Goal: Transaction & Acquisition: Purchase product/service

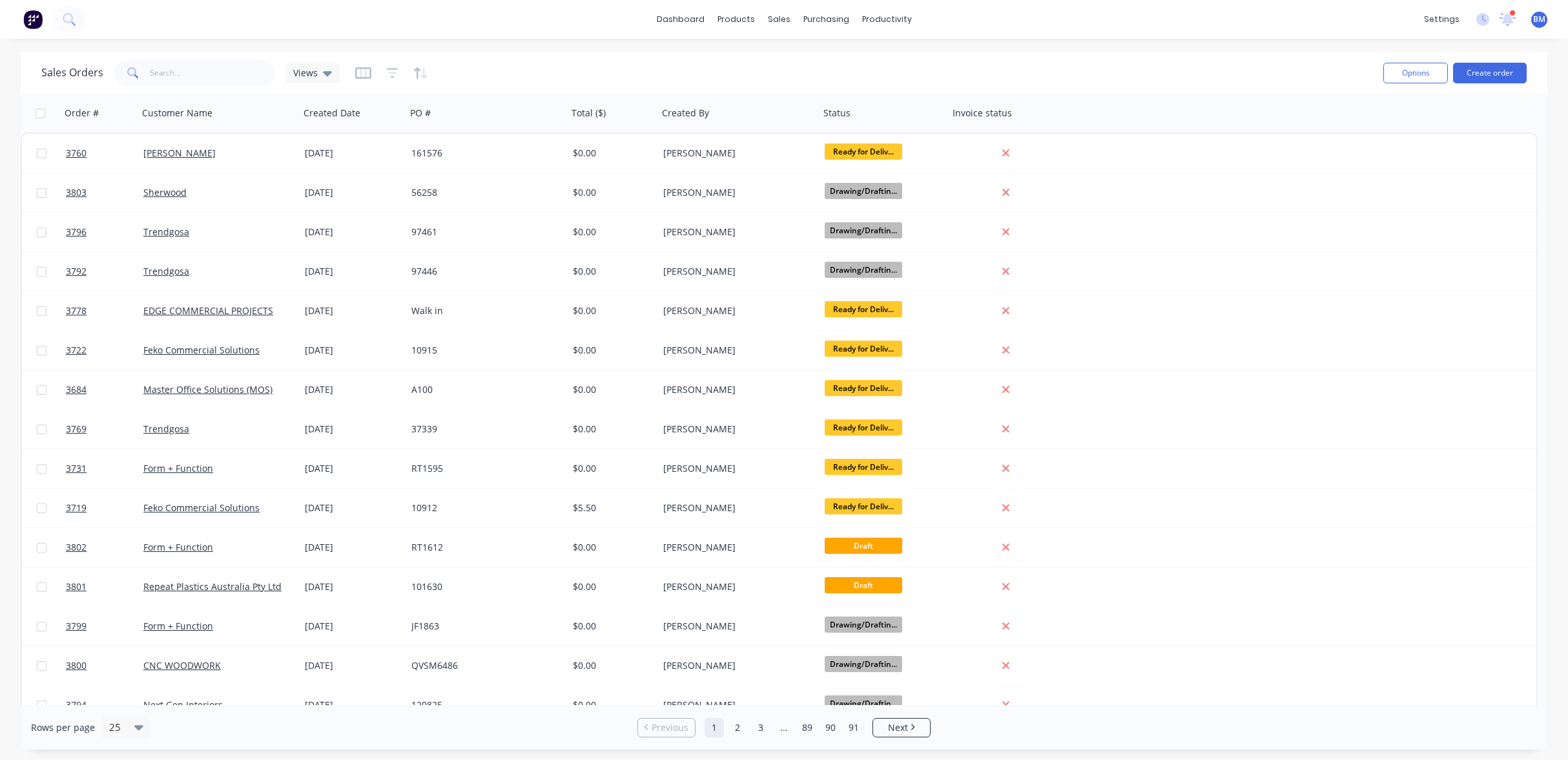
click at [1119, 74] on div "Sales Orders Views" at bounding box center [707, 73] width 1332 height 32
click at [836, 65] on div "Sales Orders" at bounding box center [826, 62] width 53 height 11
click at [792, 52] on link "Sales Orders" at bounding box center [846, 61] width 171 height 26
click at [314, 78] on span "Views" at bounding box center [305, 73] width 24 height 14
click at [327, 202] on button "drafts" at bounding box center [363, 209] width 147 height 15
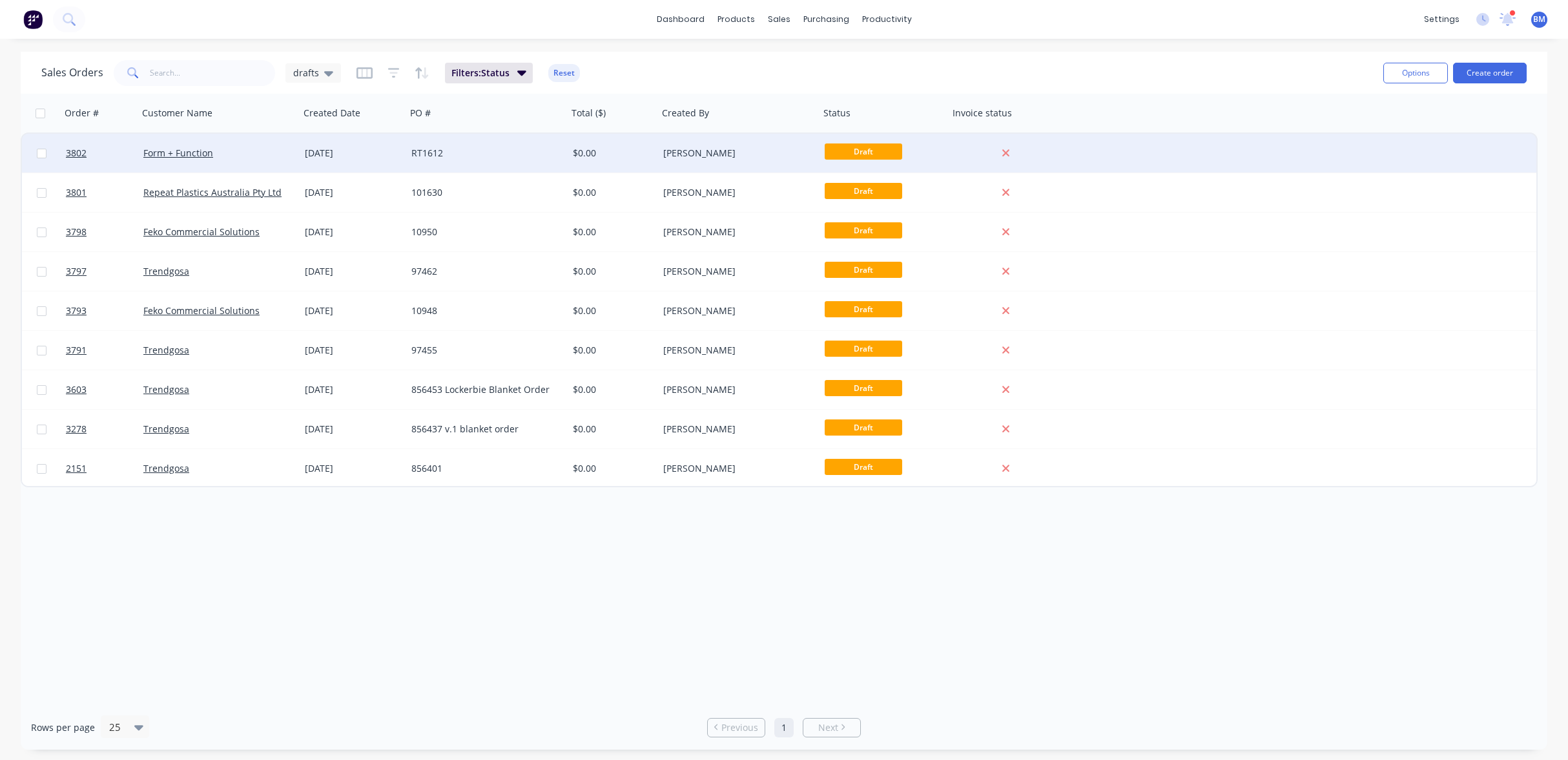
click at [328, 148] on div "[DATE]" at bounding box center [353, 153] width 96 height 13
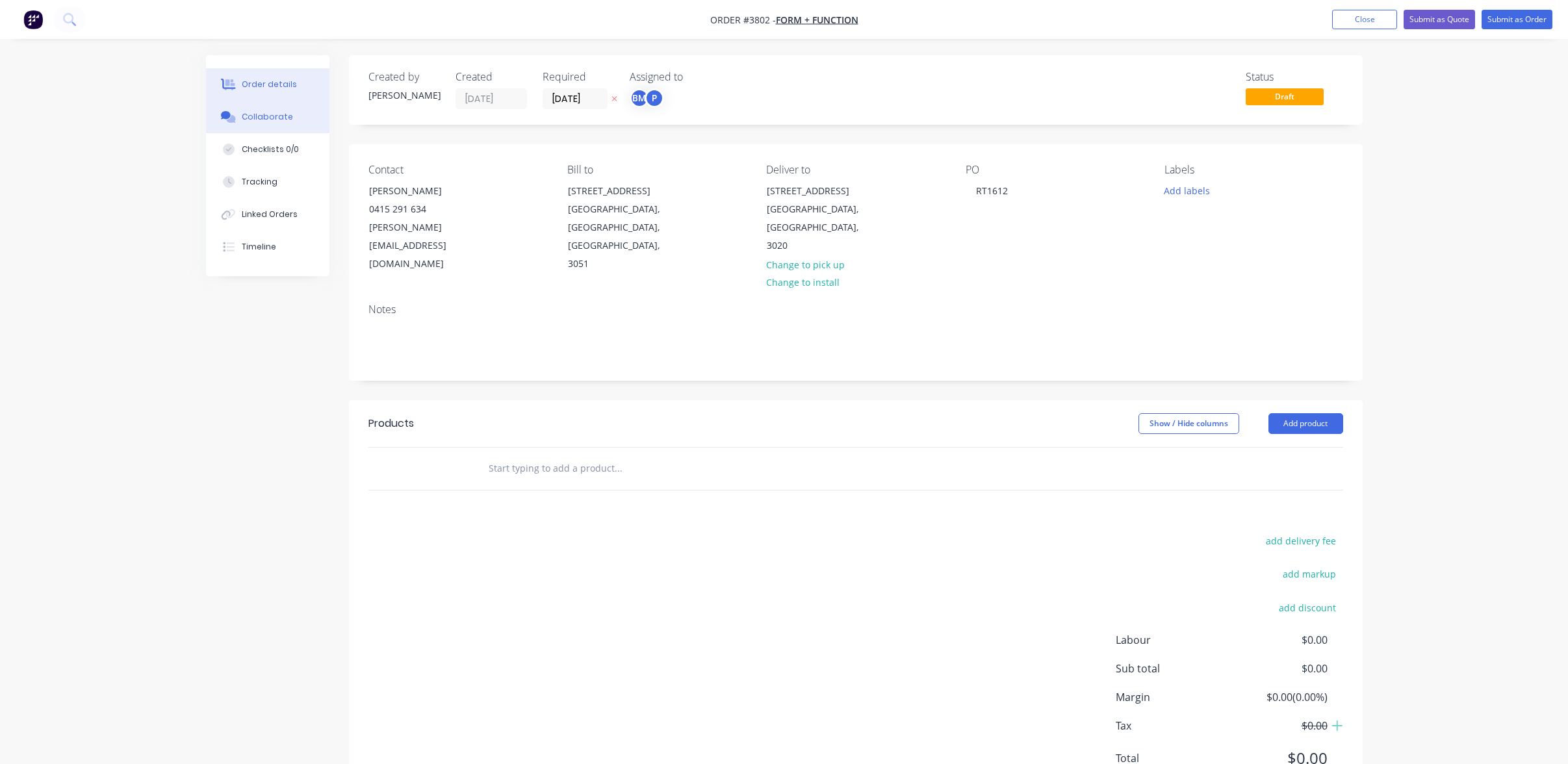
click at [294, 121] on button "Collaborate" at bounding box center [267, 116] width 124 height 32
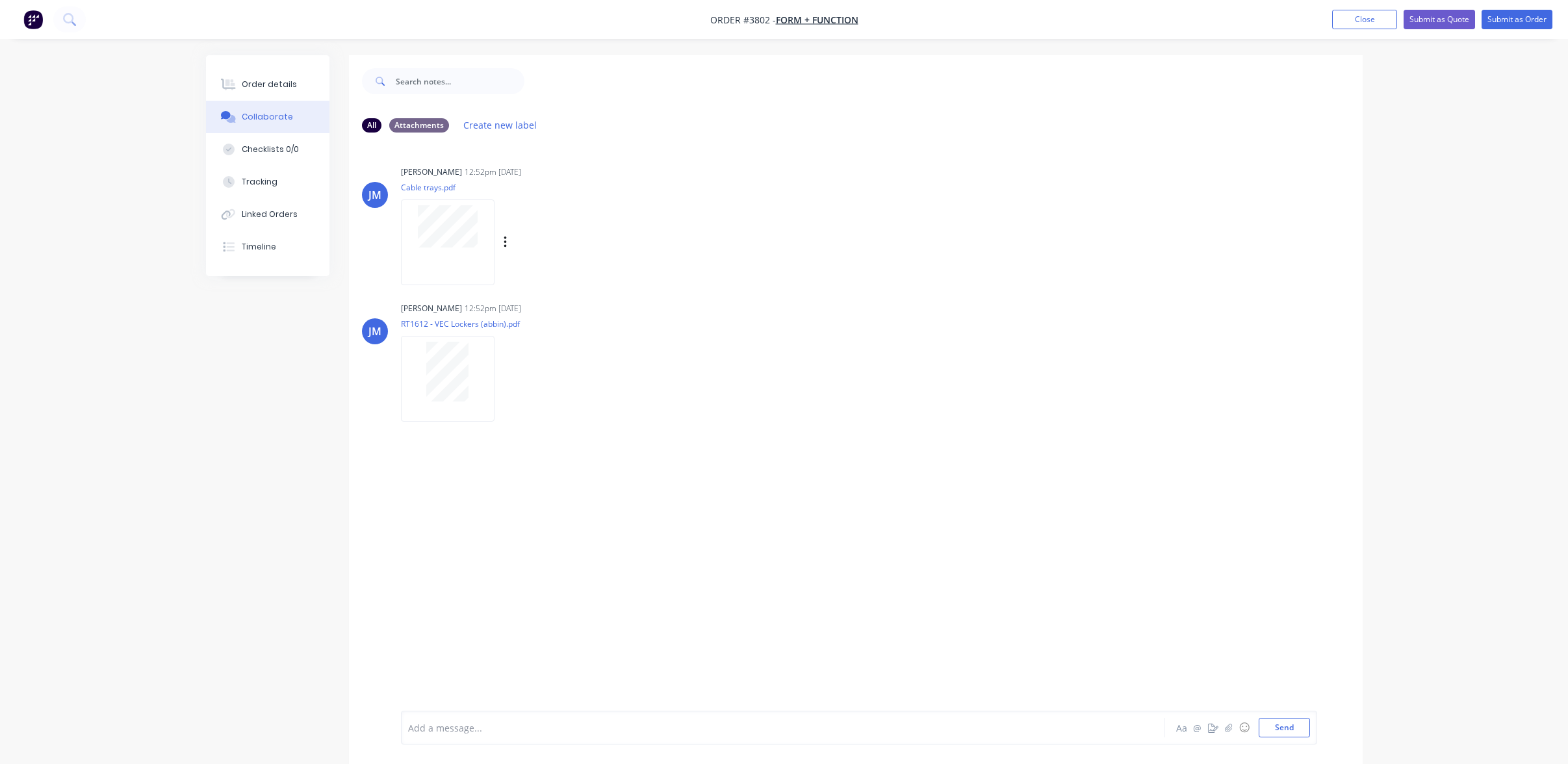
click at [436, 254] on div at bounding box center [448, 242] width 94 height 85
click at [282, 90] on div "Order details" at bounding box center [270, 84] width 55 height 12
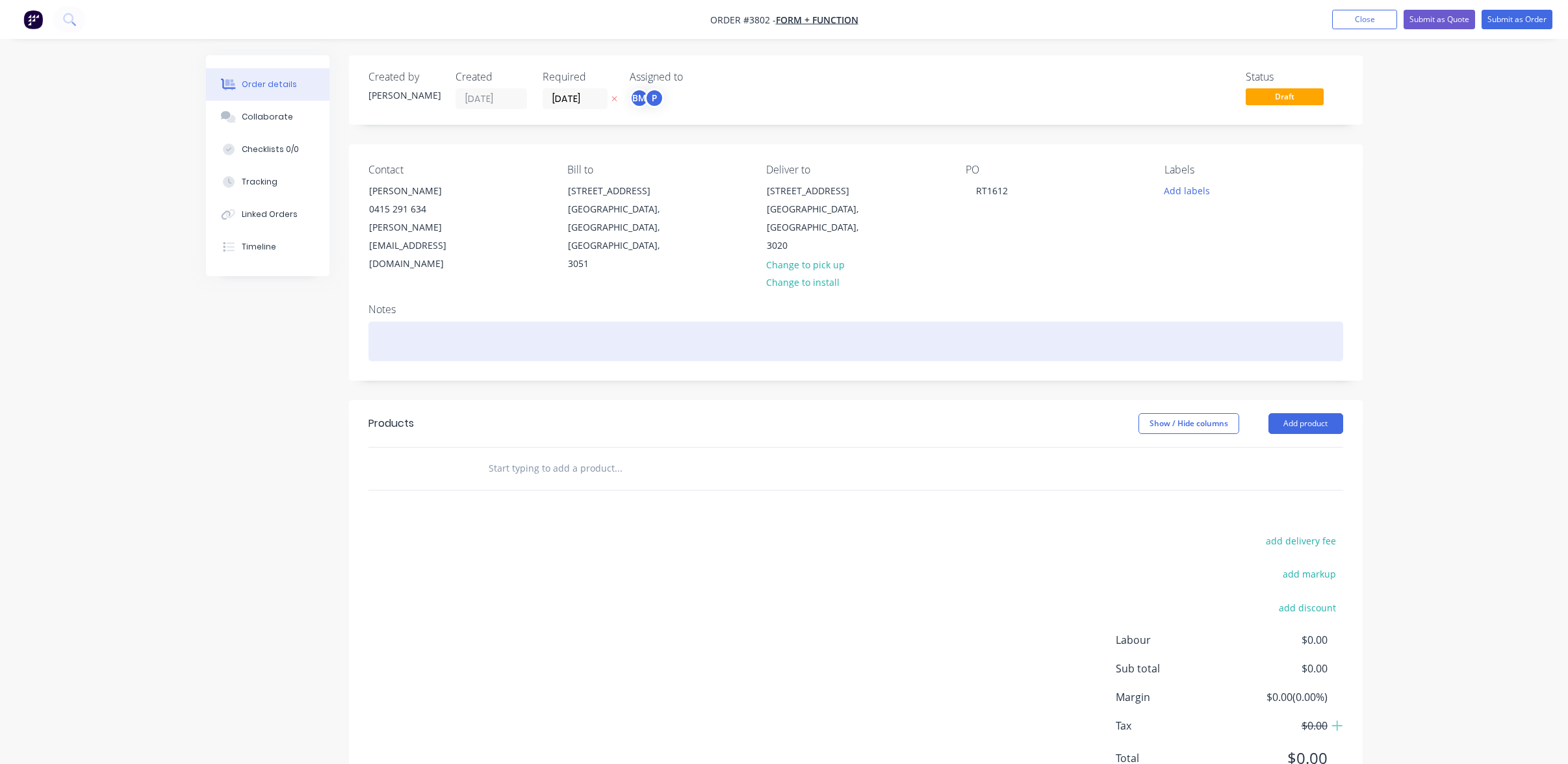
click at [623, 321] on div at bounding box center [856, 341] width 975 height 40
paste div
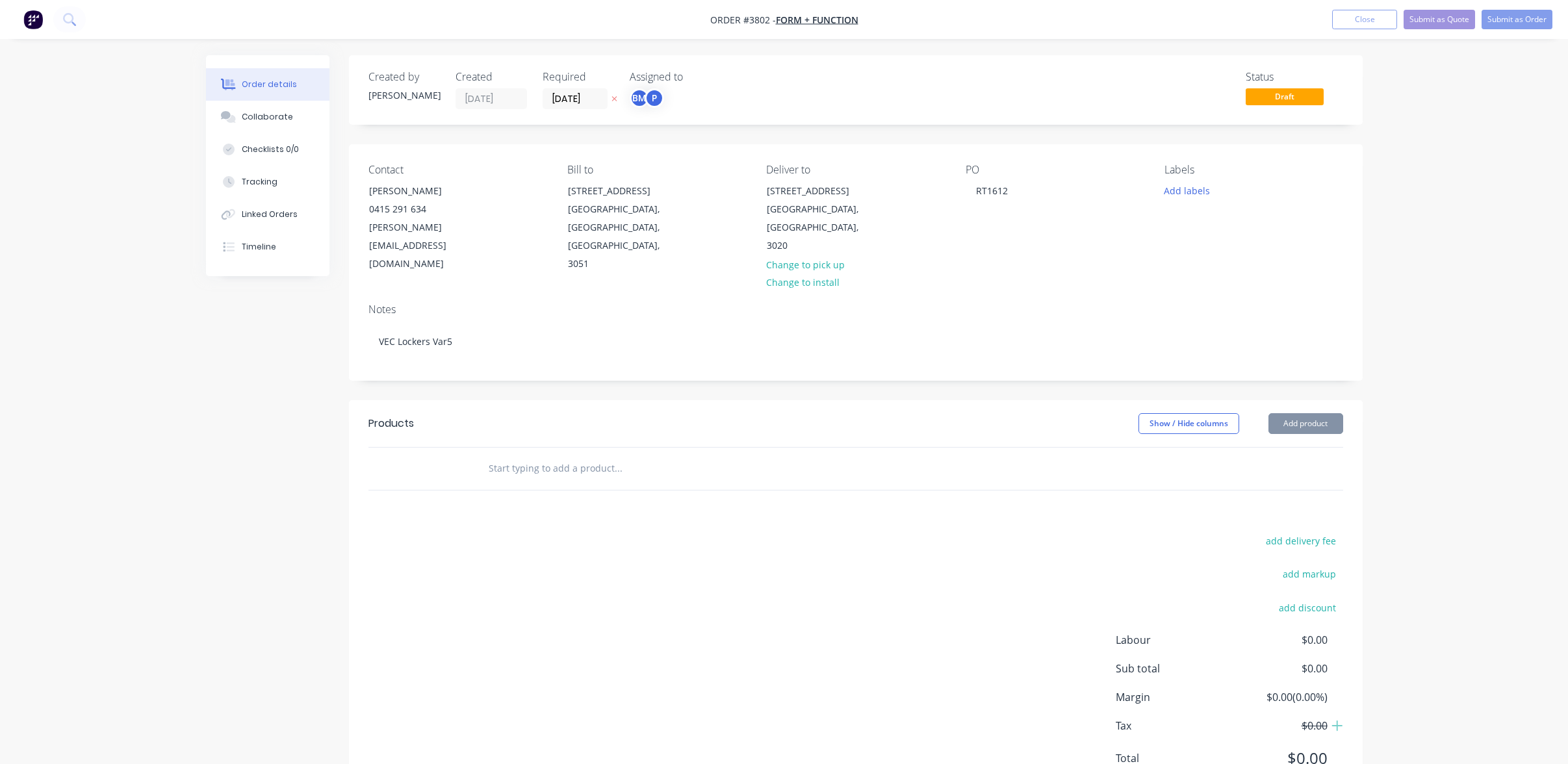
click at [1225, 484] on div "Products Show / Hide columns Add product add delivery fee add markup add discou…" at bounding box center [856, 601] width 1014 height 402
click at [1290, 413] on button "Add product" at bounding box center [1306, 423] width 74 height 21
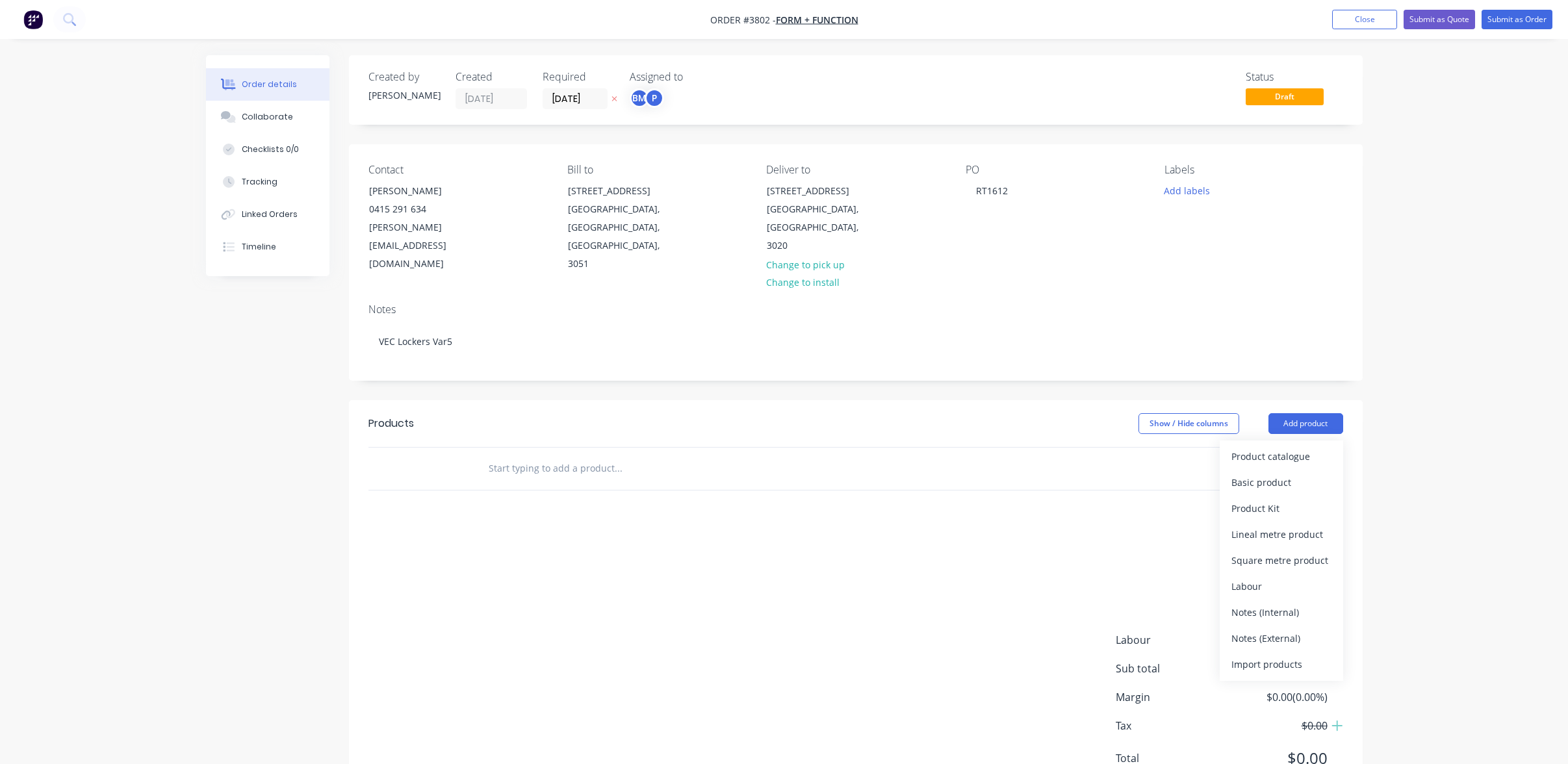
click at [1293, 448] on div "Product catalogue" at bounding box center [1281, 456] width 100 height 19
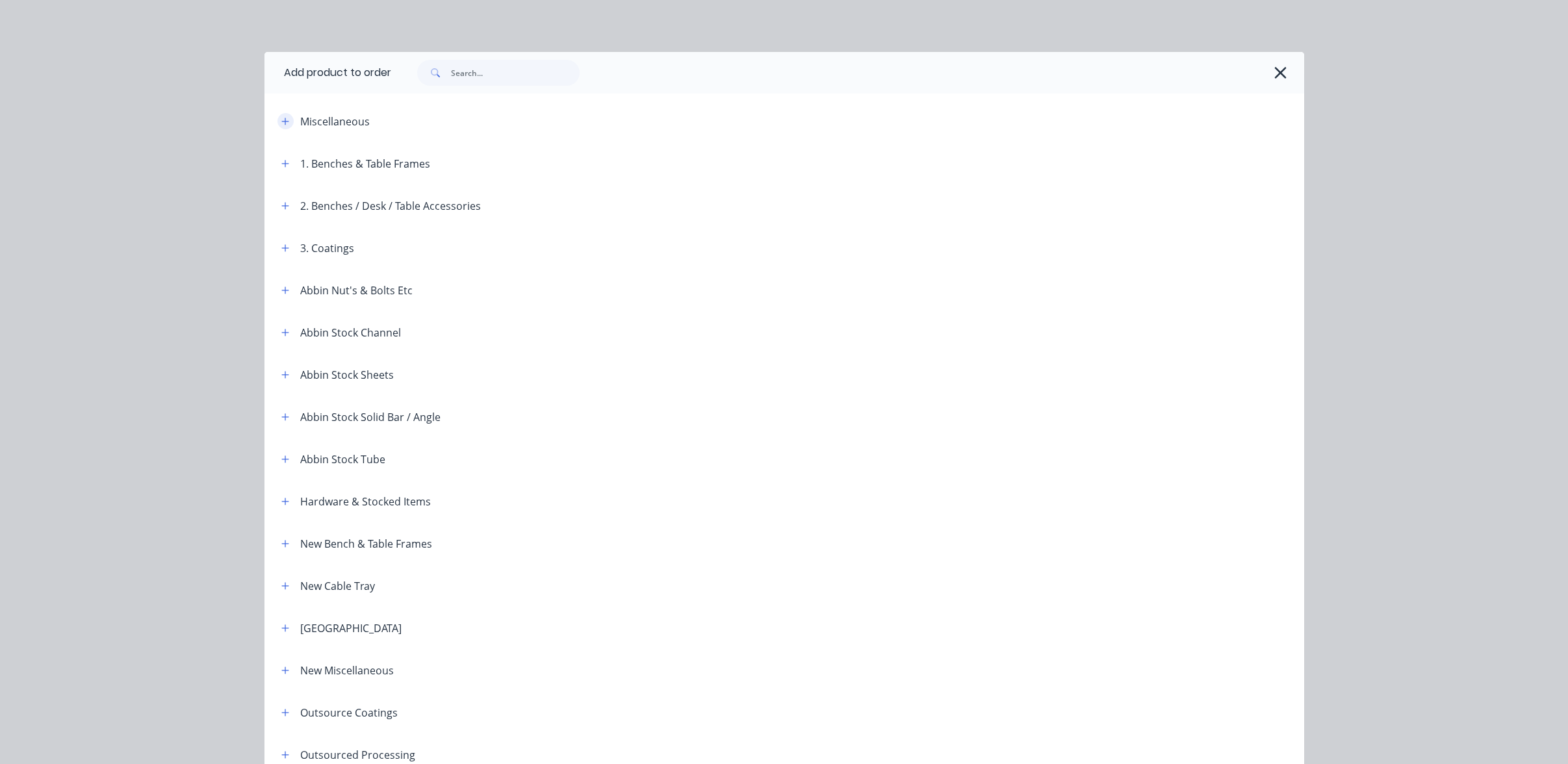
click at [281, 118] on icon "button" at bounding box center [285, 121] width 8 height 9
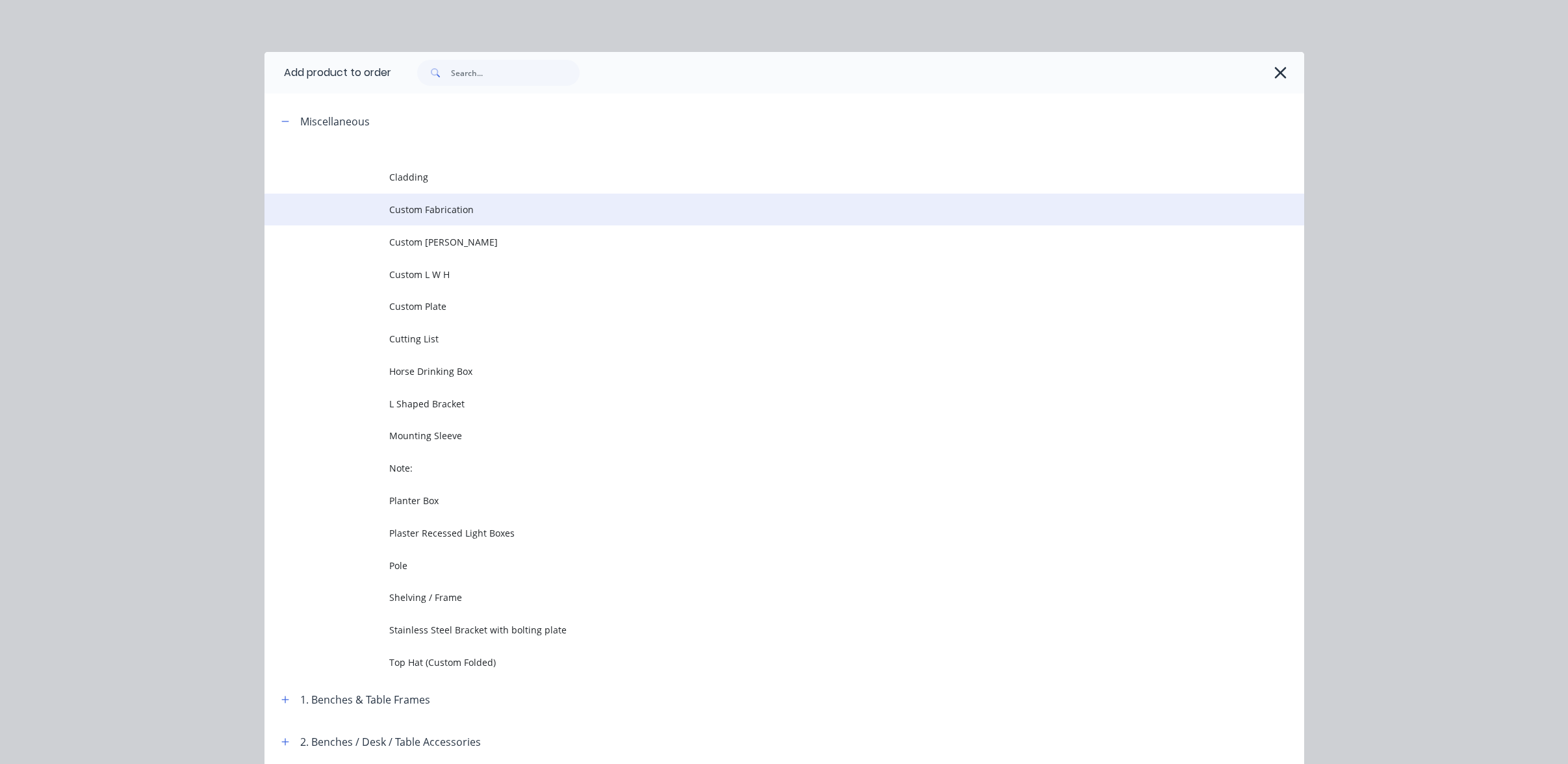
click at [382, 216] on td at bounding box center [327, 209] width 125 height 32
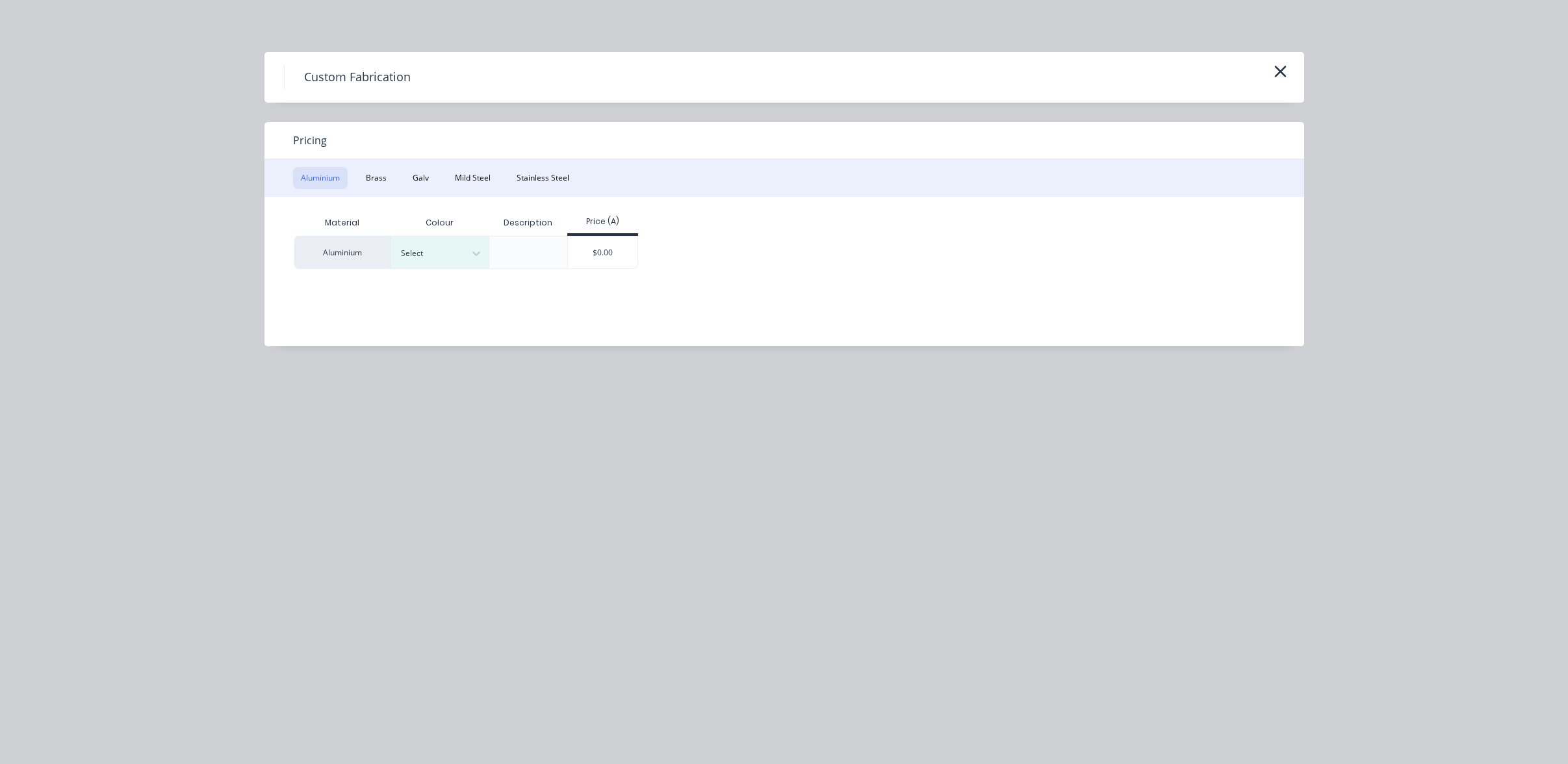
click at [421, 165] on div "Aluminium Brass Galv Mild Steel Stainless Steel" at bounding box center [784, 178] width 1040 height 38
click at [470, 176] on button "Mild Steel" at bounding box center [473, 178] width 51 height 22
drag, startPoint x: 469, startPoint y: 244, endPoint x: 494, endPoint y: 253, distance: 26.6
click at [469, 245] on div at bounding box center [431, 252] width 79 height 32
click at [496, 253] on div "$0.00" at bounding box center [505, 251] width 69 height 31
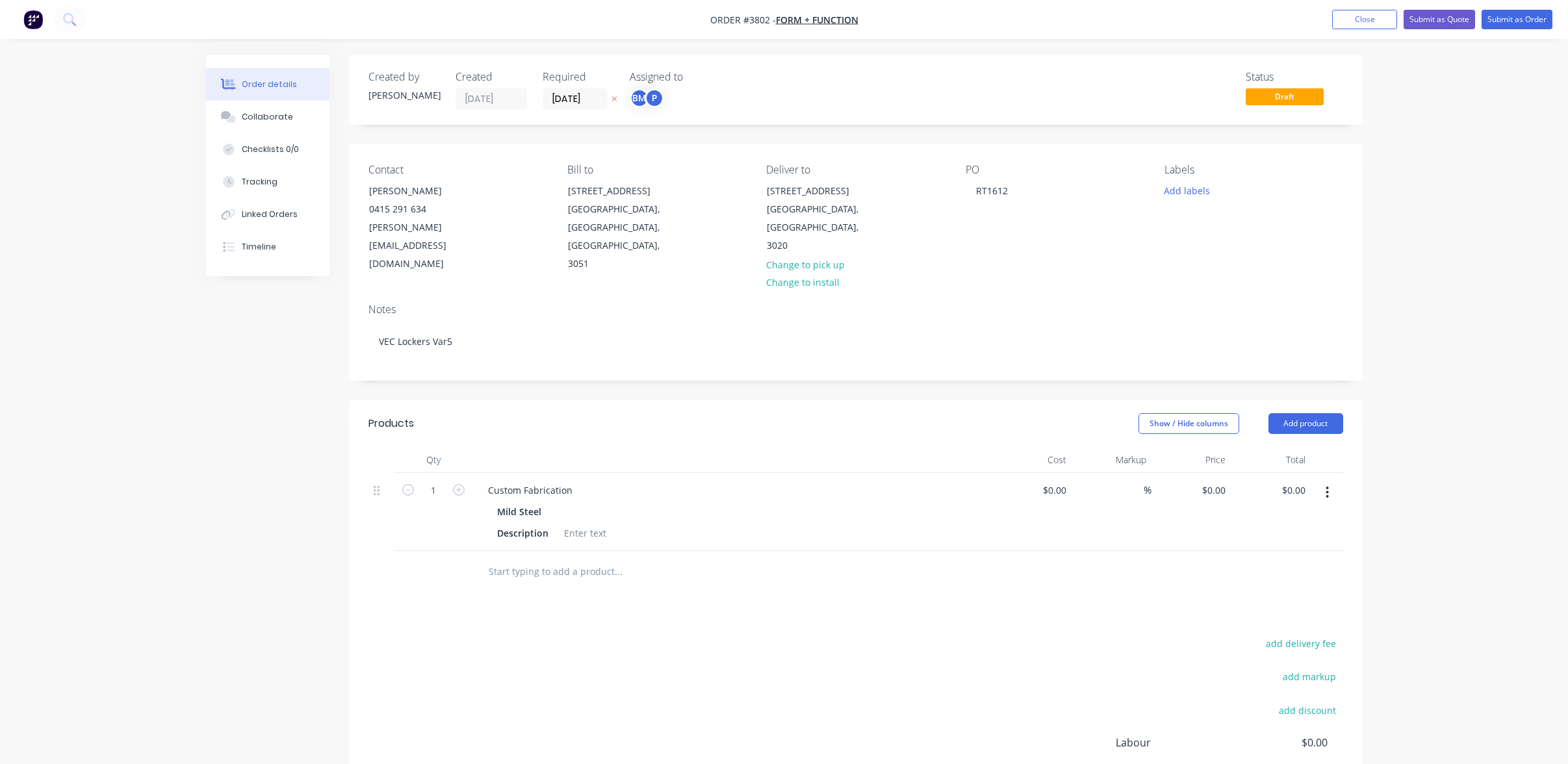
drag, startPoint x: 481, startPoint y: 415, endPoint x: 493, endPoint y: 448, distance: 35.1
click at [481, 420] on header "Products Show / Hide columns Add product" at bounding box center [856, 423] width 1014 height 47
click at [491, 481] on div "Custom Fabrication" at bounding box center [530, 490] width 105 height 19
drag, startPoint x: 482, startPoint y: 469, endPoint x: 725, endPoint y: 478, distance: 243.2
click at [725, 481] on div "Custom Fabrication" at bounding box center [732, 490] width 509 height 19
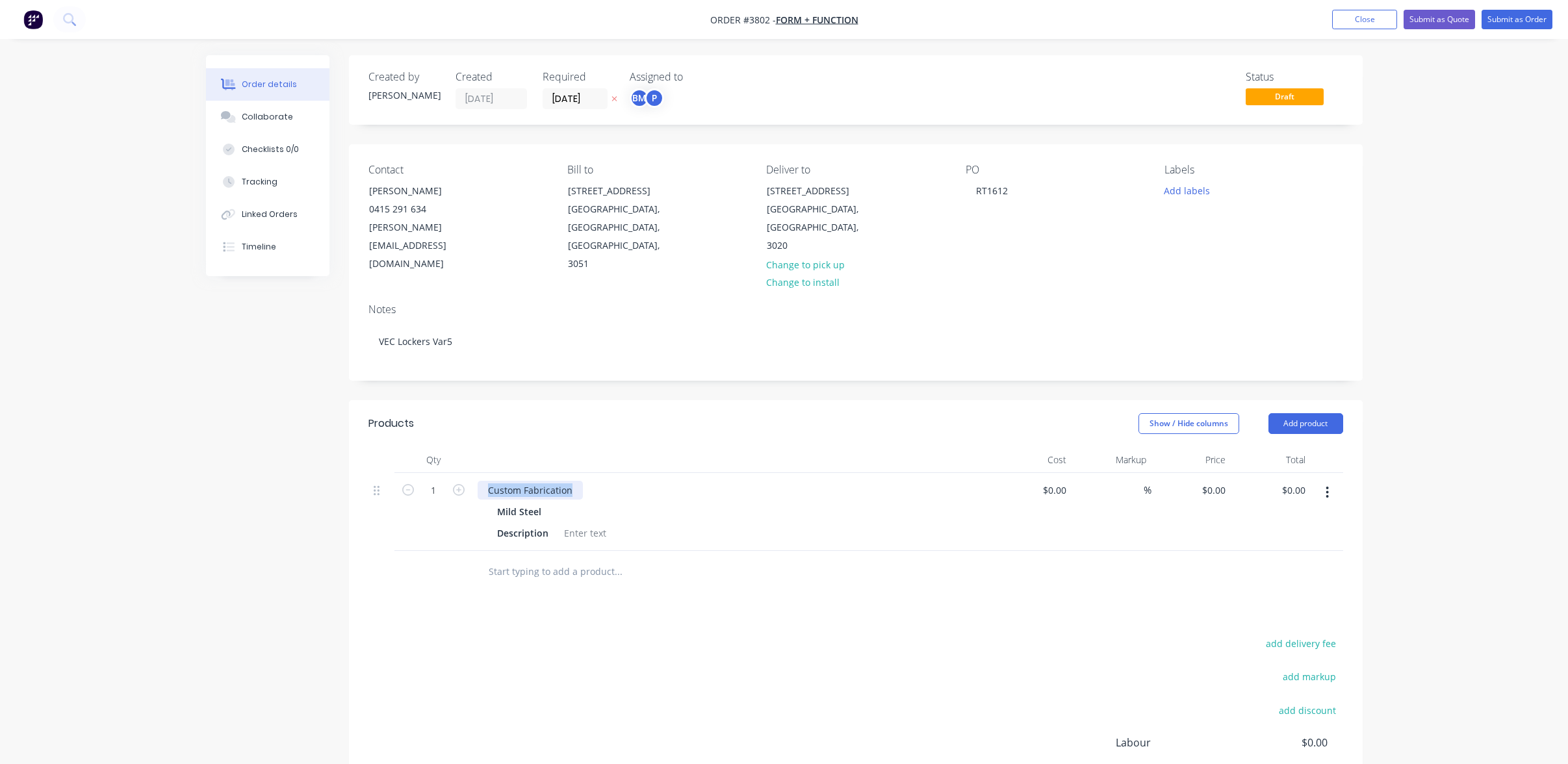
paste div
click at [699, 583] on div "Products Show / Hide columns Add product Qty Cost Markup Price Total 1 Cable tr…" at bounding box center [856, 652] width 1014 height 505
click at [564, 481] on div "Cable trays 1482W with 1 Set of quad GPO and 2 X data" at bounding box center [608, 490] width 262 height 19
click at [766, 606] on div "Products Show / Hide columns Add product Qty Cost Markup Price Total 1 Cable tr…" at bounding box center [856, 652] width 1014 height 505
click at [561, 481] on div "Cable trays 1482W with 1 Set of quad GPO and 2 X data" at bounding box center [608, 490] width 262 height 19
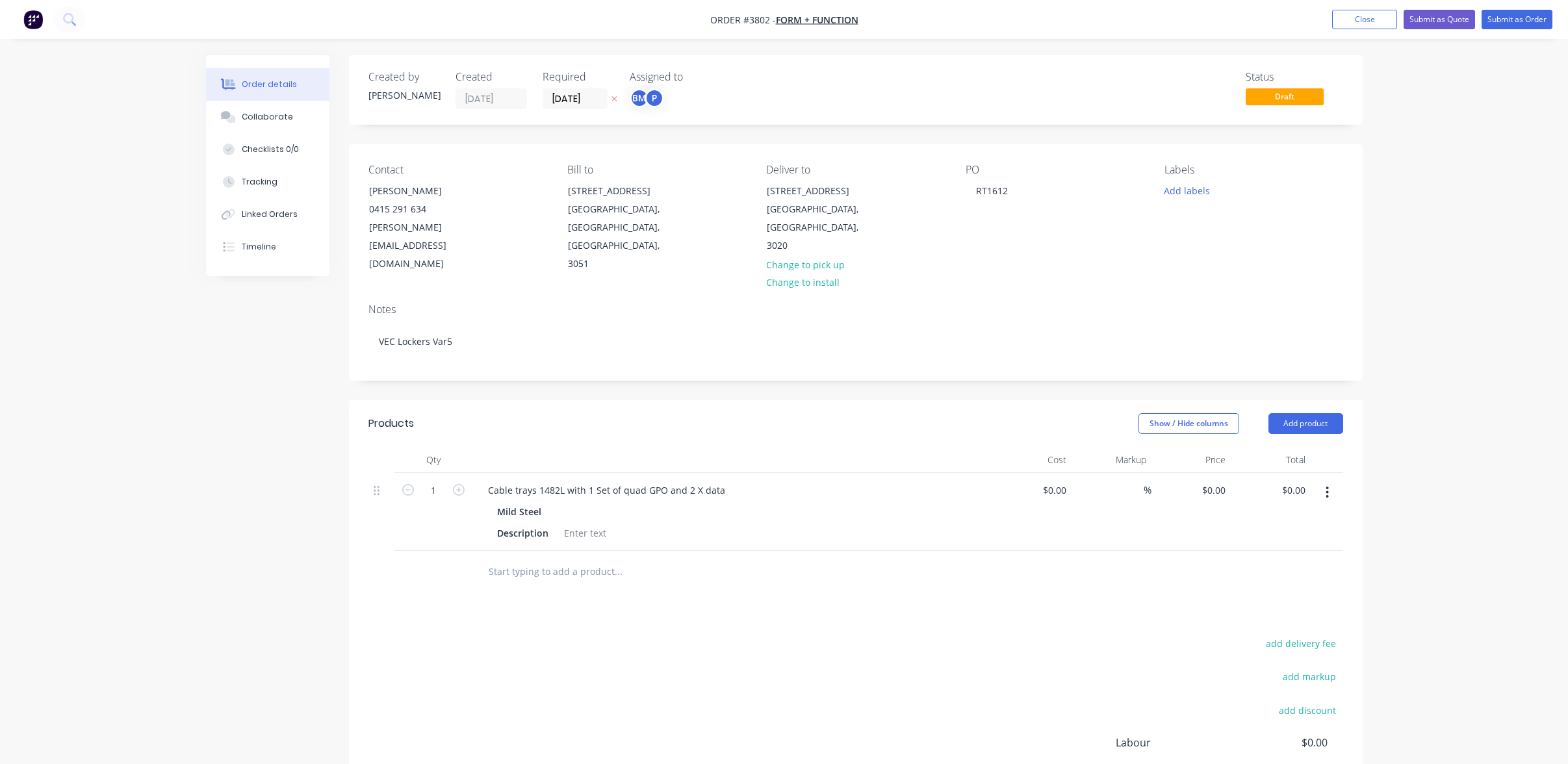
click at [858, 652] on div "add delivery fee add markup add discount Labour $0.00 Sub total $0.00 Margin $0…" at bounding box center [856, 760] width 975 height 251
click at [600, 559] on input "text" at bounding box center [618, 572] width 260 height 26
click at [576, 524] on div at bounding box center [585, 533] width 53 height 19
click at [828, 641] on div "add delivery fee add markup add discount Labour $0.00 Sub total $0.00 Margin $0…" at bounding box center [856, 760] width 975 height 251
click at [579, 559] on input "text" at bounding box center [618, 572] width 260 height 26
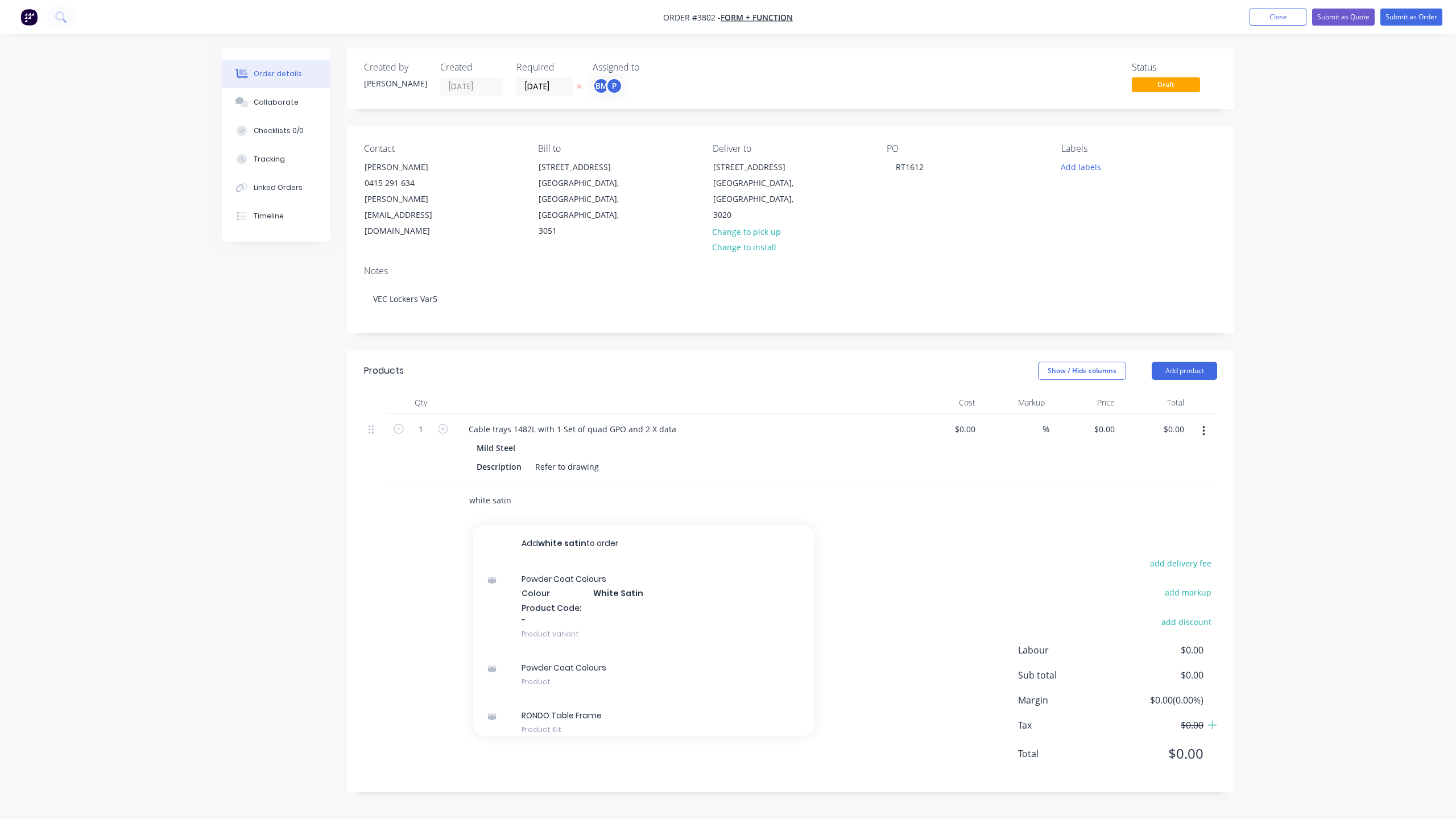
type input "white satin"
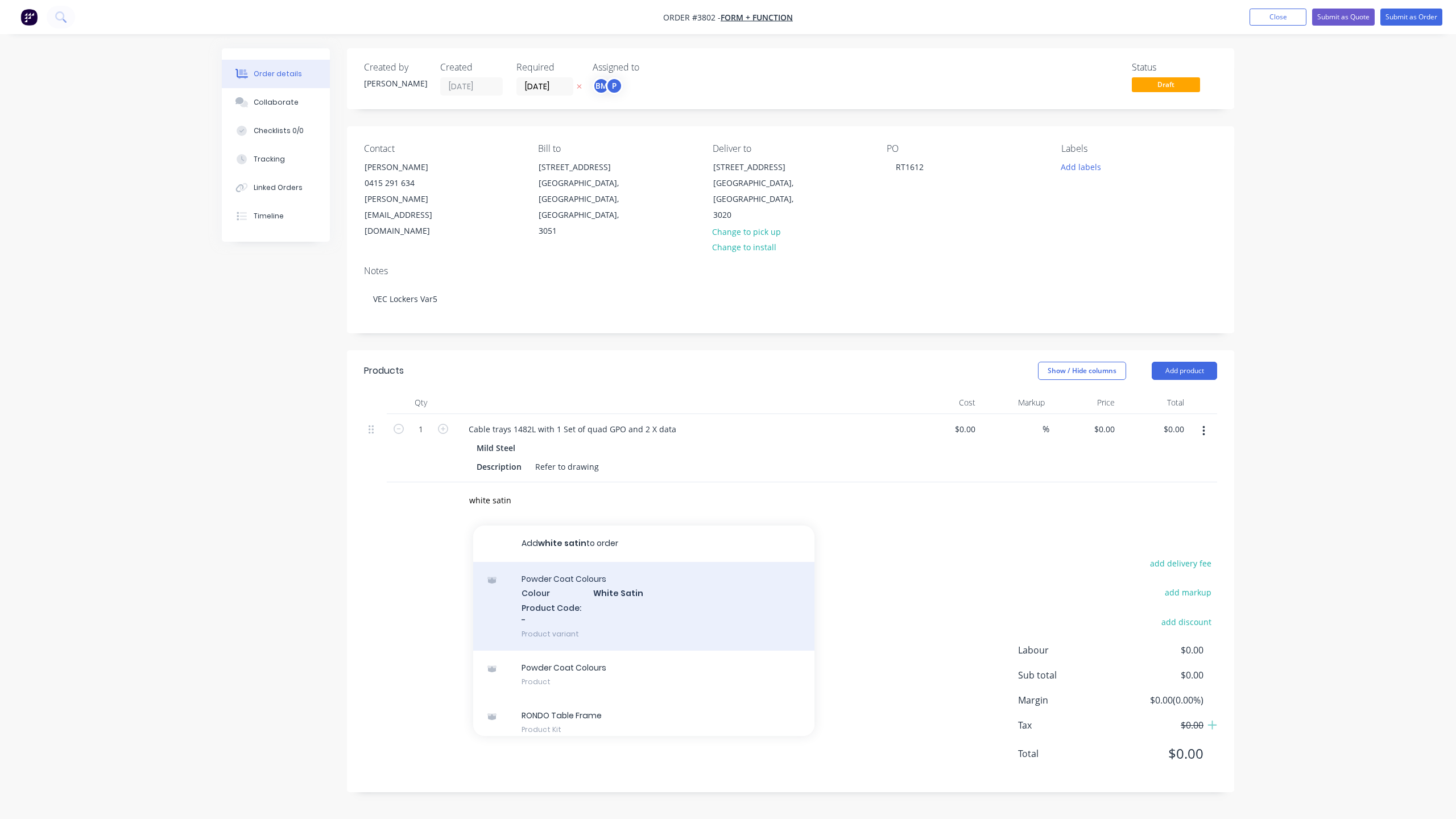
click at [608, 577] on div "Powder Coat Colours Colour White Satin Product Code: - Product variant" at bounding box center [644, 607] width 341 height 89
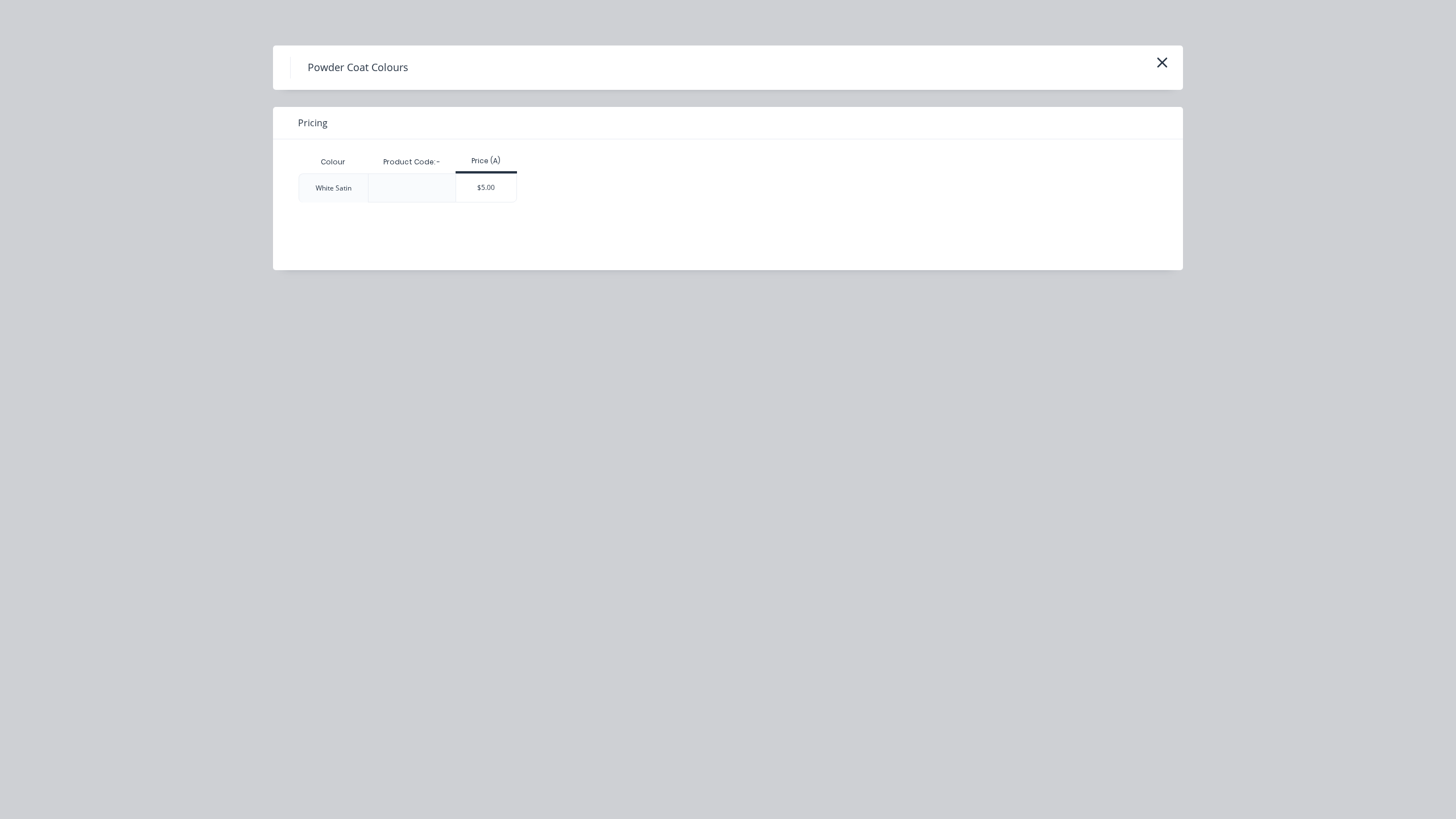
click at [496, 167] on div "Price (A)" at bounding box center [486, 162] width 62 height 23
click at [496, 174] on div "$5.00" at bounding box center [486, 188] width 61 height 28
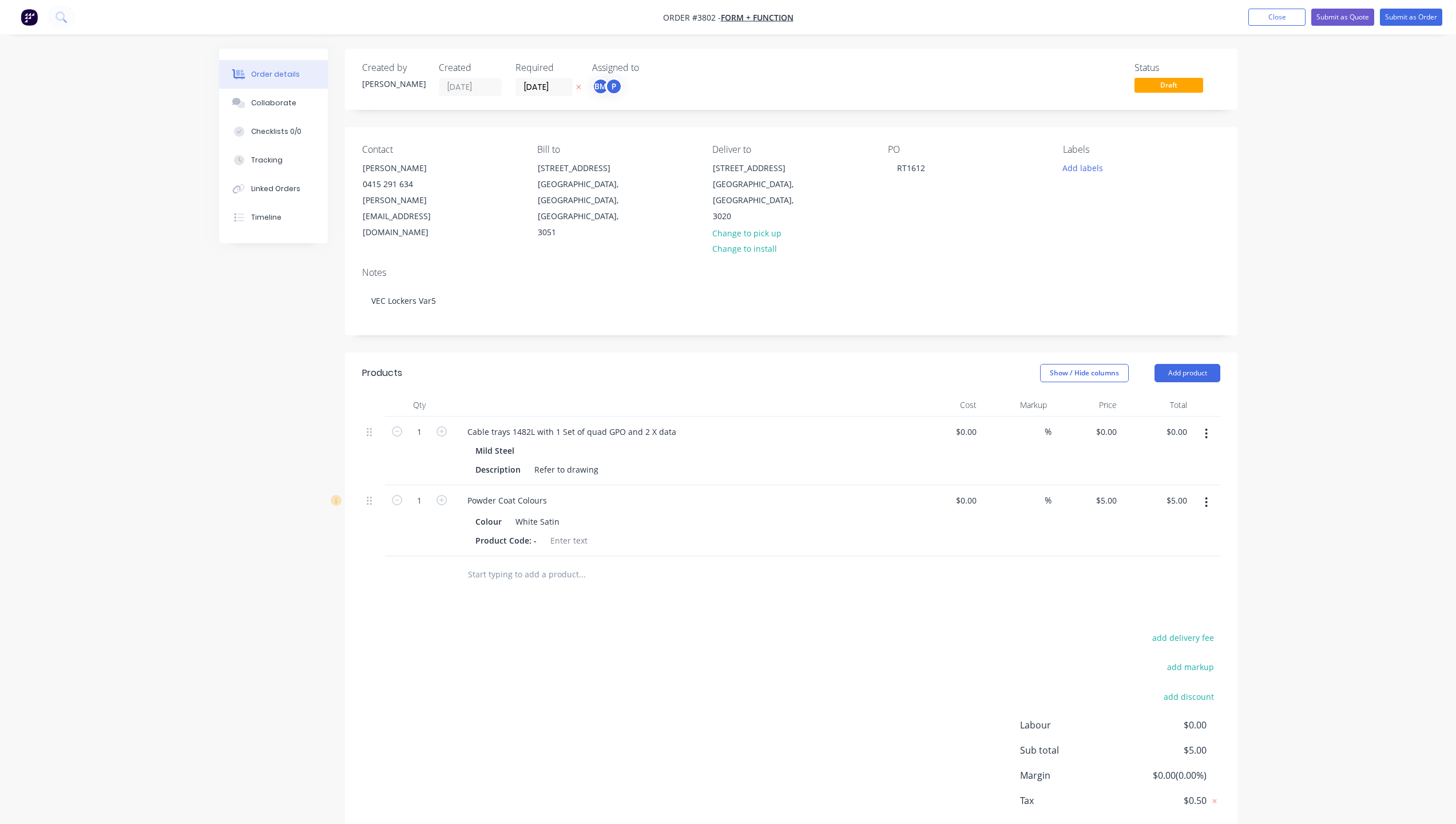
click at [732, 563] on div at bounding box center [630, 575] width 343 height 23
click at [438, 426] on icon "button" at bounding box center [441, 431] width 10 height 10
type input "3"
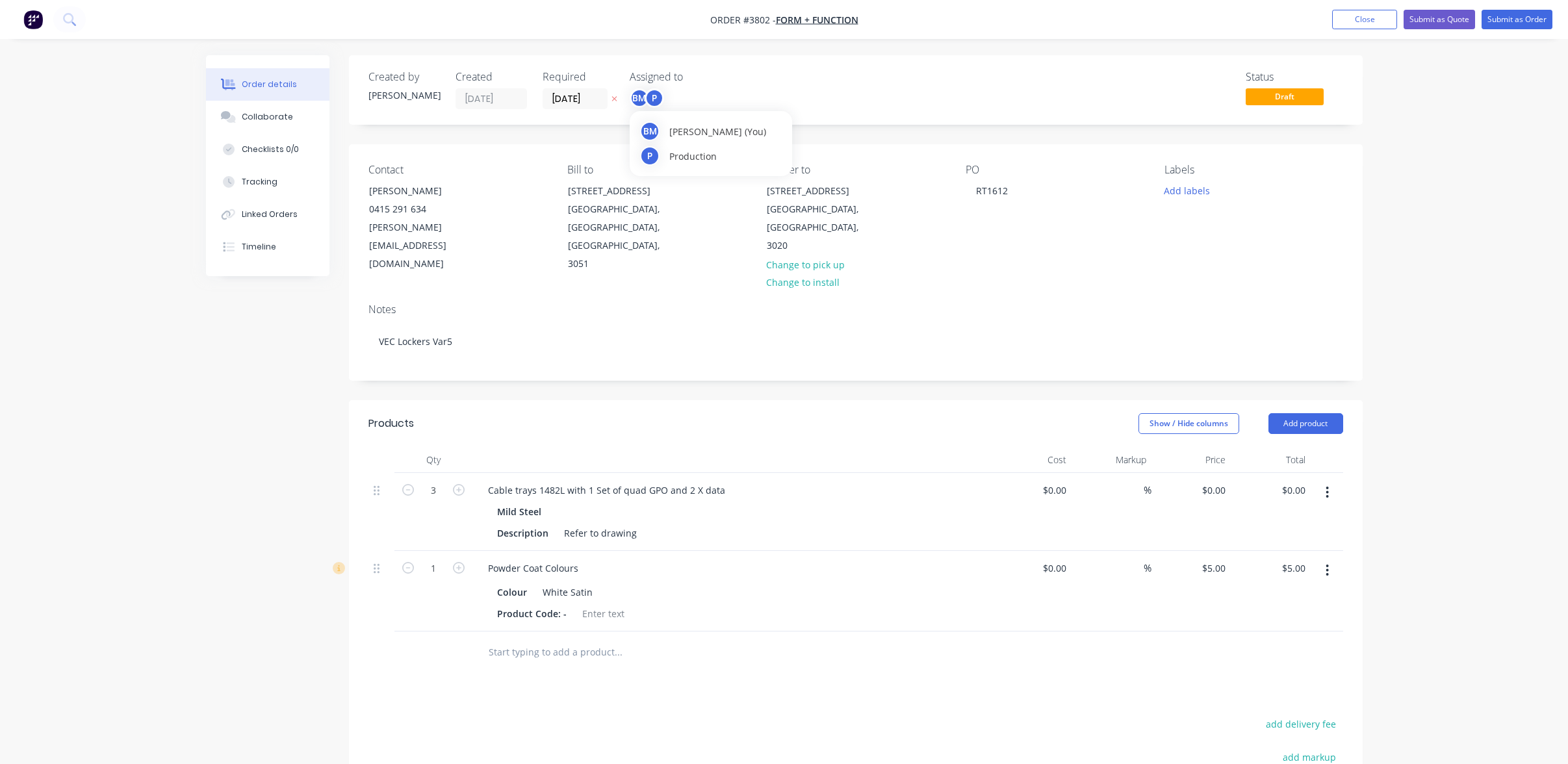
click at [641, 94] on div "BM" at bounding box center [639, 97] width 20 height 19
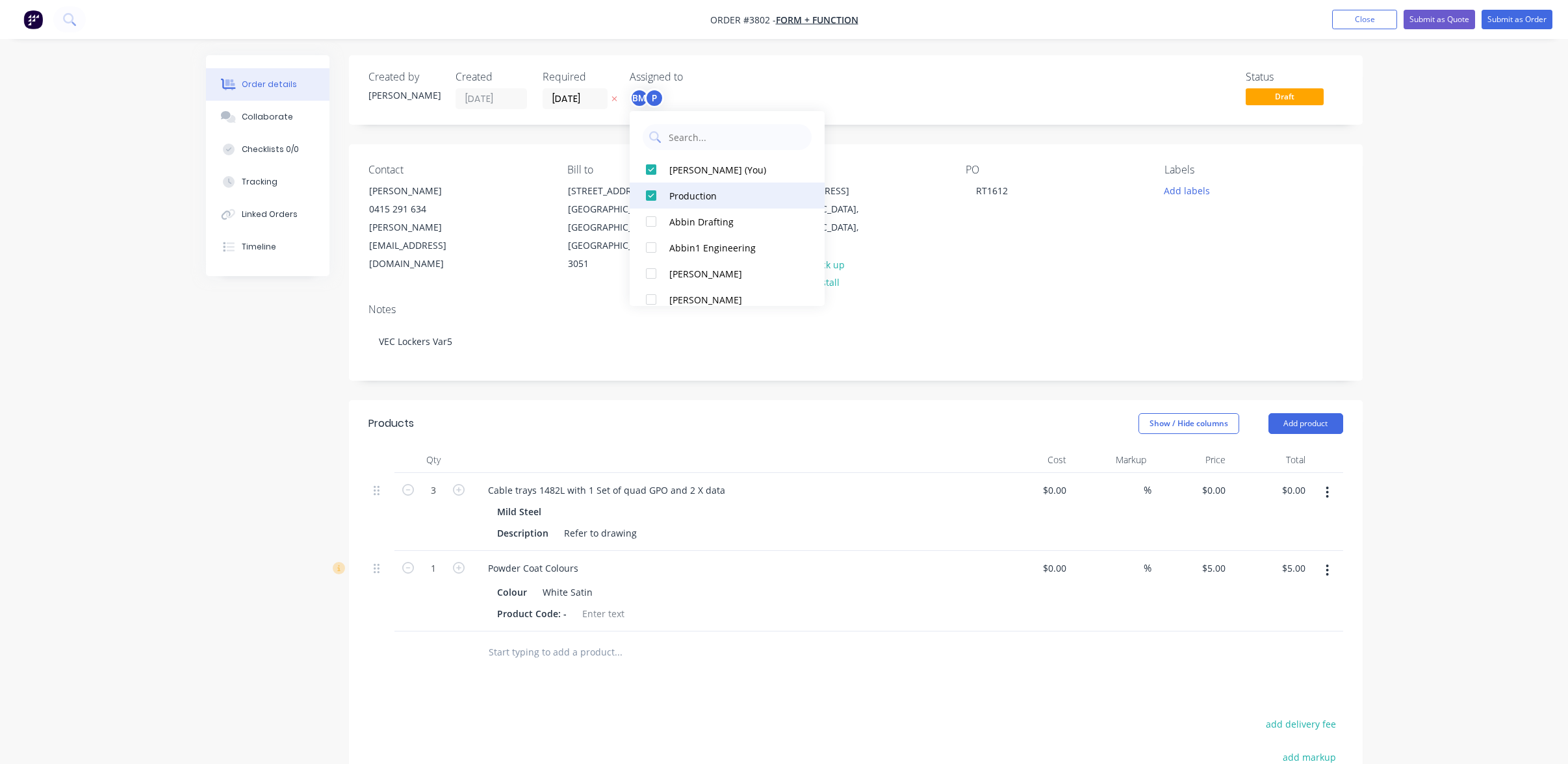
click at [713, 187] on button "Production" at bounding box center [728, 196] width 195 height 26
click at [708, 173] on div "[PERSON_NAME] (You)" at bounding box center [734, 170] width 130 height 14
click at [702, 140] on input "text" at bounding box center [736, 137] width 138 height 26
type input "pr"
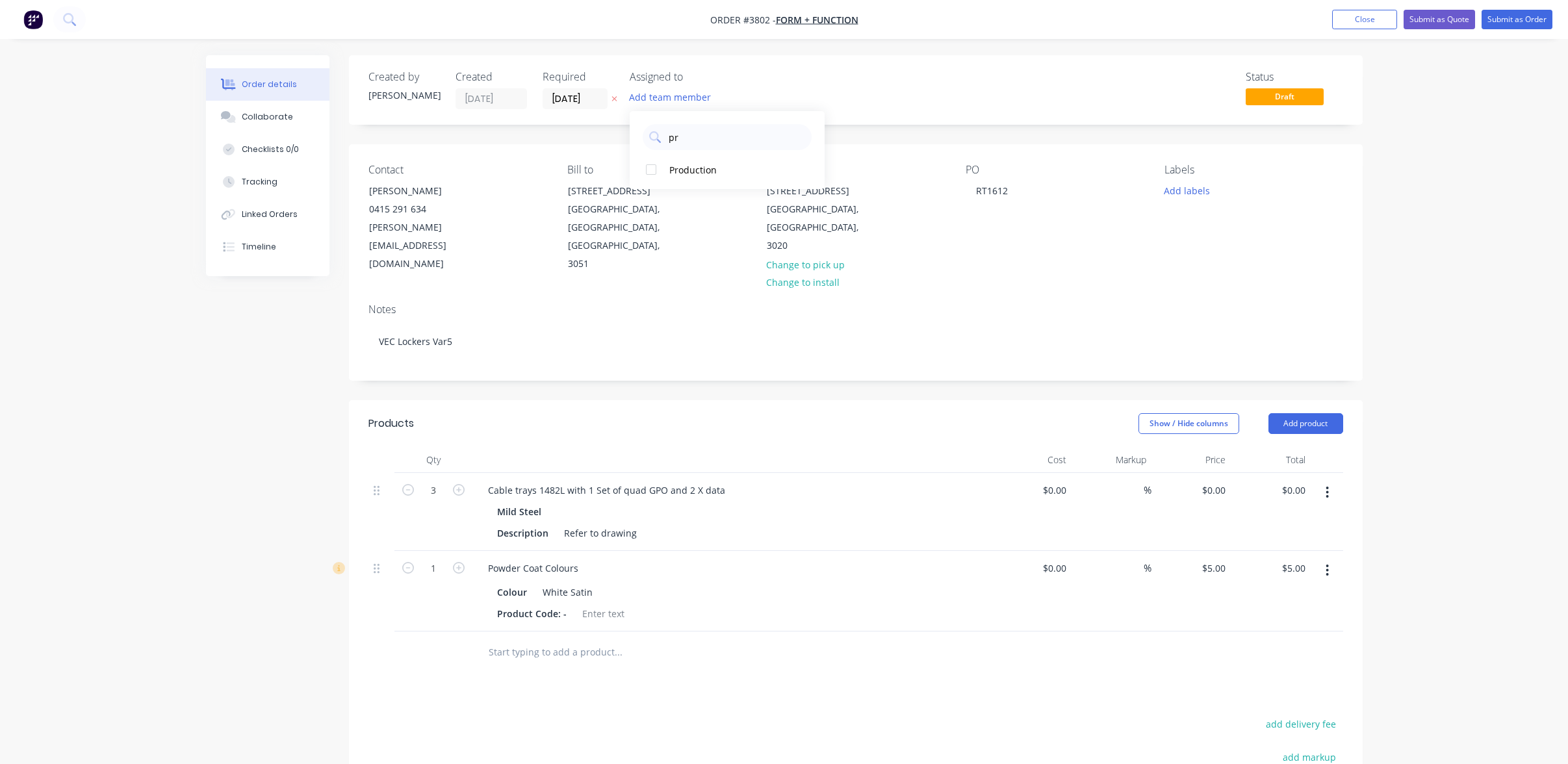
drag, startPoint x: 698, startPoint y: 170, endPoint x: 766, endPoint y: 155, distance: 69.6
click at [700, 171] on div "Production" at bounding box center [734, 170] width 130 height 14
click at [858, 110] on div "Created by [PERSON_NAME] Created [DATE] Required [DATE] Assigned to P Status Dr…" at bounding box center [856, 90] width 1014 height 69
click at [571, 95] on input "[DATE]" at bounding box center [575, 98] width 64 height 19
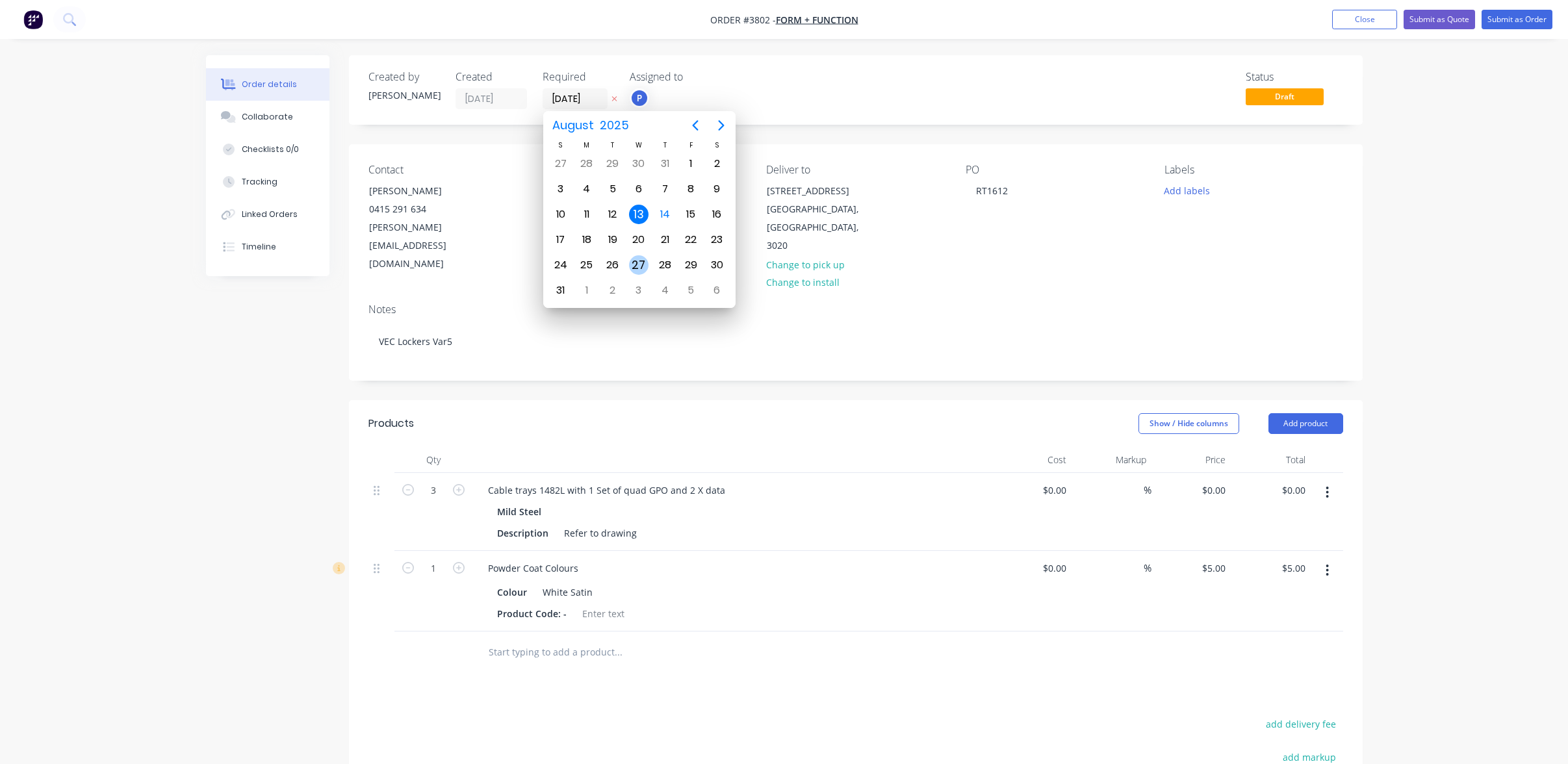
click at [645, 259] on div "27" at bounding box center [639, 264] width 20 height 19
type input "[DATE]"
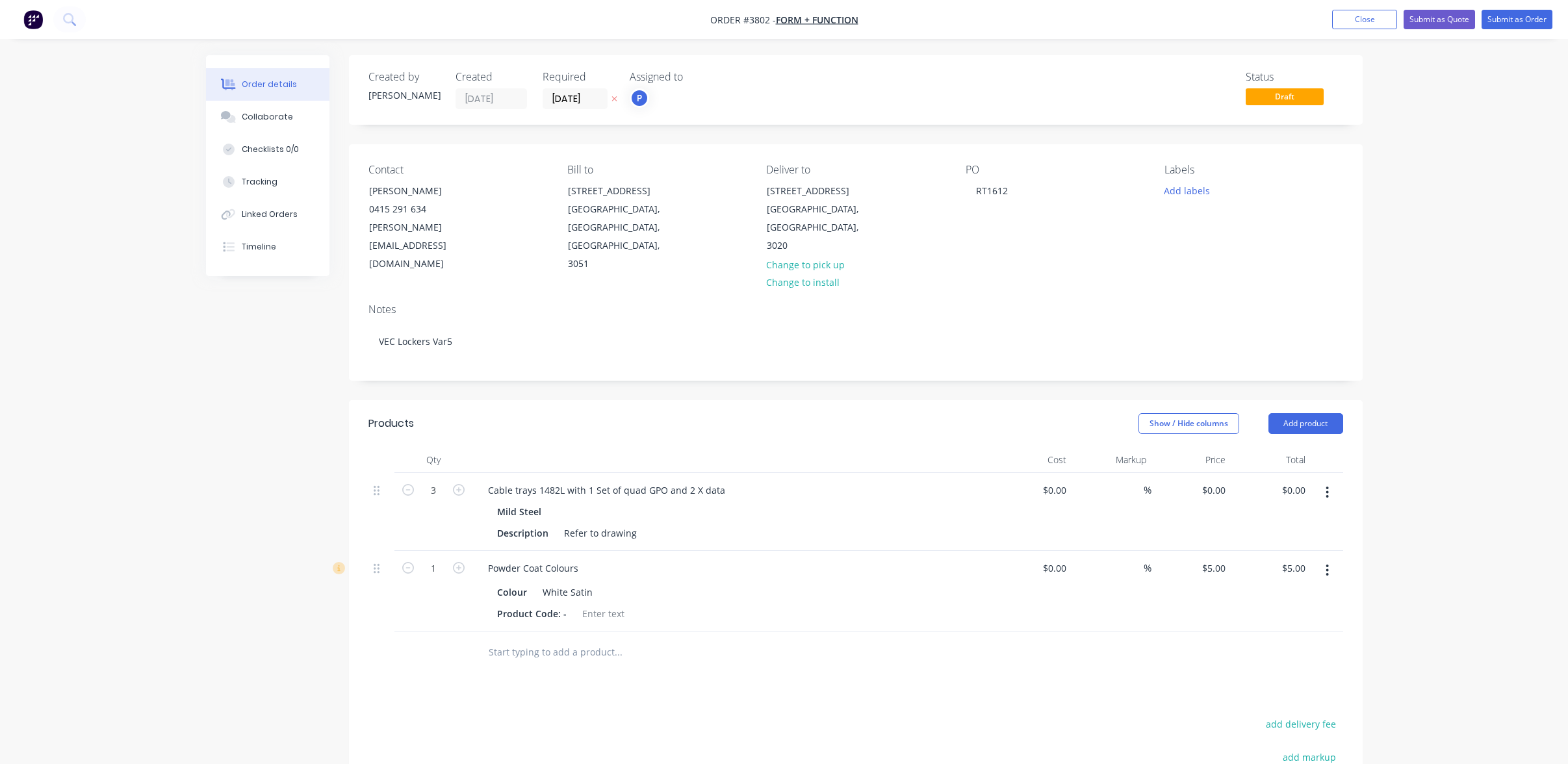
click at [223, 479] on div "Created by [PERSON_NAME] Created [DATE] Required [DATE] Assigned to P Status Dr…" at bounding box center [784, 529] width 1157 height 950
click at [1213, 192] on button "Add labels" at bounding box center [1187, 190] width 60 height 17
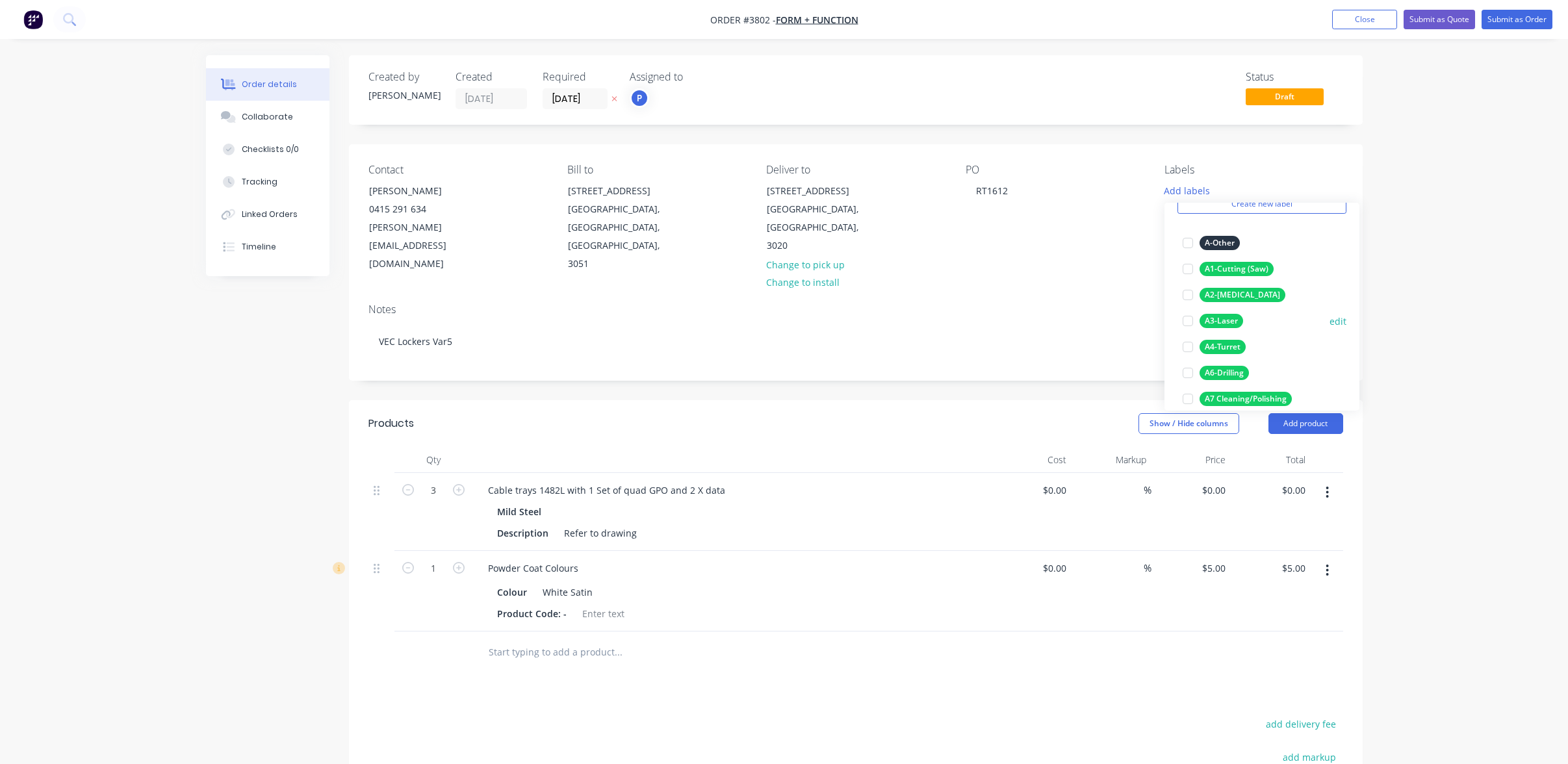
scroll to position [195, 0]
click at [1217, 216] on div "A4-Turret" at bounding box center [1223, 216] width 46 height 14
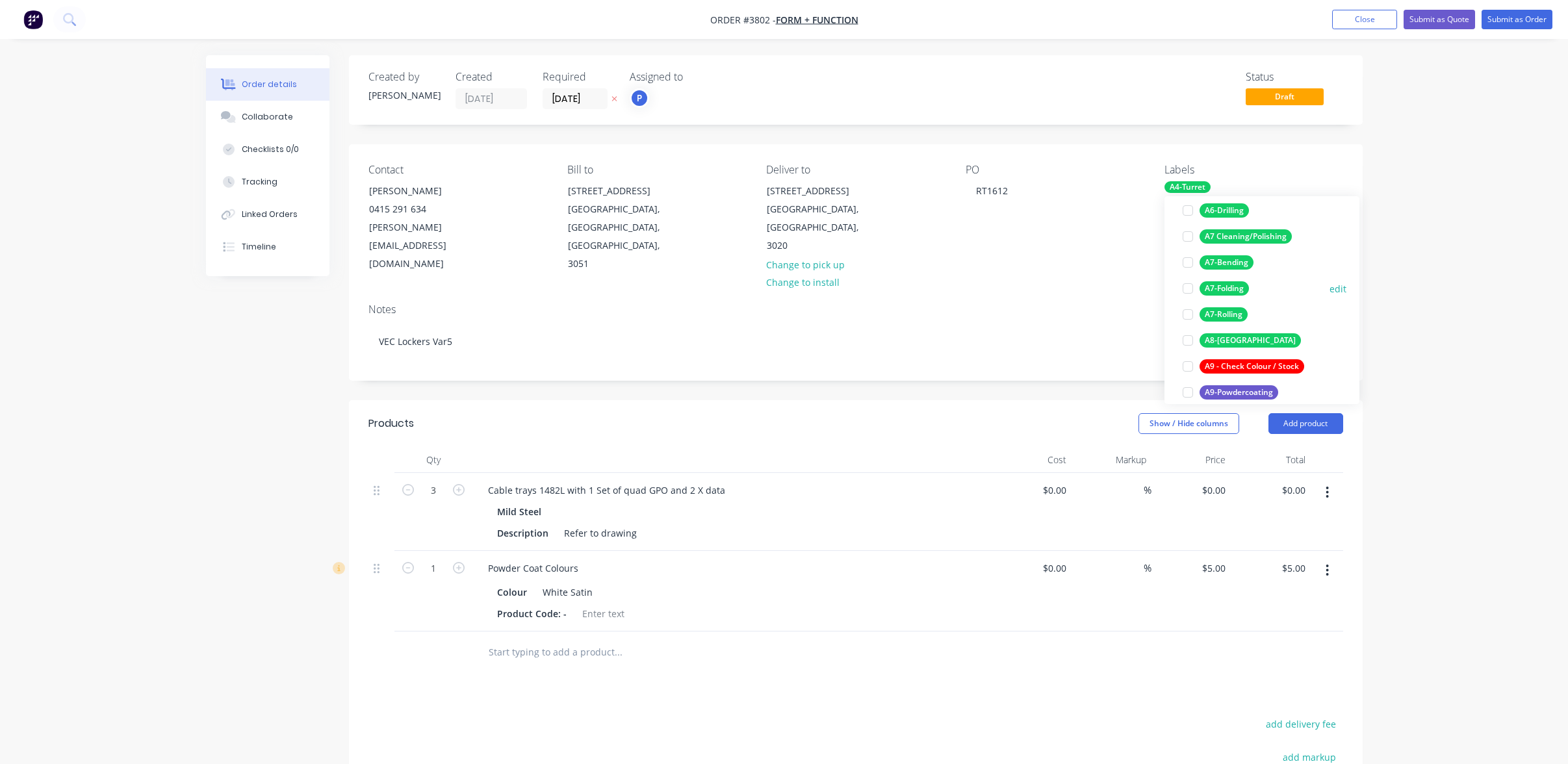
scroll to position [221, 0]
click at [1233, 291] on div "A7-Folding" at bounding box center [1224, 287] width 49 height 14
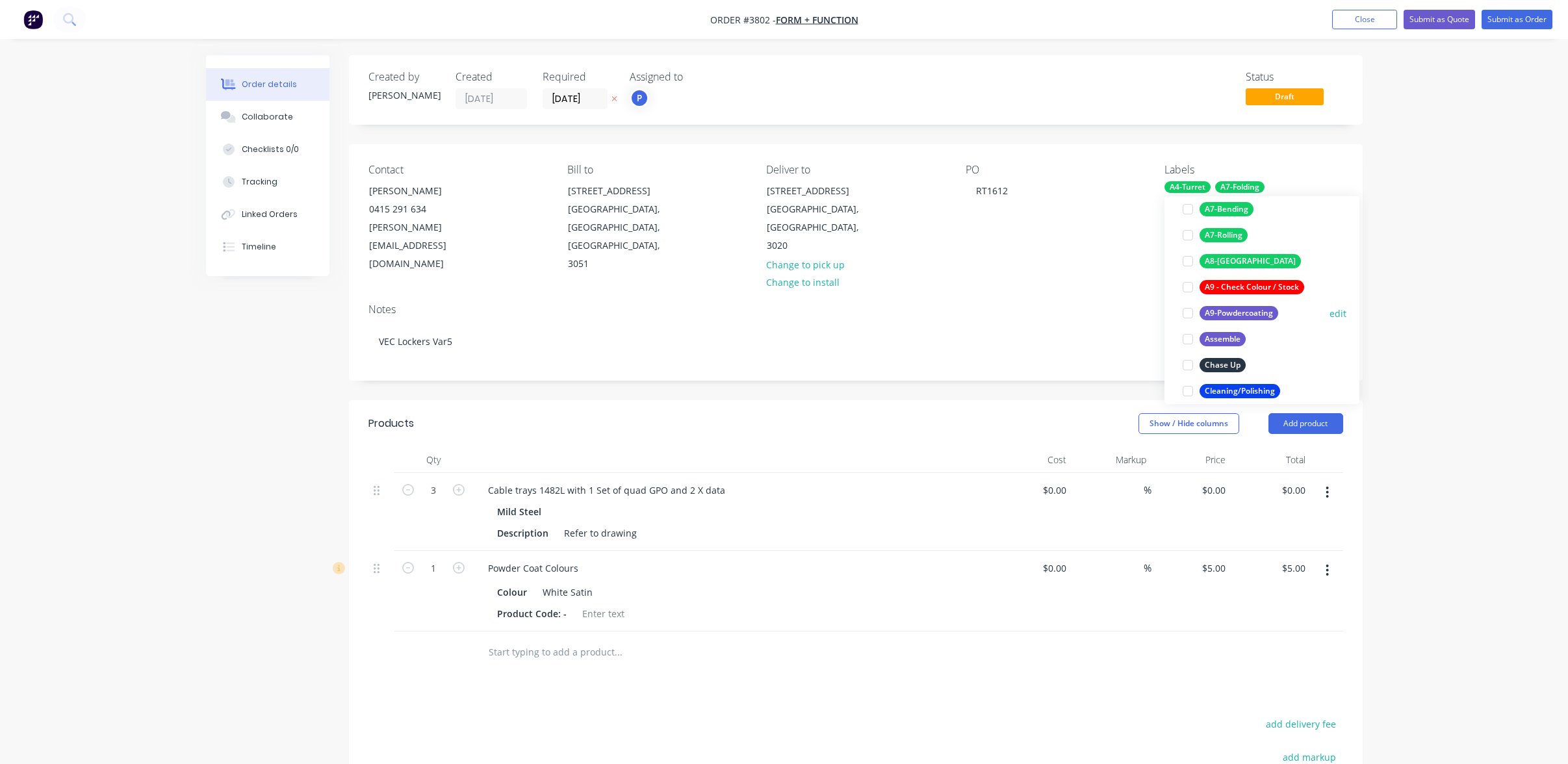
click at [1244, 316] on div "A9-Powdercoating" at bounding box center [1239, 313] width 79 height 14
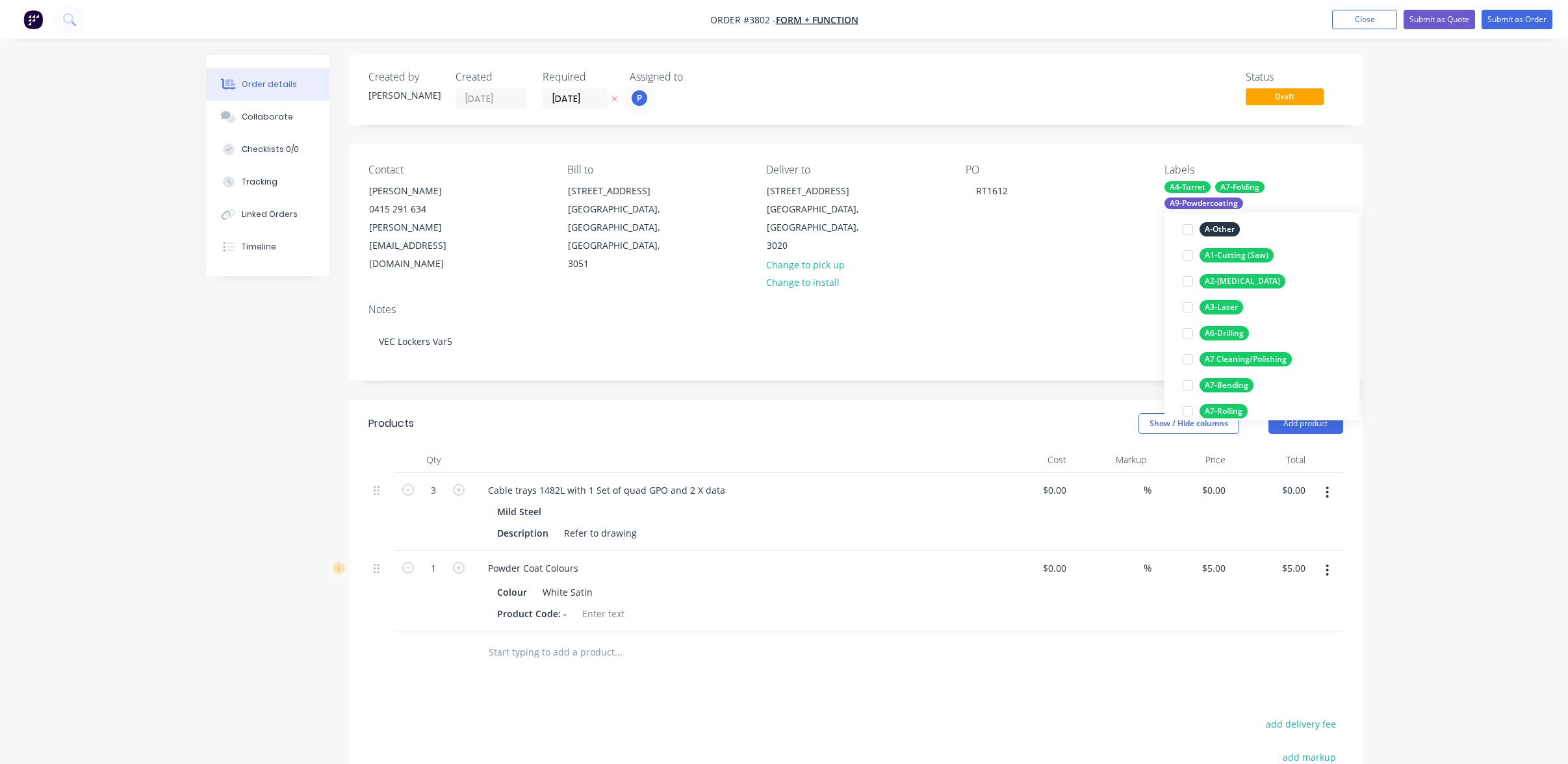
scroll to position [234, 0]
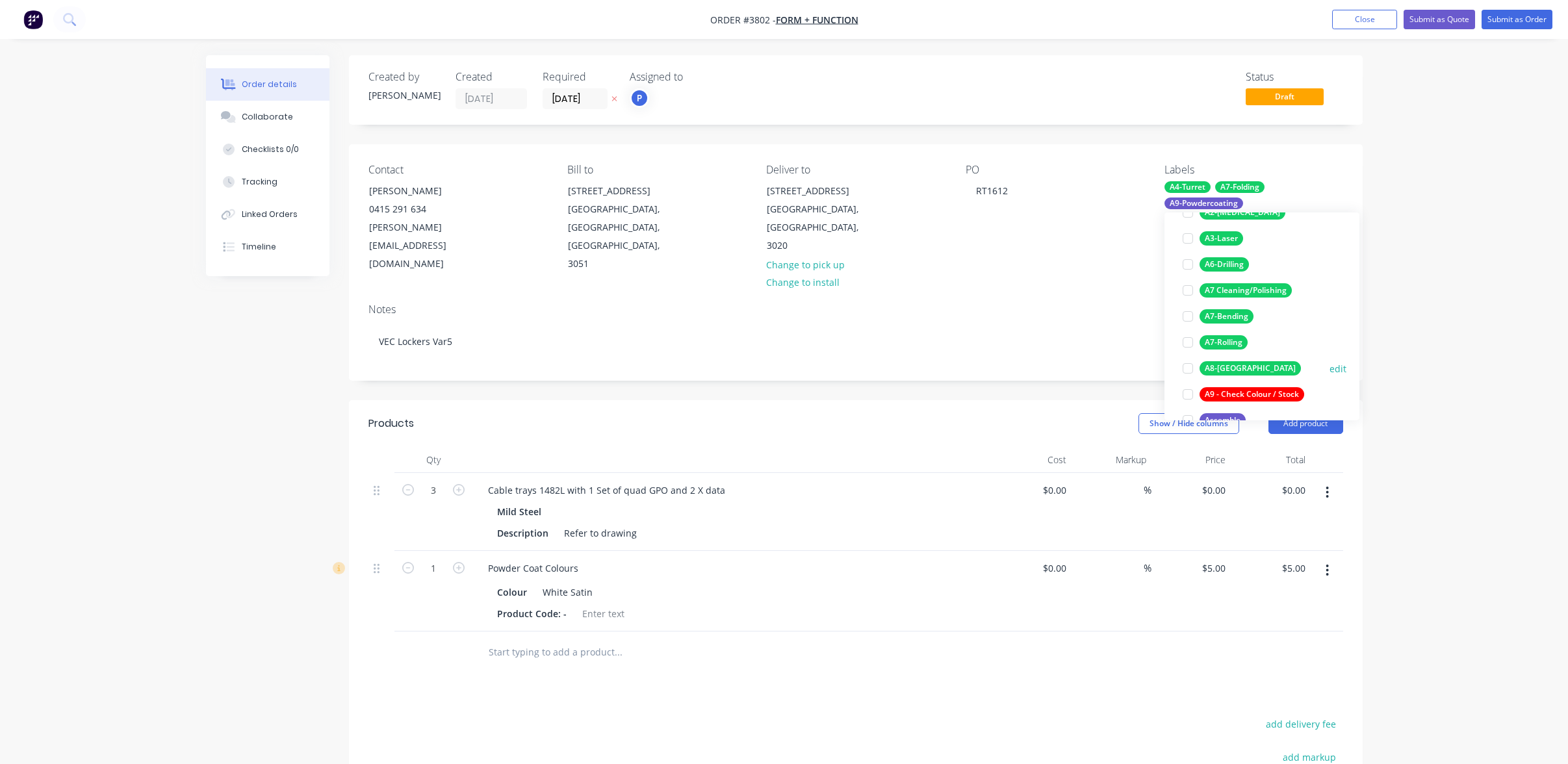
click at [1236, 365] on div "A8-[GEOGRAPHIC_DATA]" at bounding box center [1250, 368] width 101 height 14
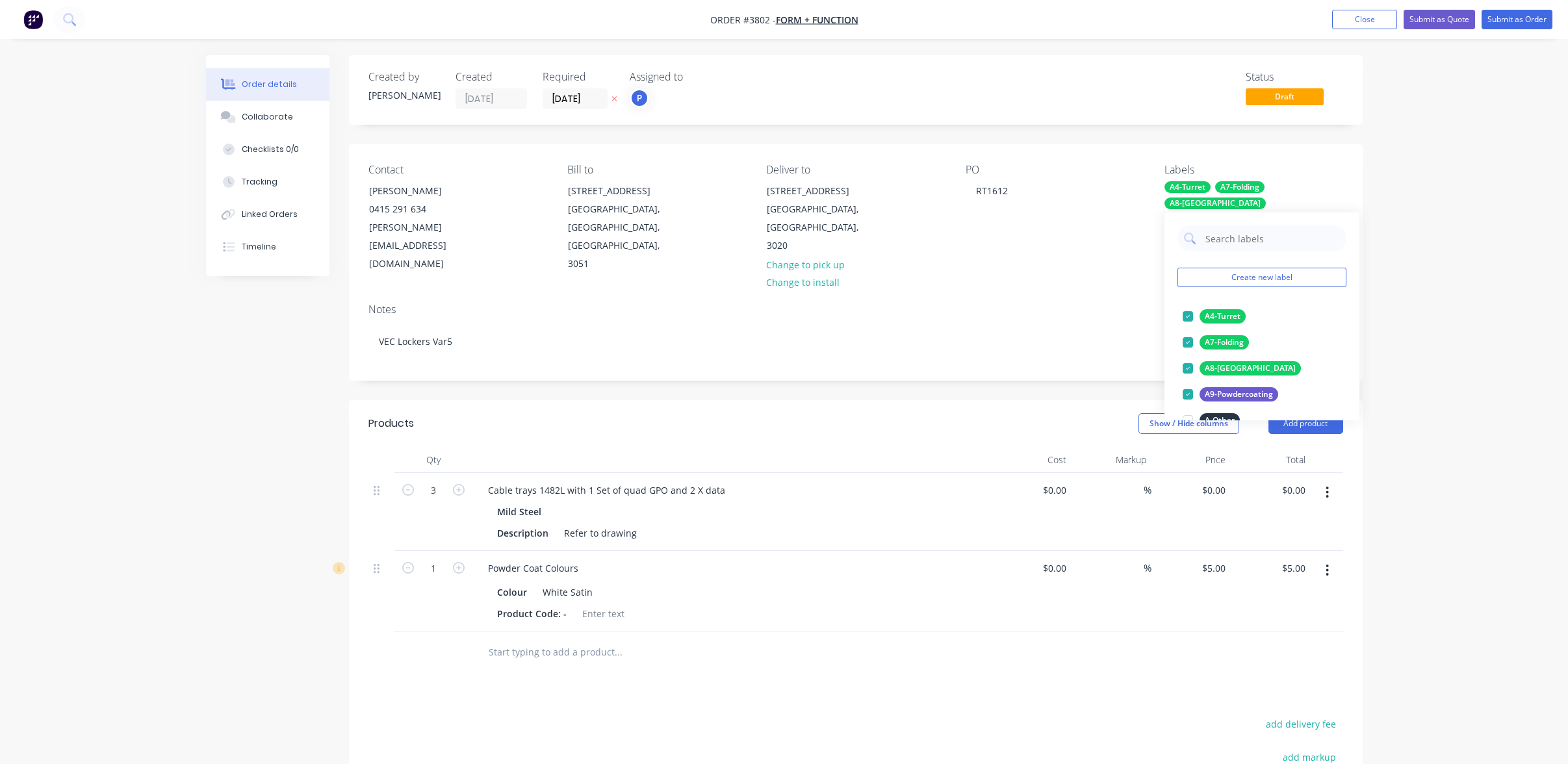
click at [1449, 328] on div "Order details Collaborate Checklists 0/0 Tracking Linked Orders Timeline Order …" at bounding box center [784, 502] width 1568 height 1004
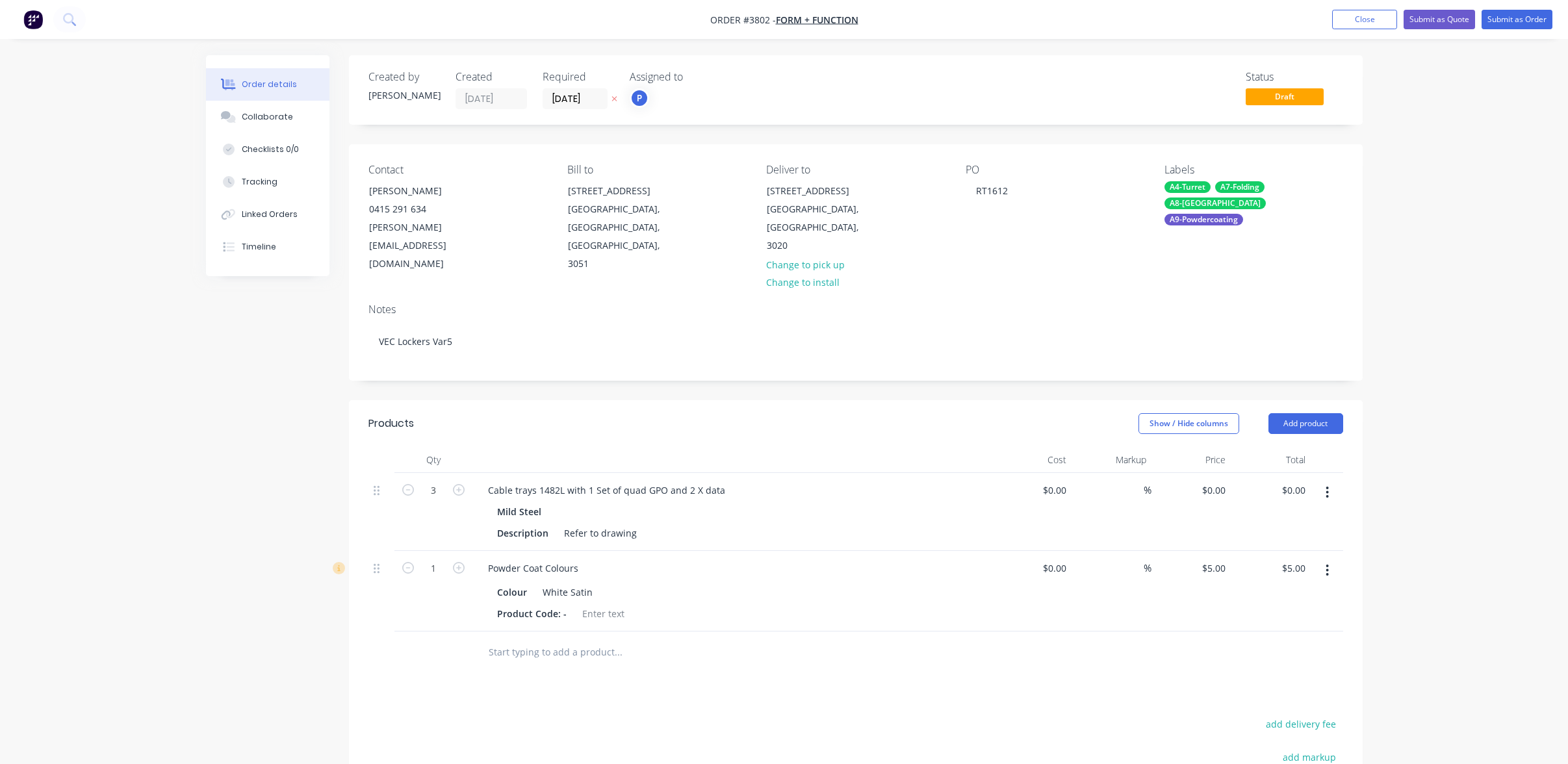
click at [1513, 1] on nav "Order #3802 - Form + Function Add product Close Submit as Quote Submit as Order" at bounding box center [784, 19] width 1568 height 39
click at [1514, 17] on button "Submit as Order" at bounding box center [1517, 19] width 71 height 19
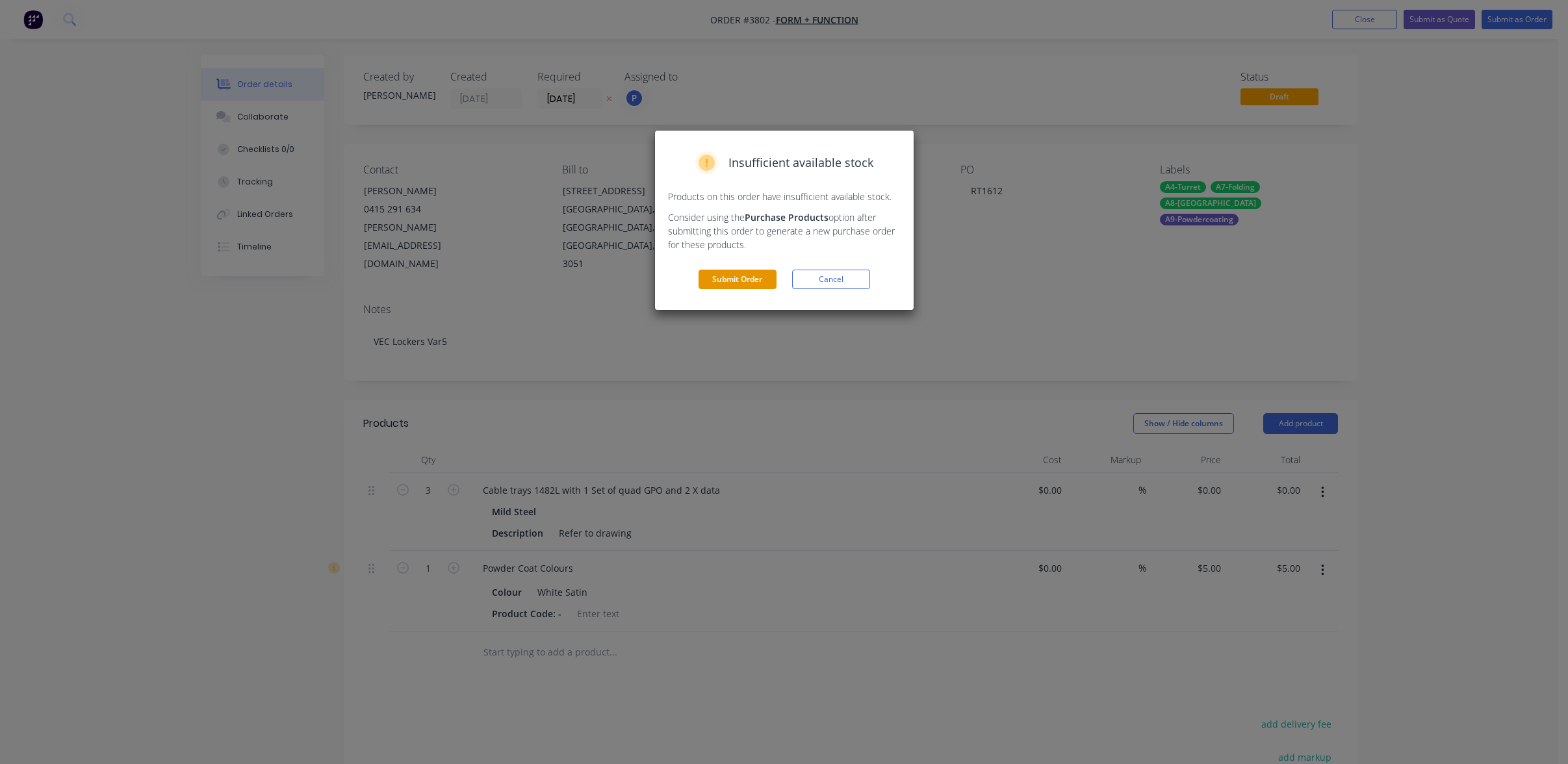
click at [723, 284] on button "Submit Order" at bounding box center [738, 279] width 78 height 19
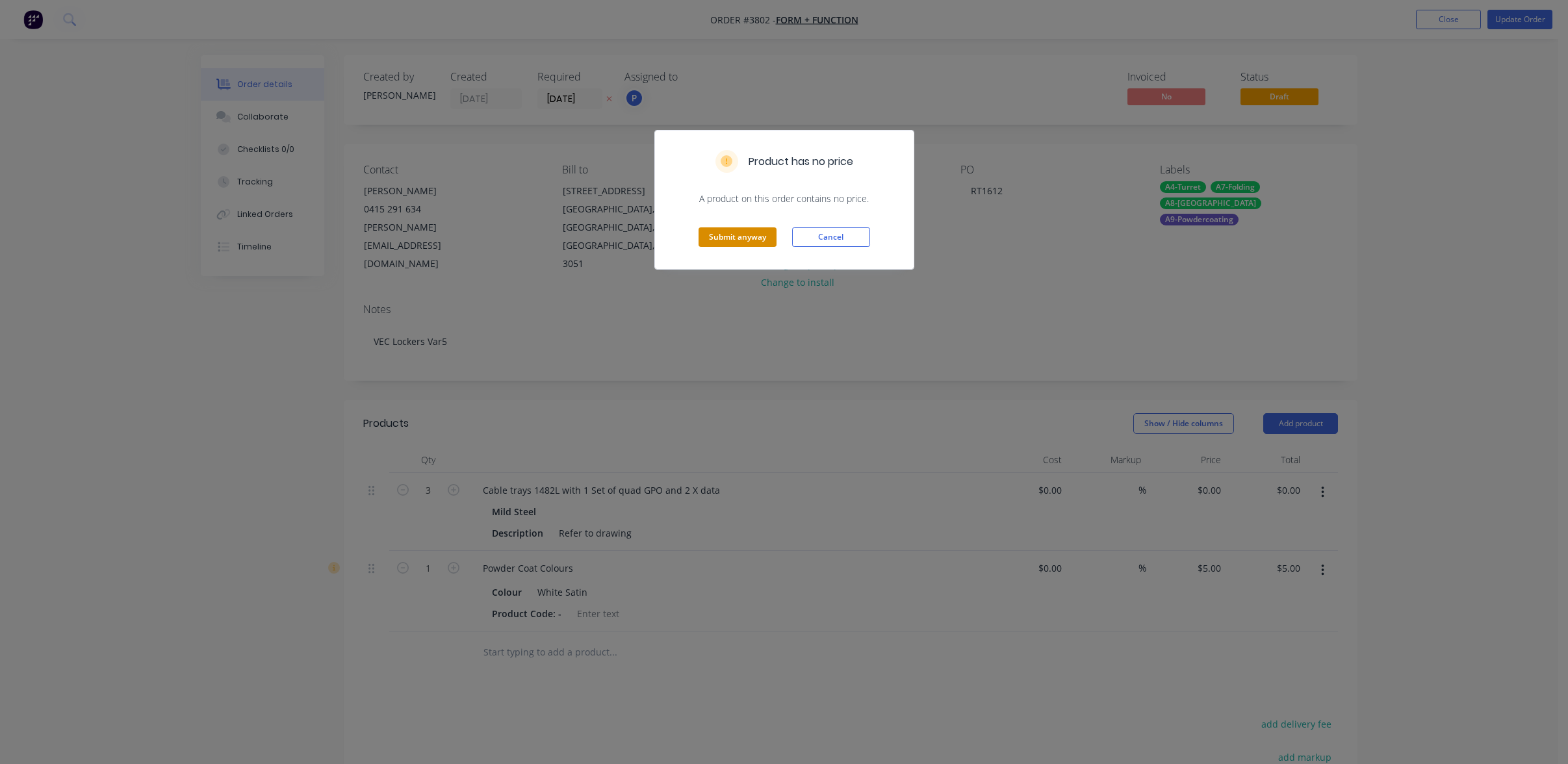
click at [733, 242] on button "Submit anyway" at bounding box center [738, 237] width 78 height 19
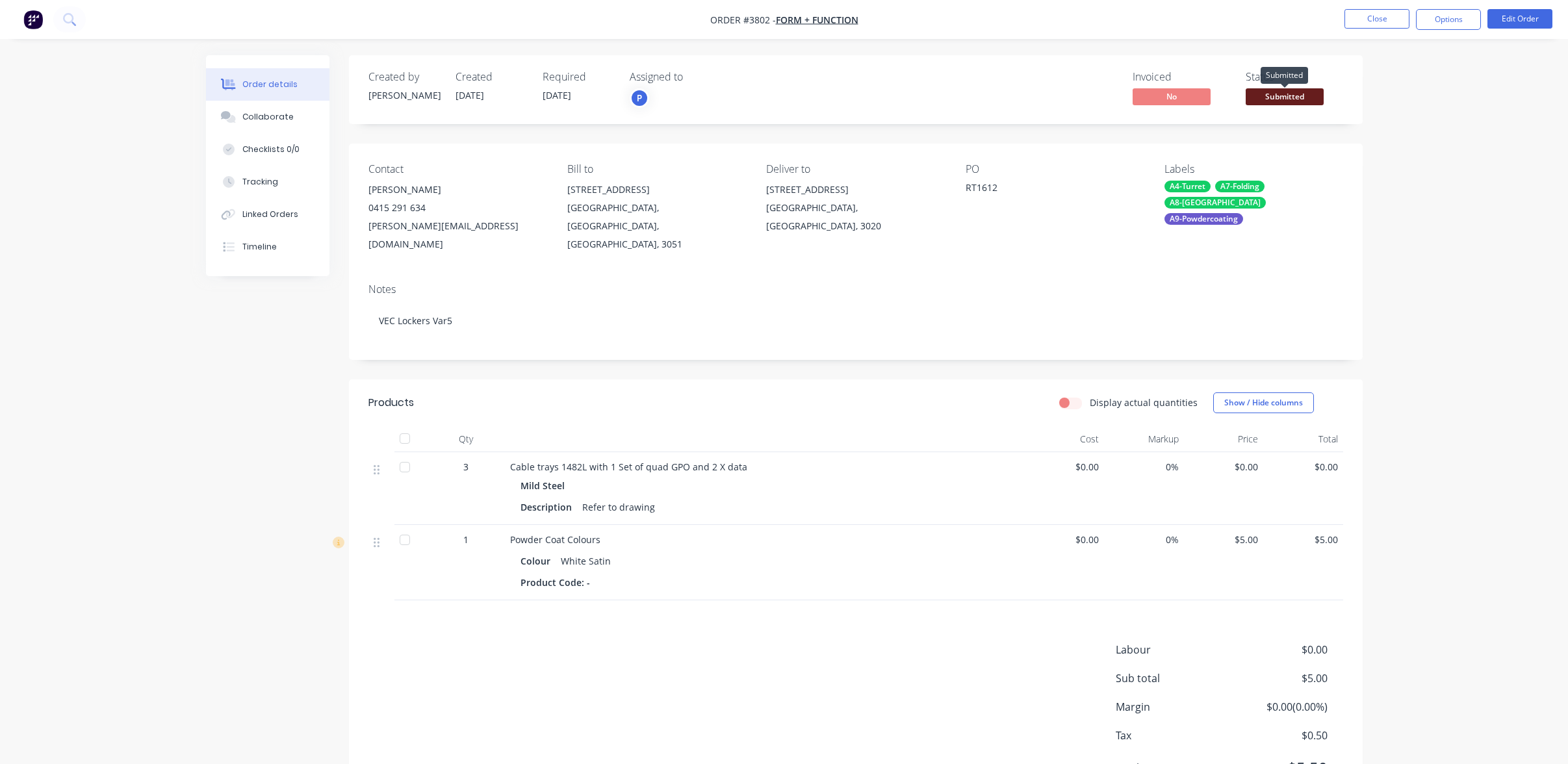
click at [1281, 94] on span "Submitted" at bounding box center [1285, 96] width 78 height 16
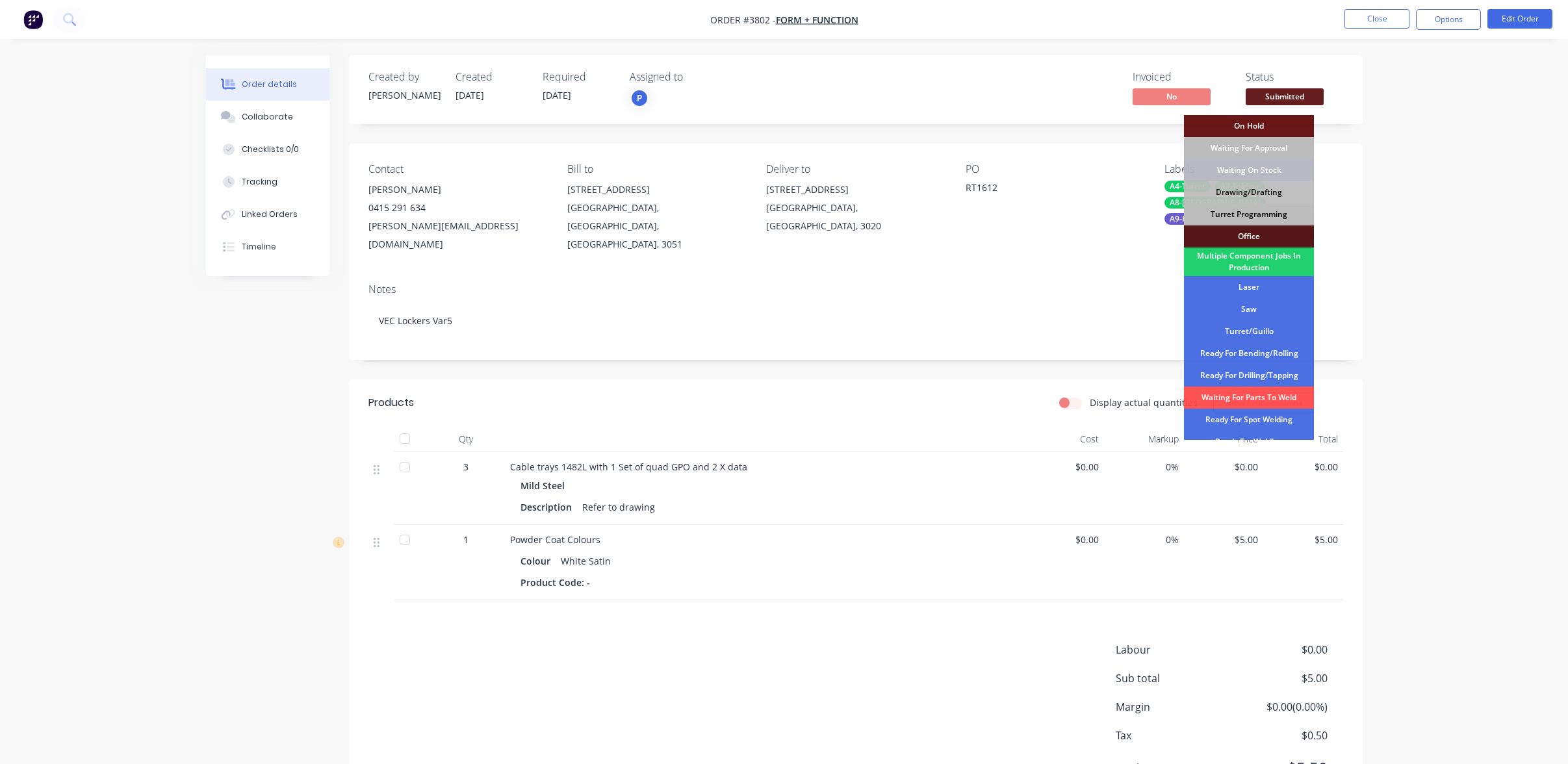
click at [1254, 217] on div "Turret Programming" at bounding box center [1249, 214] width 130 height 22
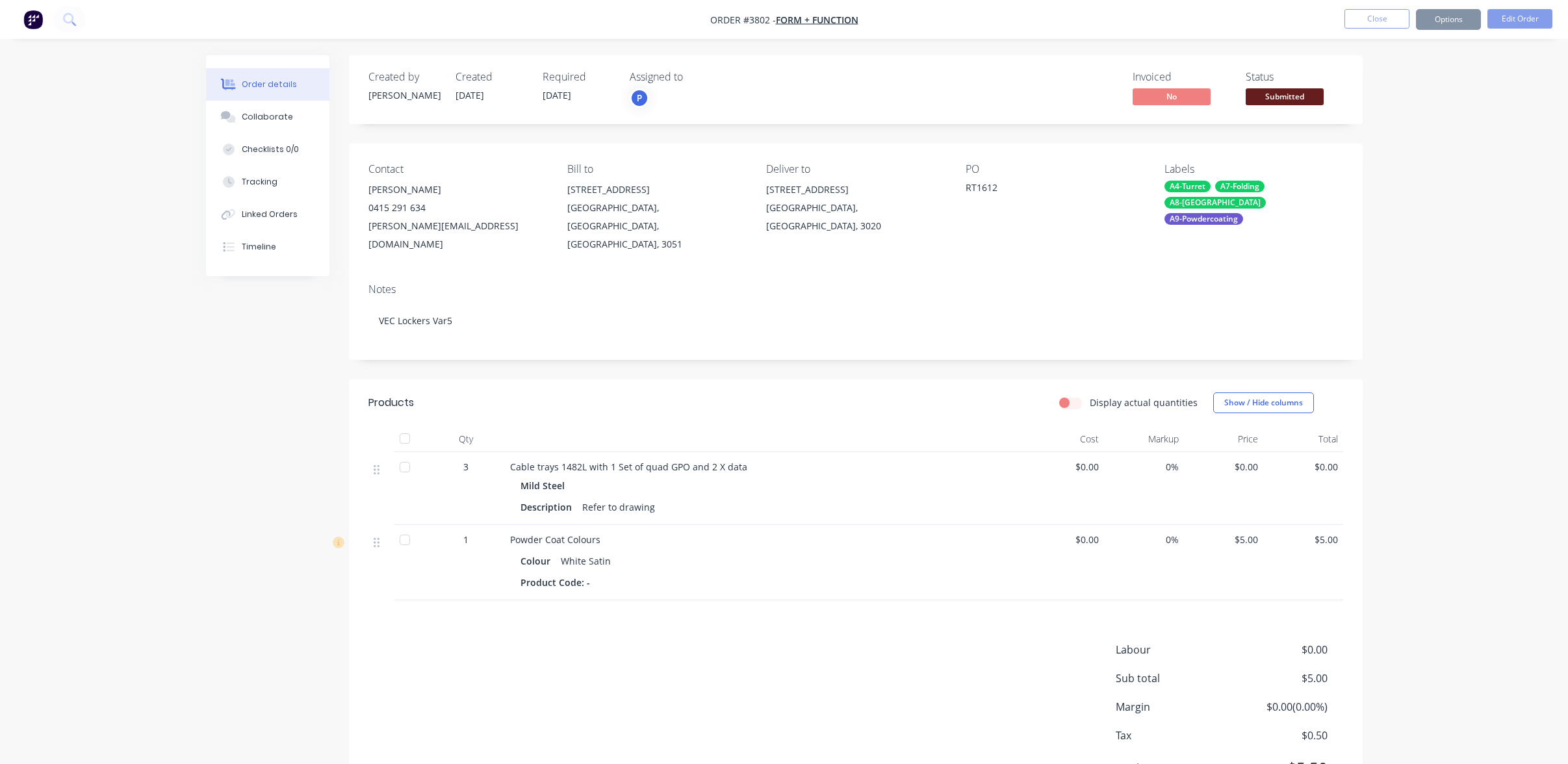
click at [1495, 173] on div "Order details Collaborate Checklists 0/0 Tracking Linked Orders Timeline Order …" at bounding box center [784, 415] width 1568 height 831
click at [1465, 31] on nav "Order #3802 - Form + Function Close Options Edit Order" at bounding box center [784, 19] width 1568 height 39
click at [1464, 23] on button "Options" at bounding box center [1449, 19] width 65 height 21
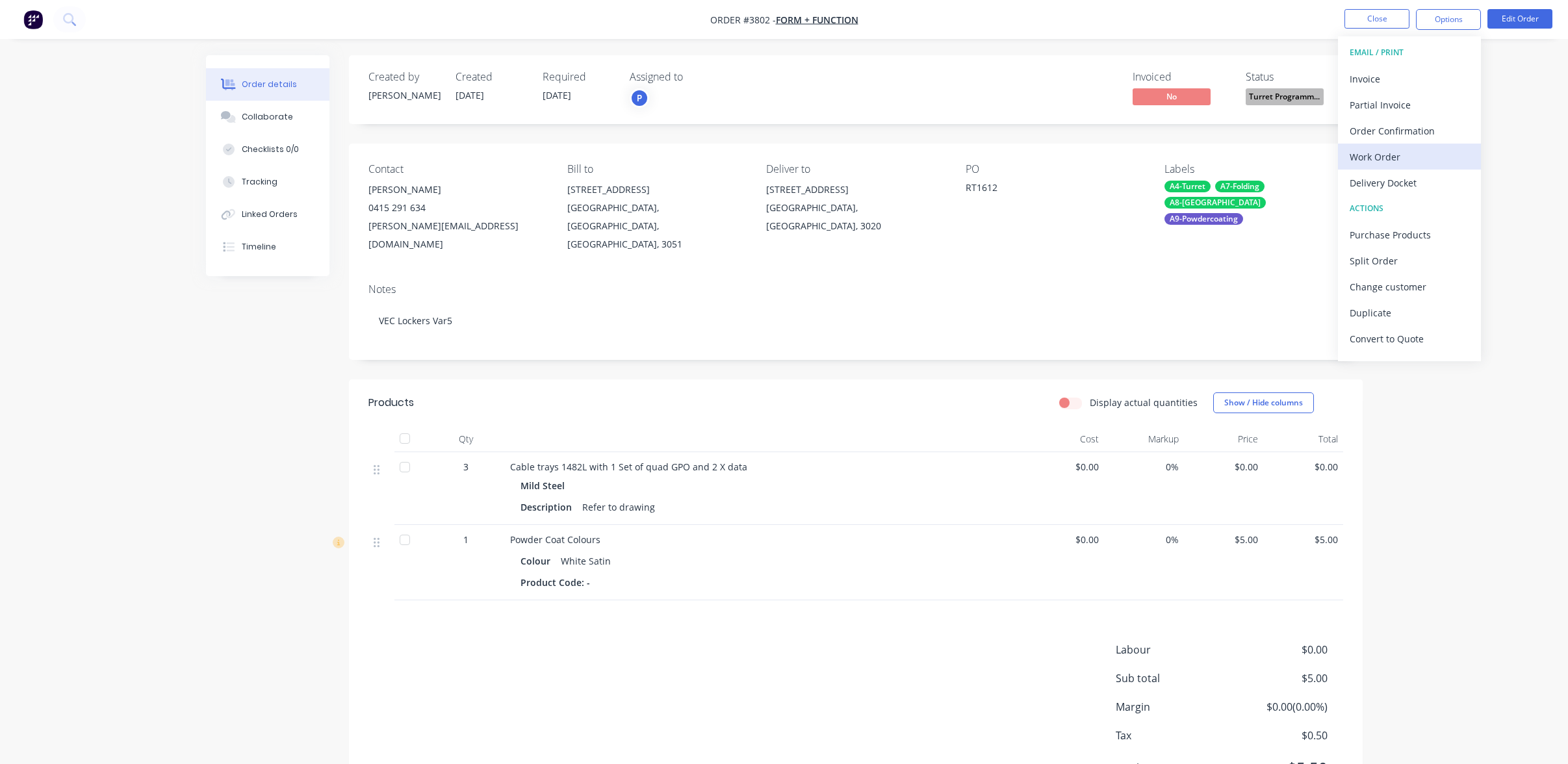
click at [1444, 144] on button "Work Order" at bounding box center [1410, 157] width 143 height 26
click at [1439, 131] on div "Without pricing" at bounding box center [1410, 131] width 120 height 19
click at [95, 209] on div "Order details Collaborate Checklists 0/0 Tracking Linked Orders Timeline Order …" at bounding box center [784, 415] width 1568 height 831
click at [1361, 12] on button "Close" at bounding box center [1377, 19] width 65 height 19
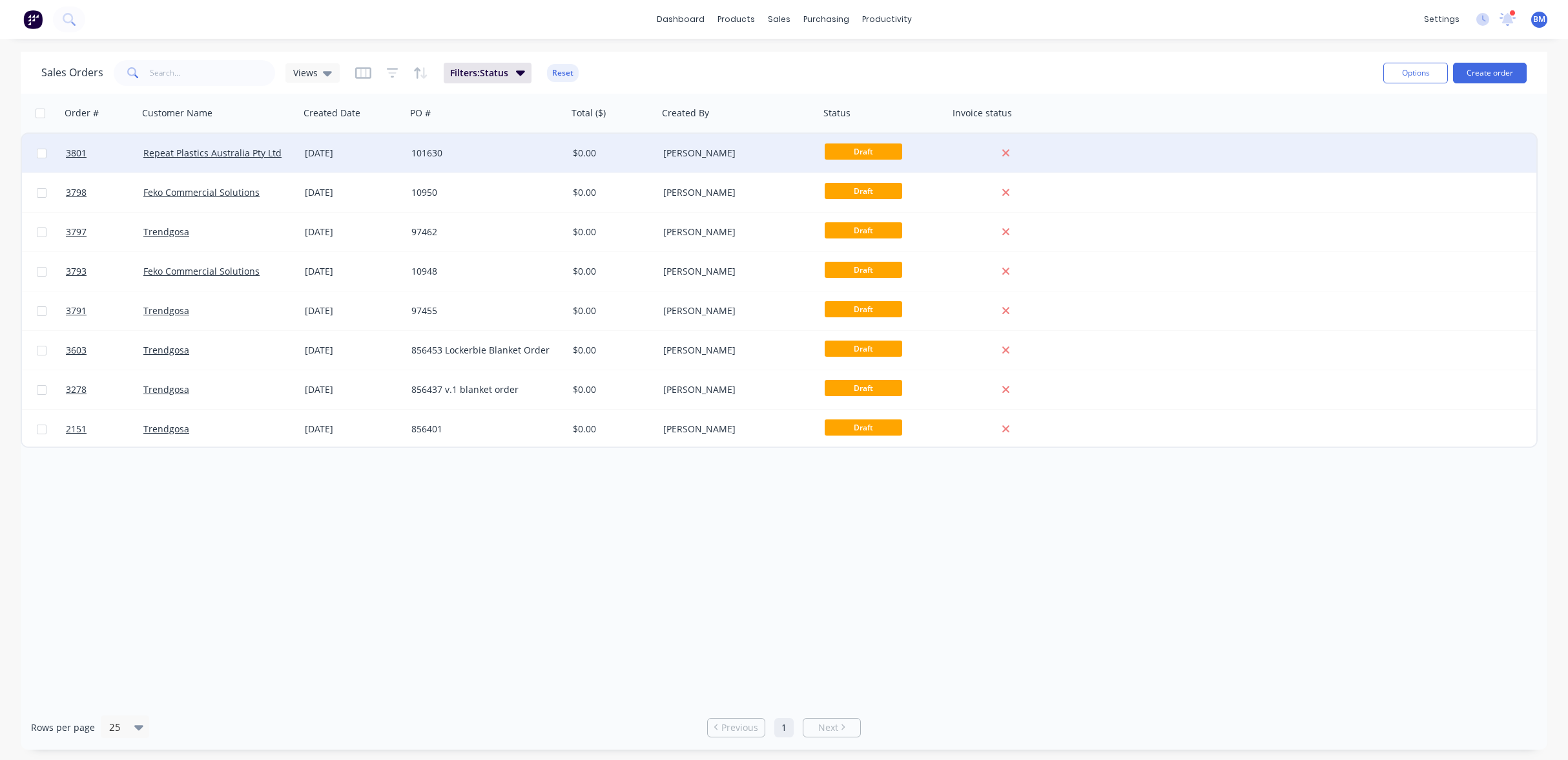
click at [386, 154] on div "[DATE]" at bounding box center [353, 153] width 96 height 13
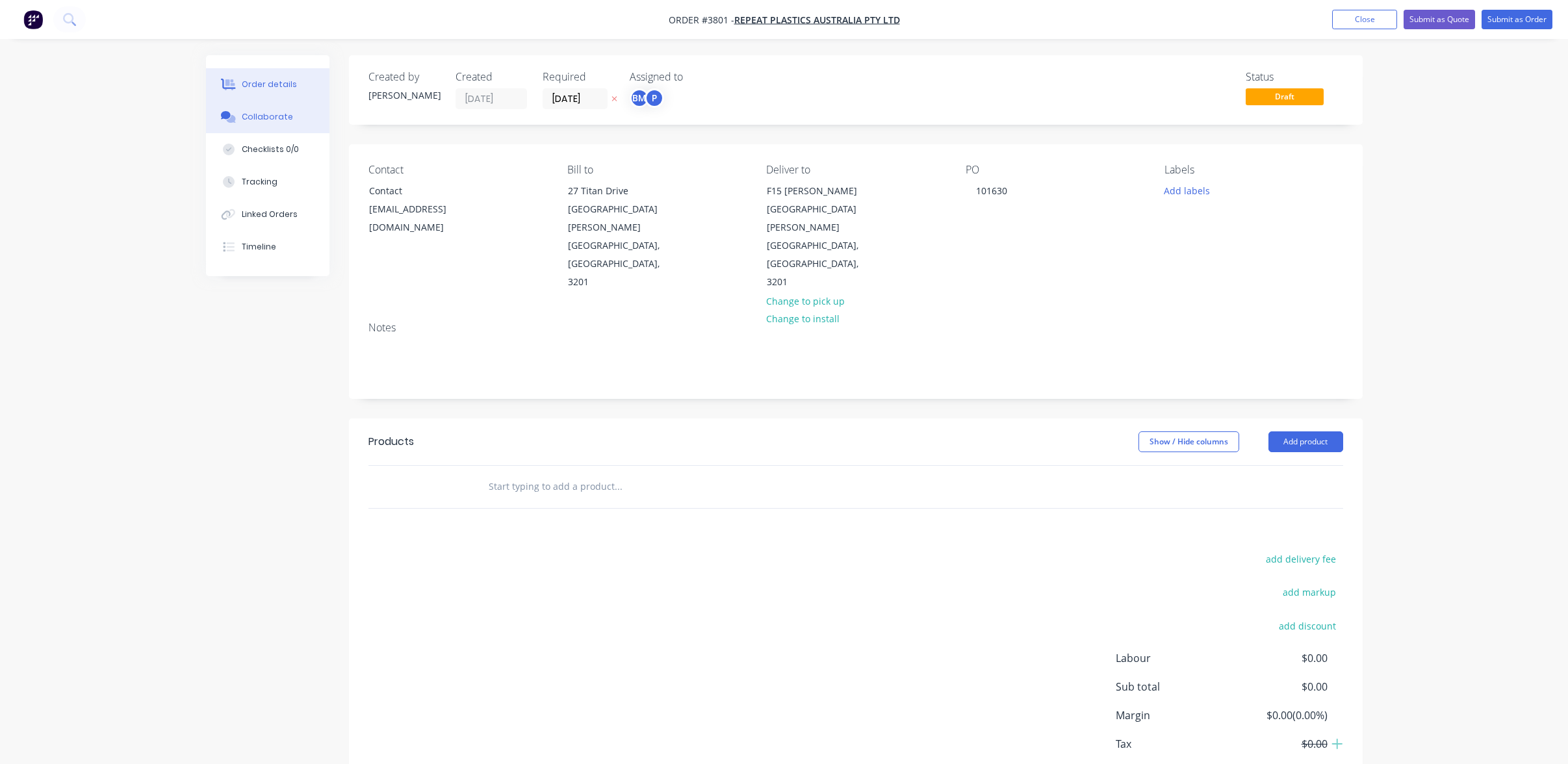
click at [289, 100] on button "Collaborate" at bounding box center [267, 116] width 124 height 32
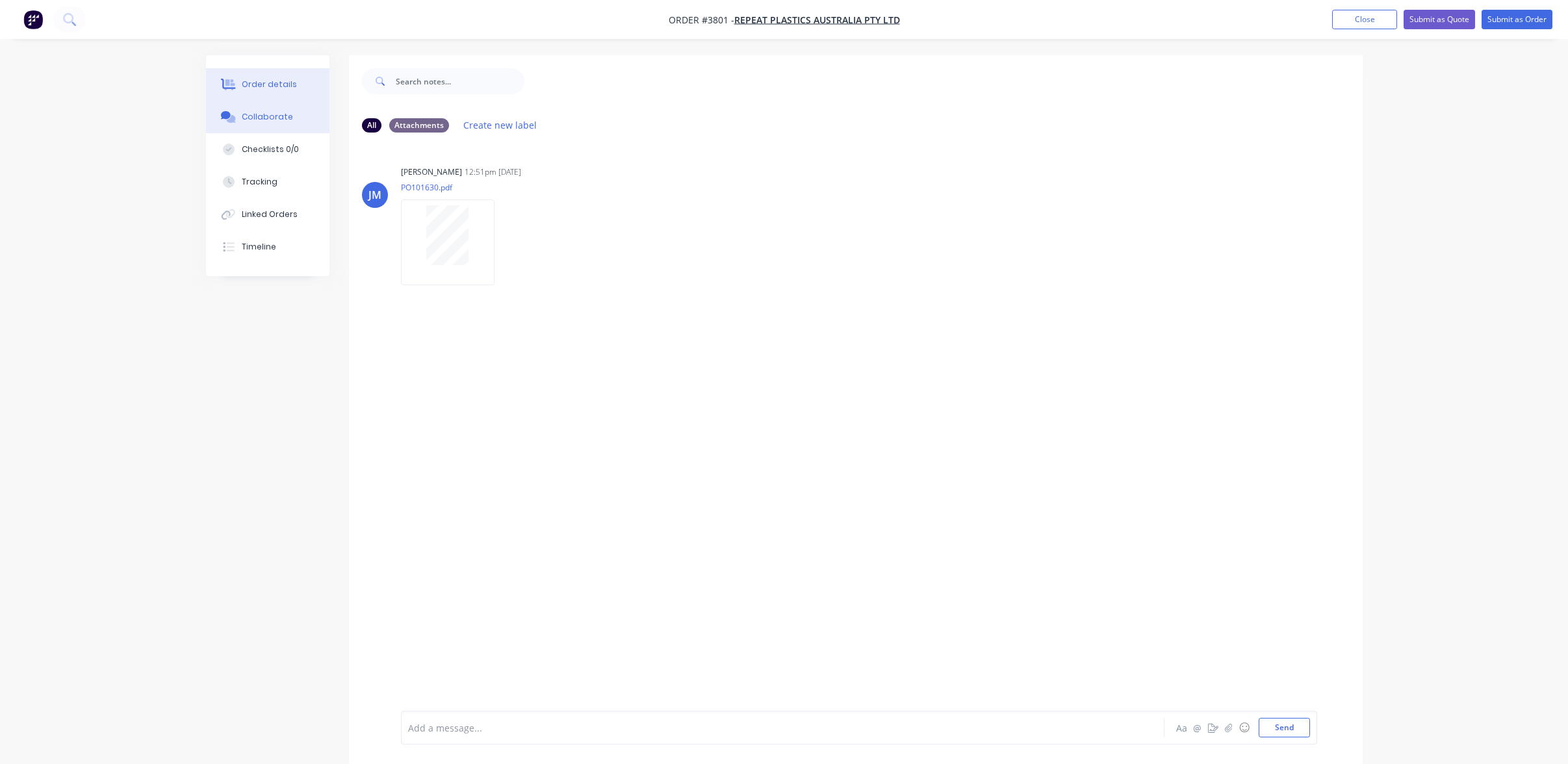
click at [286, 88] on div "Order details" at bounding box center [270, 84] width 55 height 12
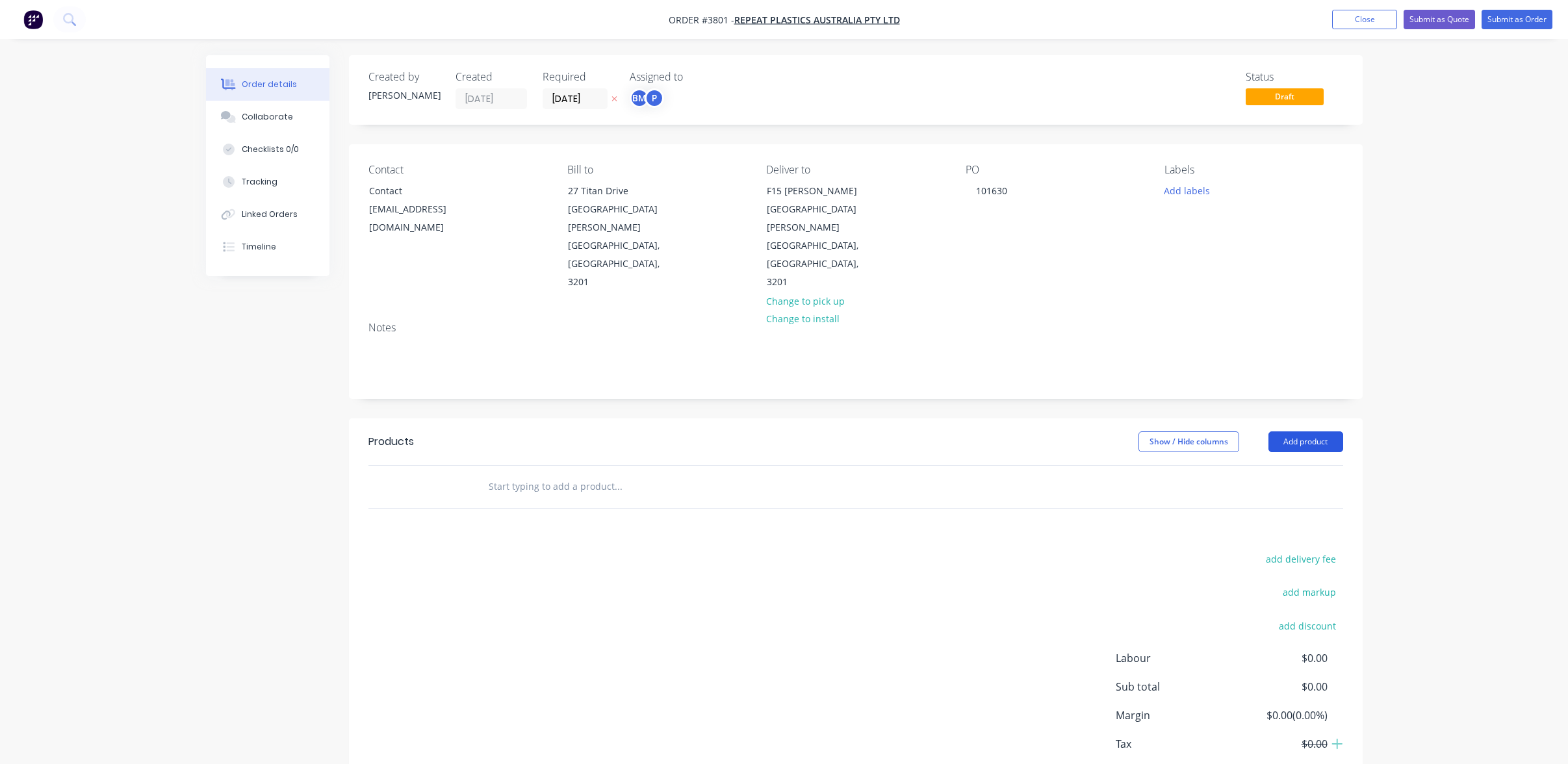
click at [1289, 431] on button "Add product" at bounding box center [1306, 441] width 74 height 21
click at [1288, 465] on div "Product catalogue" at bounding box center [1281, 474] width 100 height 19
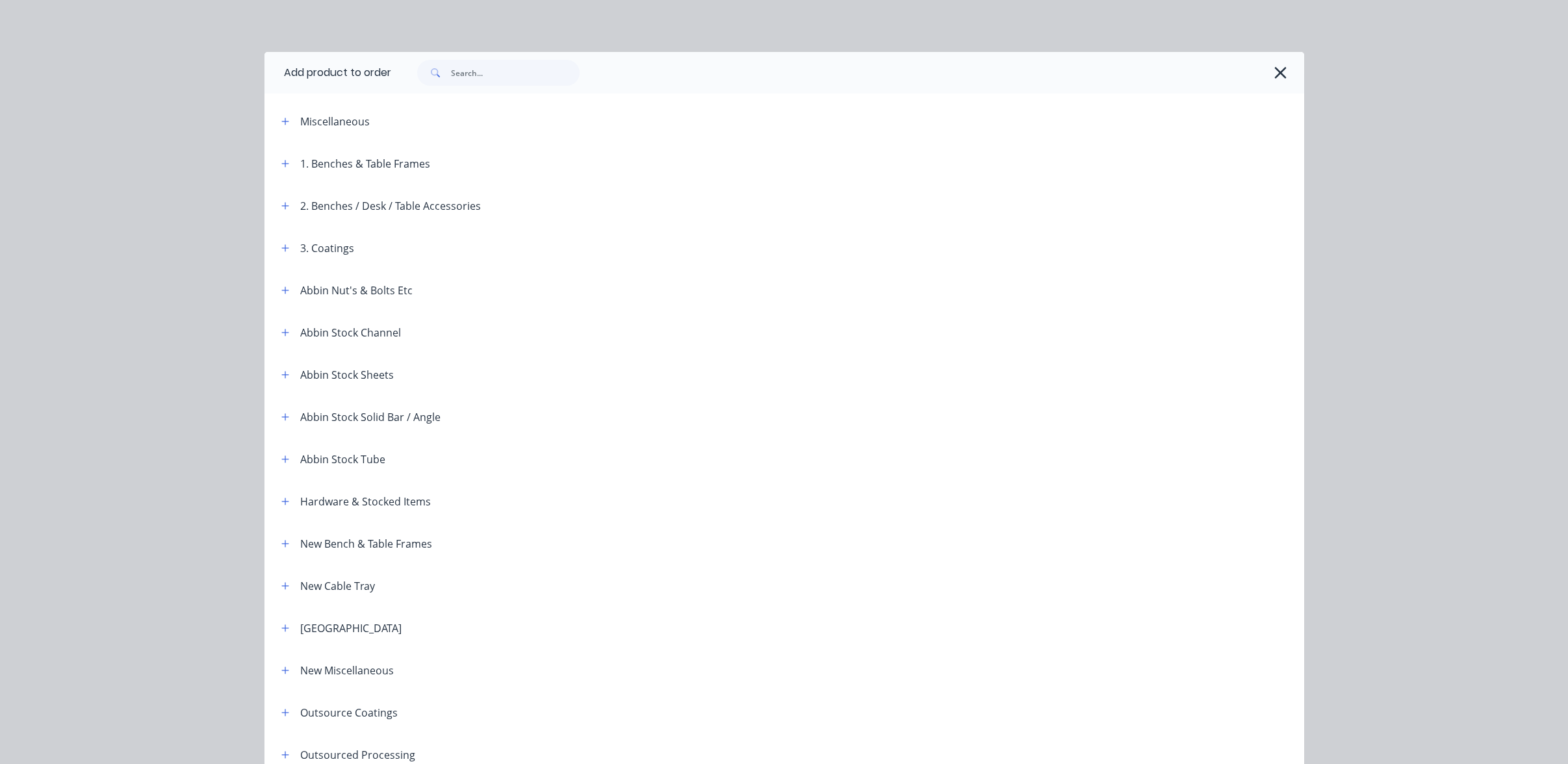
click at [271, 117] on div "Miscellaneous" at bounding box center [382, 121] width 221 height 16
click at [281, 118] on icon "button" at bounding box center [285, 121] width 8 height 9
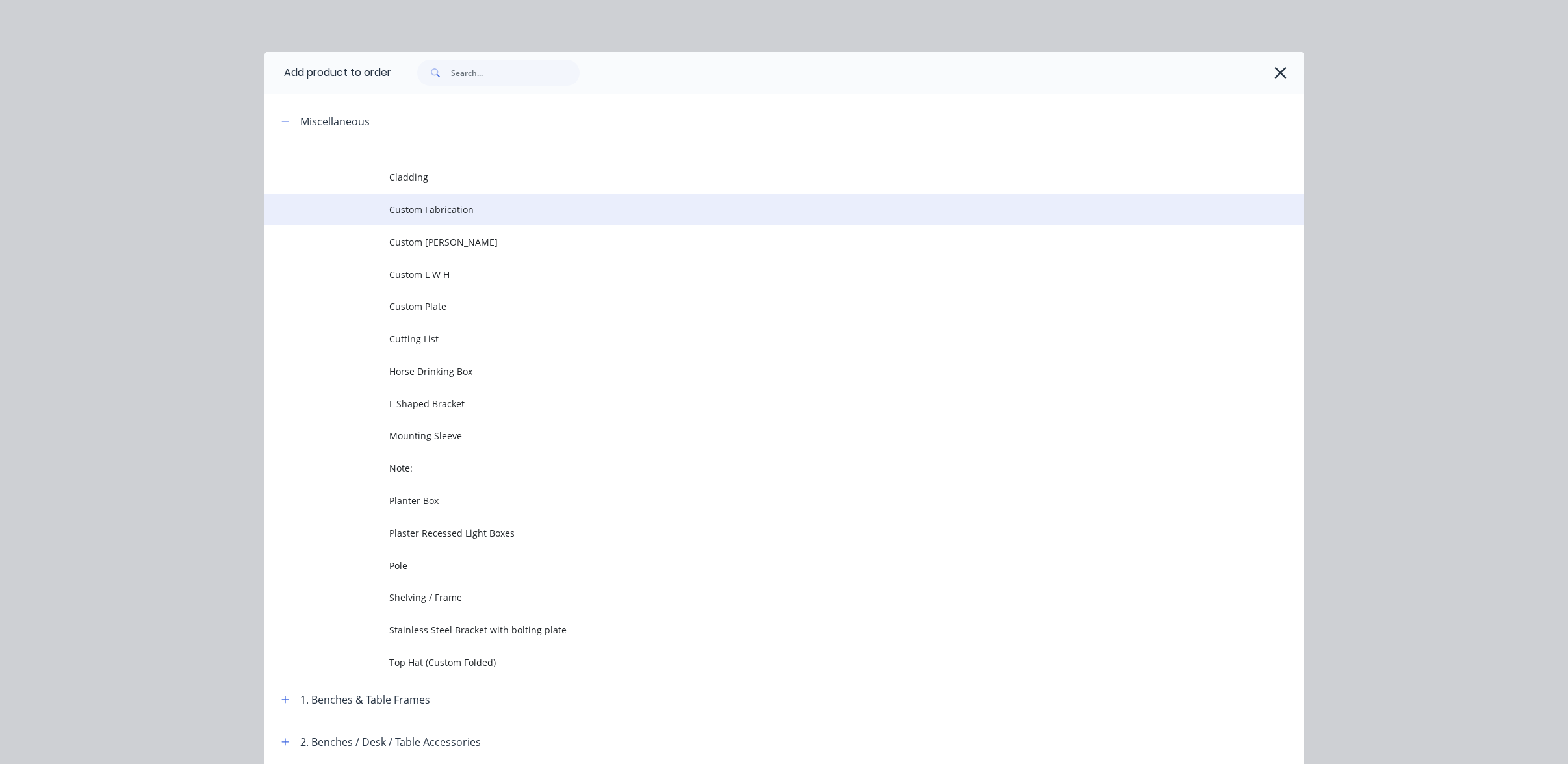
click at [447, 209] on span "Custom Fabrication" at bounding box center [755, 209] width 732 height 14
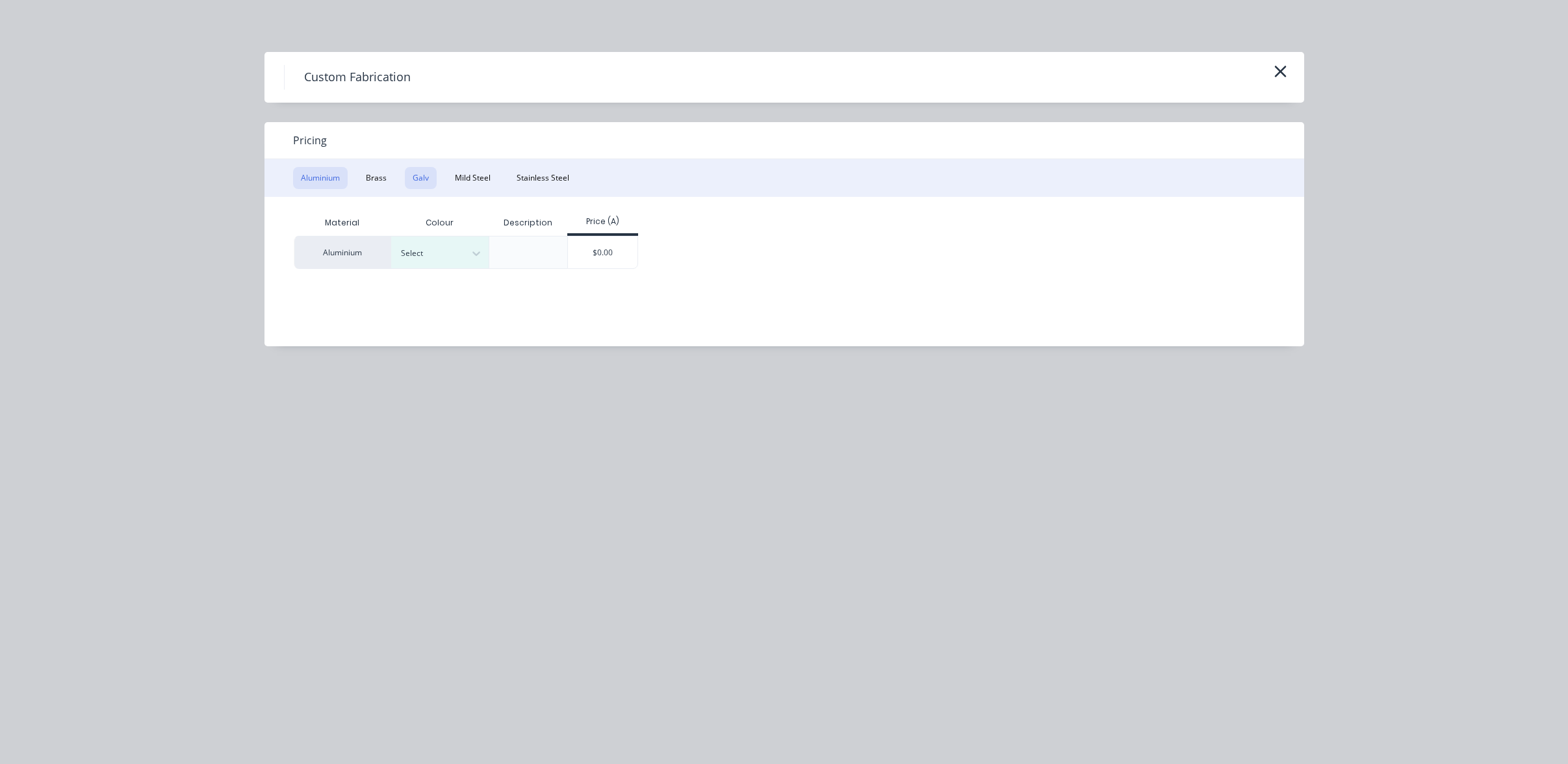
click at [422, 184] on button "Galv" at bounding box center [421, 178] width 32 height 22
click at [487, 251] on div "$0.00" at bounding box center [505, 251] width 69 height 31
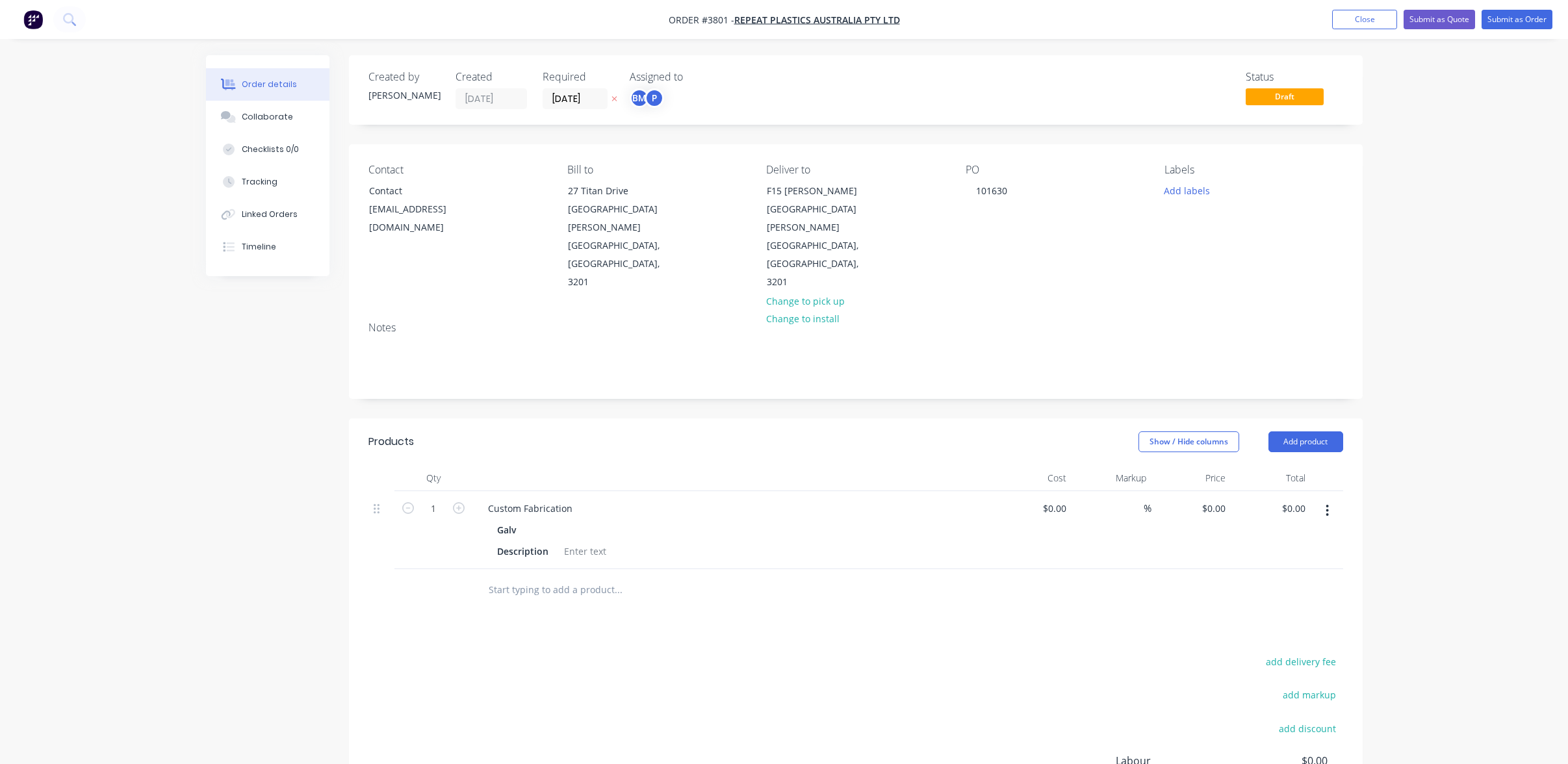
click at [1328, 503] on icon "button" at bounding box center [1327, 511] width 3 height 14
click at [276, 119] on div "Collaborate" at bounding box center [267, 117] width 51 height 12
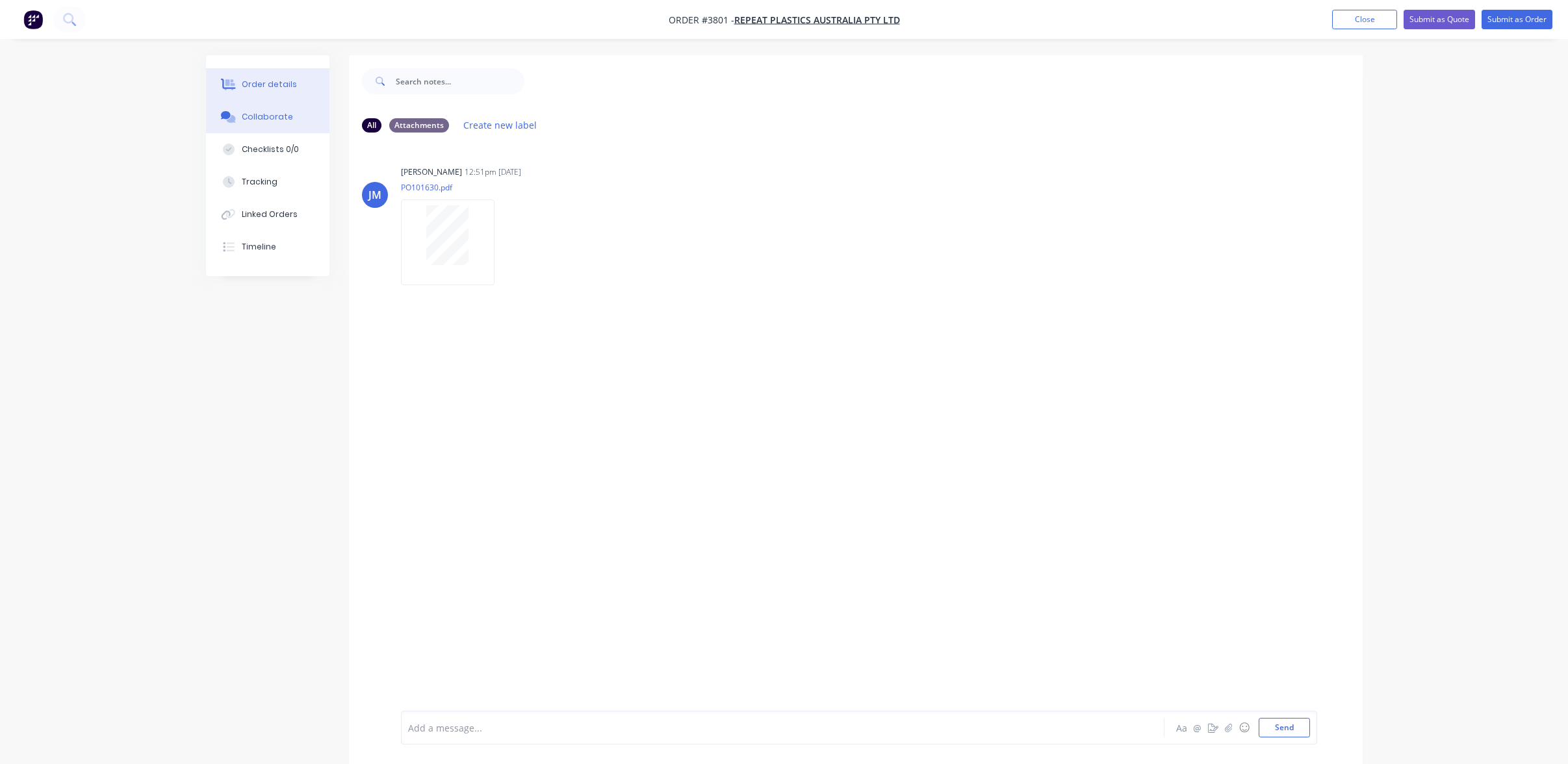
click at [272, 86] on div "Order details" at bounding box center [270, 84] width 55 height 12
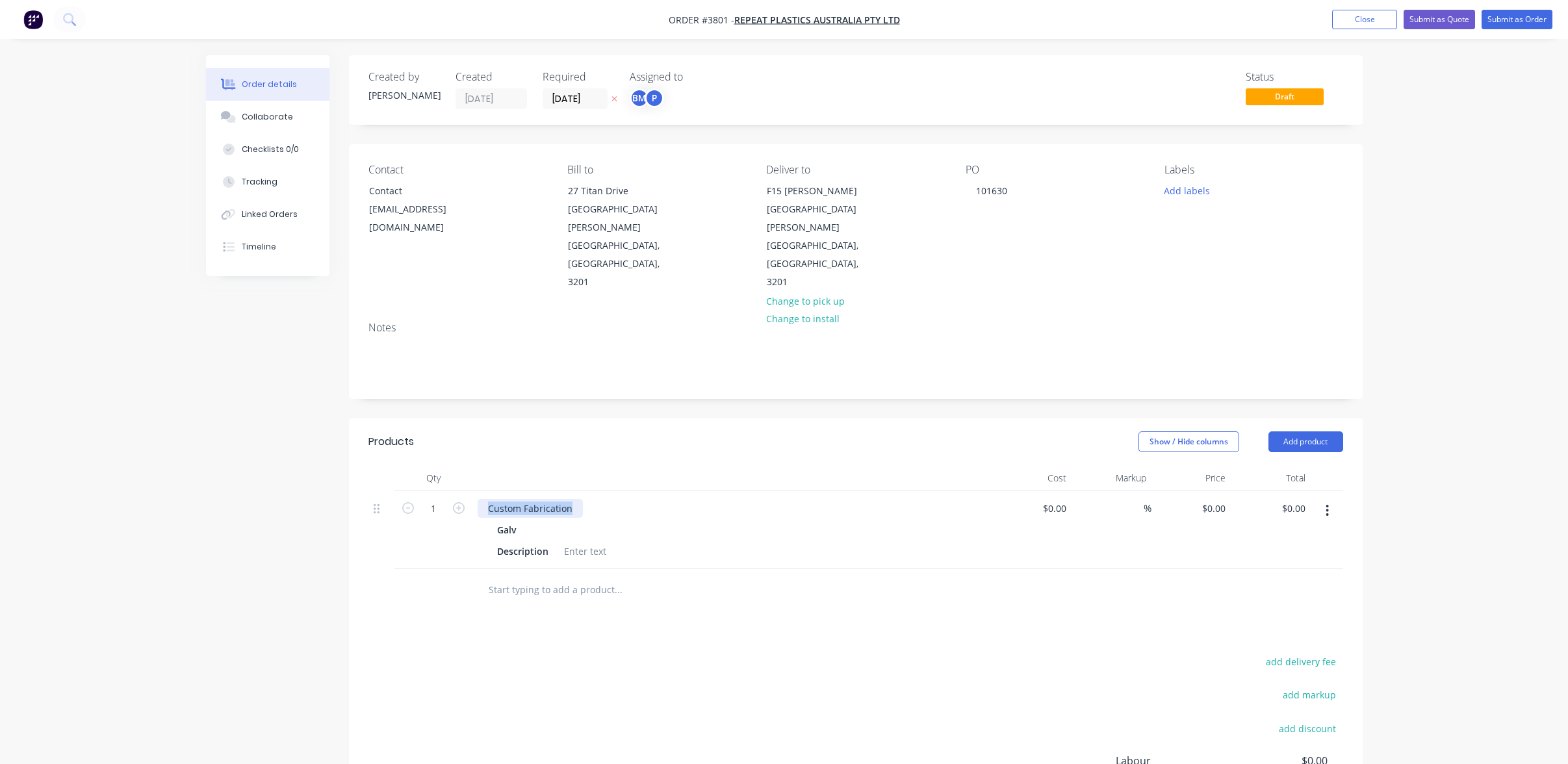
drag, startPoint x: 573, startPoint y: 459, endPoint x: 226, endPoint y: 446, distance: 347.2
click at [216, 451] on div "Created by [PERSON_NAME] Created [DATE] Required [DATE] Assigned to BM P Status…" at bounding box center [784, 498] width 1157 height 887
paste div
click at [436, 499] on input "1" at bounding box center [434, 508] width 34 height 19
type input "30"
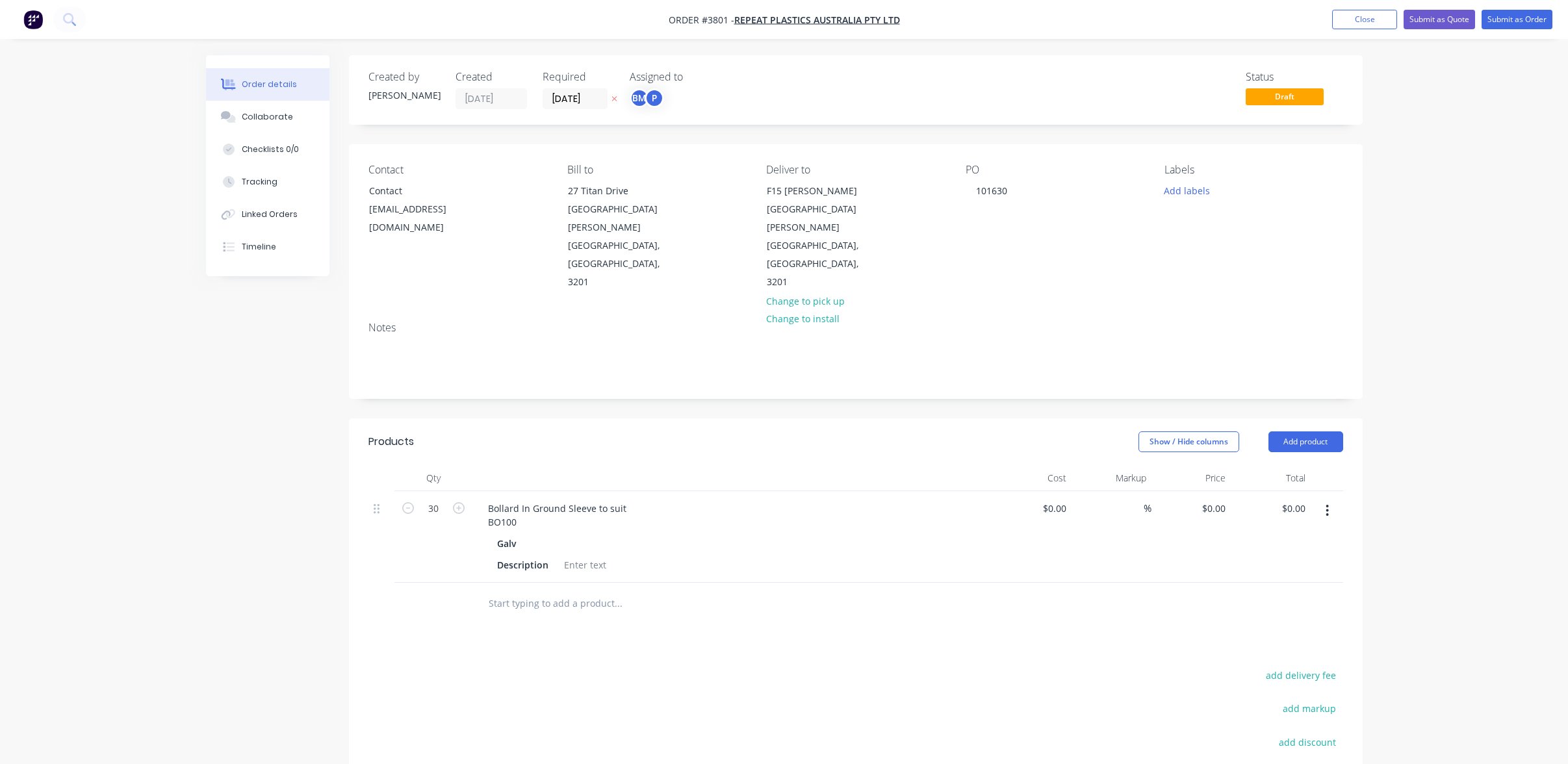
click at [577, 555] on div at bounding box center [585, 565] width 53 height 19
click at [1329, 503] on icon "button" at bounding box center [1327, 511] width 3 height 14
click at [1316, 561] on div "Duplicate" at bounding box center [1281, 570] width 100 height 19
click at [432, 518] on input "1" at bounding box center [434, 508] width 34 height 19
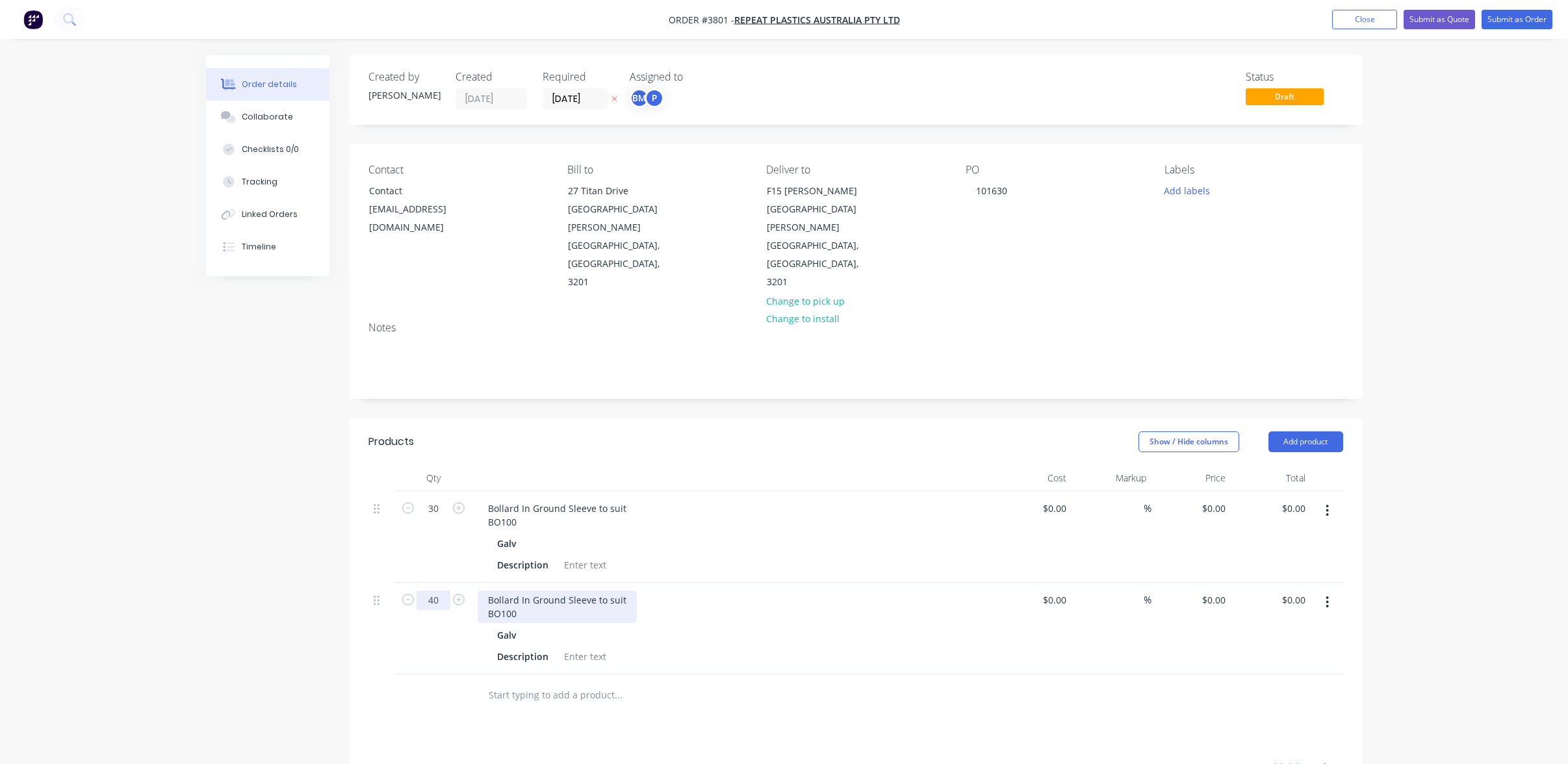
type input "40"
drag, startPoint x: 485, startPoint y: 542, endPoint x: 578, endPoint y: 562, distance: 95.1
click at [578, 591] on div "Bollard In Ground Sleeve to suit BO100" at bounding box center [557, 607] width 159 height 32
paste div
click at [636, 674] on div at bounding box center [707, 695] width 468 height 42
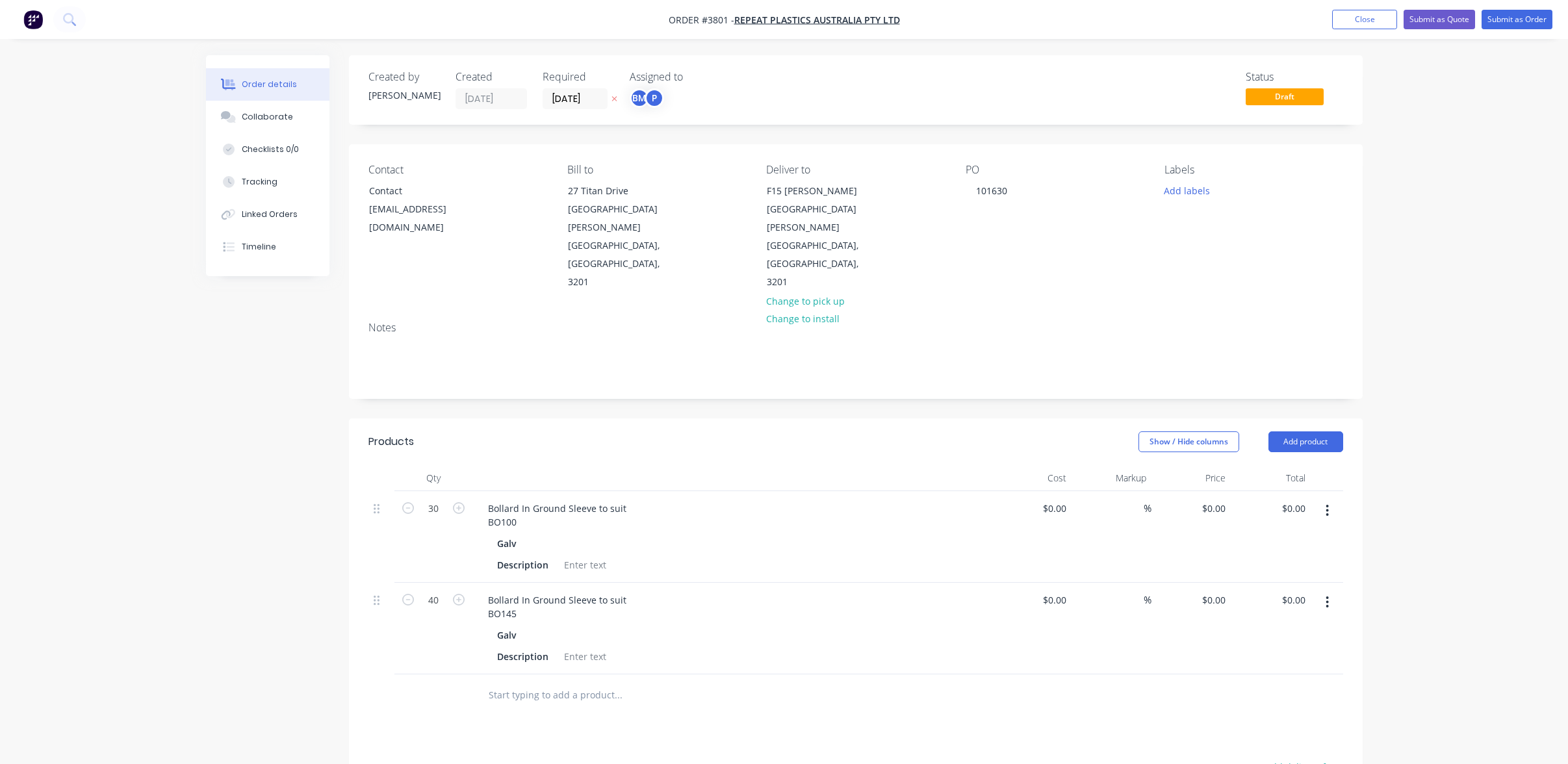
click at [1322, 591] on button "button" at bounding box center [1327, 602] width 30 height 23
click at [1310, 627] on div "Edit" at bounding box center [1281, 636] width 100 height 19
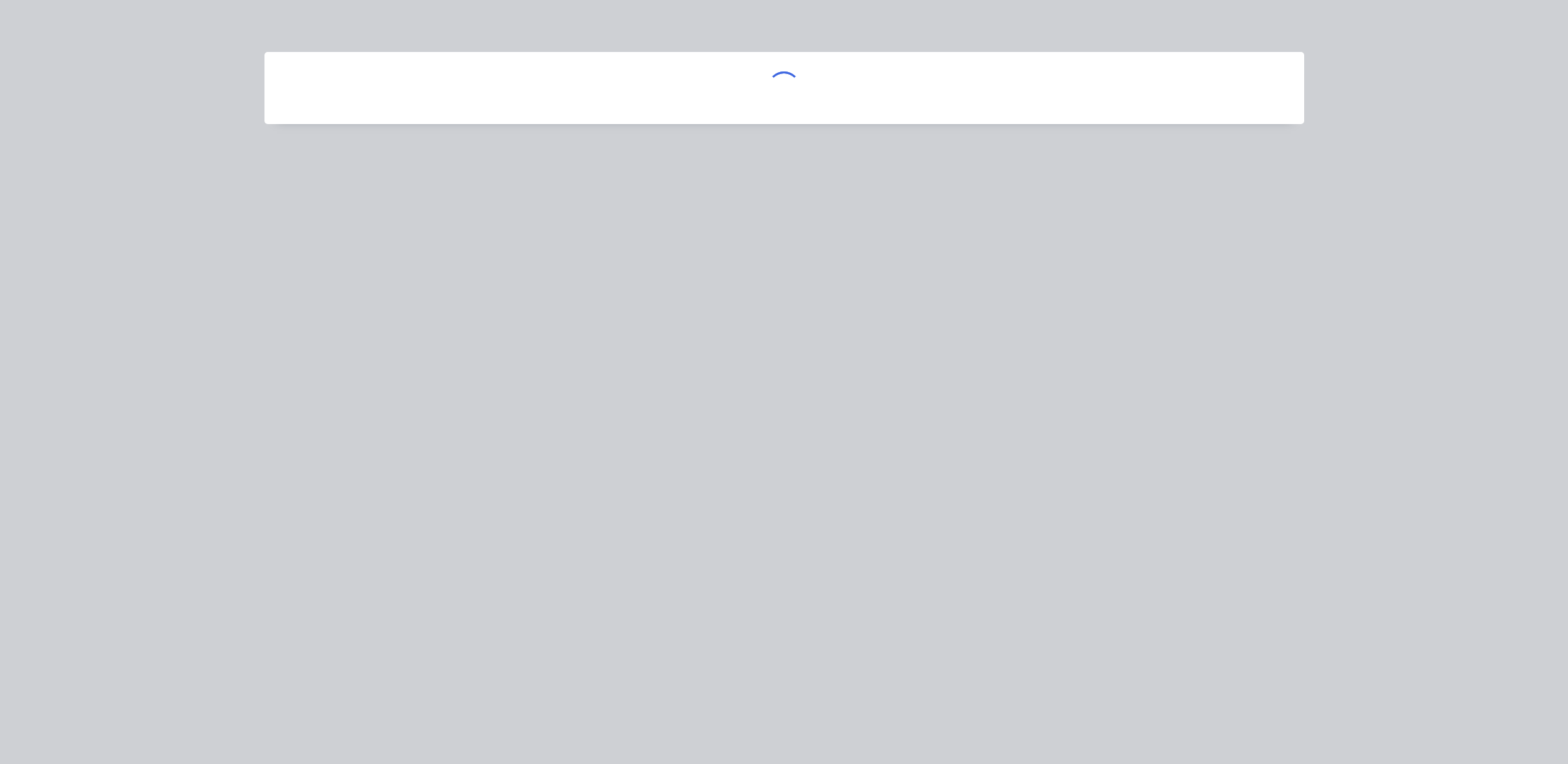
click at [1310, 589] on div at bounding box center [784, 382] width 1568 height 764
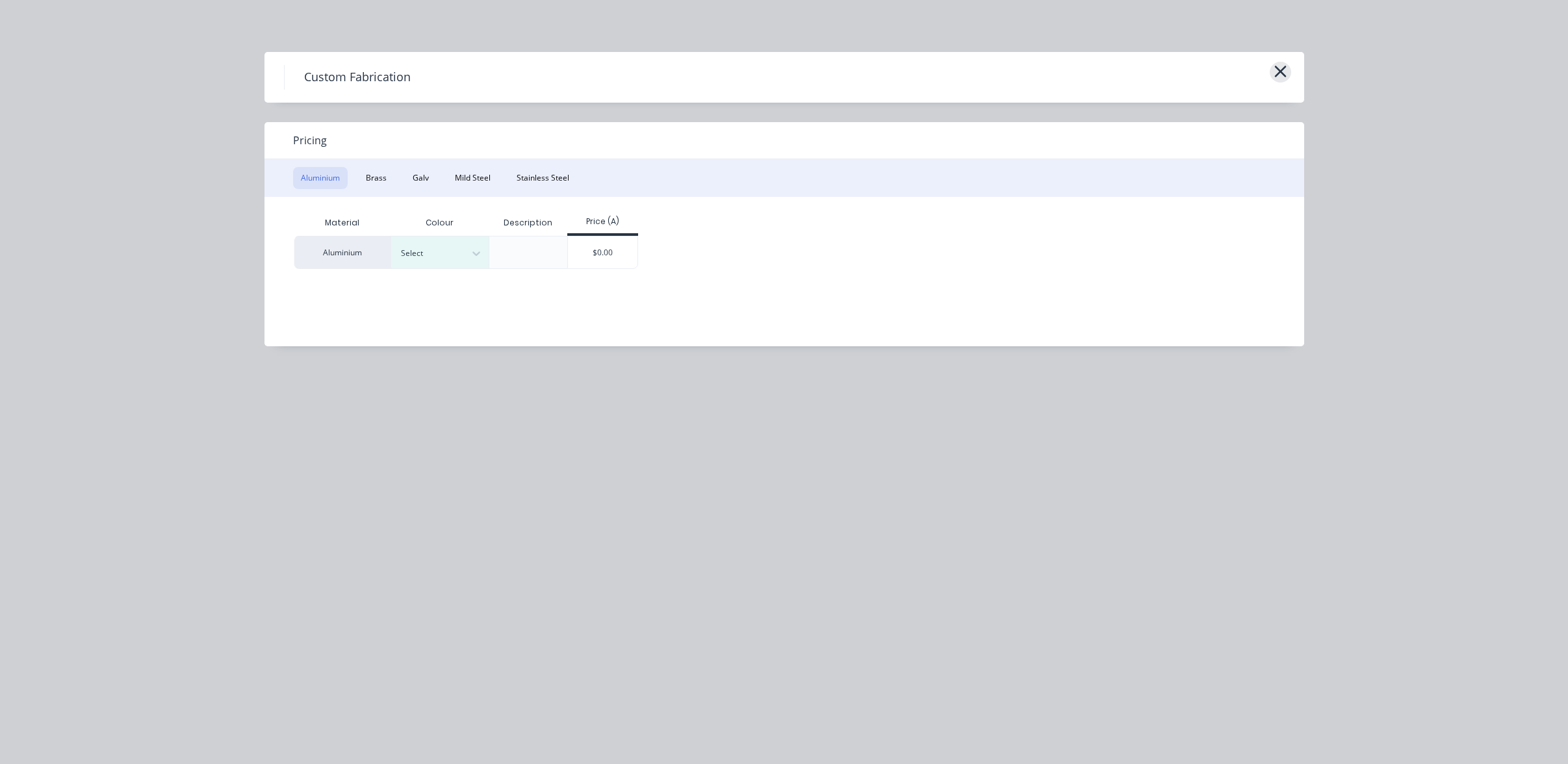
click at [1274, 73] on icon "button" at bounding box center [1280, 71] width 14 height 18
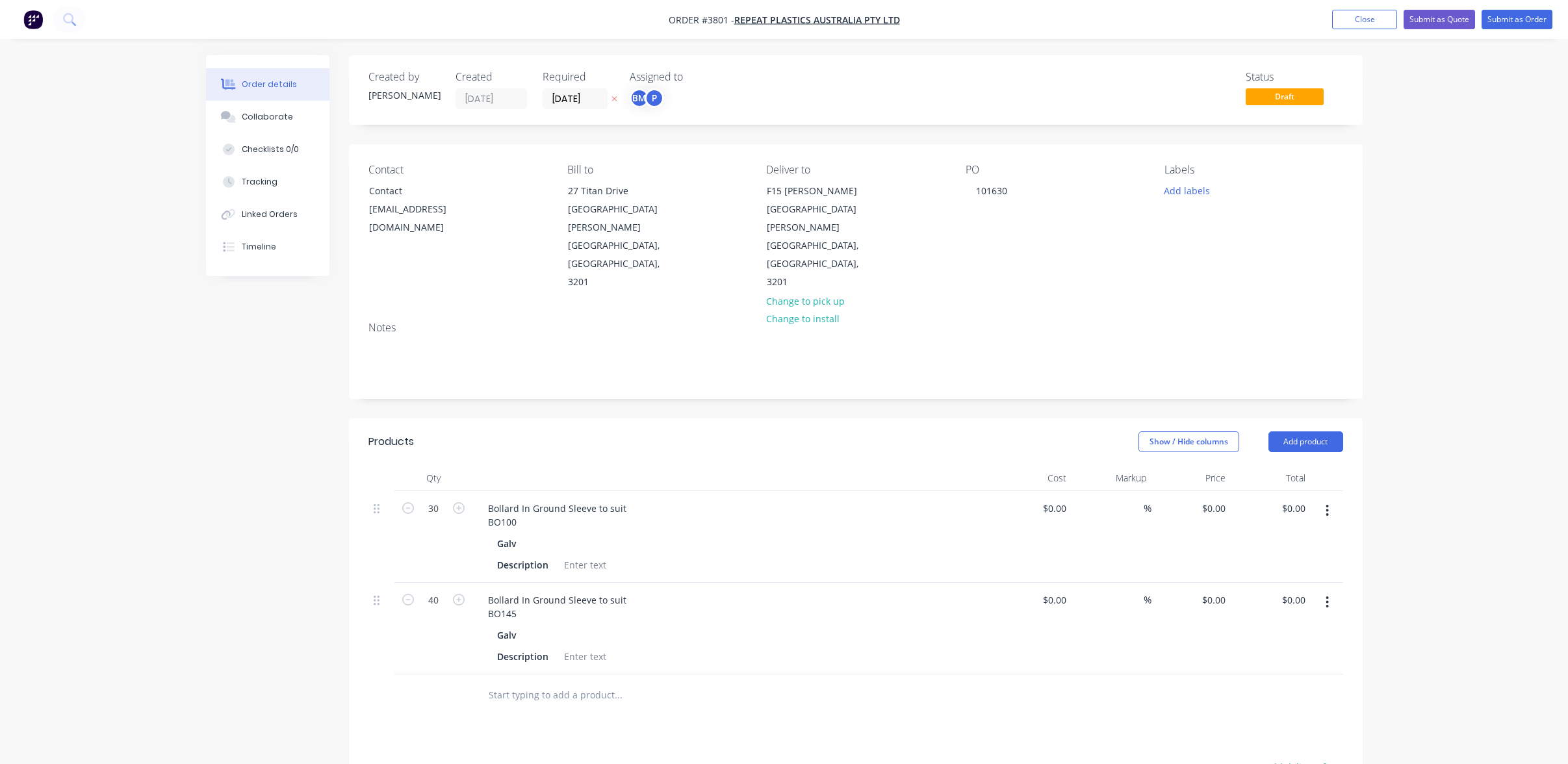
click at [1329, 596] on icon "button" at bounding box center [1328, 602] width 3 height 12
click at [1320, 653] on div "Duplicate" at bounding box center [1281, 662] width 100 height 19
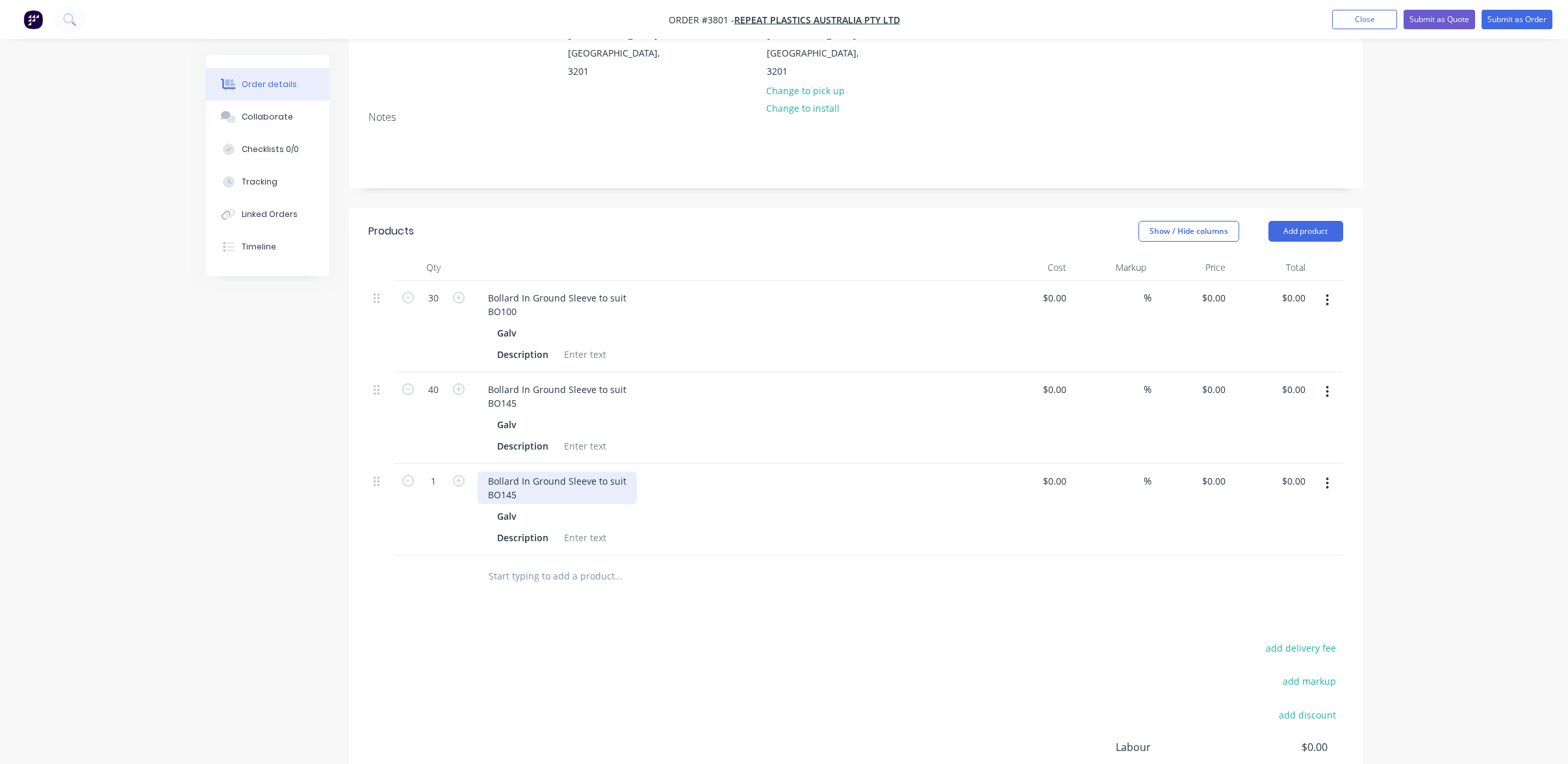
scroll to position [321, 0]
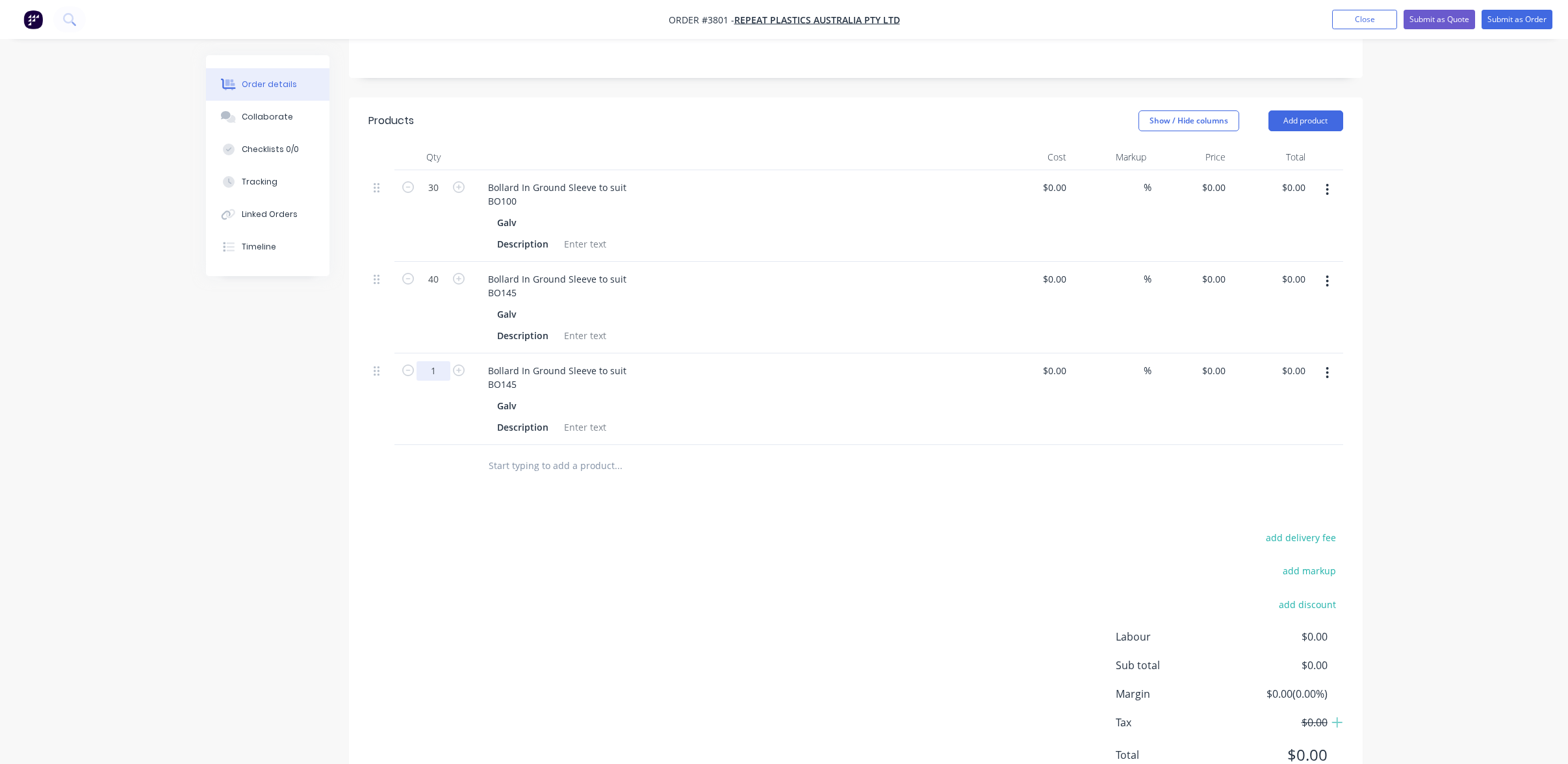
click at [424, 197] on input "1" at bounding box center [434, 187] width 34 height 19
type input "30"
drag, startPoint x: 483, startPoint y: 316, endPoint x: 598, endPoint y: 324, distance: 115.3
click at [598, 361] on div "Bollard In Ground Sleeve to suit BO145" at bounding box center [557, 377] width 159 height 32
paste div
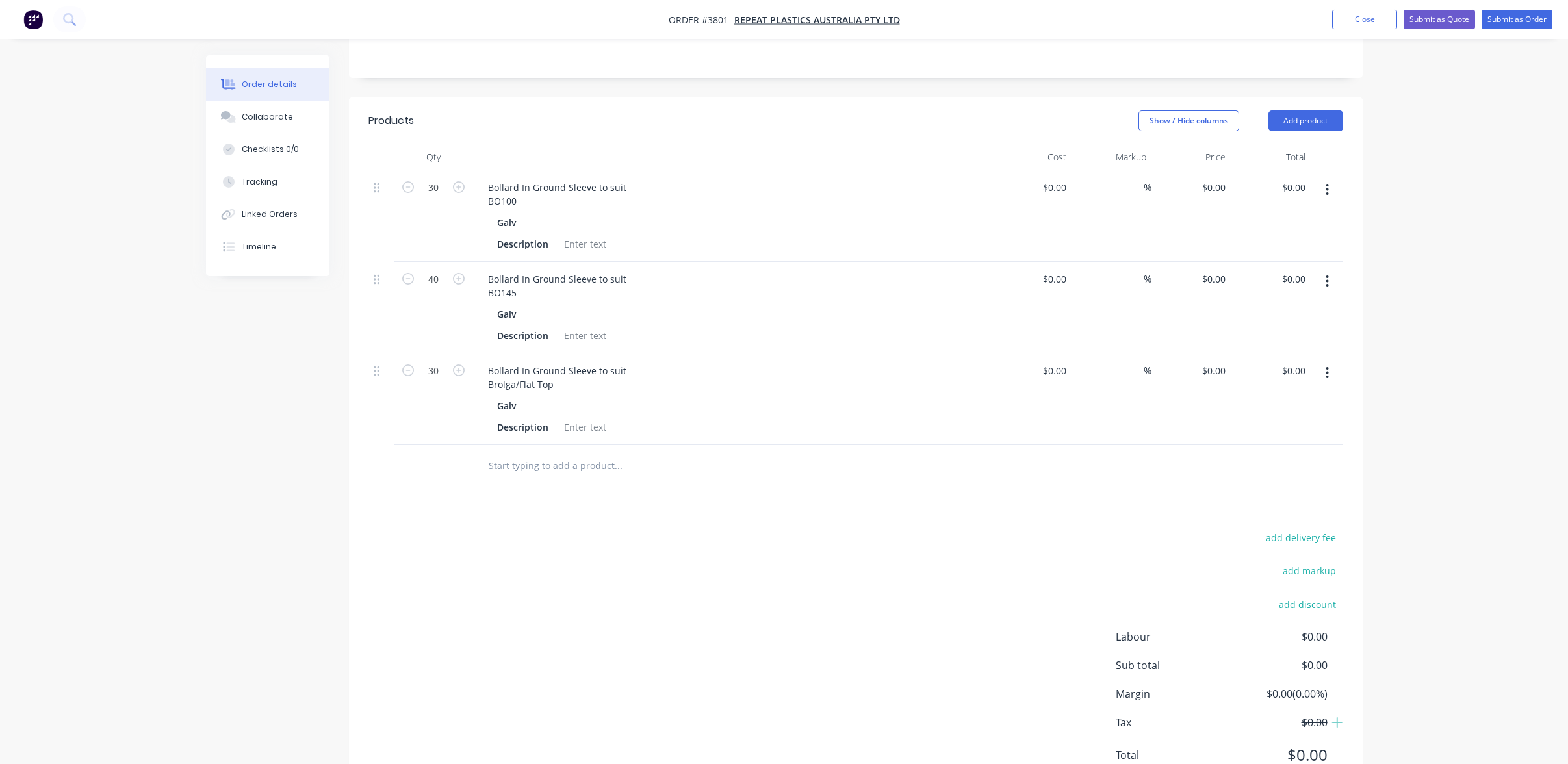
click at [1335, 361] on button "button" at bounding box center [1327, 373] width 30 height 23
drag, startPoint x: 1289, startPoint y: 391, endPoint x: 1288, endPoint y: 383, distance: 8.1
click at [1288, 391] on div "Edit Duplicate Exclude from tax Delete" at bounding box center [1281, 446] width 124 height 110
click at [1288, 423] on div "Duplicate" at bounding box center [1281, 433] width 100 height 19
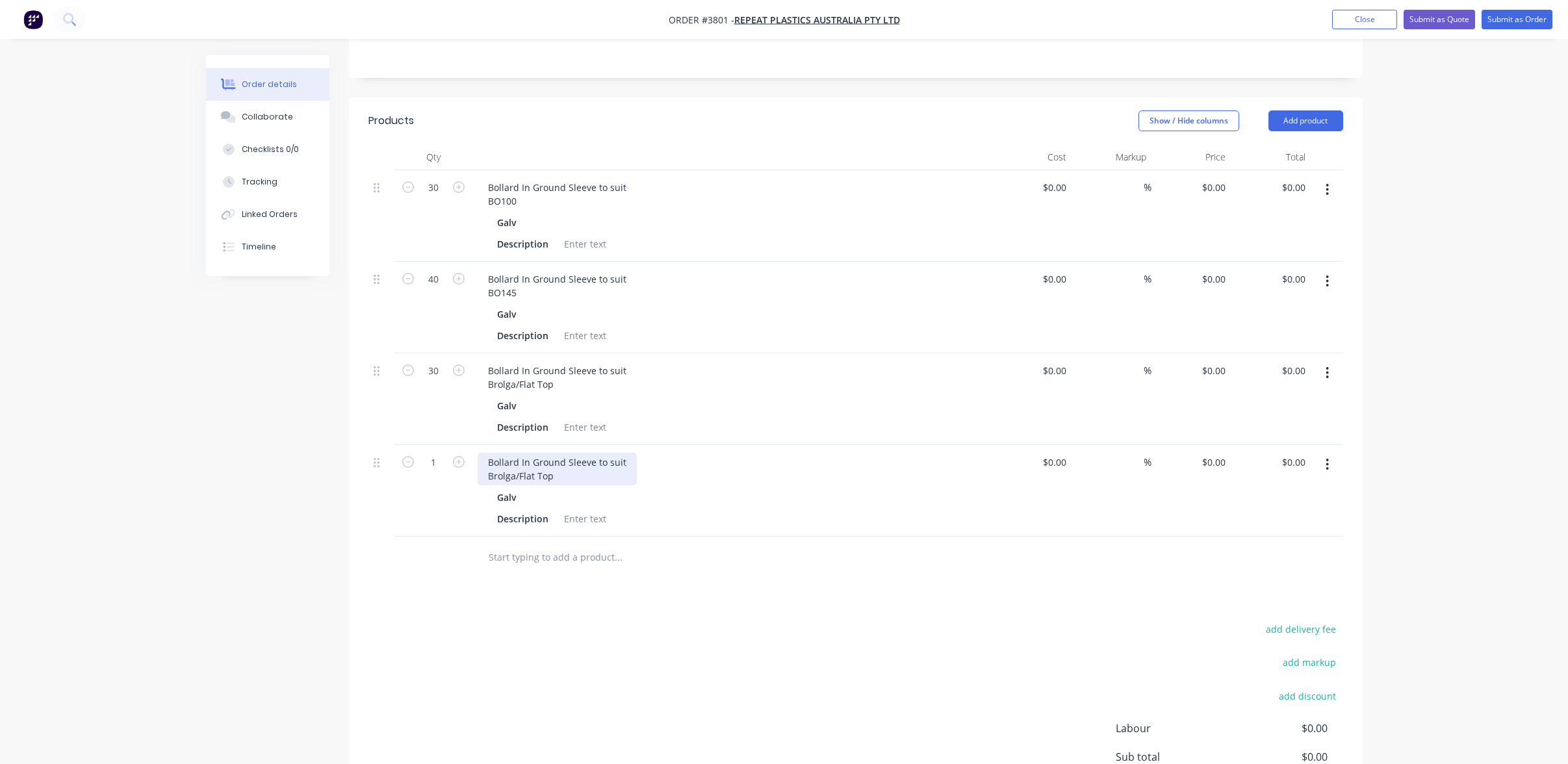
click at [525, 453] on div "Bollard In Ground Sleeve to suit Brolga/Flat Top" at bounding box center [557, 469] width 159 height 32
click at [563, 453] on div "Bollard In Ground Sleeve to suit Brolga/Flat Top" at bounding box center [557, 469] width 159 height 32
drag, startPoint x: 563, startPoint y: 427, endPoint x: 464, endPoint y: 373, distance: 112.8
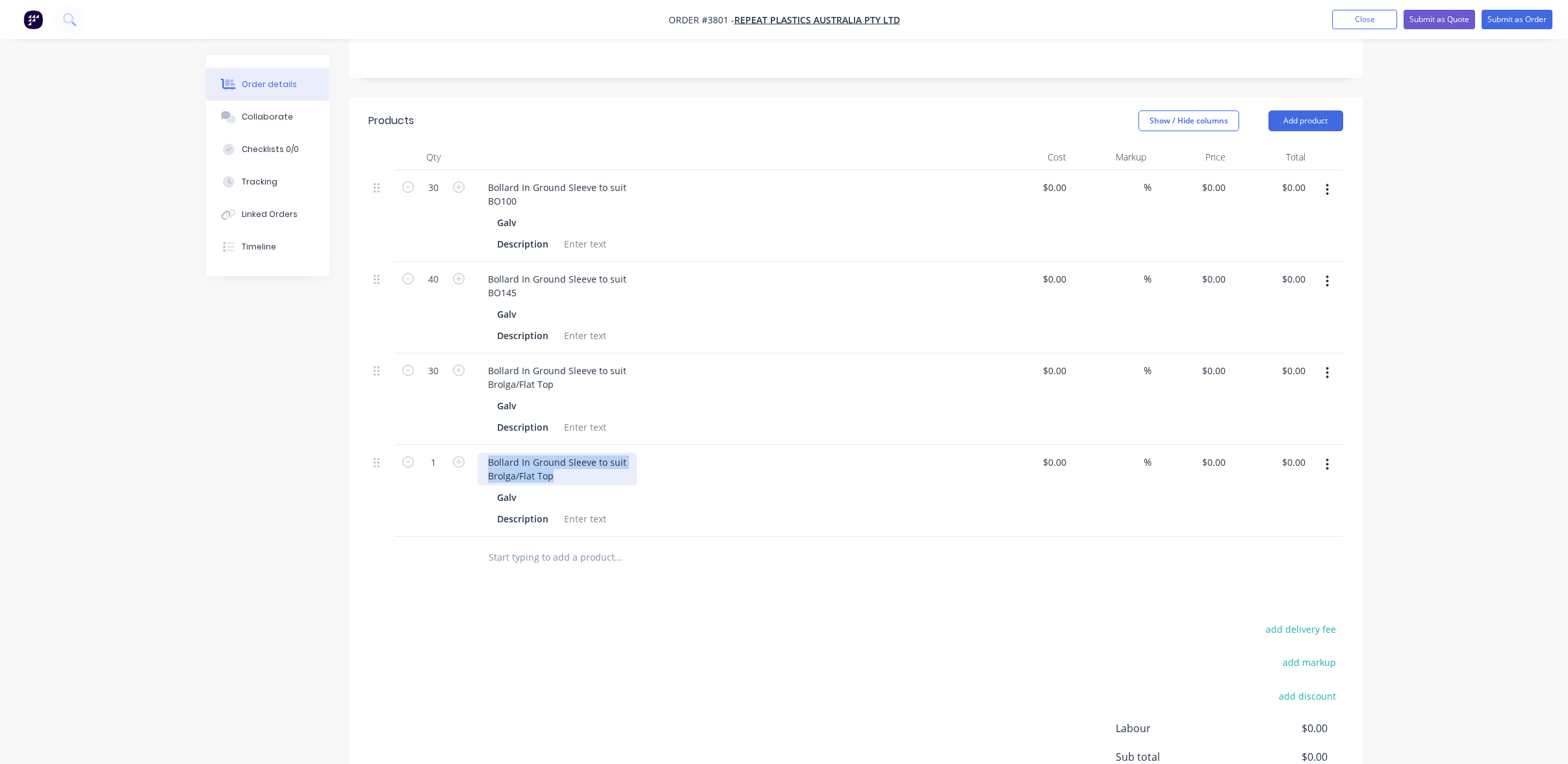
click at [465, 373] on div "30 Bollard In Ground Sleeve to suit BO100 Galv Description $0.00 $0.00 % $0.00 …" at bounding box center [856, 353] width 975 height 366
paste div
click at [657, 517] on div "Products Show / Hide columns Add product Qty Cost Markup Price Total 30 Bollard…" at bounding box center [856, 487] width 1014 height 779
click at [435, 197] on input "1" at bounding box center [434, 187] width 34 height 19
type input "400"
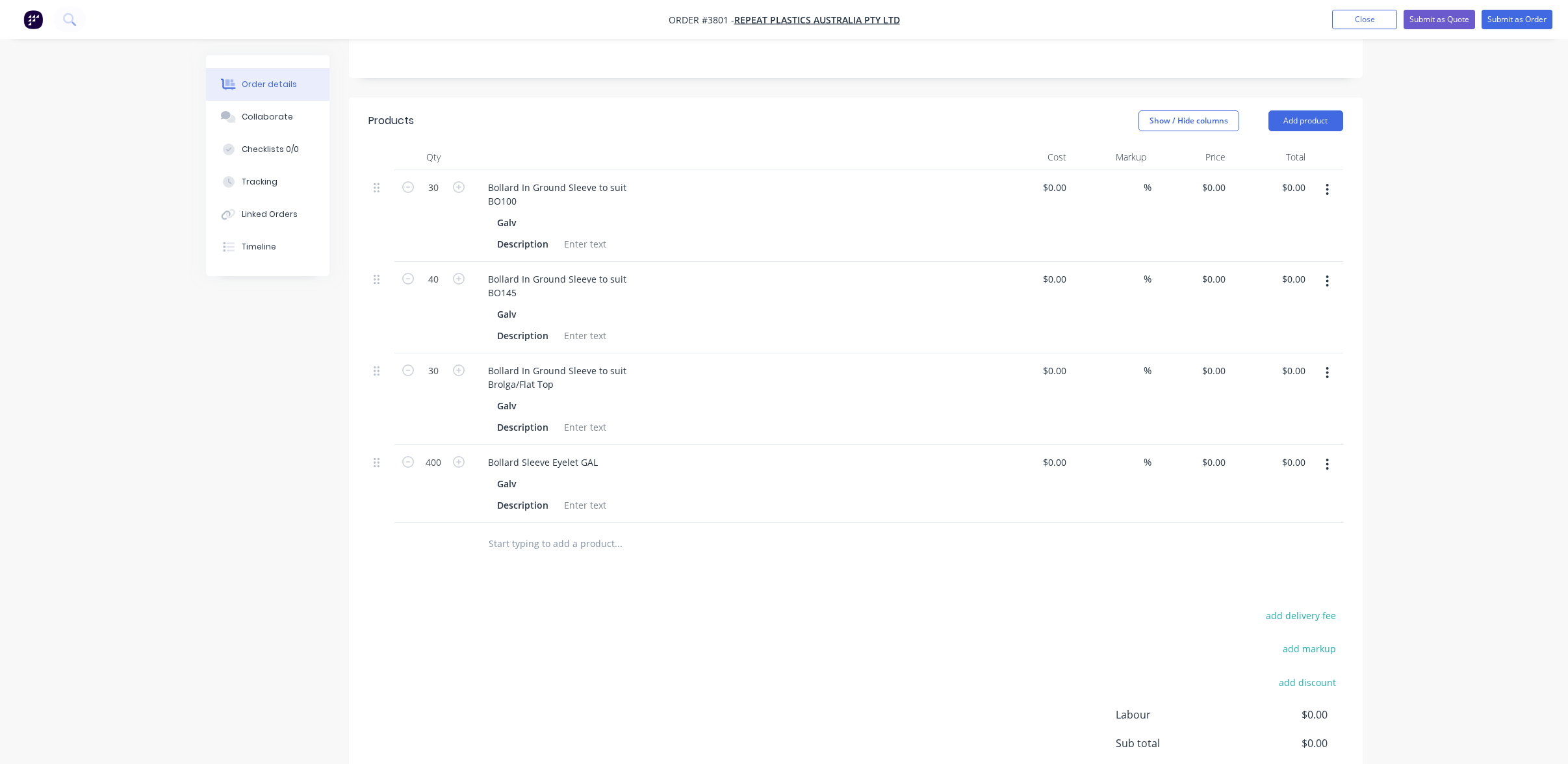
click at [458, 614] on div "add delivery fee add markup add discount Labour $0.00 Sub total $0.00 Margin $0…" at bounding box center [856, 732] width 975 height 251
click at [403, 629] on div "add delivery fee add markup add discount Labour $0.00 Sub total $0.00 Margin $0…" at bounding box center [856, 732] width 975 height 251
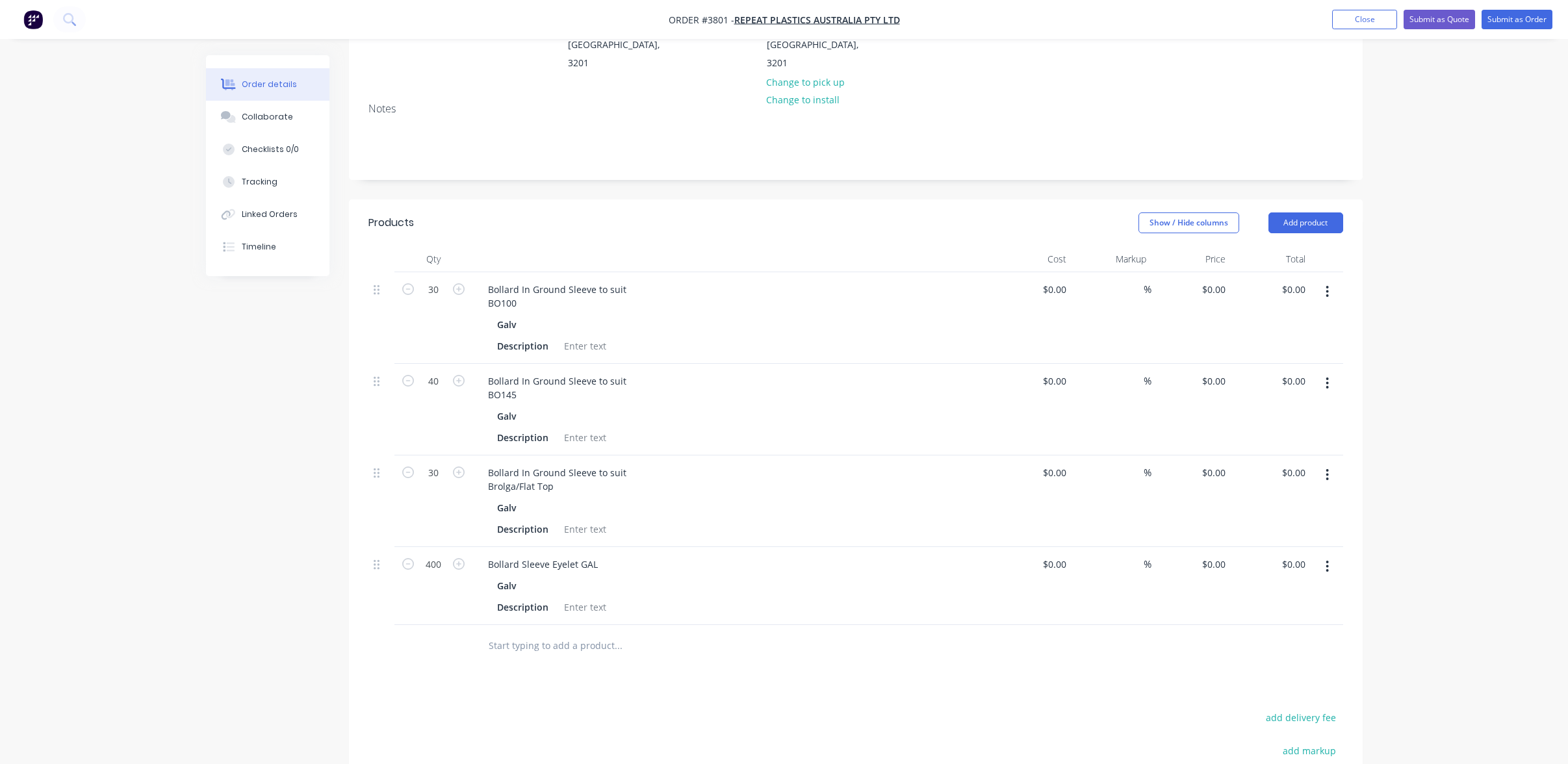
scroll to position [0, 0]
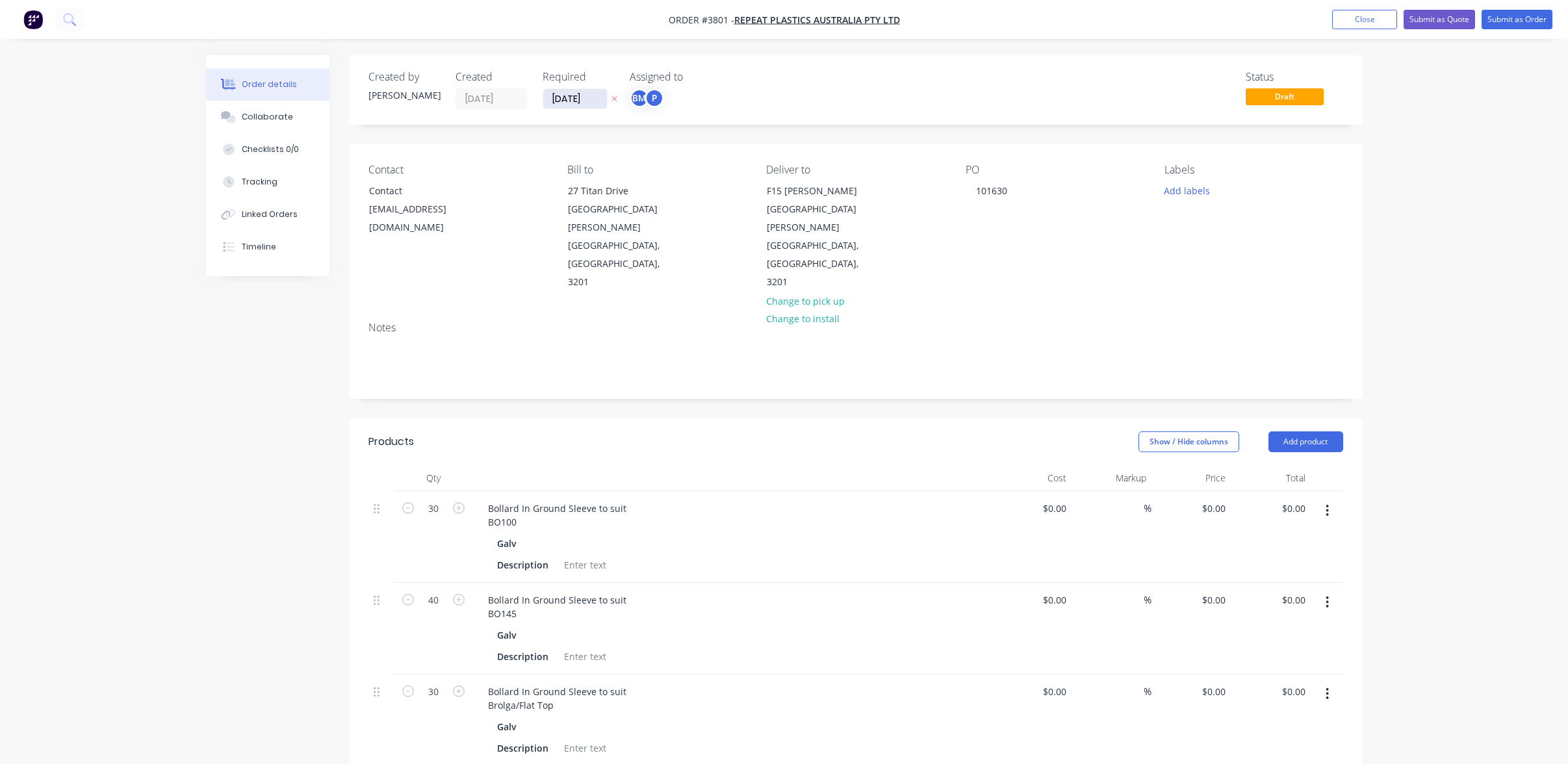
click at [579, 103] on input "[DATE]" at bounding box center [575, 98] width 64 height 19
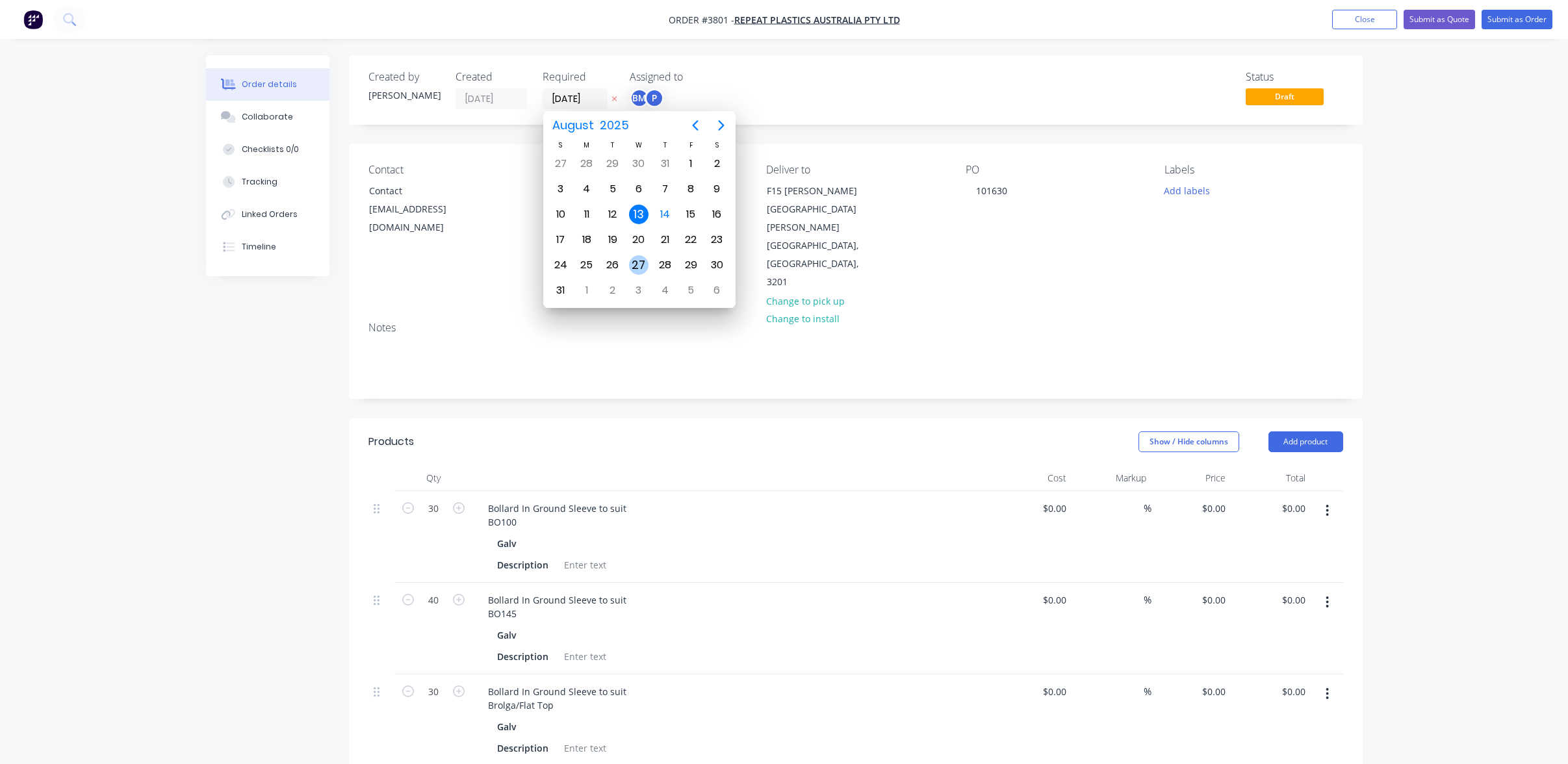
click at [643, 259] on div "27" at bounding box center [639, 264] width 20 height 19
type input "[DATE]"
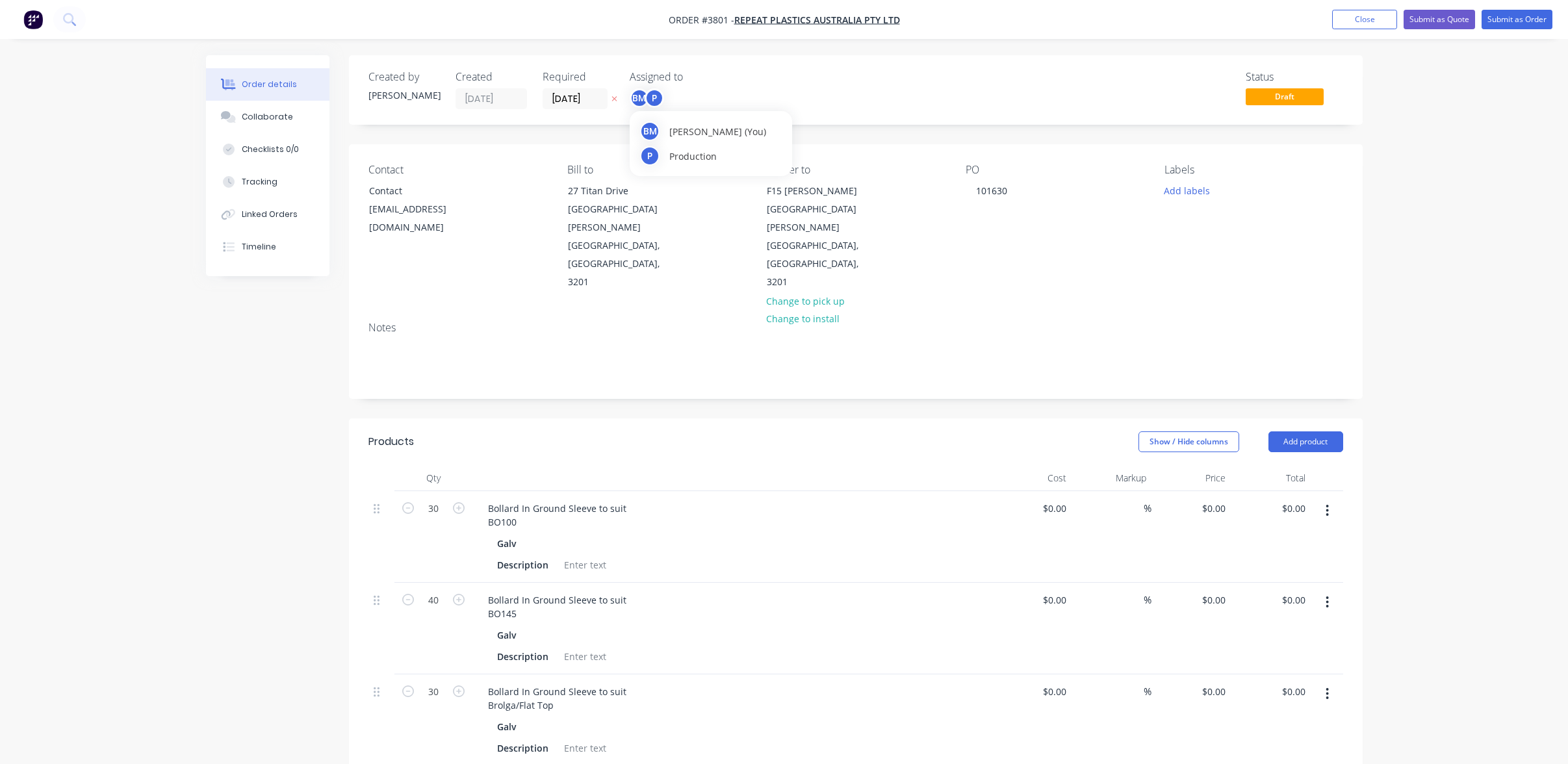
click at [641, 107] on div "BM" at bounding box center [639, 97] width 20 height 19
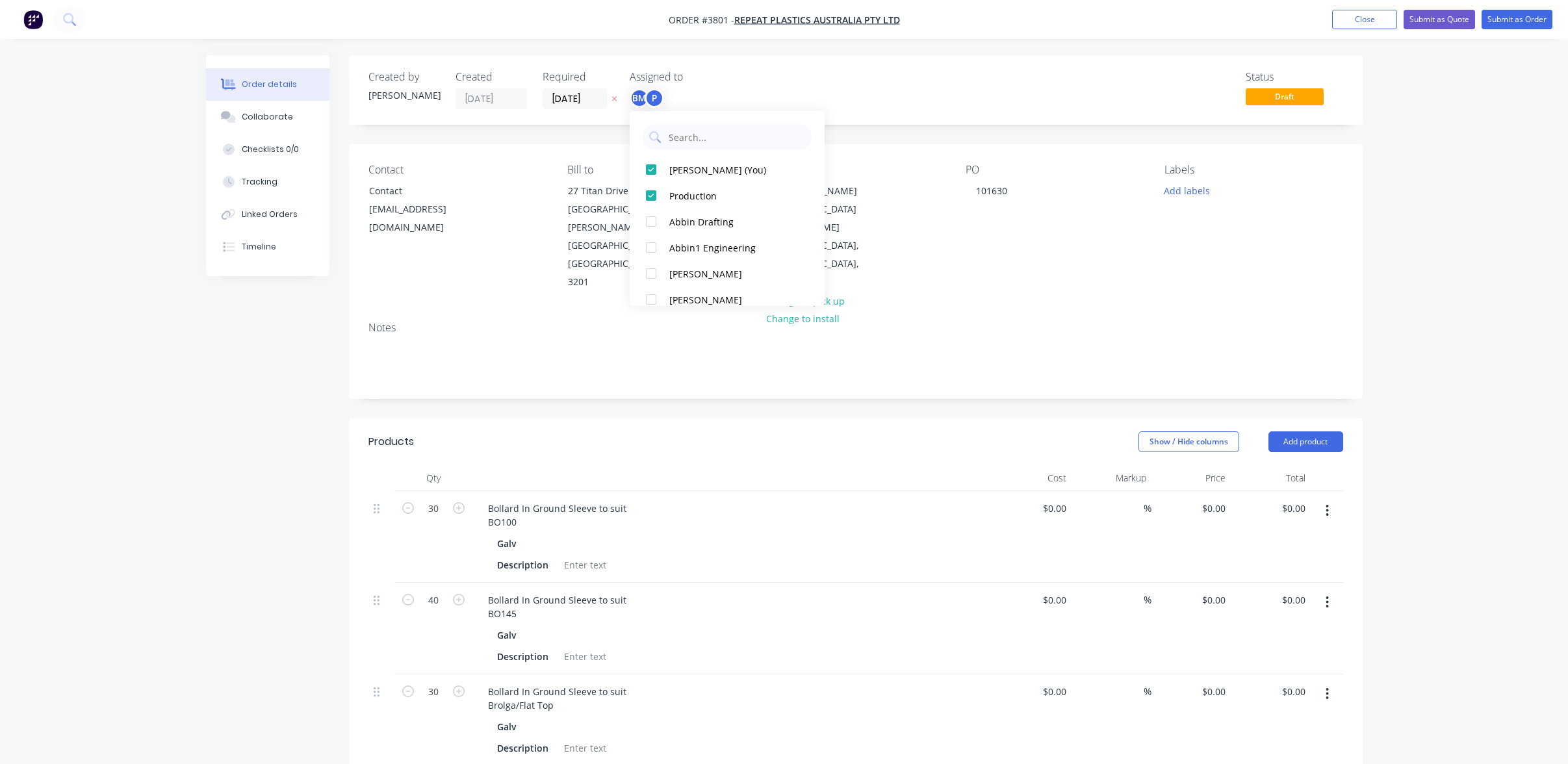
click at [661, 157] on div at bounding box center [651, 170] width 26 height 26
click at [866, 117] on div "Created by [PERSON_NAME] Created [DATE] Required [DATE] Assigned to P Status Dr…" at bounding box center [856, 90] width 1014 height 69
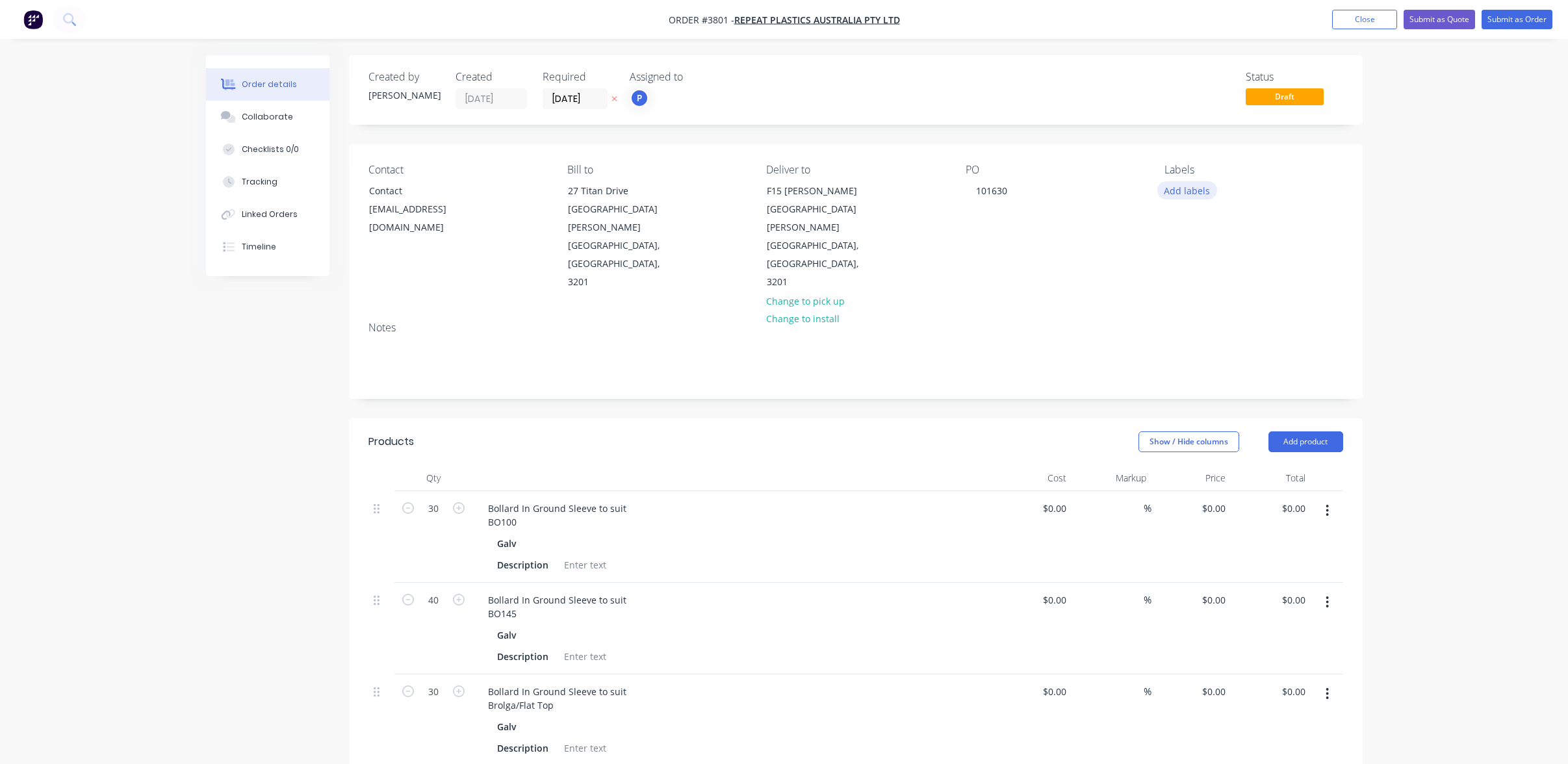
click at [1184, 192] on button "Add labels" at bounding box center [1187, 190] width 60 height 17
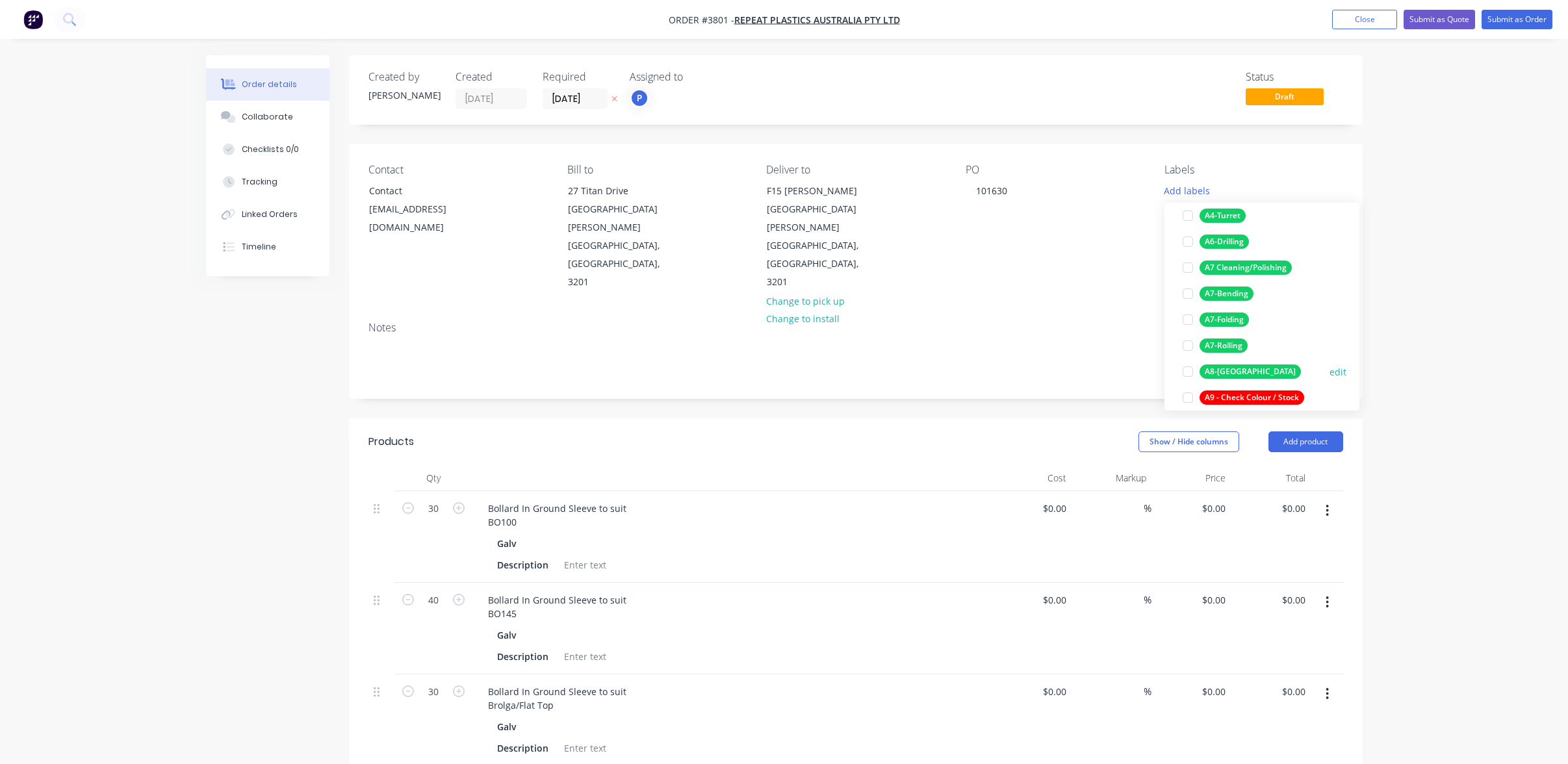
click at [1238, 368] on div "A8-[GEOGRAPHIC_DATA]" at bounding box center [1250, 372] width 101 height 14
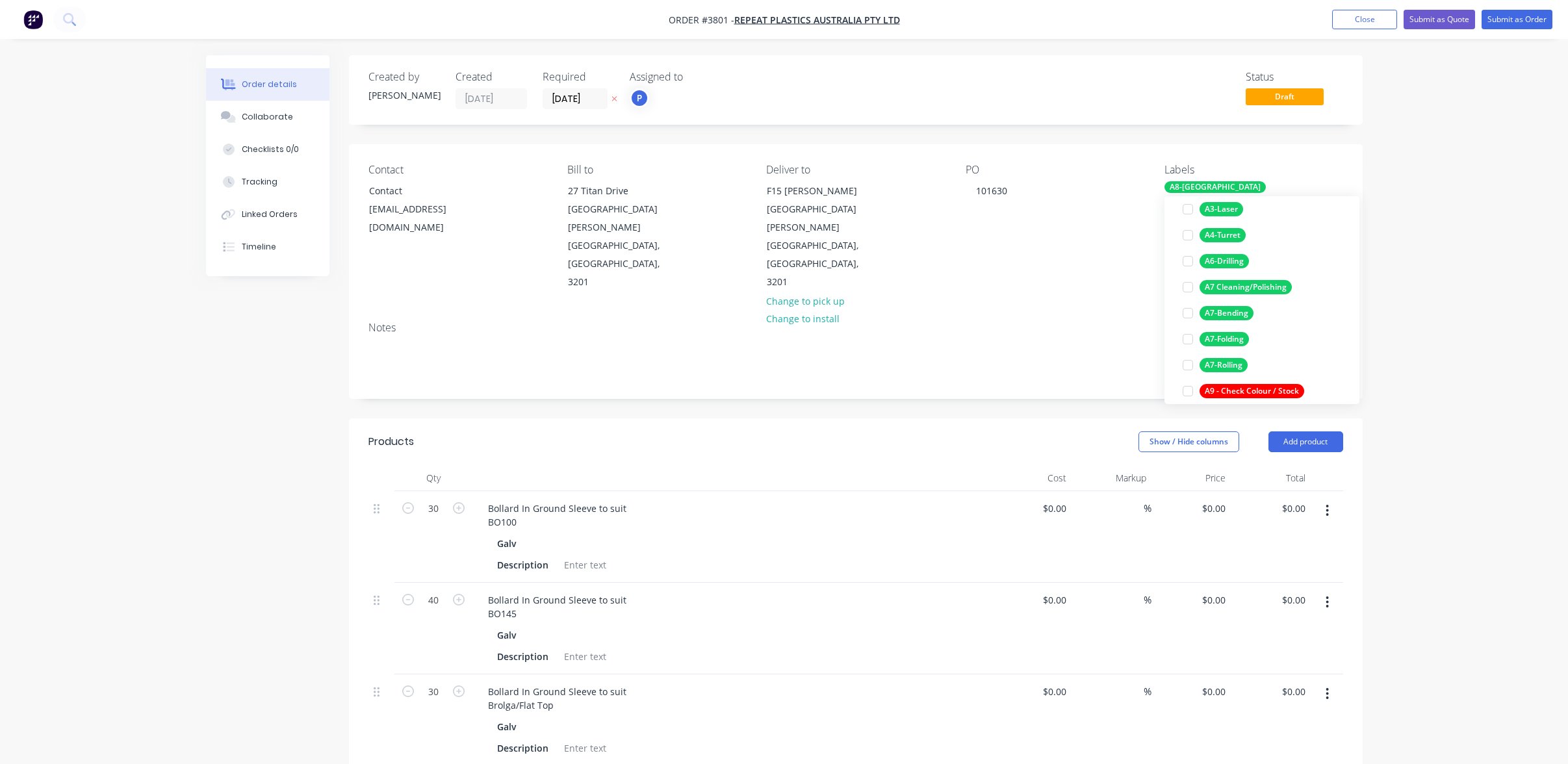
scroll to position [0, 0]
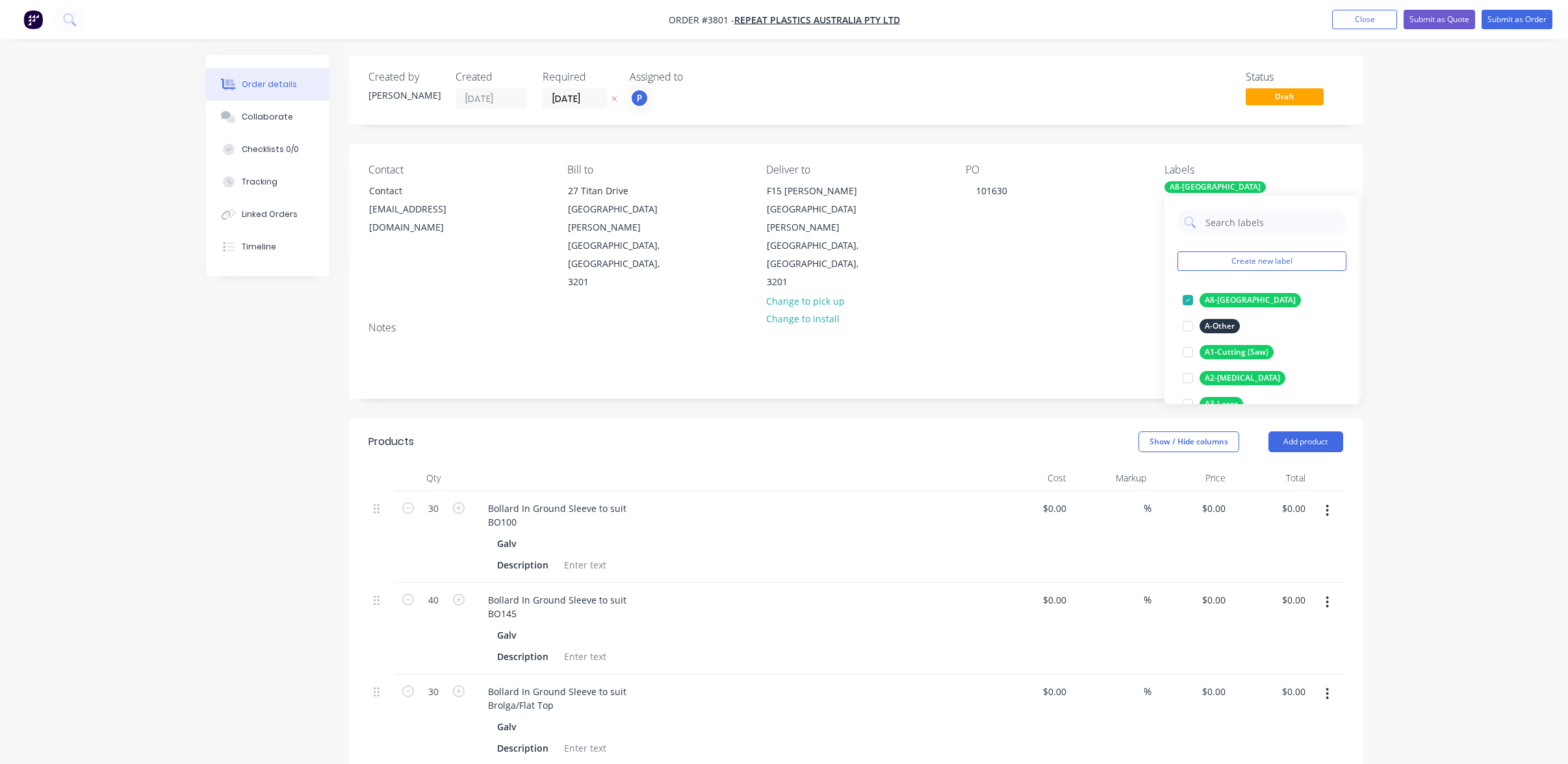
click at [1439, 308] on div "Order details Collaborate Checklists 0/0 Tracking Linked Orders Timeline Order …" at bounding box center [784, 609] width 1568 height 1217
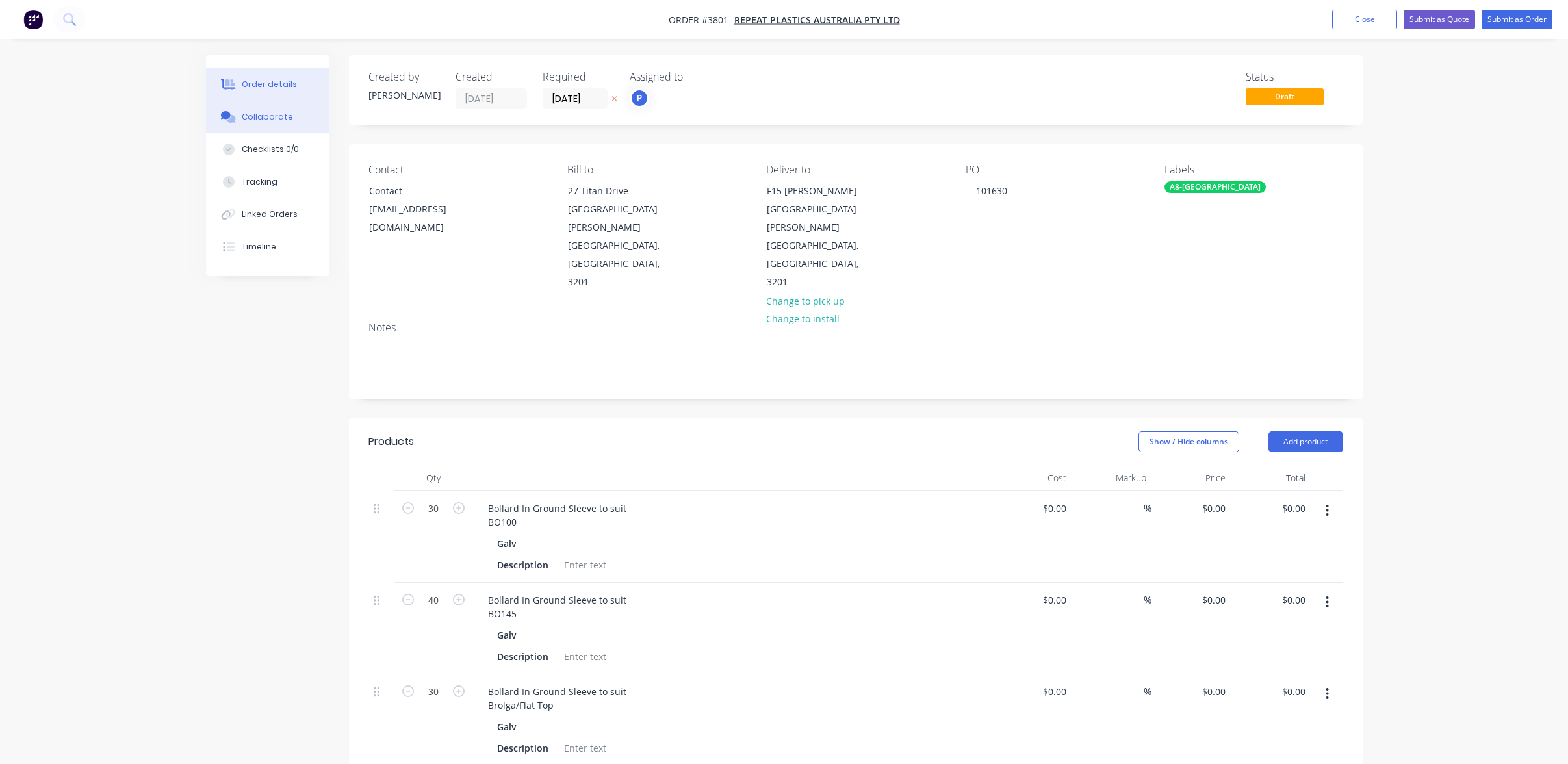
click at [269, 113] on div "Collaborate" at bounding box center [267, 117] width 51 height 12
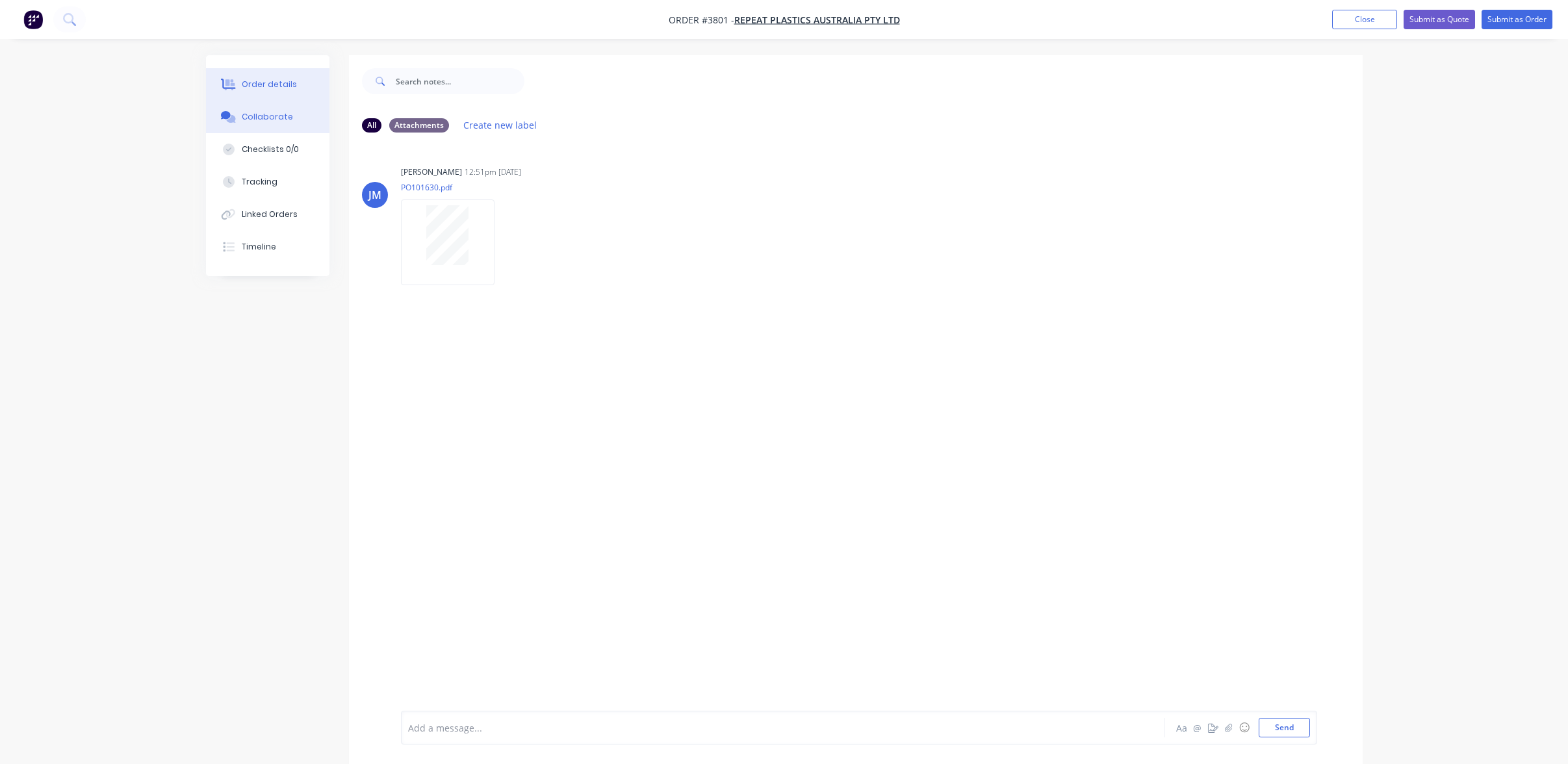
click at [300, 94] on button "Order details" at bounding box center [267, 84] width 124 height 32
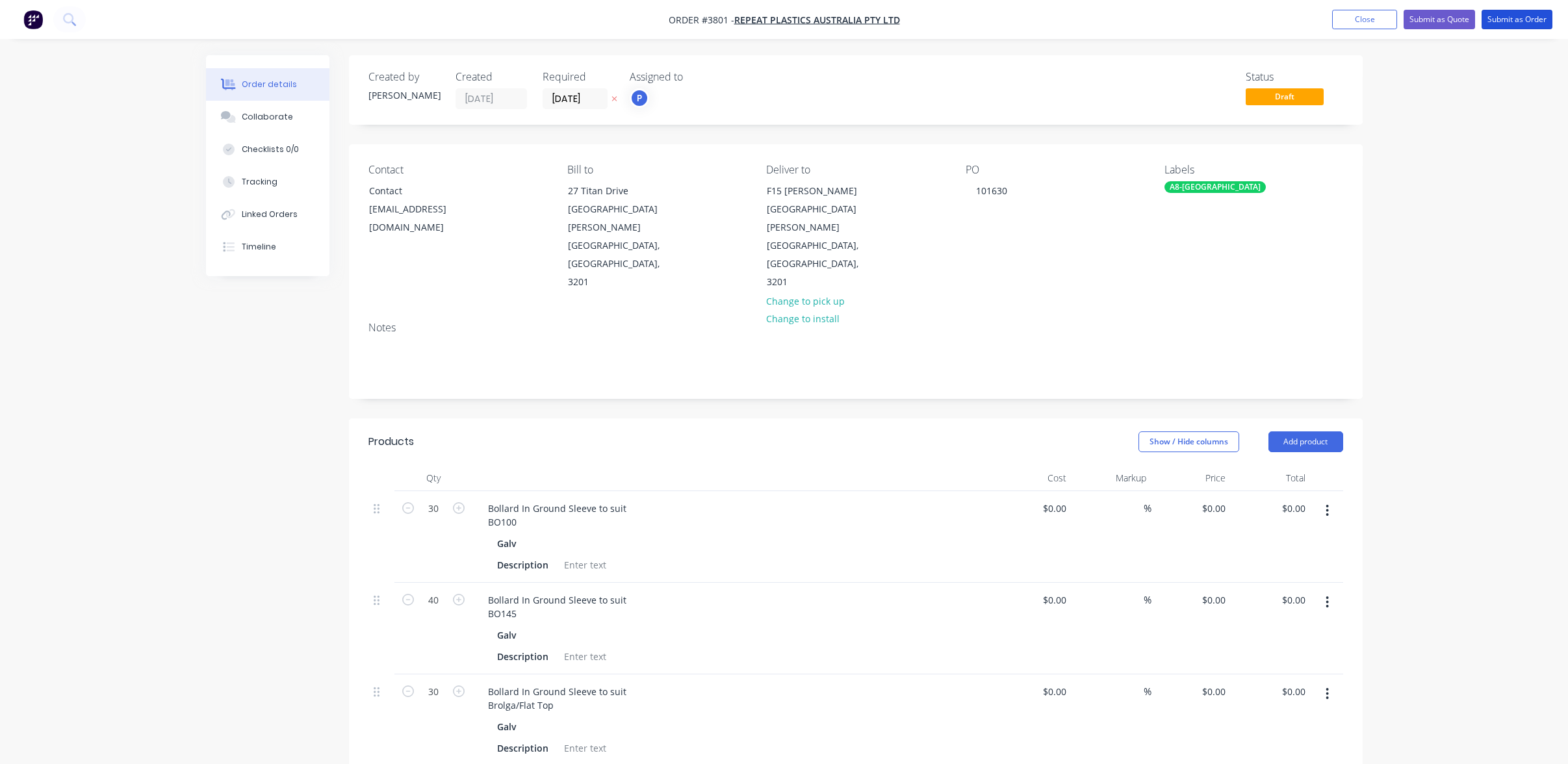
click at [1499, 17] on button "Submit as Order" at bounding box center [1517, 19] width 71 height 19
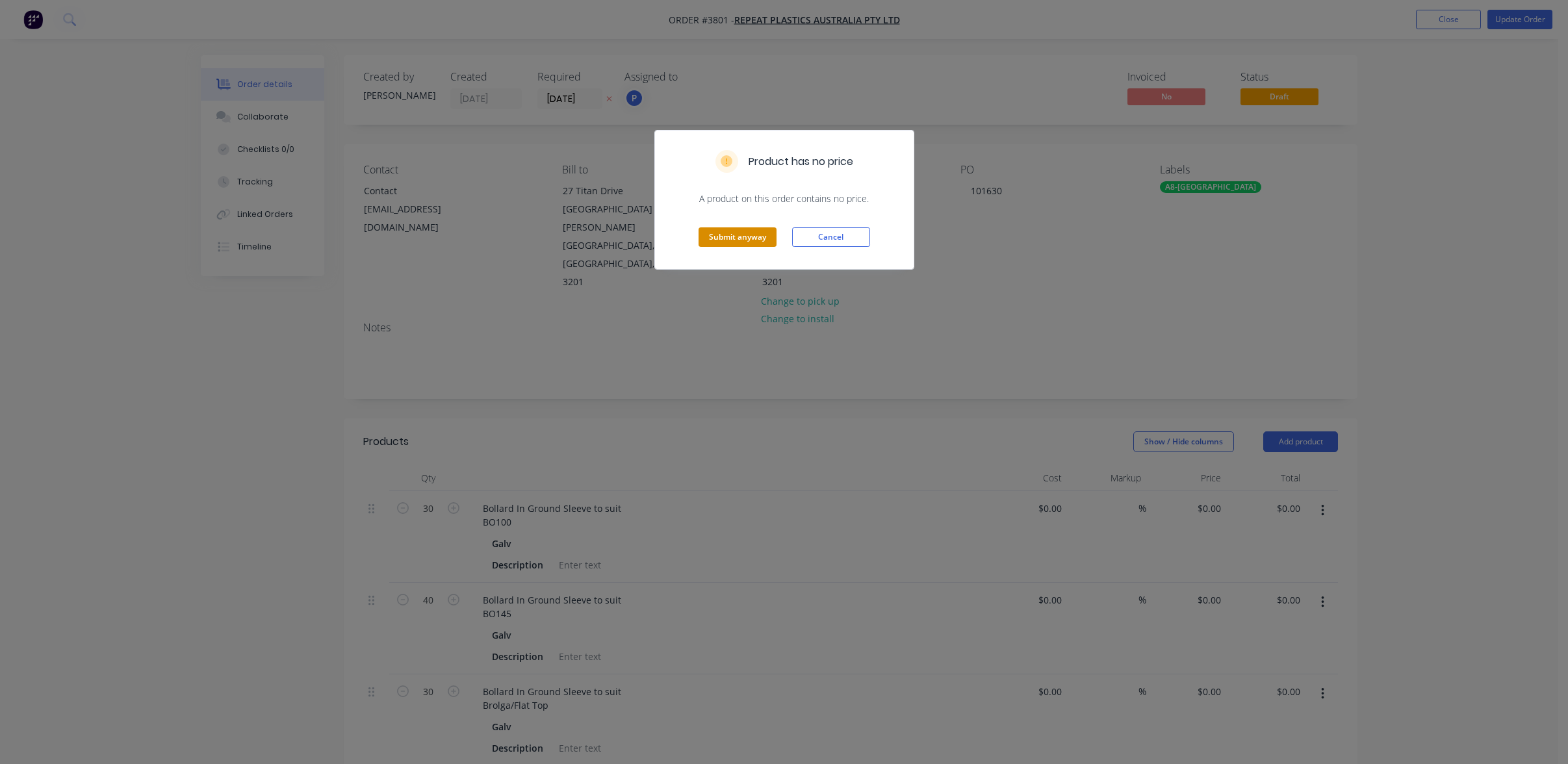
click at [746, 246] on button "Submit anyway" at bounding box center [738, 237] width 78 height 19
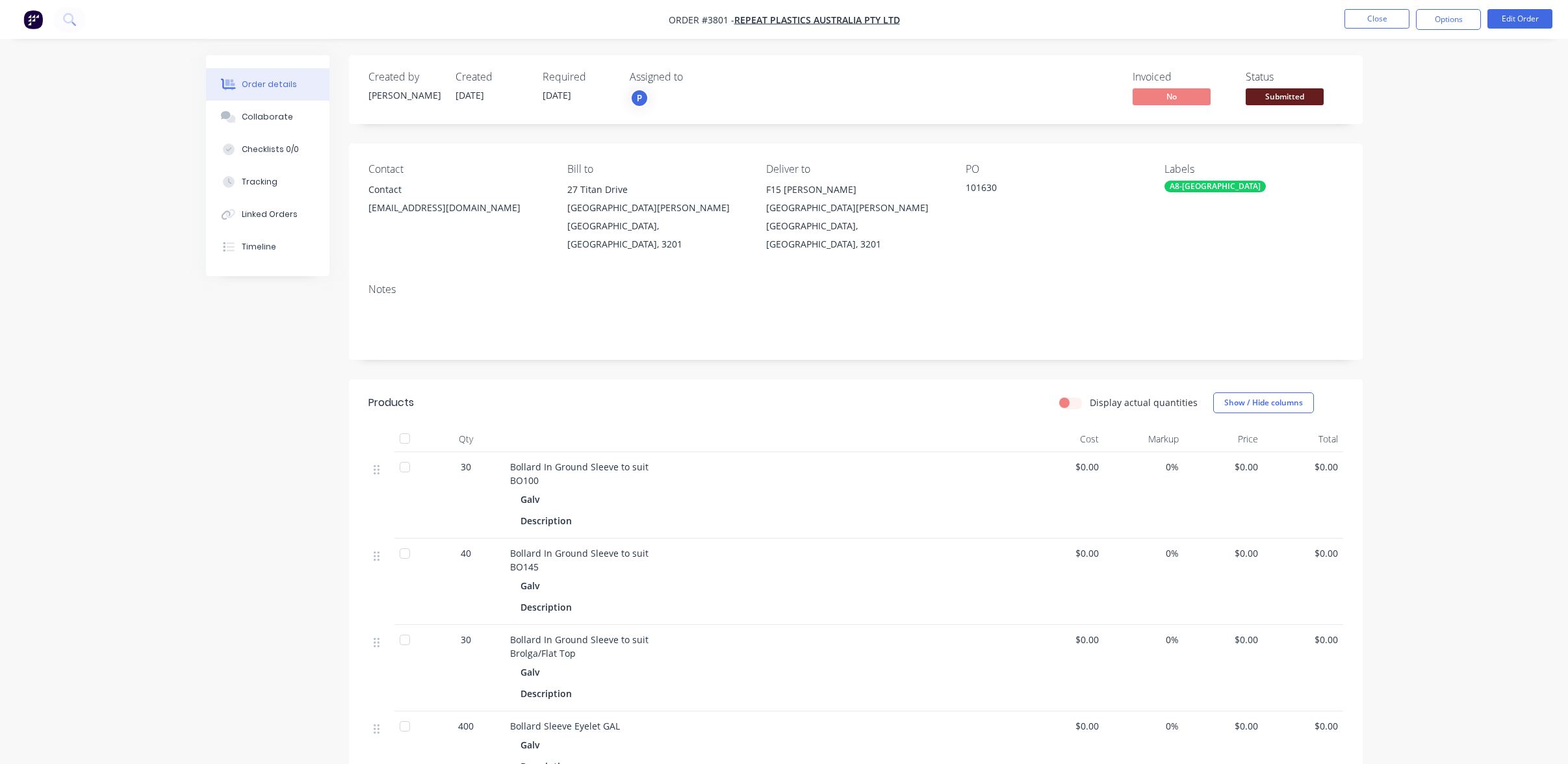
click at [1326, 107] on div "Status Submitted" at bounding box center [1294, 90] width 98 height 38
click at [1280, 81] on div "Submitted" at bounding box center [1285, 75] width 48 height 17
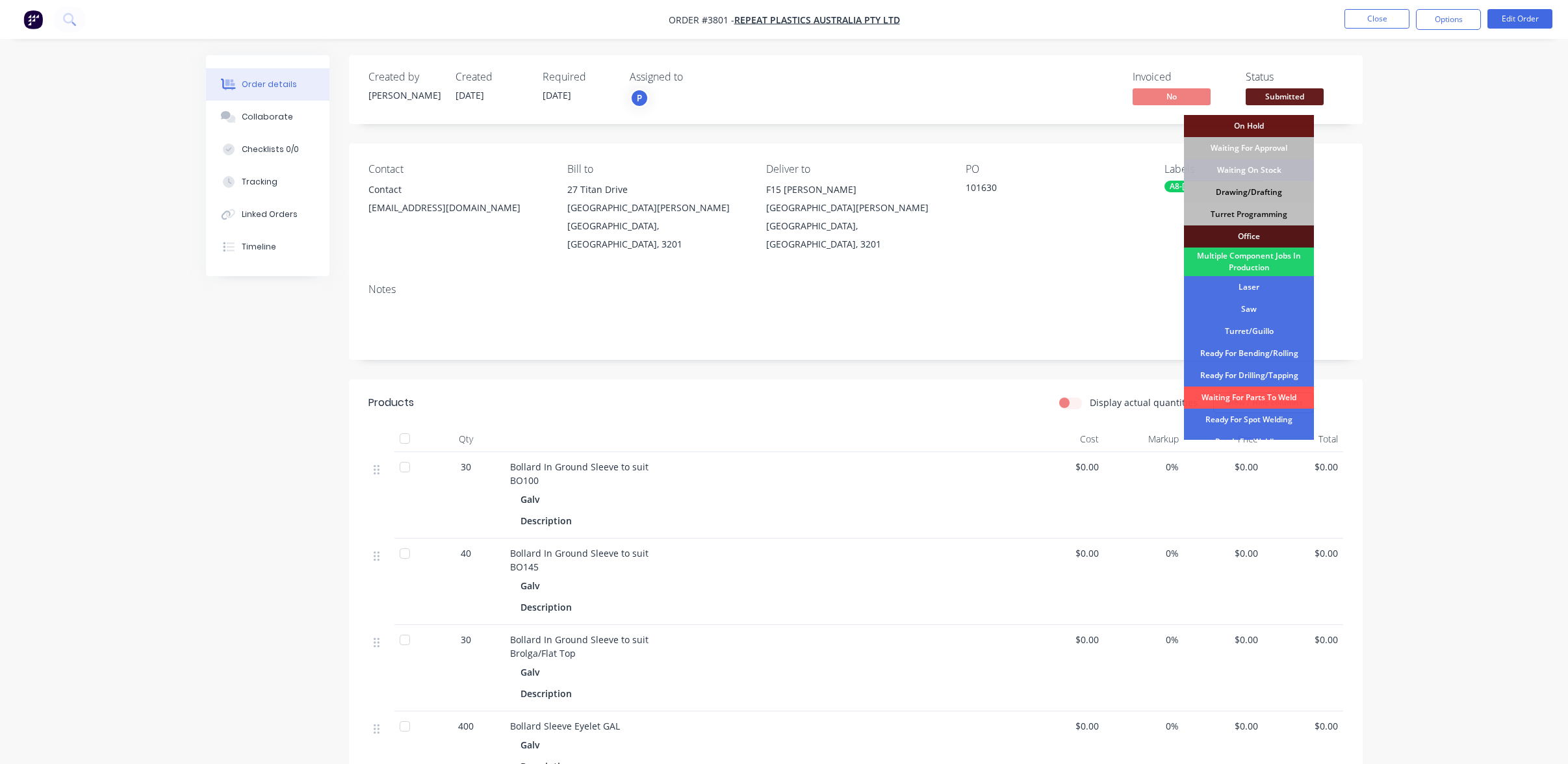
click at [1253, 191] on div "Drawing/Drafting" at bounding box center [1249, 192] width 130 height 22
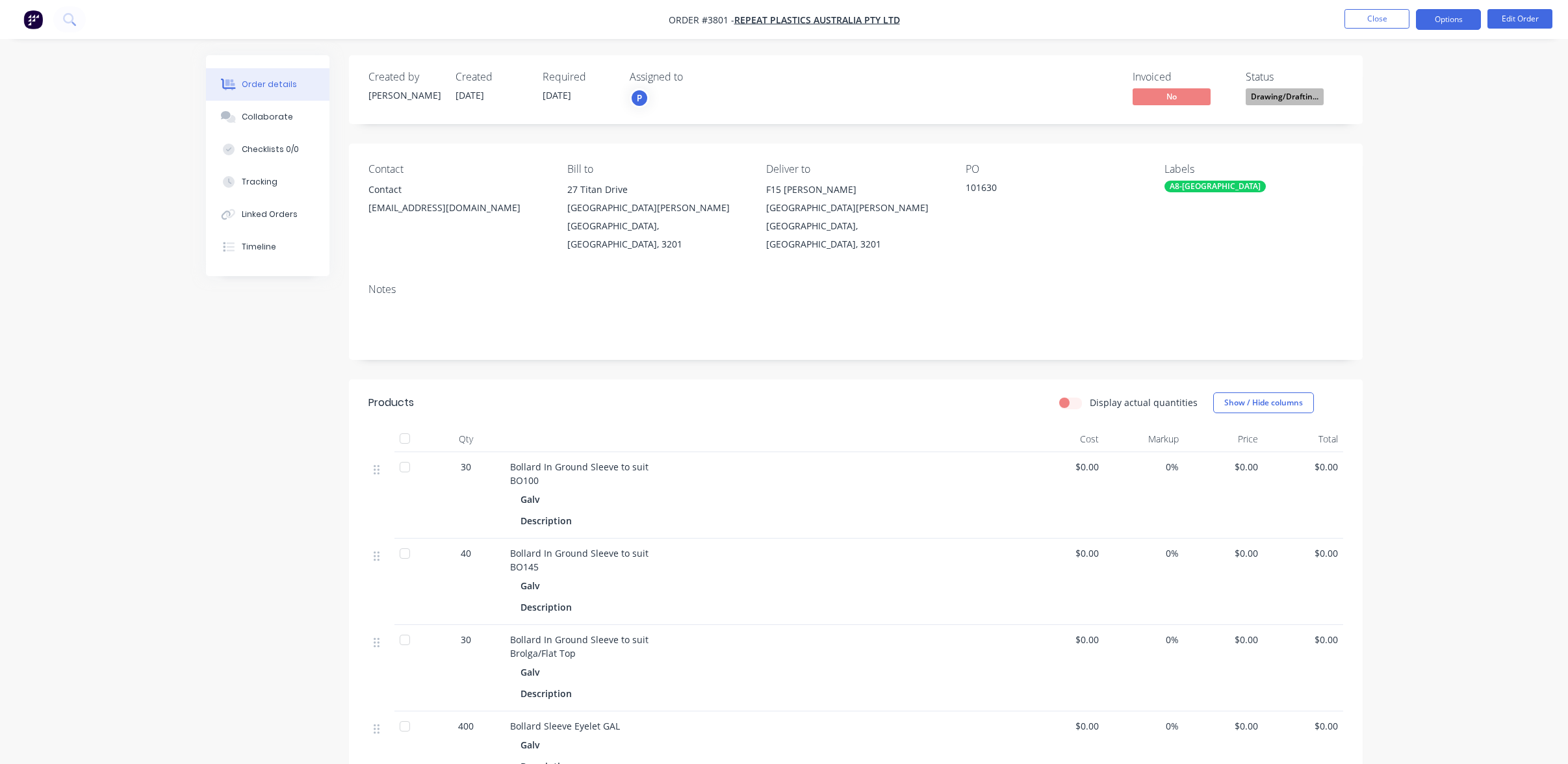
click at [1460, 22] on button "Options" at bounding box center [1449, 19] width 65 height 21
click at [1426, 158] on div "Work Order" at bounding box center [1410, 157] width 120 height 19
click at [1389, 140] on button "Without pricing" at bounding box center [1410, 131] width 143 height 26
drag, startPoint x: 344, startPoint y: 4, endPoint x: 189, endPoint y: 353, distance: 381.9
click at [189, 353] on div "Order details Collaborate Checklists 0/0 Tracking Linked Orders Timeline Order …" at bounding box center [784, 508] width 1568 height 1015
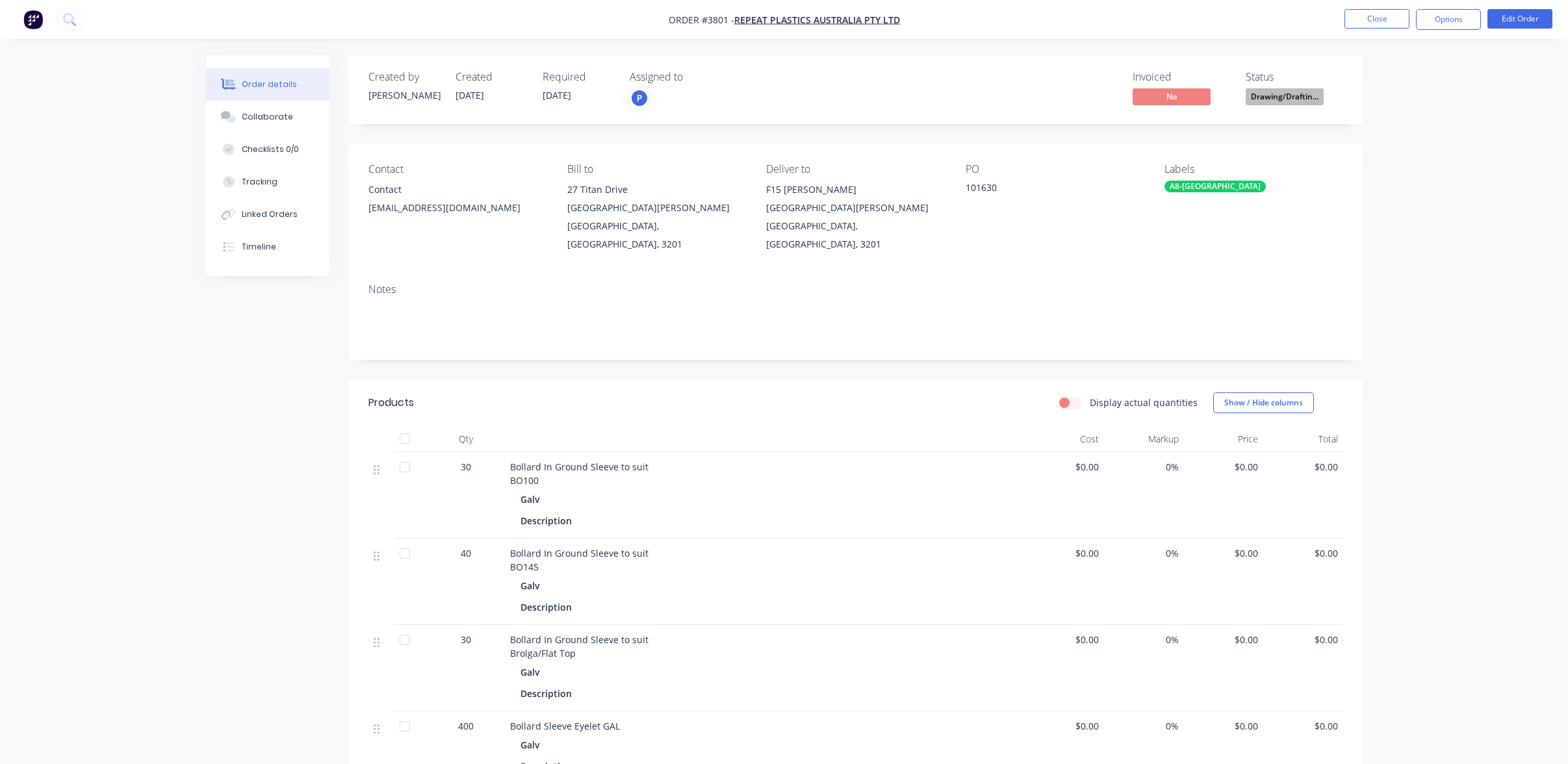
click at [168, 325] on div "Order details Collaborate Checklists 0/0 Tracking Linked Orders Timeline Order …" at bounding box center [784, 508] width 1568 height 1015
click at [1387, 23] on button "Close" at bounding box center [1377, 19] width 65 height 19
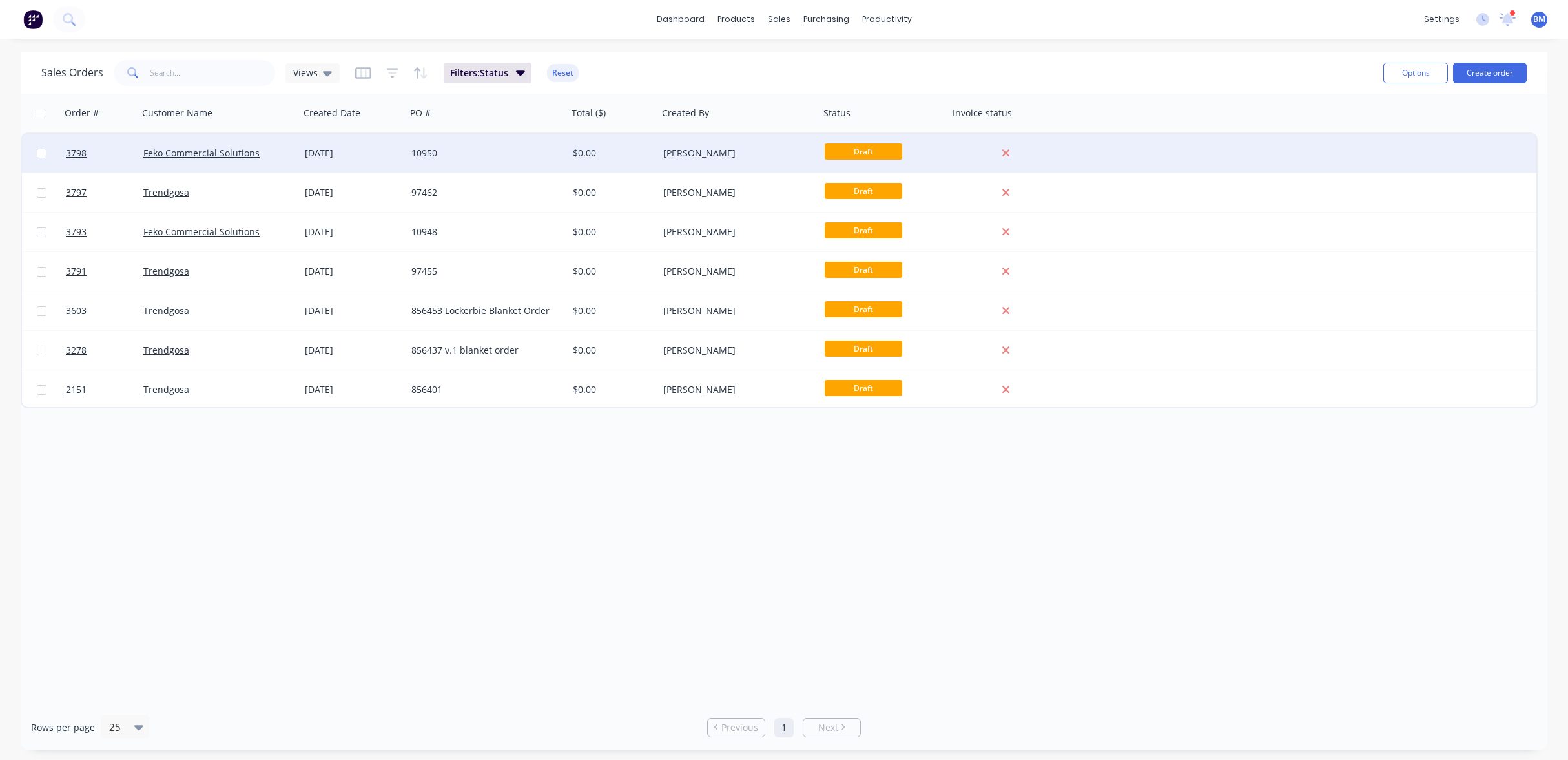
click at [321, 154] on div "[DATE]" at bounding box center [353, 153] width 96 height 13
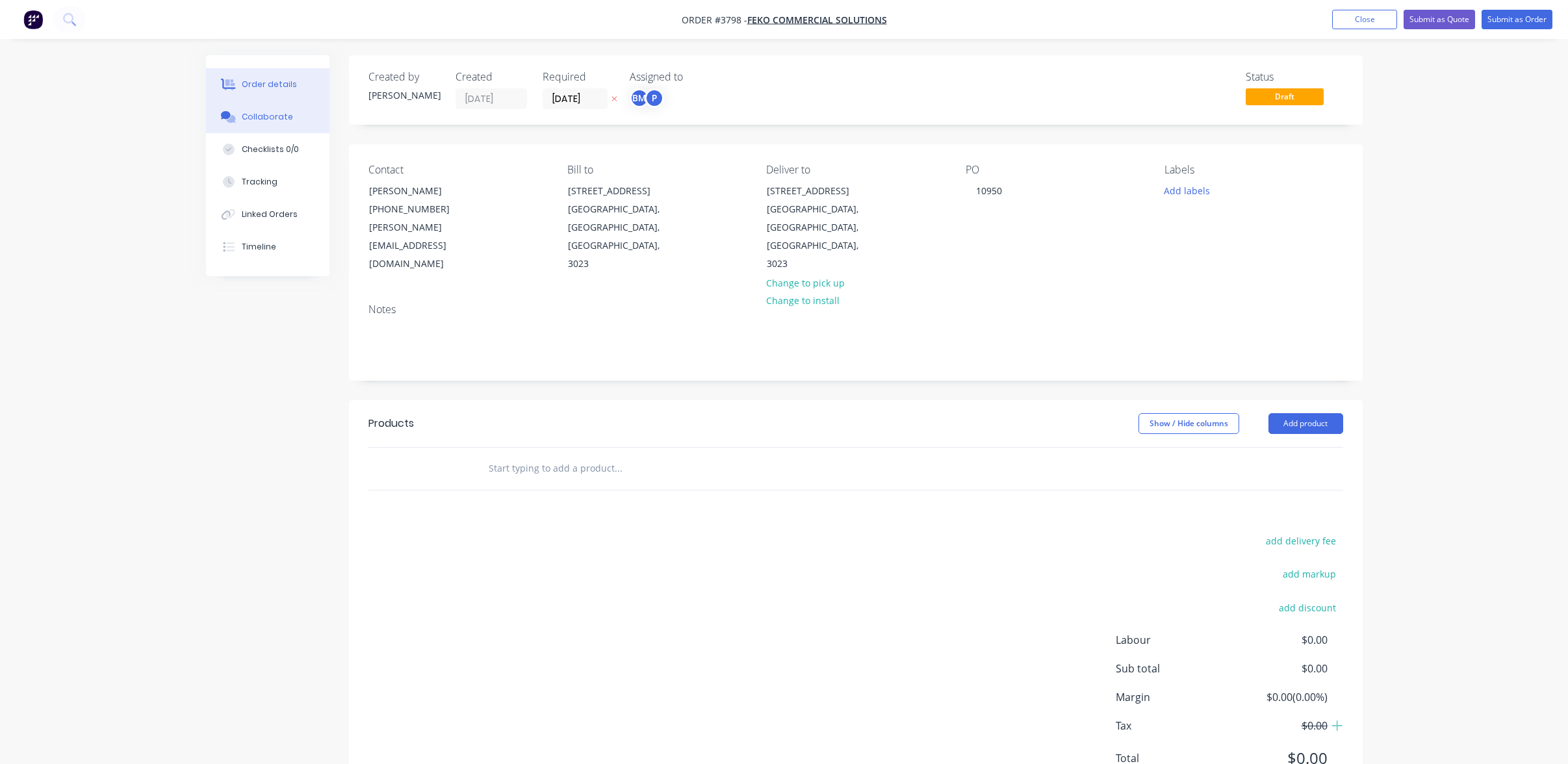
click at [289, 121] on button "Collaborate" at bounding box center [267, 116] width 124 height 32
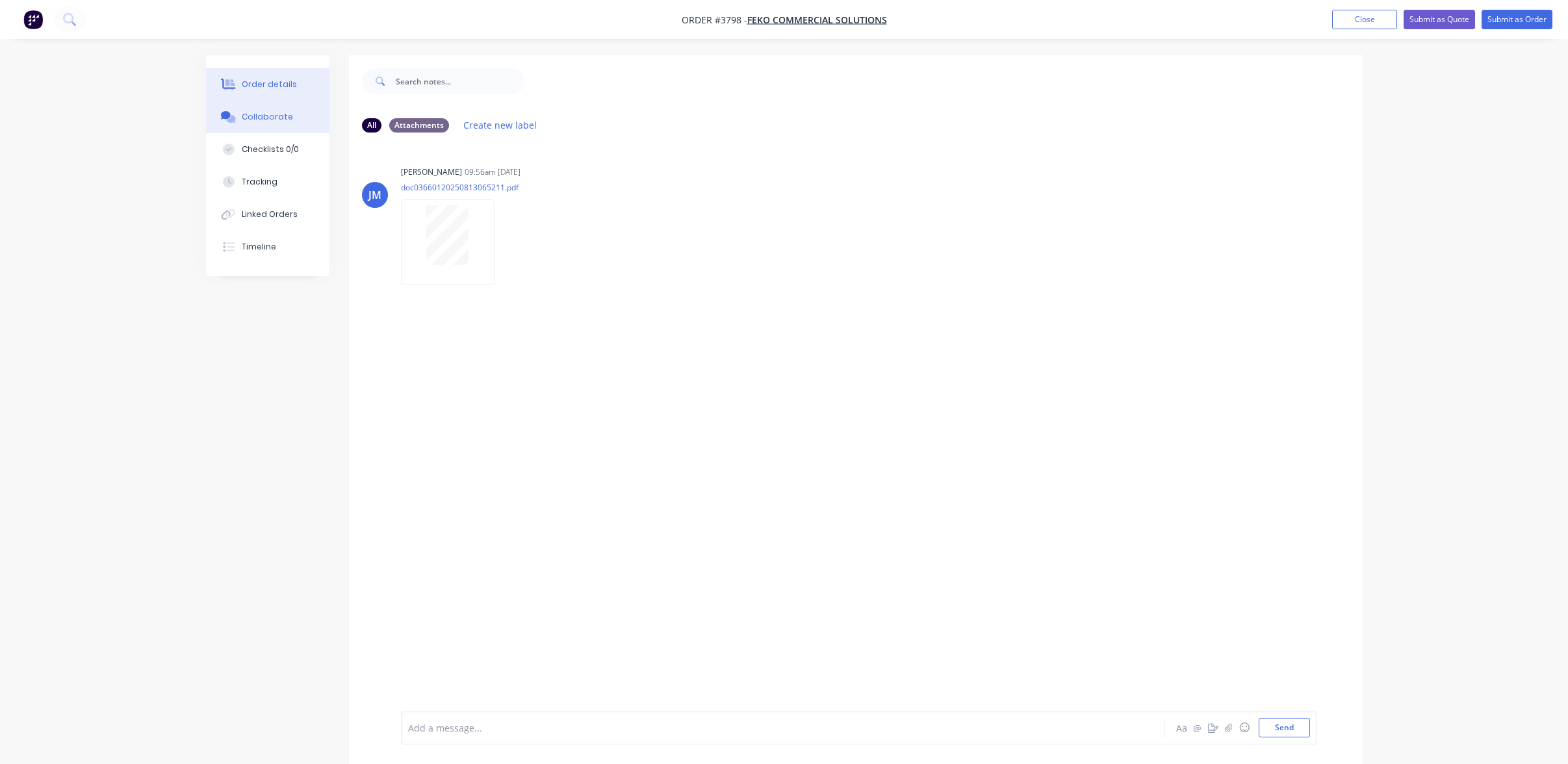
click at [288, 74] on button "Order details" at bounding box center [267, 84] width 124 height 32
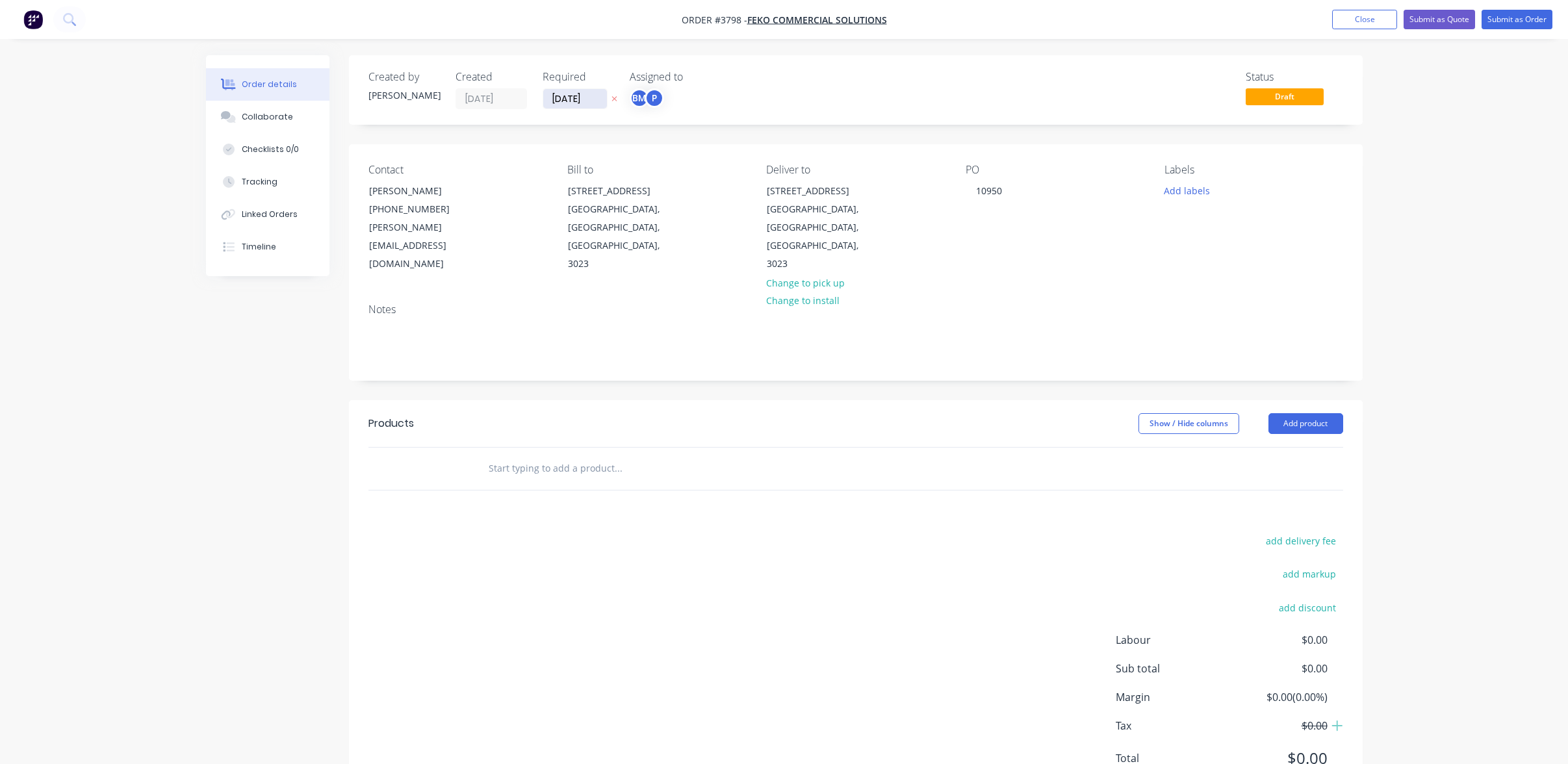
click at [587, 96] on input "[DATE]" at bounding box center [575, 98] width 64 height 19
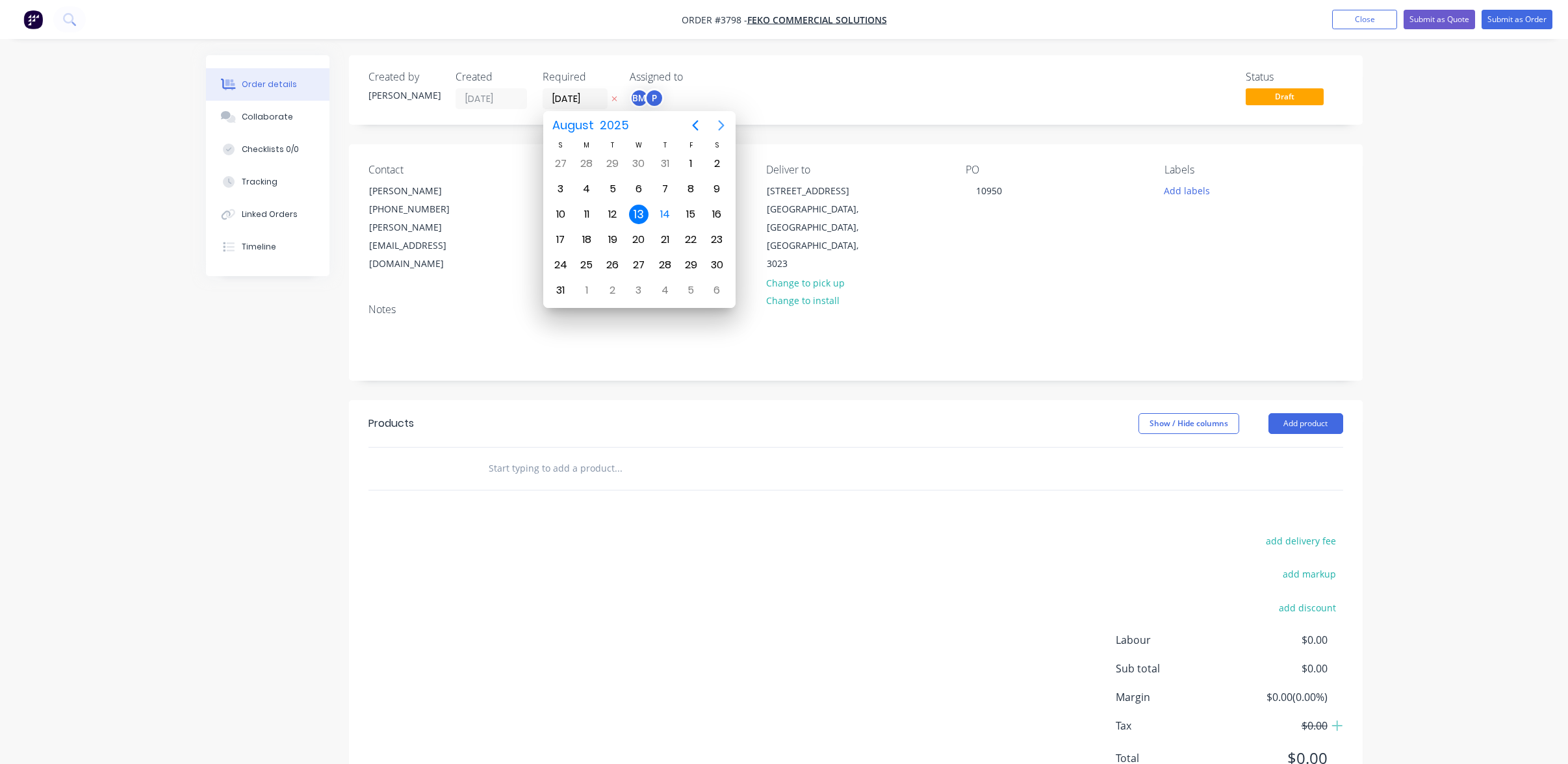
click at [725, 129] on icon "Next page" at bounding box center [722, 126] width 16 height 16
click at [687, 165] on div "5" at bounding box center [691, 163] width 20 height 19
type input "[DATE]"
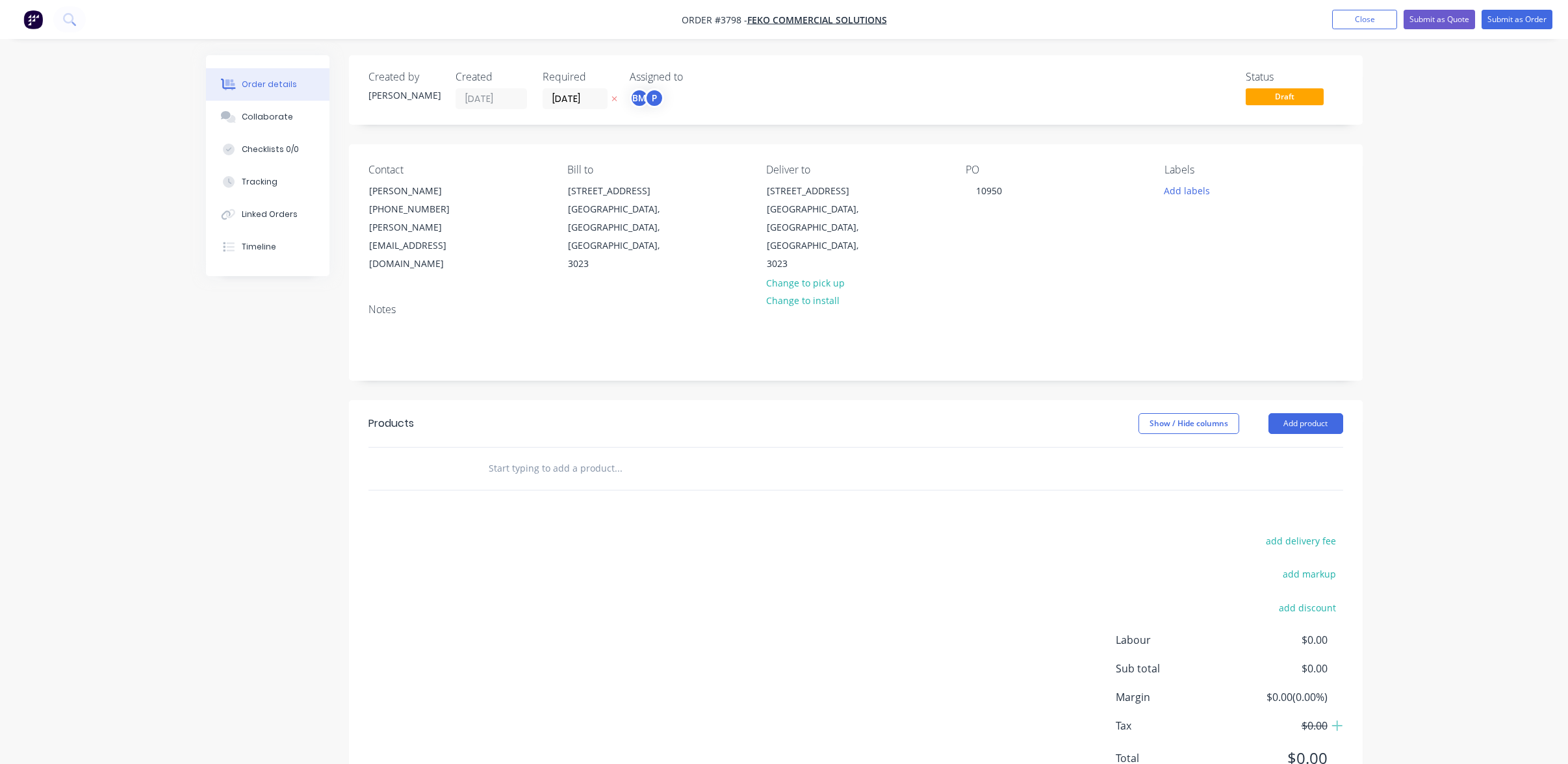
click at [267, 425] on div "Created by [PERSON_NAME] Created [DATE] Required [DATE] Assigned to BM P Status…" at bounding box center [784, 438] width 1157 height 766
click at [1349, 16] on button "Close" at bounding box center [1365, 19] width 65 height 19
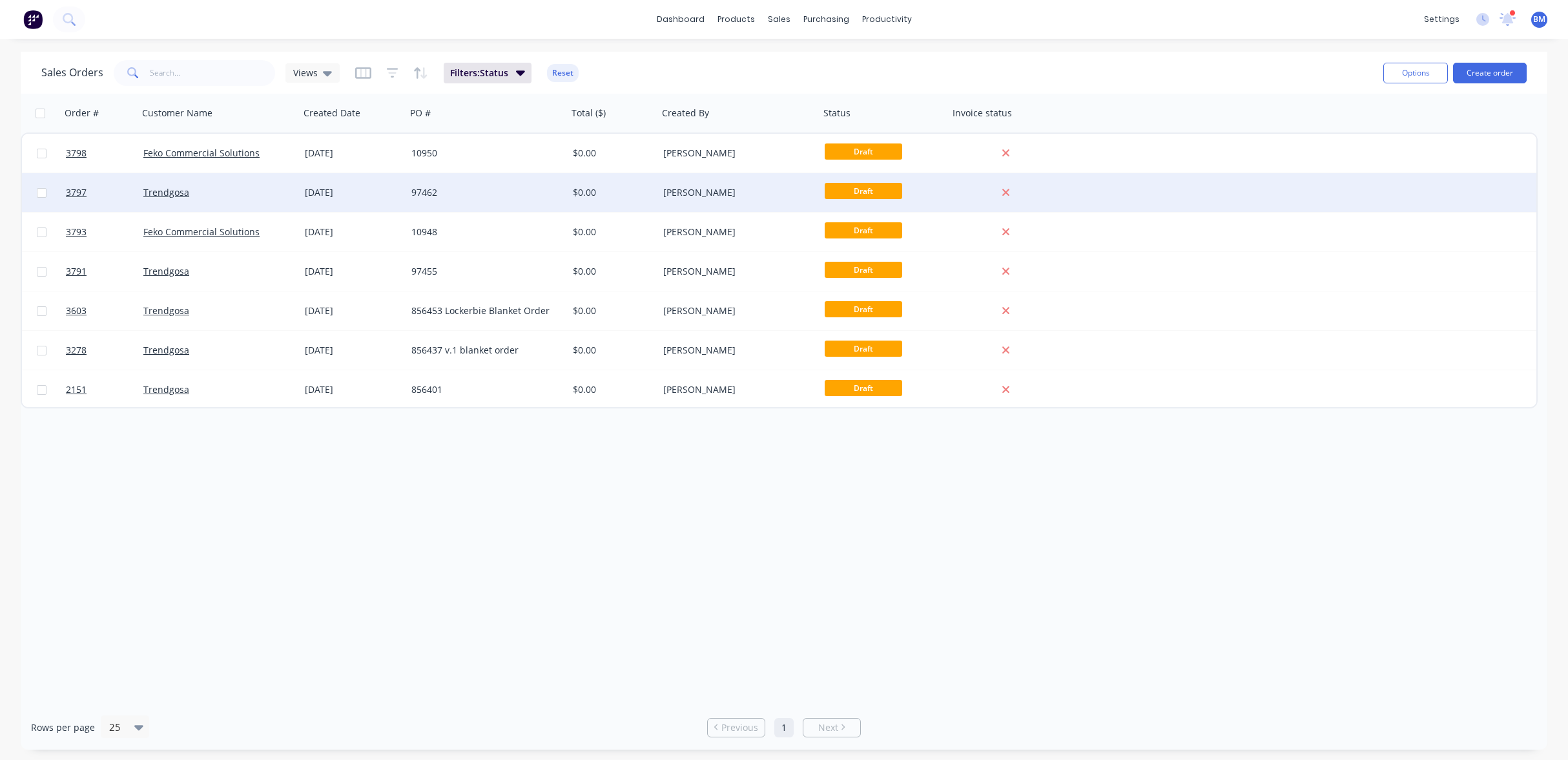
click at [235, 195] on div "Trendgosa" at bounding box center [215, 193] width 144 height 13
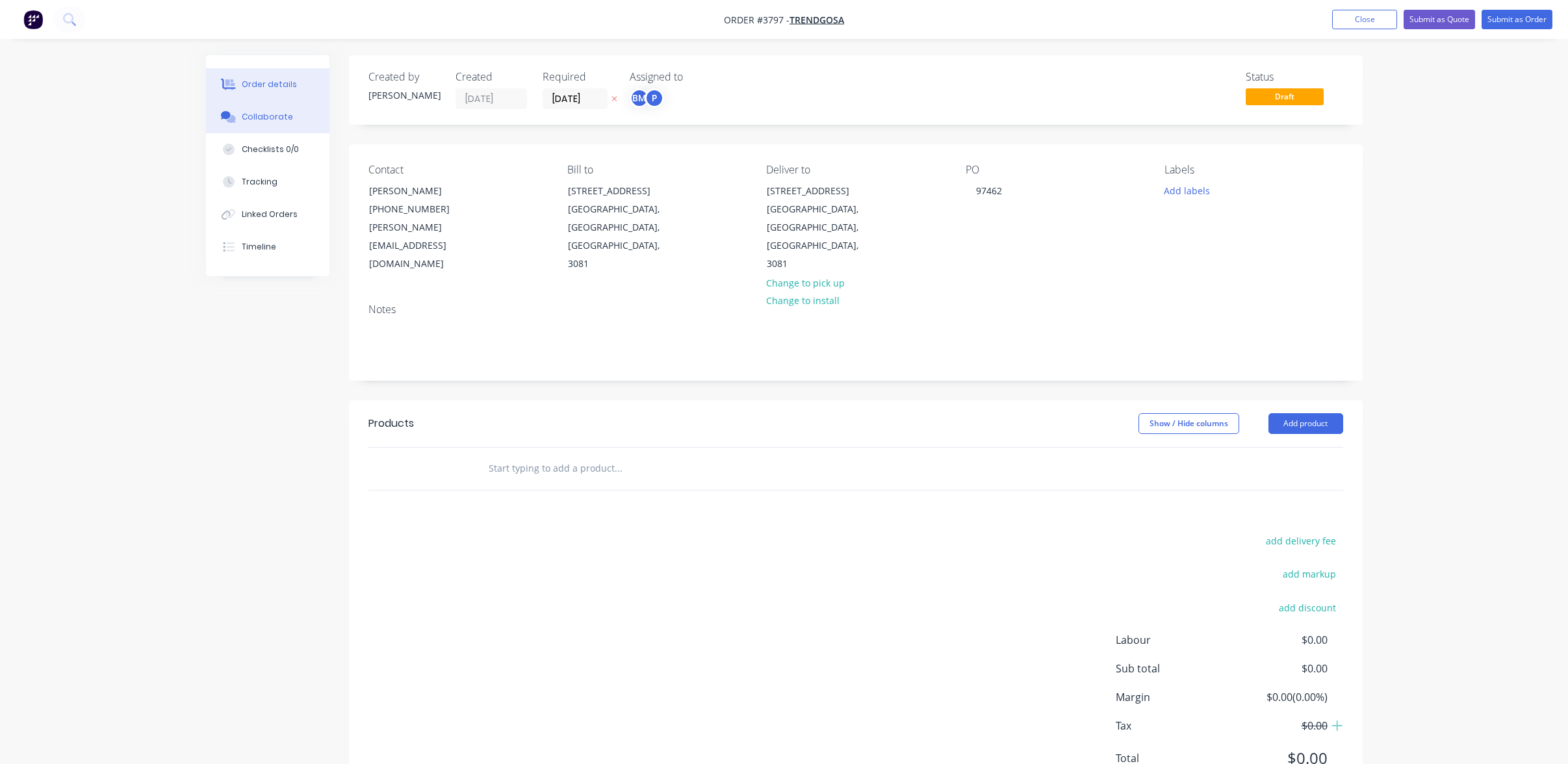
click at [281, 107] on button "Collaborate" at bounding box center [267, 116] width 124 height 32
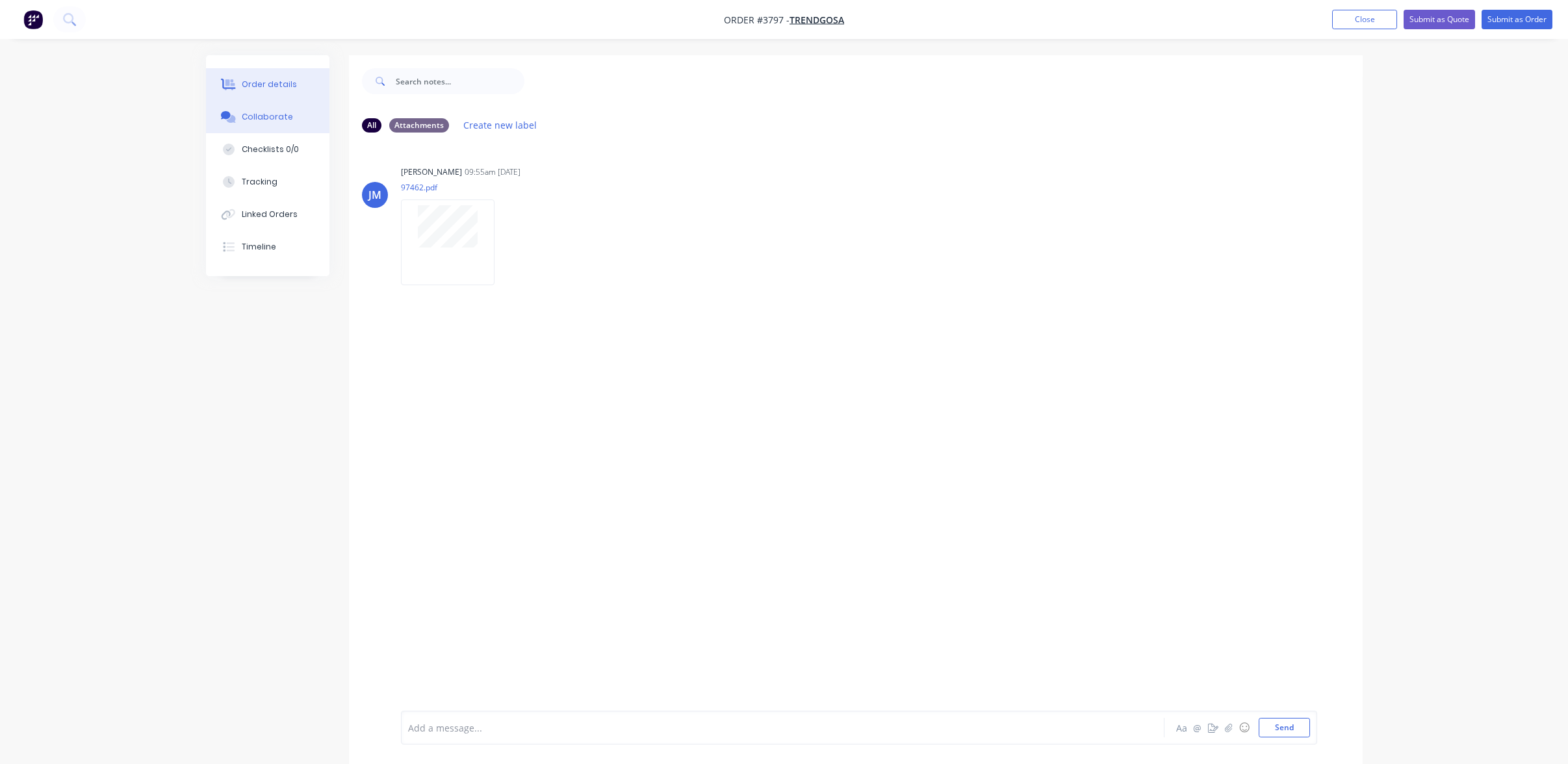
click at [270, 87] on div "Order details" at bounding box center [270, 84] width 55 height 12
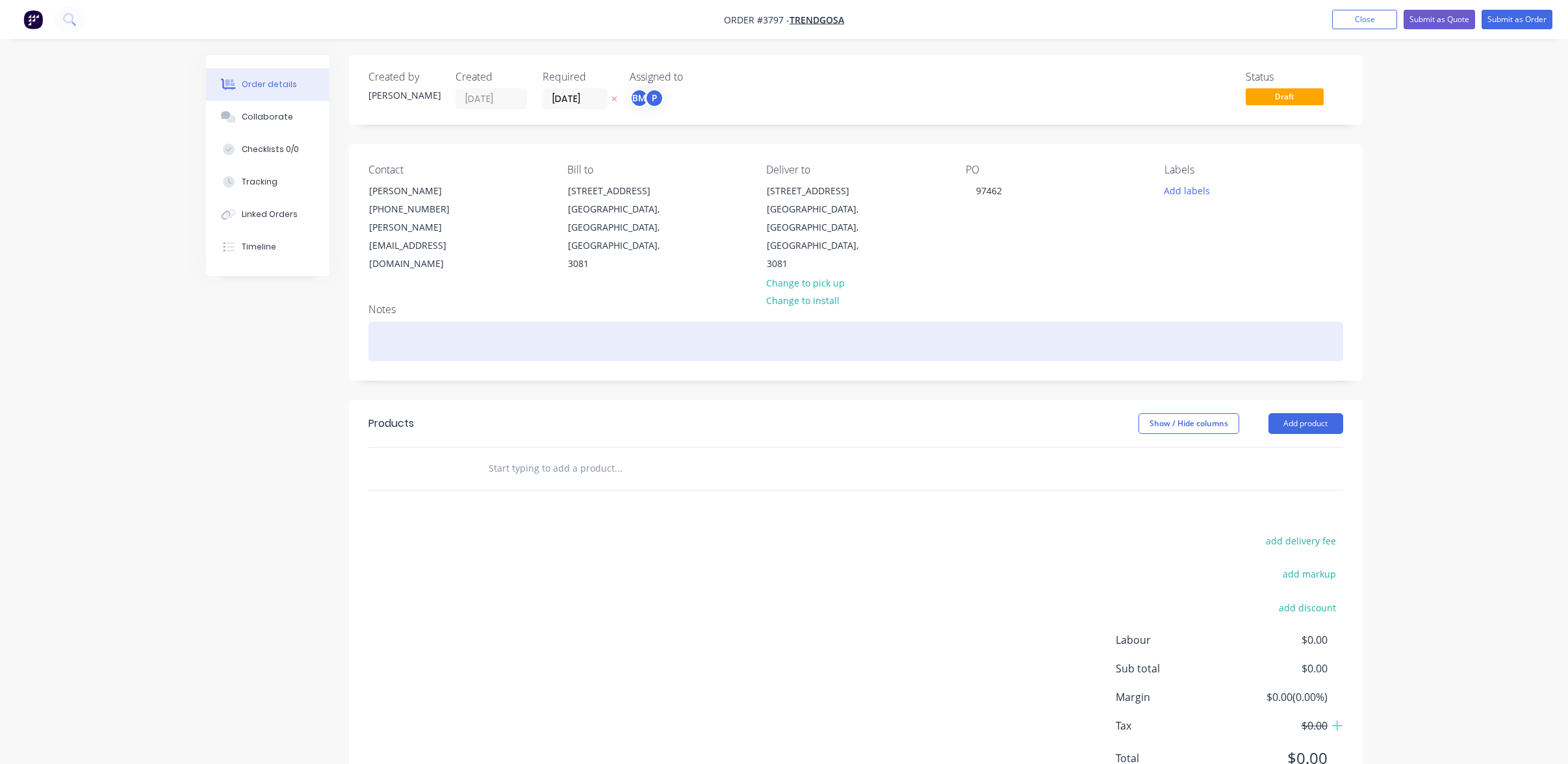
click at [616, 321] on div at bounding box center [856, 341] width 975 height 40
paste div
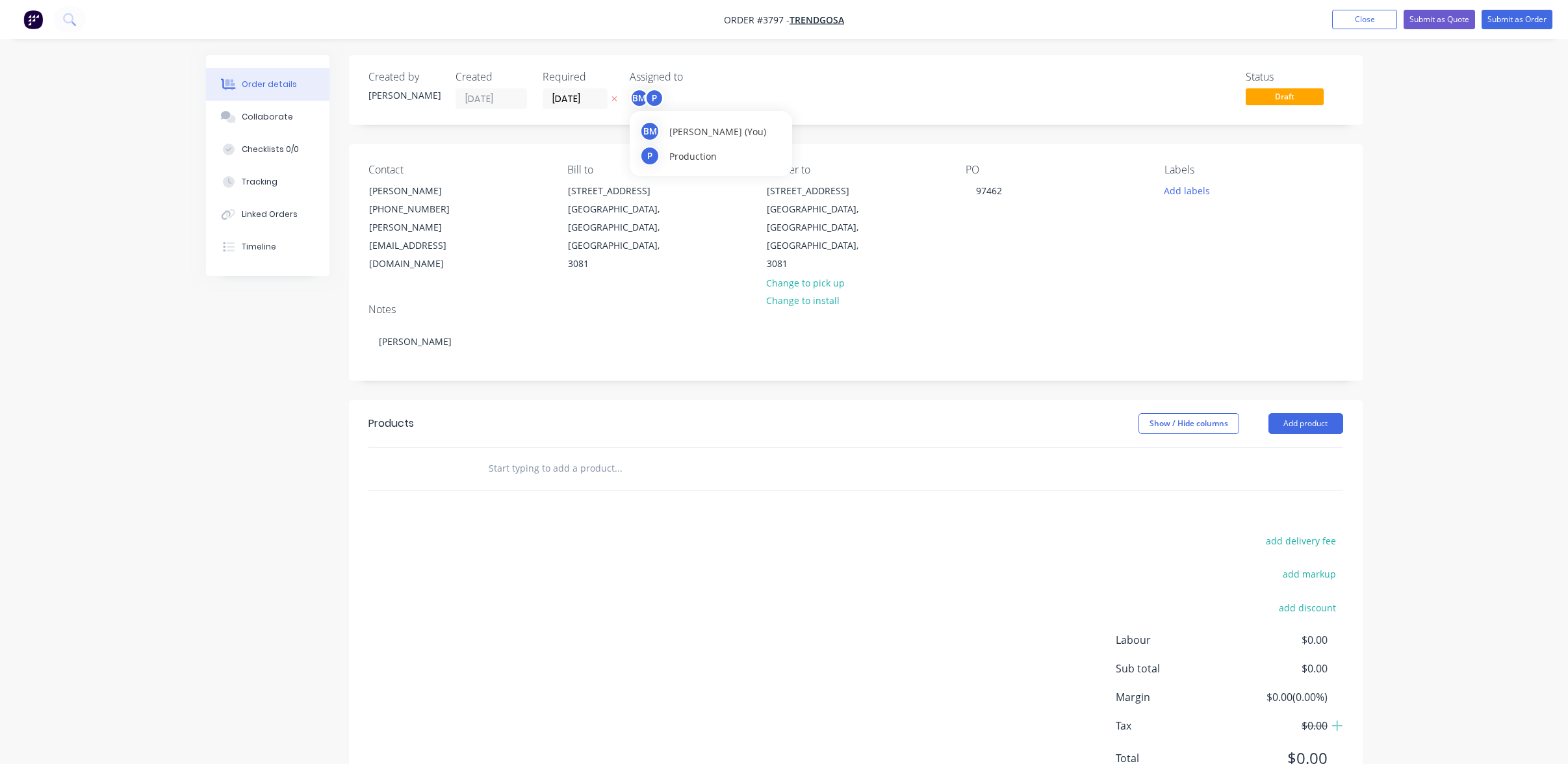
click at [651, 101] on div "P" at bounding box center [654, 97] width 20 height 19
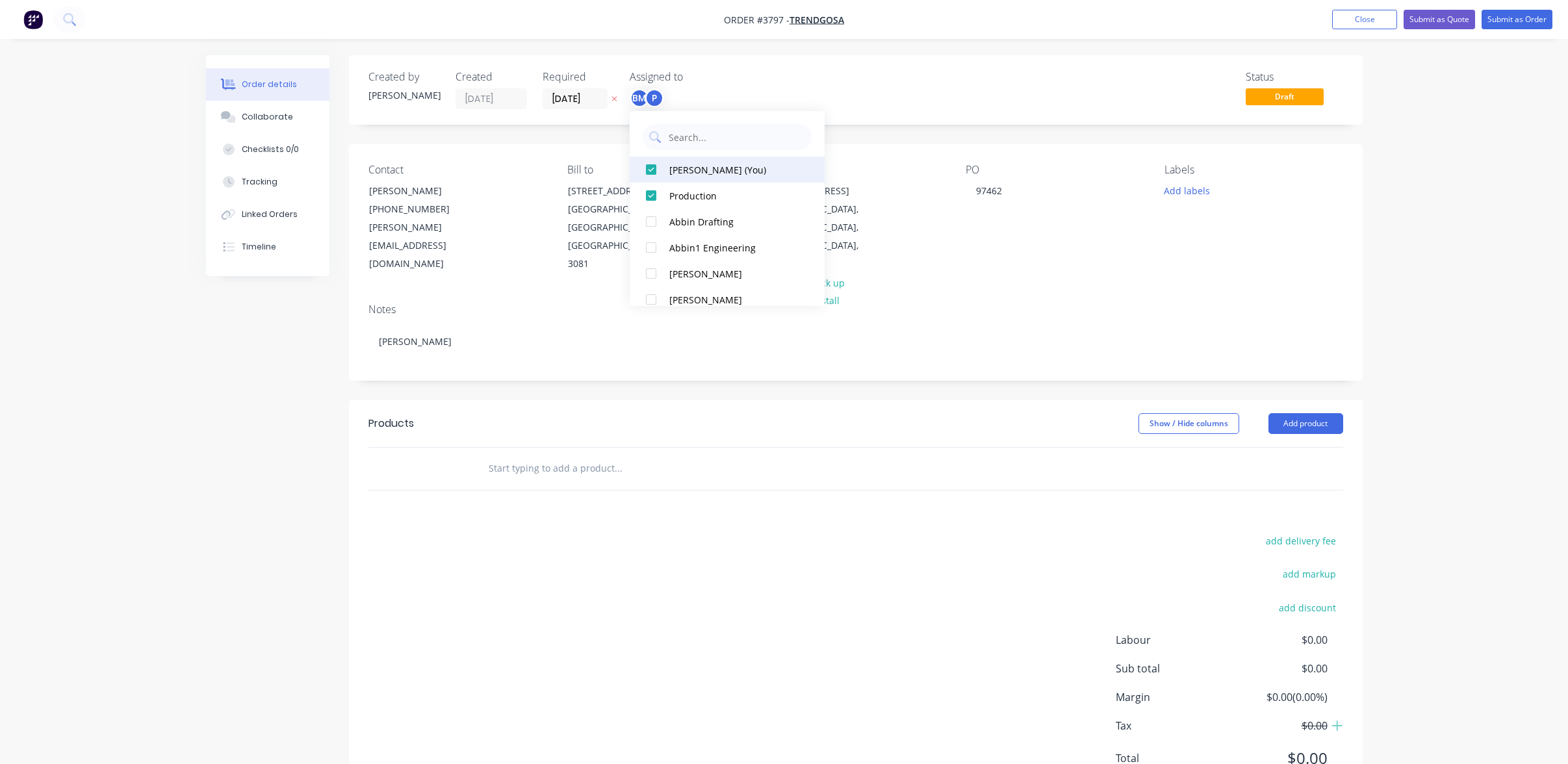
click at [663, 169] on div at bounding box center [651, 170] width 26 height 26
click at [715, 90] on div "P" at bounding box center [695, 97] width 130 height 19
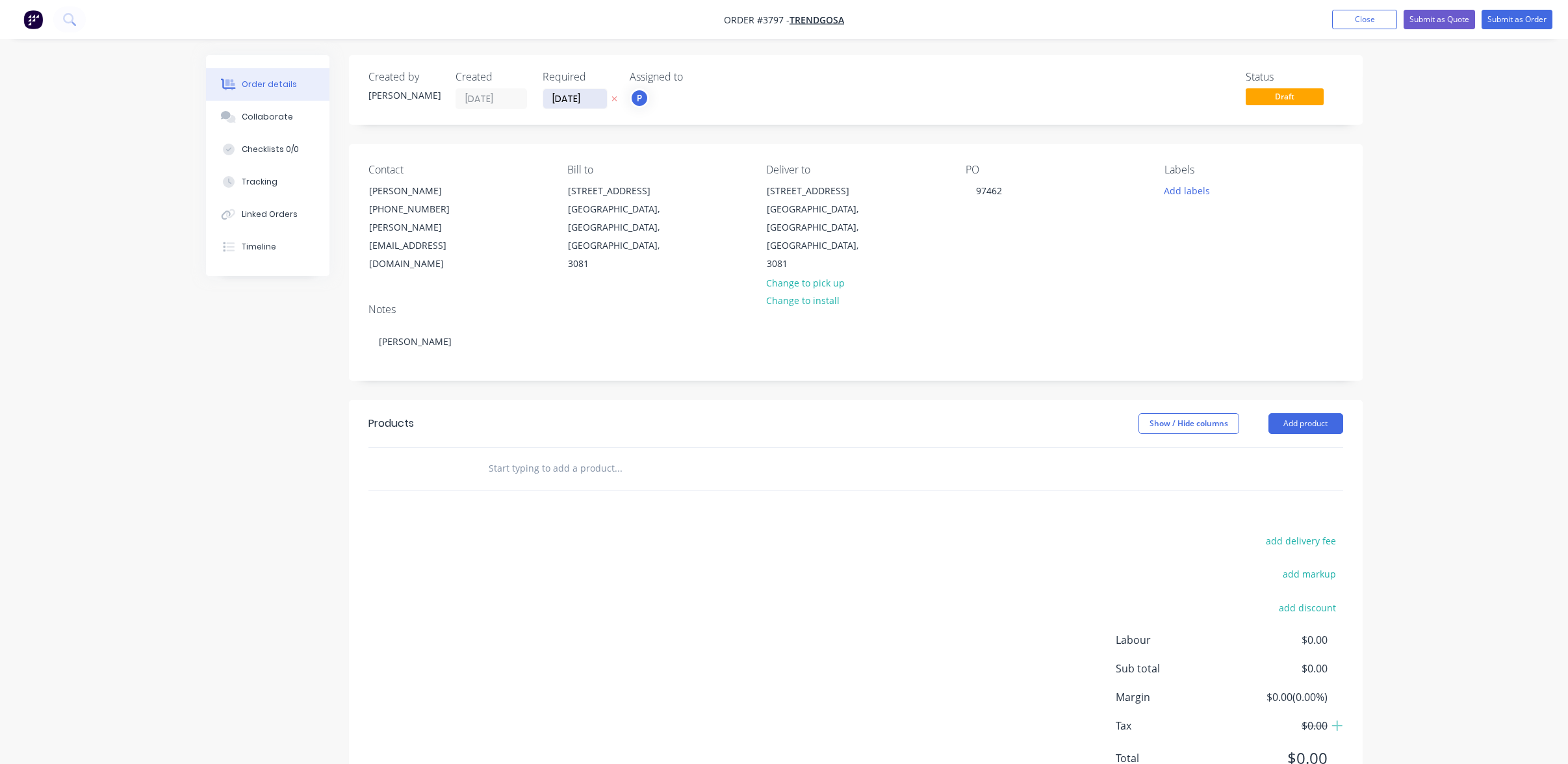
click at [574, 100] on input "[DATE]" at bounding box center [575, 98] width 64 height 19
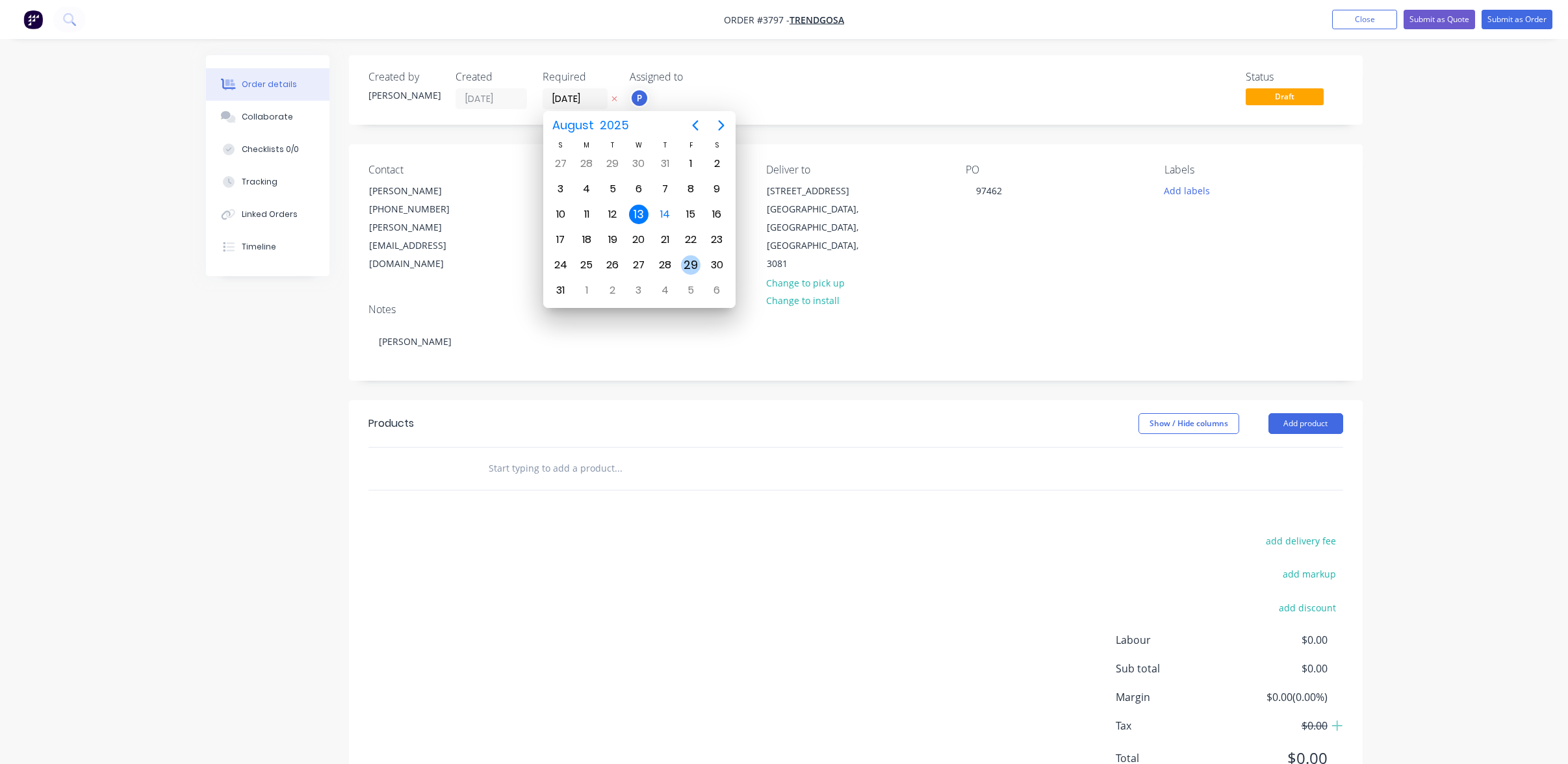
click at [697, 269] on div "29" at bounding box center [691, 264] width 20 height 19
type input "[DATE]"
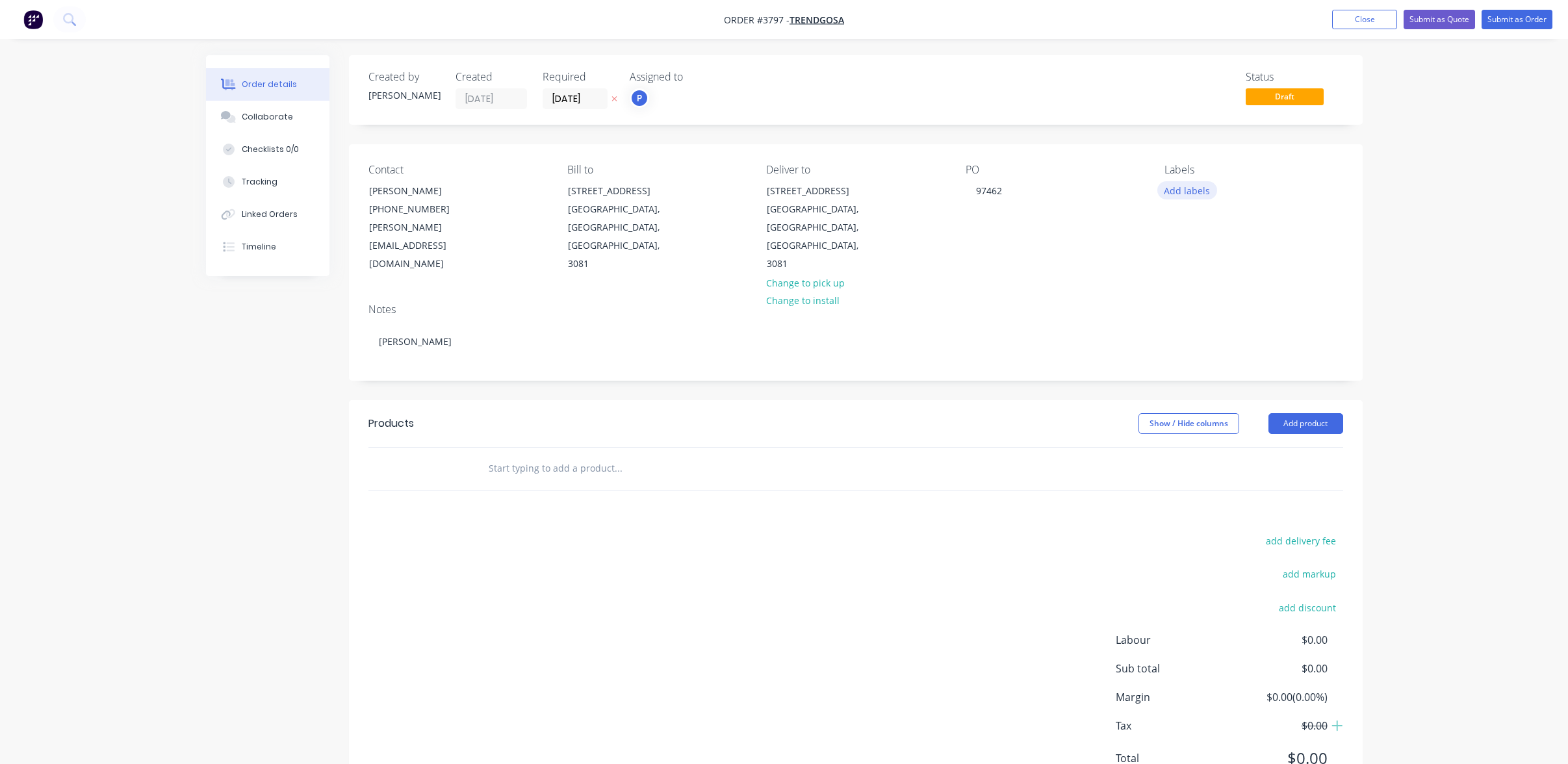
click at [1202, 186] on button "Add labels" at bounding box center [1187, 190] width 60 height 17
drag, startPoint x: 895, startPoint y: 438, endPoint x: 1293, endPoint y: 382, distance: 401.9
click at [933, 456] on div at bounding box center [706, 469] width 457 height 26
click at [1298, 413] on button "Add product" at bounding box center [1306, 423] width 74 height 21
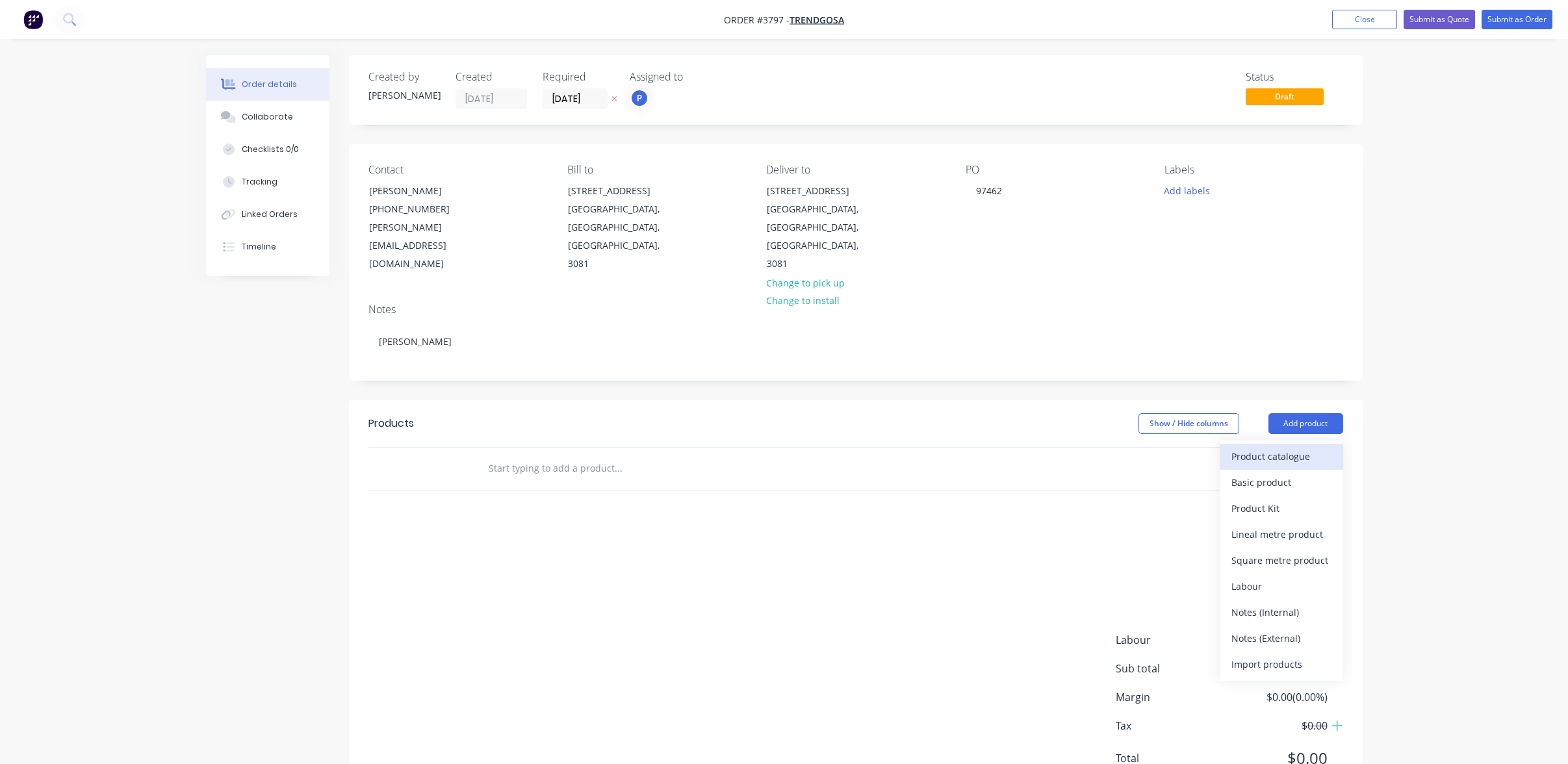
click at [1292, 447] on div "Product catalogue" at bounding box center [1281, 456] width 100 height 19
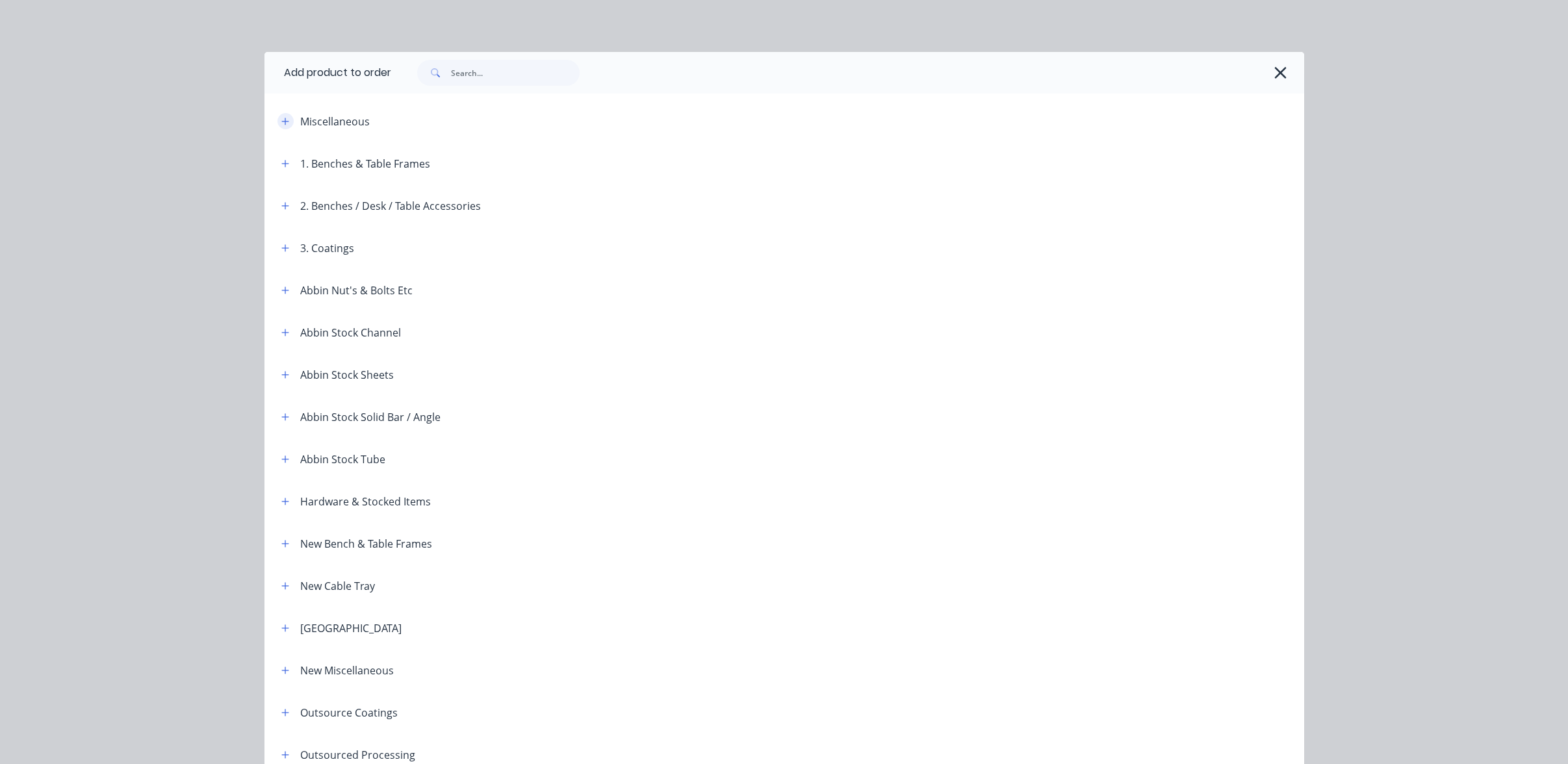
click at [283, 126] on button "button" at bounding box center [285, 121] width 16 height 16
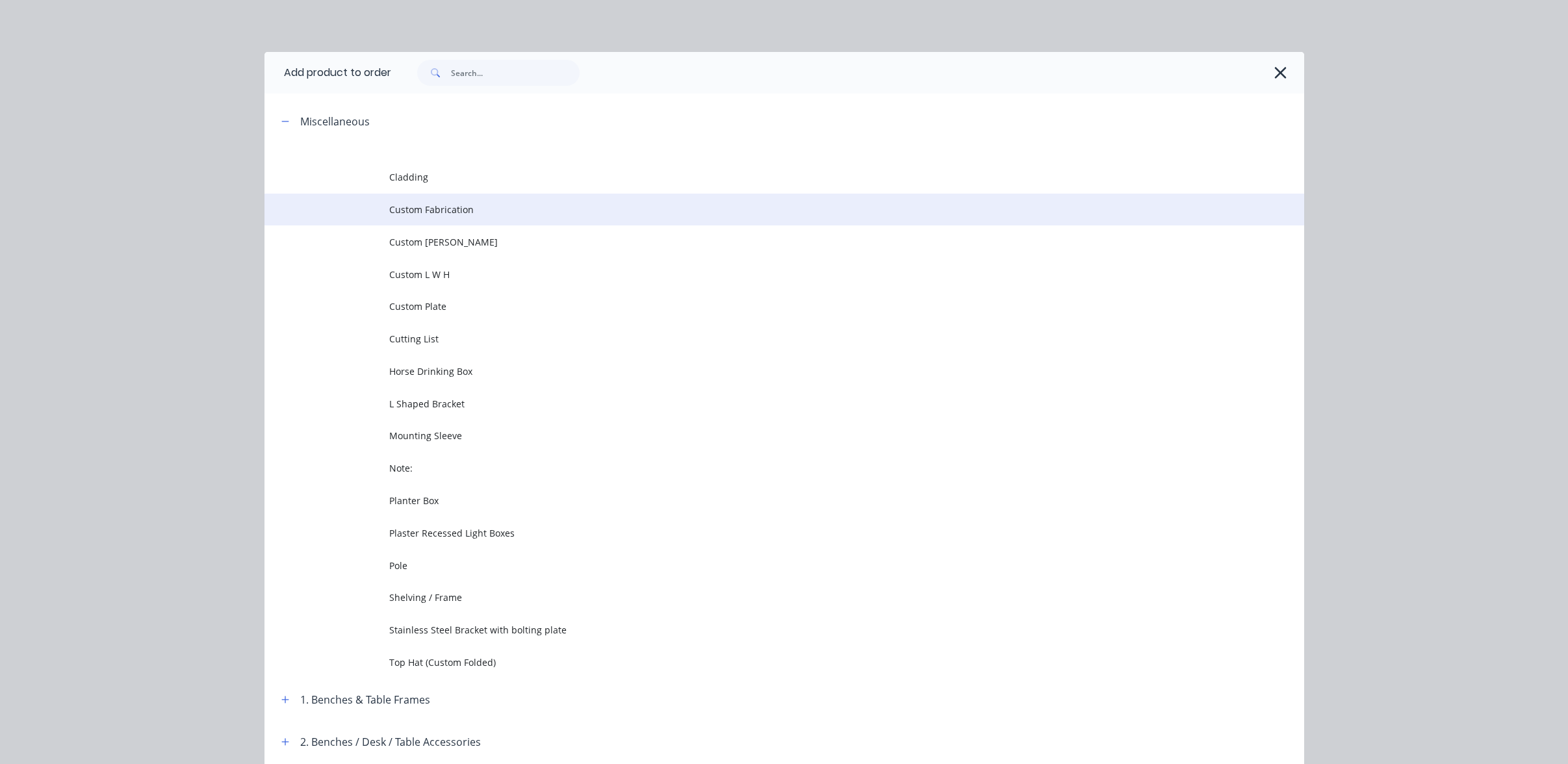
click at [348, 202] on td at bounding box center [327, 209] width 125 height 32
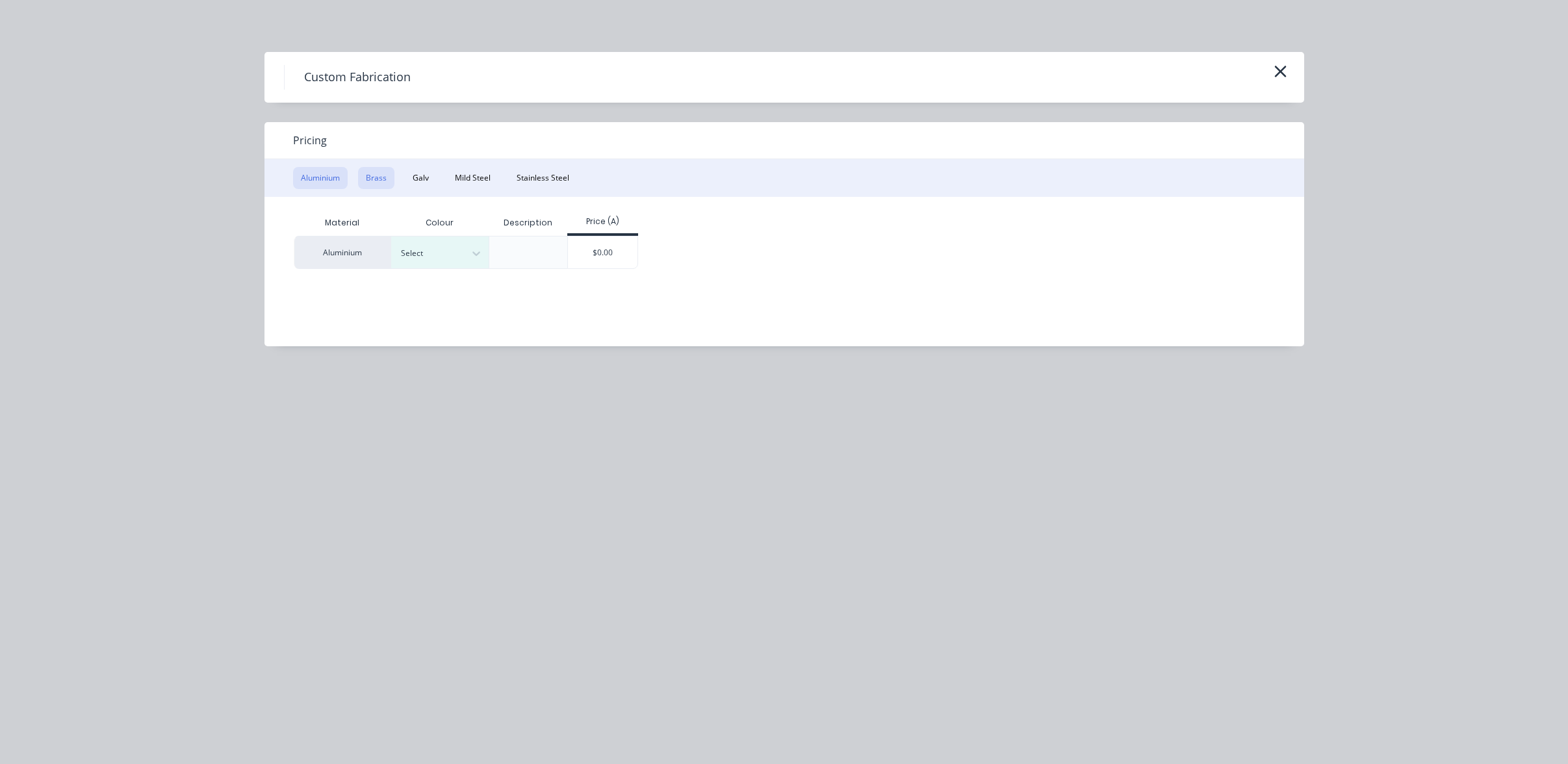
click at [376, 170] on button "Brass" at bounding box center [376, 178] width 36 height 22
click at [517, 265] on div "$0.00" at bounding box center [505, 251] width 69 height 31
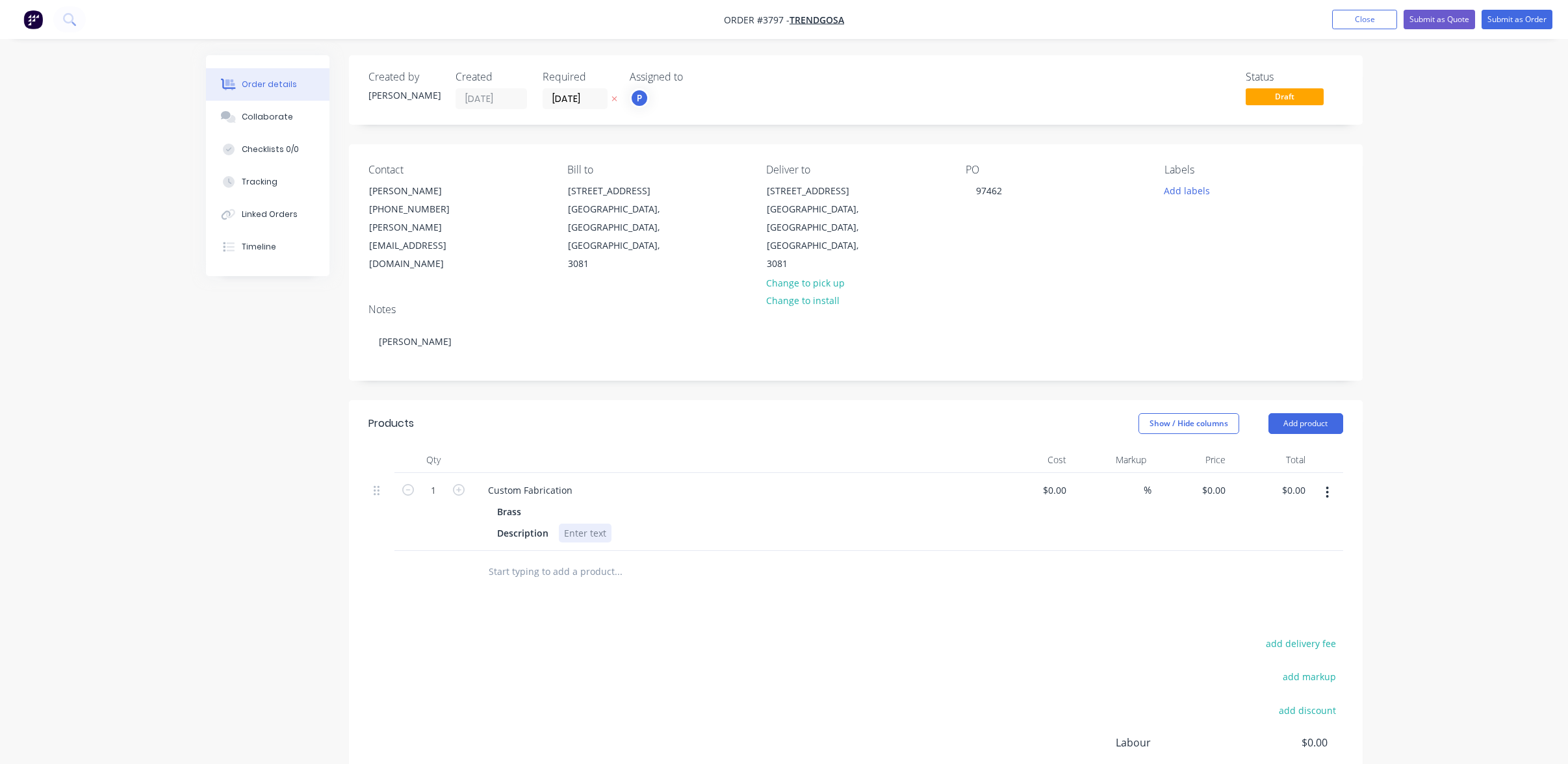
click at [590, 524] on div at bounding box center [585, 533] width 53 height 19
click at [760, 659] on div "add delivery fee add markup add discount Labour $0.00 Sub total $0.00 Margin $0…" at bounding box center [856, 760] width 975 height 251
click at [516, 481] on div "Custom Fabrication" at bounding box center [530, 490] width 105 height 19
drag, startPoint x: 483, startPoint y: 451, endPoint x: 712, endPoint y: 439, distance: 229.3
click at [715, 473] on div "Custom Fabrication Brass Description Refer to drawing" at bounding box center [733, 512] width 520 height 78
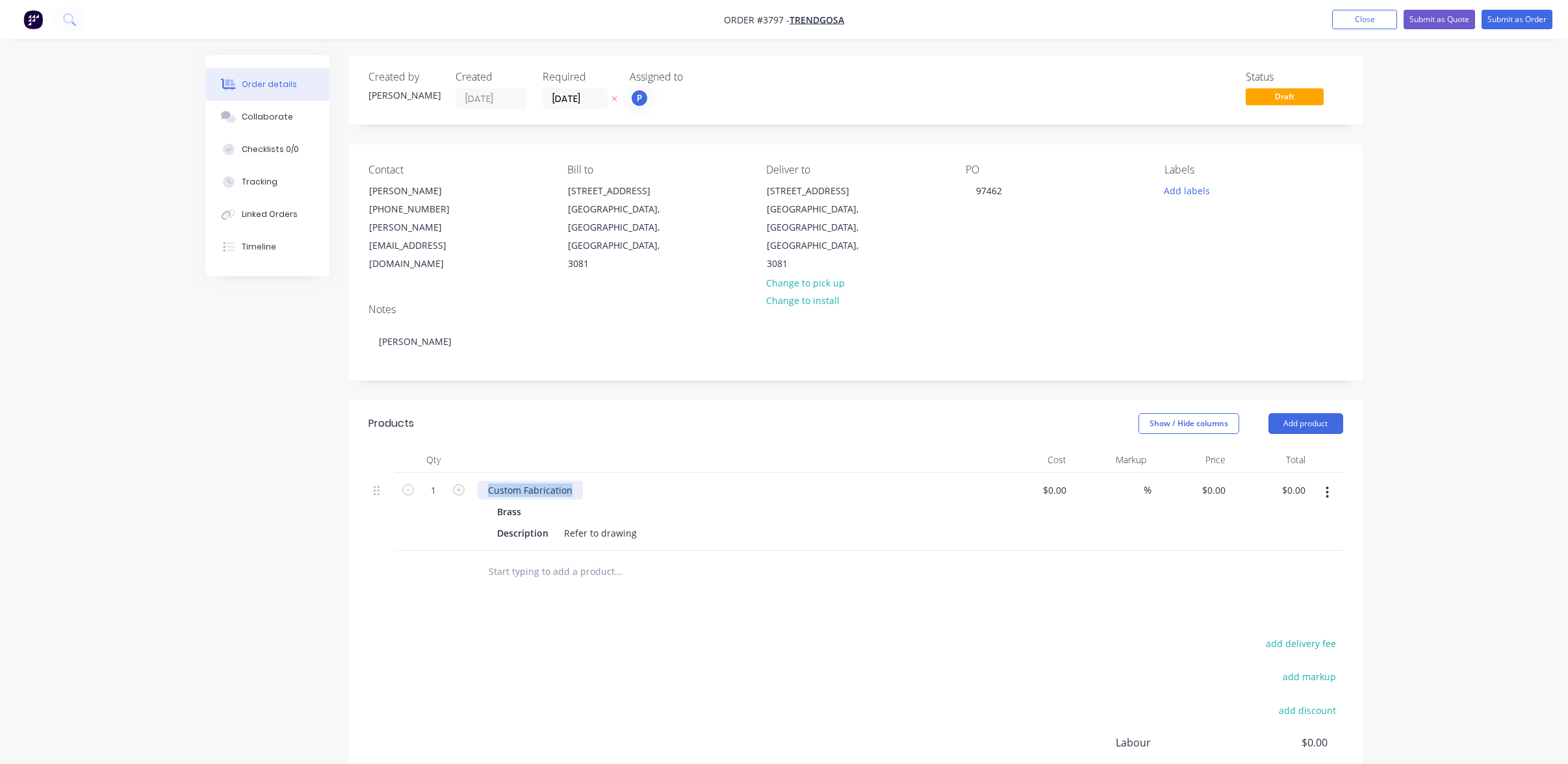
paste div
drag, startPoint x: 818, startPoint y: 566, endPoint x: 876, endPoint y: 475, distance: 107.9
click at [820, 565] on div "Products Show / Hide columns Add product Qty Cost Markup Price Total 1 Brass Sh…" at bounding box center [856, 652] width 1014 height 505
click at [1192, 194] on button "Add labels" at bounding box center [1187, 190] width 60 height 17
click at [1212, 334] on div "A1-Cutting (Saw)" at bounding box center [1236, 333] width 74 height 14
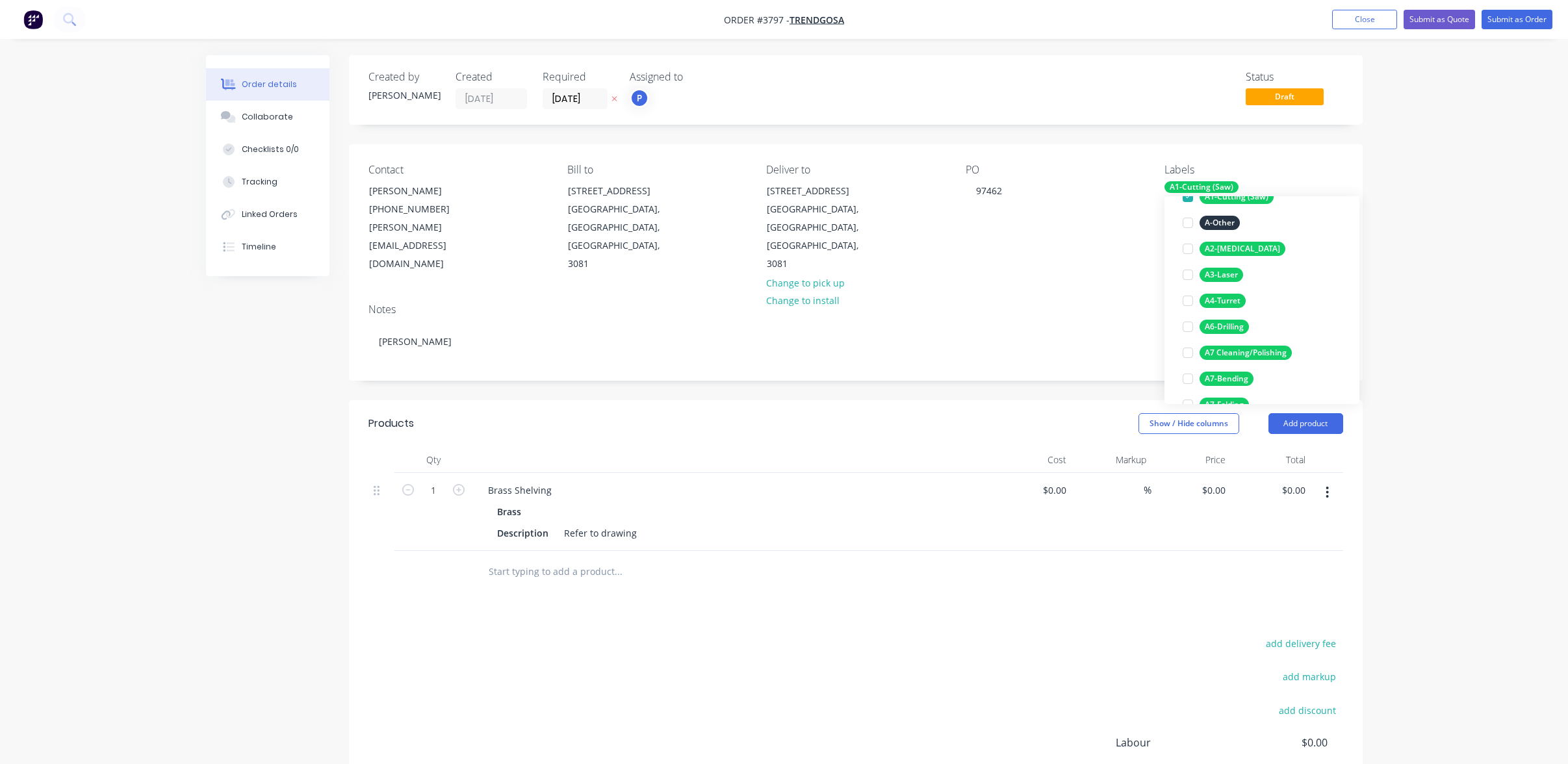
scroll to position [195, 0]
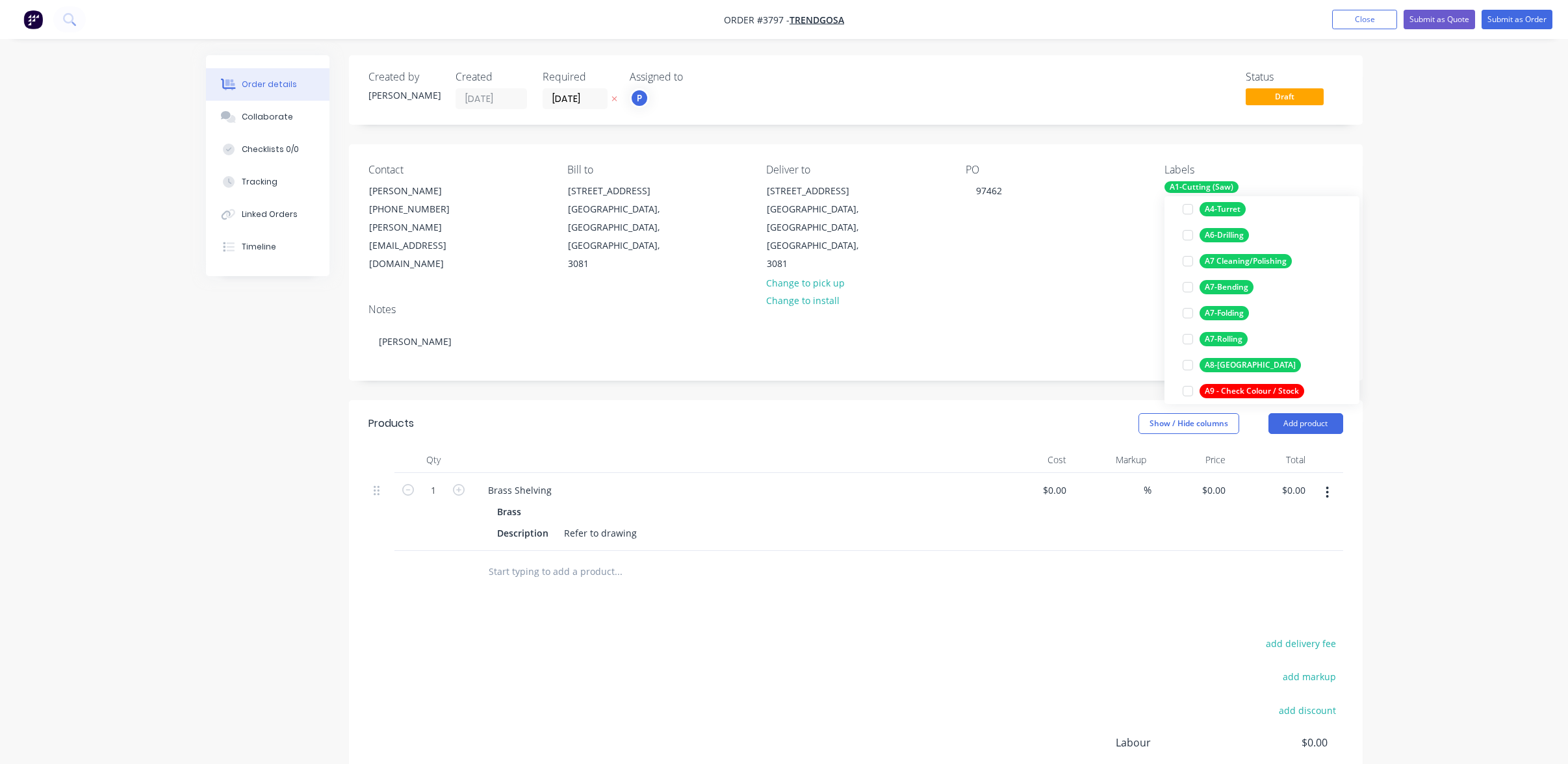
click at [1237, 367] on div "A8-[GEOGRAPHIC_DATA]" at bounding box center [1250, 365] width 101 height 14
click at [1256, 274] on div "A7 Cleaning/Polishing edit" at bounding box center [1262, 287] width 169 height 26
click at [1257, 286] on div "A7 Cleaning/Polishing" at bounding box center [1246, 287] width 92 height 14
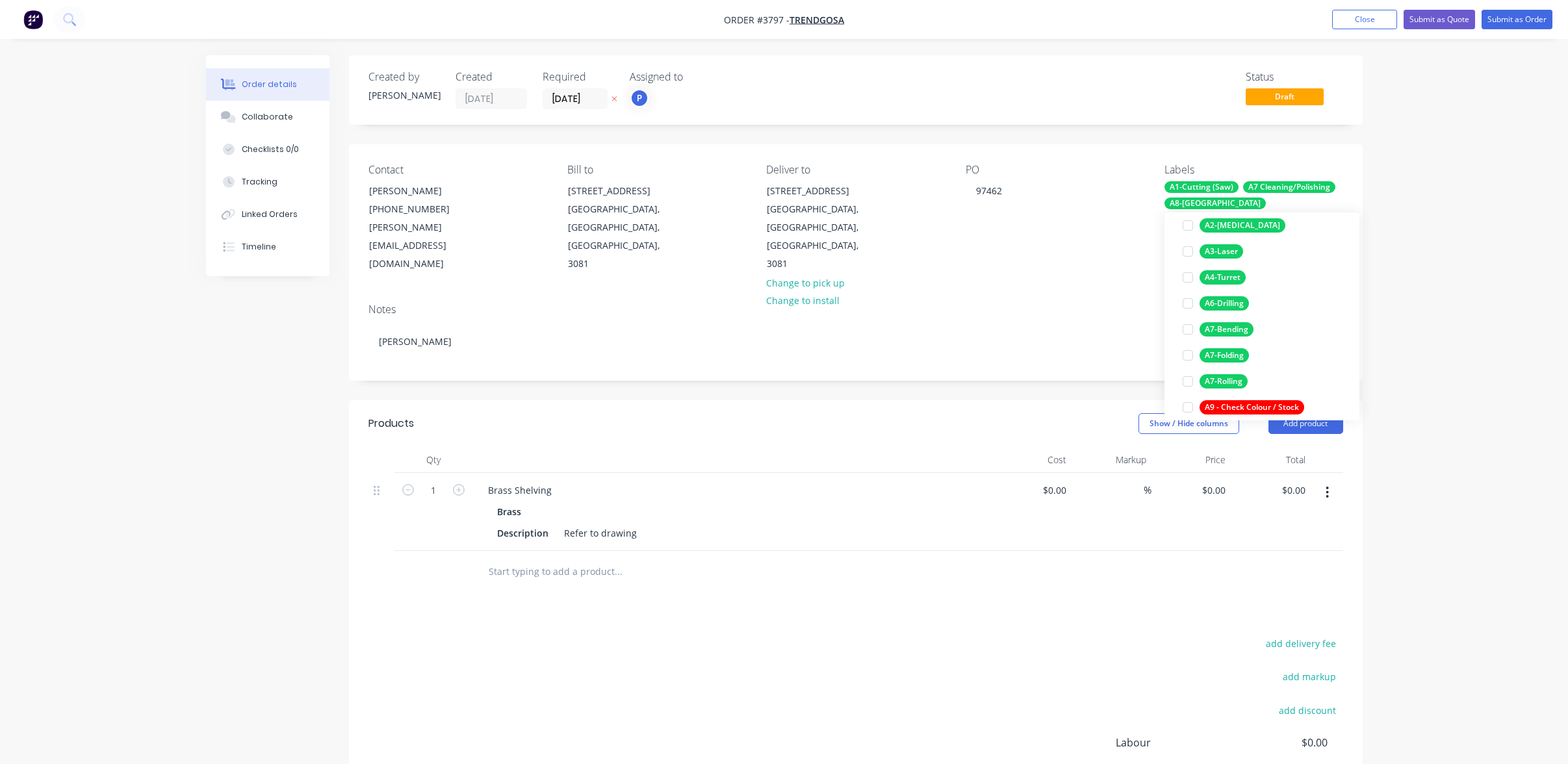
scroll to position [39, 0]
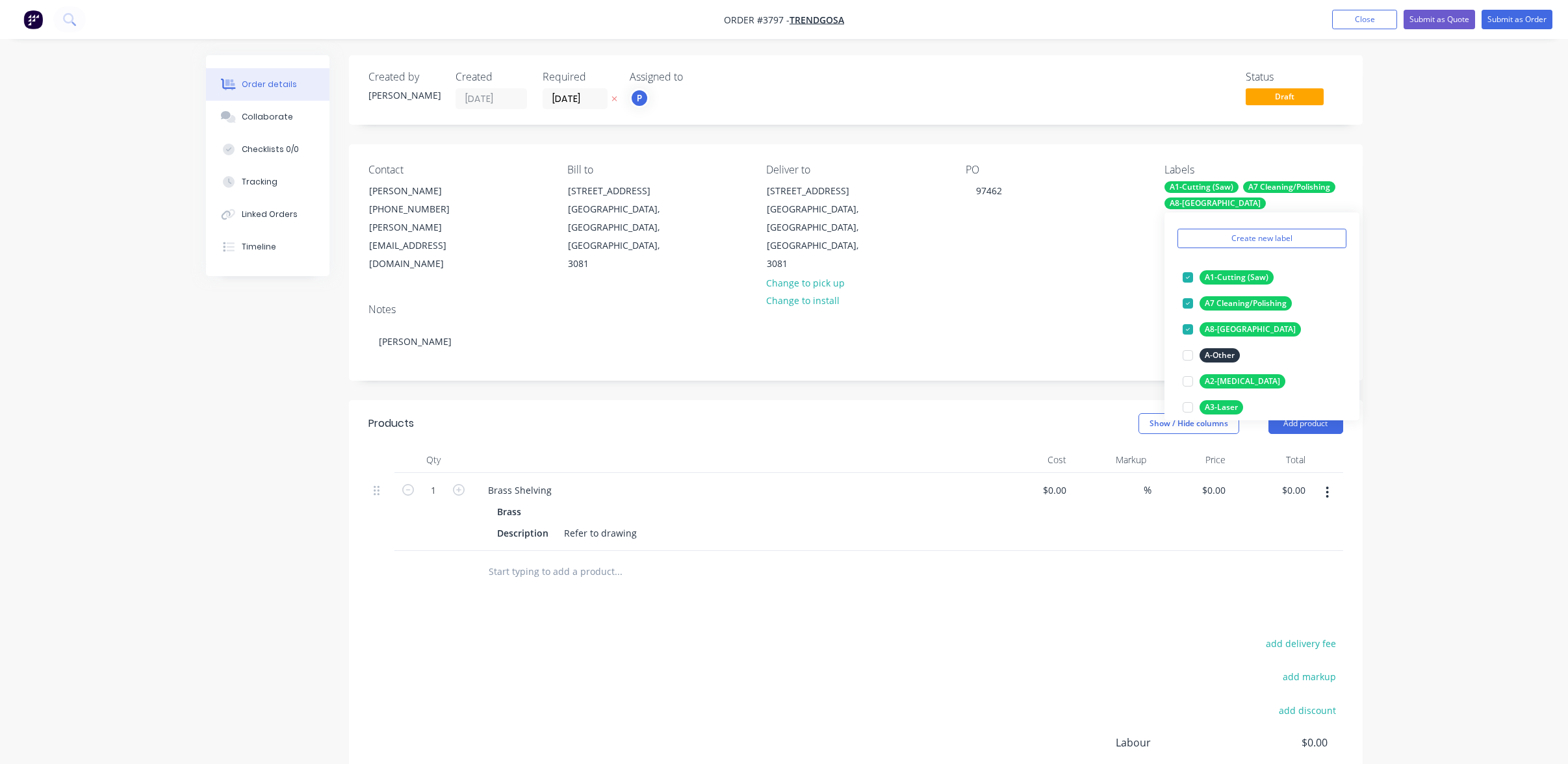
click at [1369, 281] on div "Order details Collaborate Checklists 0/0 Tracking Linked Orders Timeline Order …" at bounding box center [784, 489] width 1183 height 869
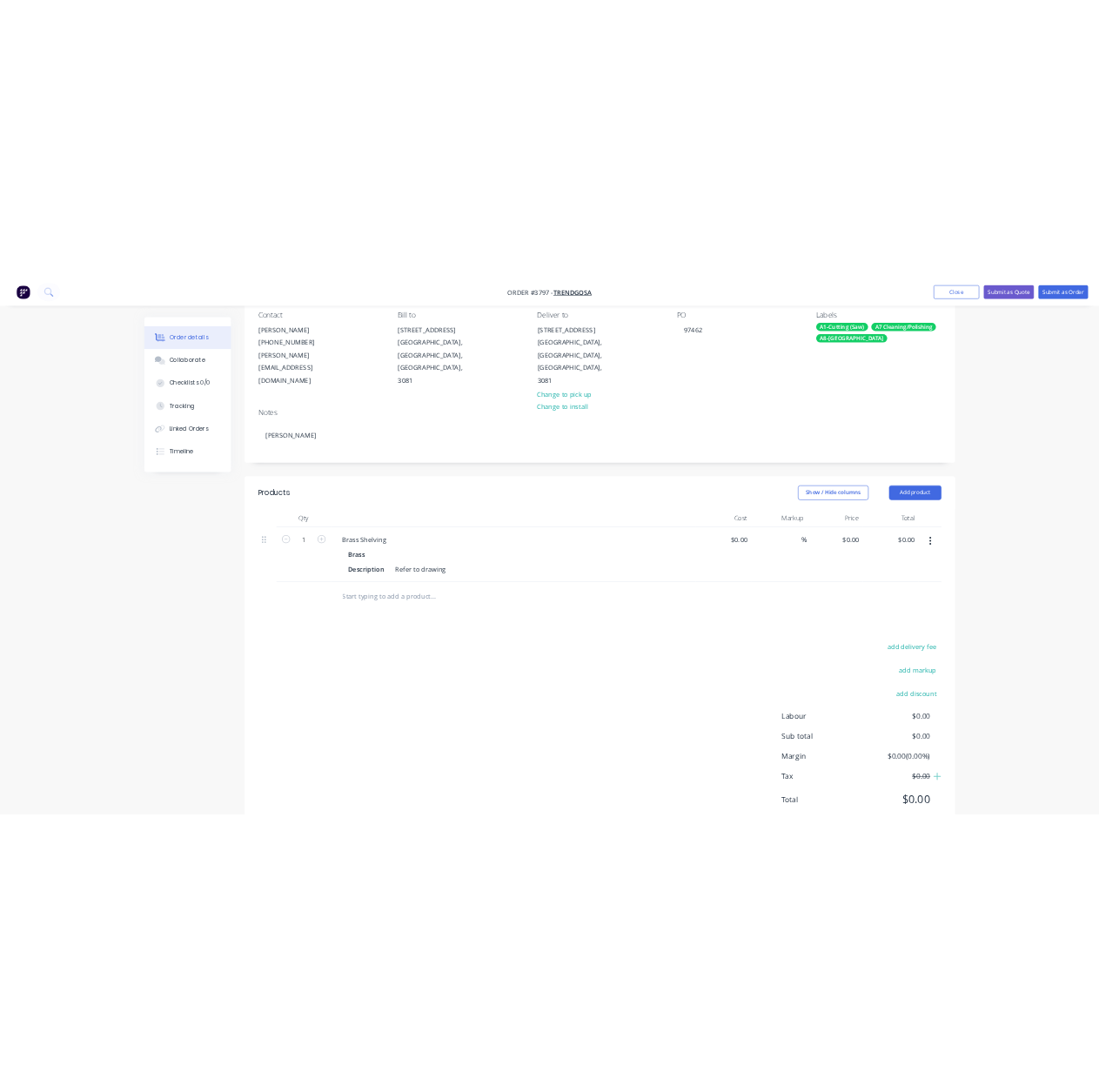
scroll to position [0, 0]
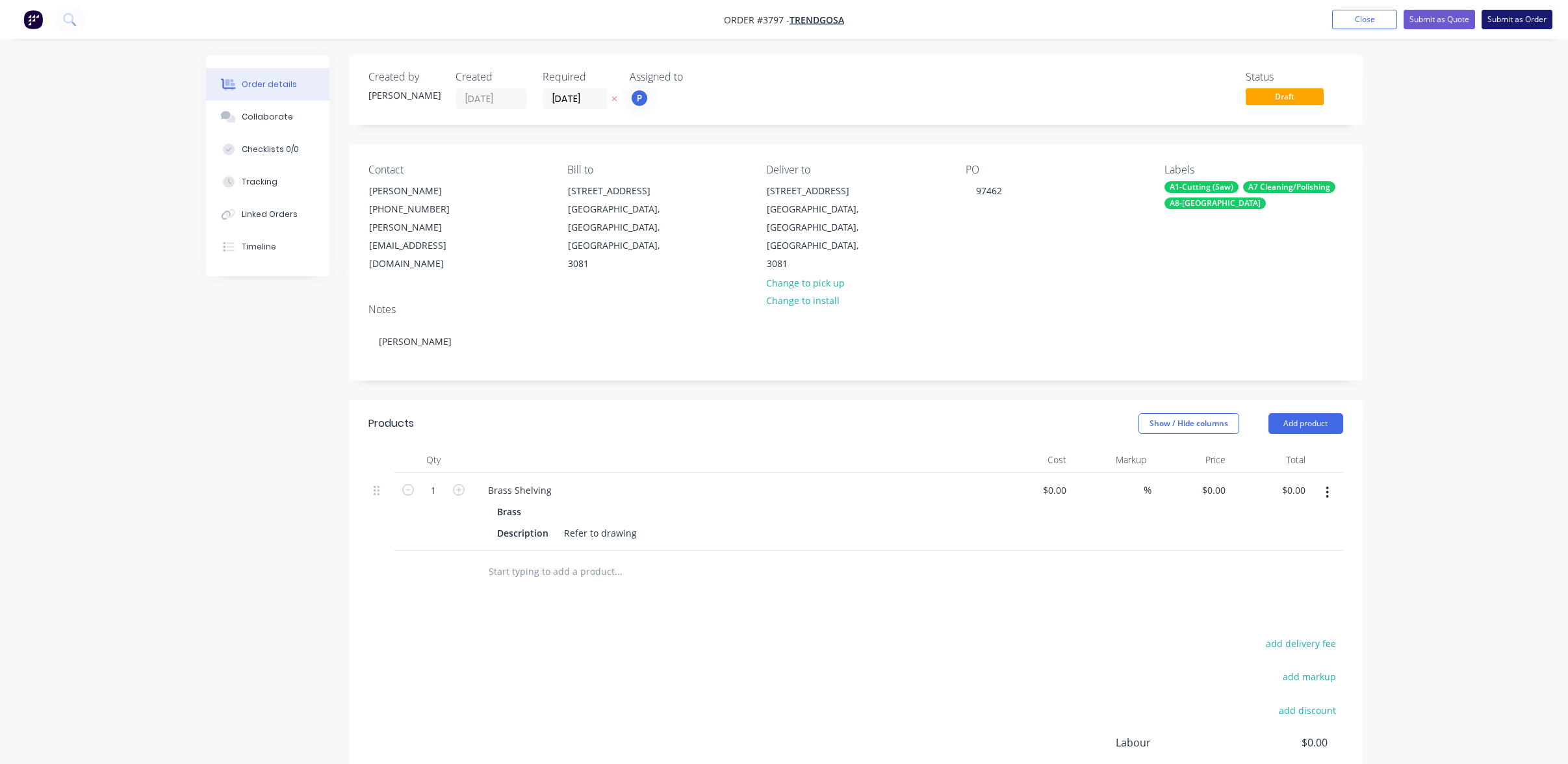
click at [1535, 14] on button "Submit as Order" at bounding box center [1517, 19] width 71 height 19
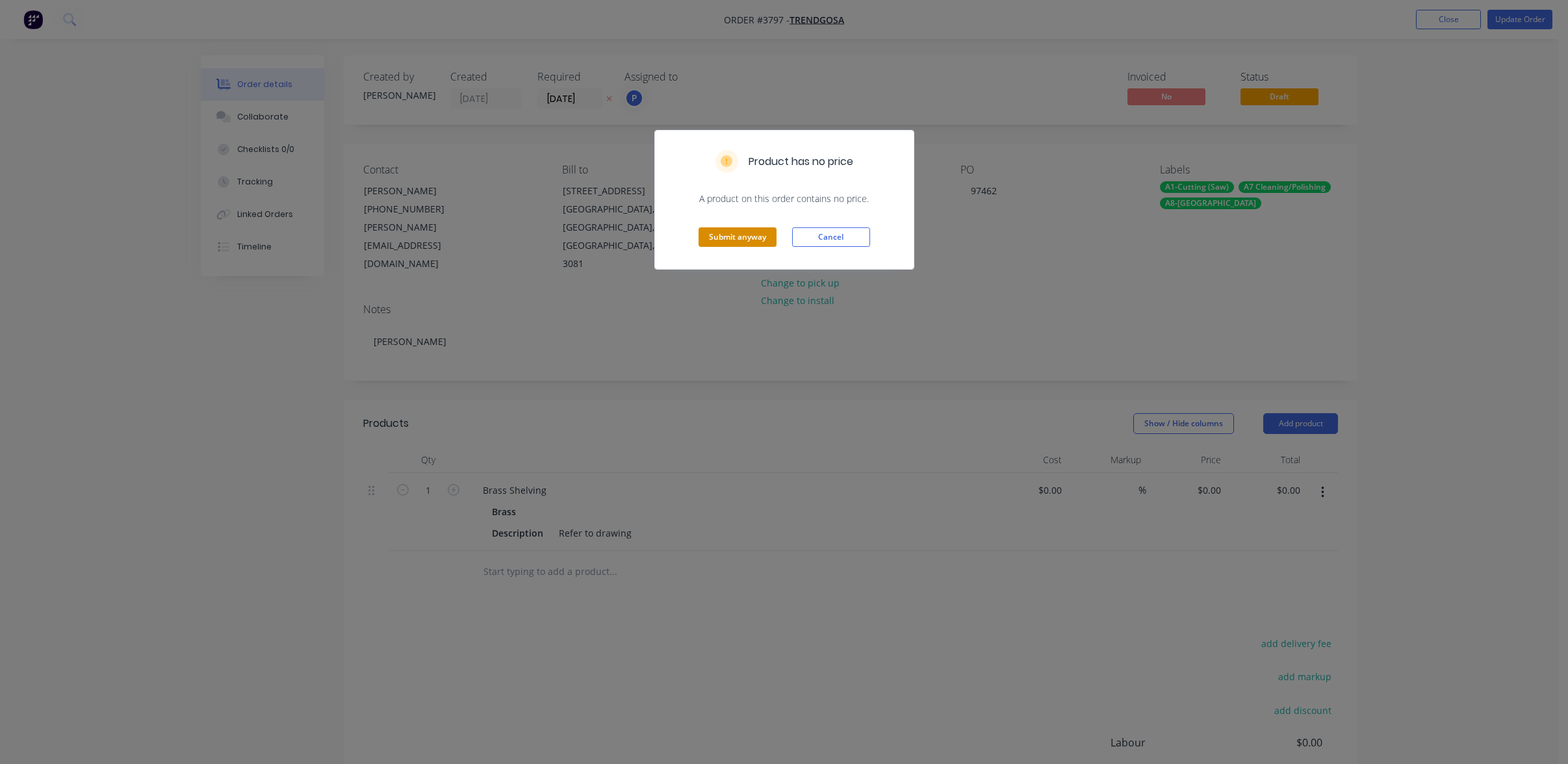
click at [733, 238] on button "Submit anyway" at bounding box center [738, 237] width 78 height 19
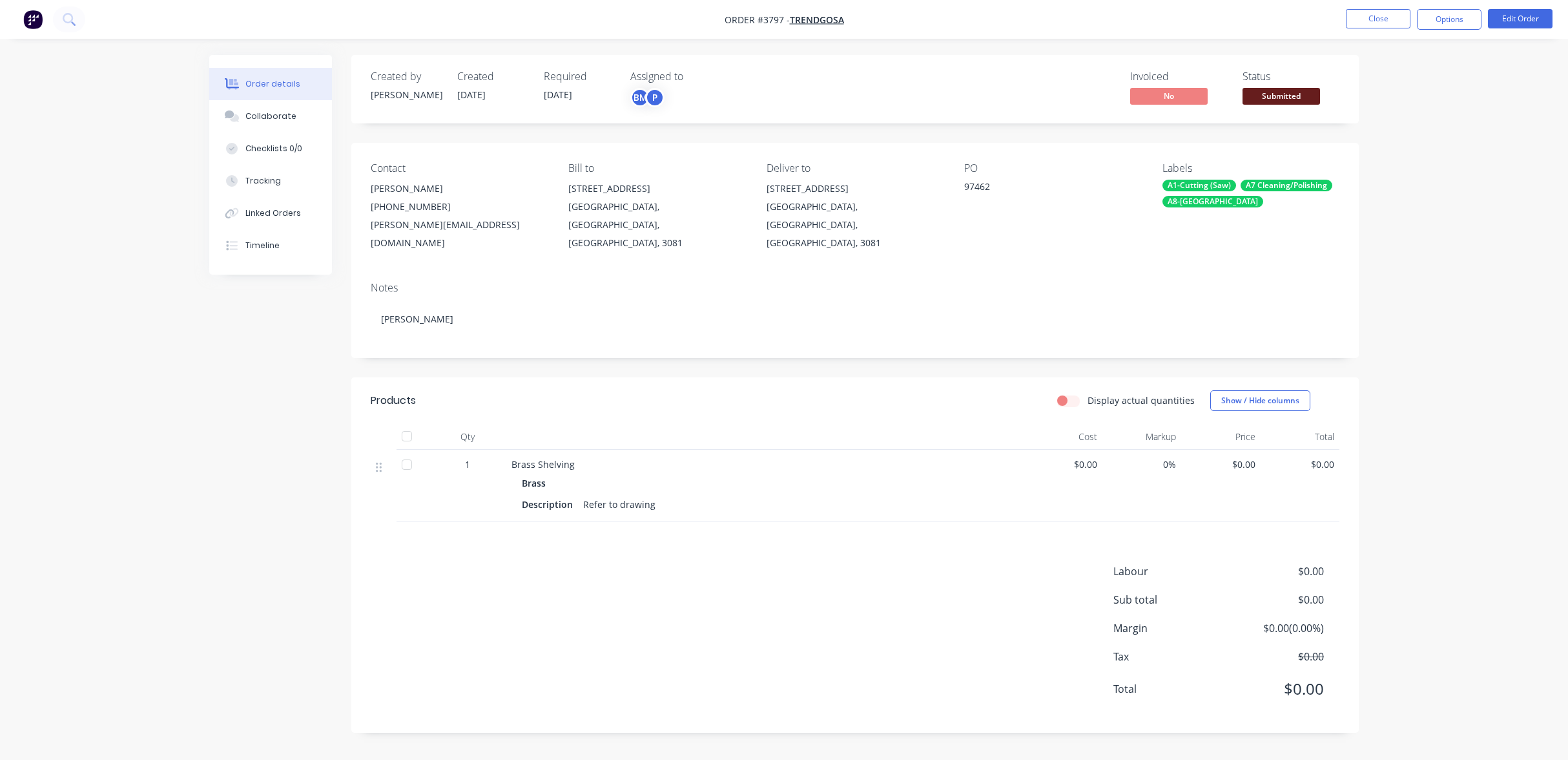
click at [1296, 90] on span "Submitted" at bounding box center [1282, 96] width 78 height 16
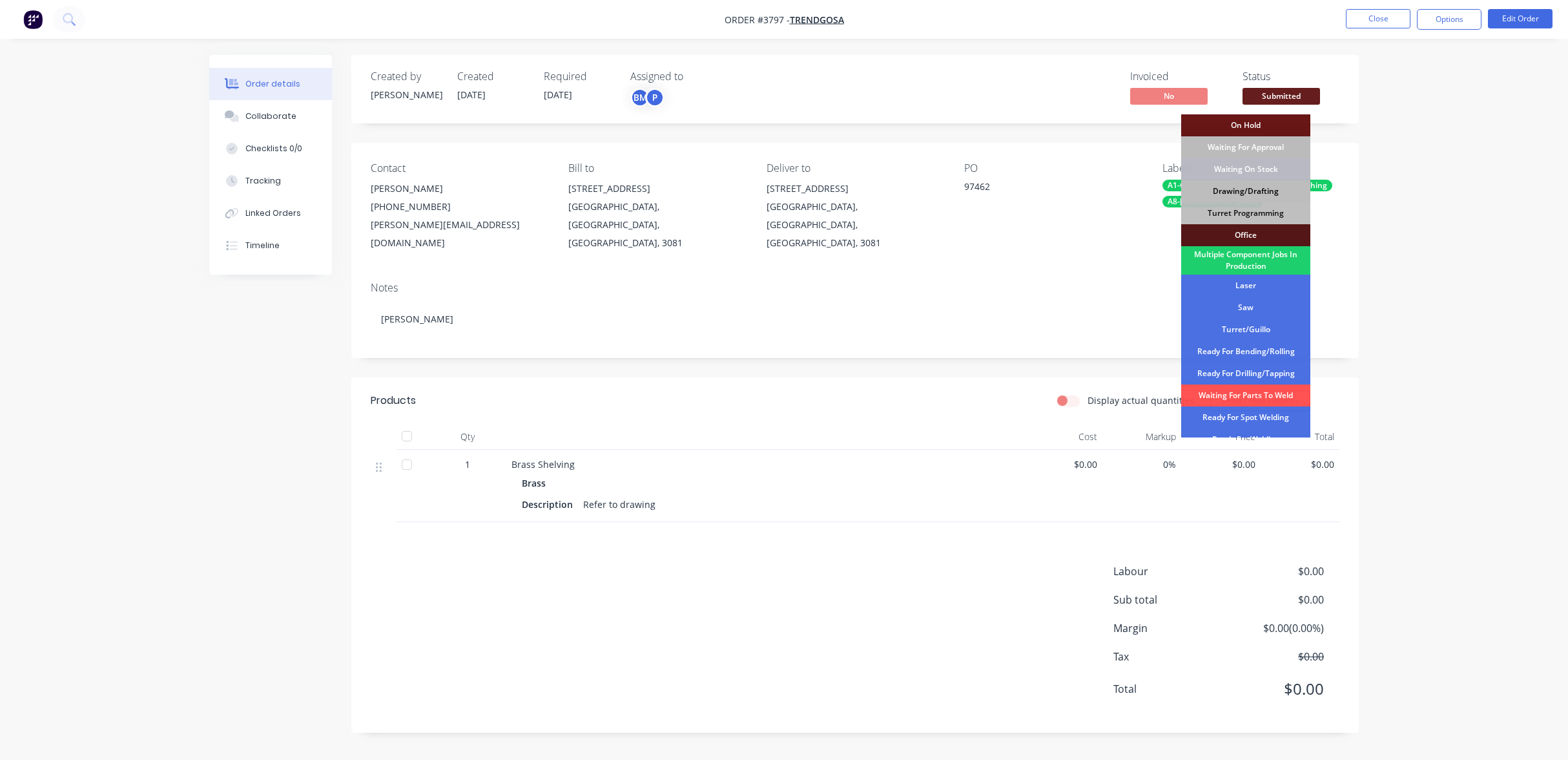
click at [1299, 184] on div "Drawing/Drafting" at bounding box center [1246, 191] width 129 height 22
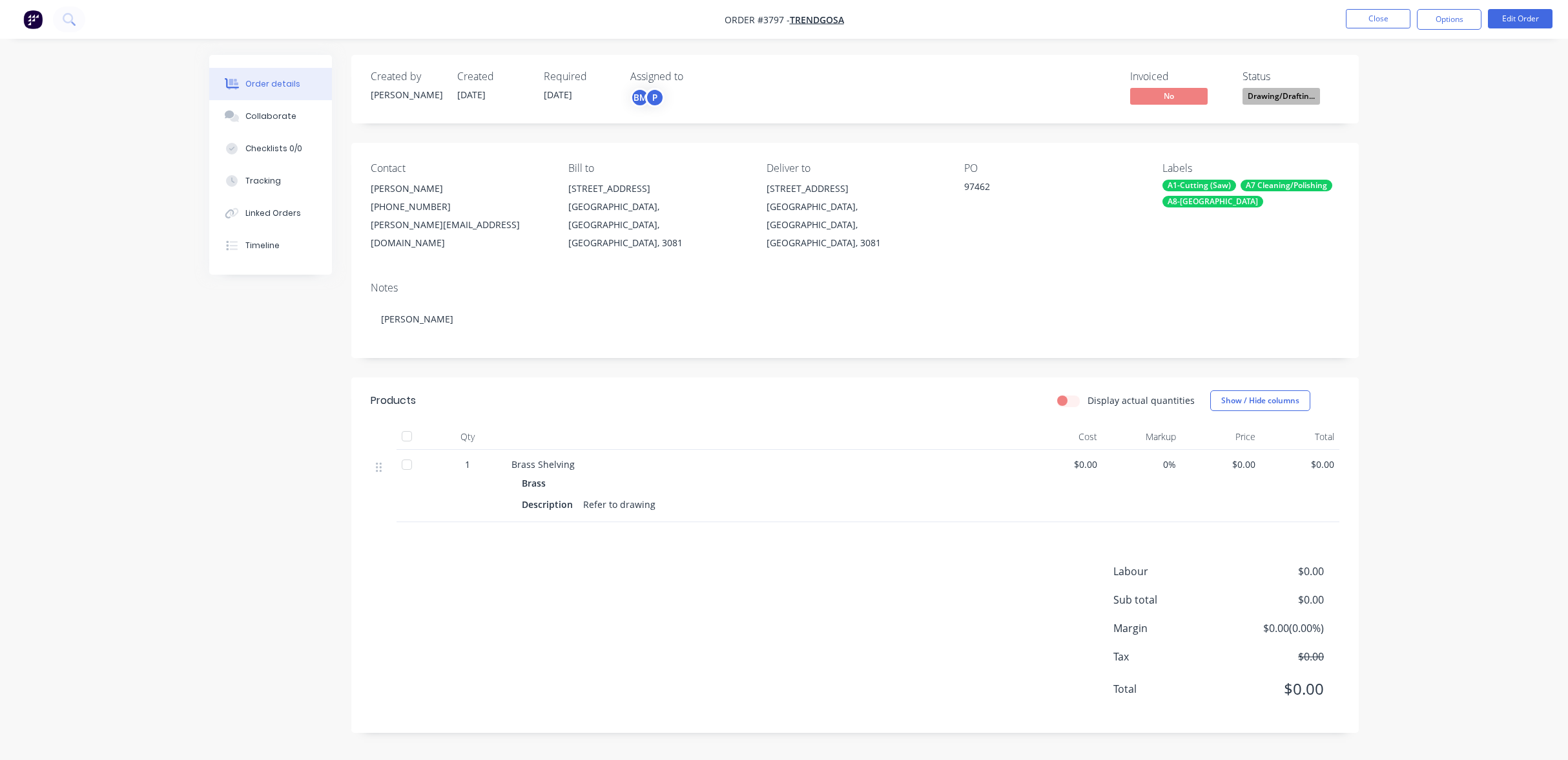
click at [1452, 2] on nav "Order #3797 - Trendgosa Close Options Edit Order" at bounding box center [784, 19] width 1568 height 39
click at [1450, 27] on button "Options" at bounding box center [1449, 19] width 65 height 21
click at [1424, 149] on div "Work Order" at bounding box center [1411, 156] width 119 height 19
click at [1426, 138] on div "Without pricing" at bounding box center [1411, 130] width 119 height 19
drag, startPoint x: 73, startPoint y: 346, endPoint x: 91, endPoint y: 333, distance: 22.2
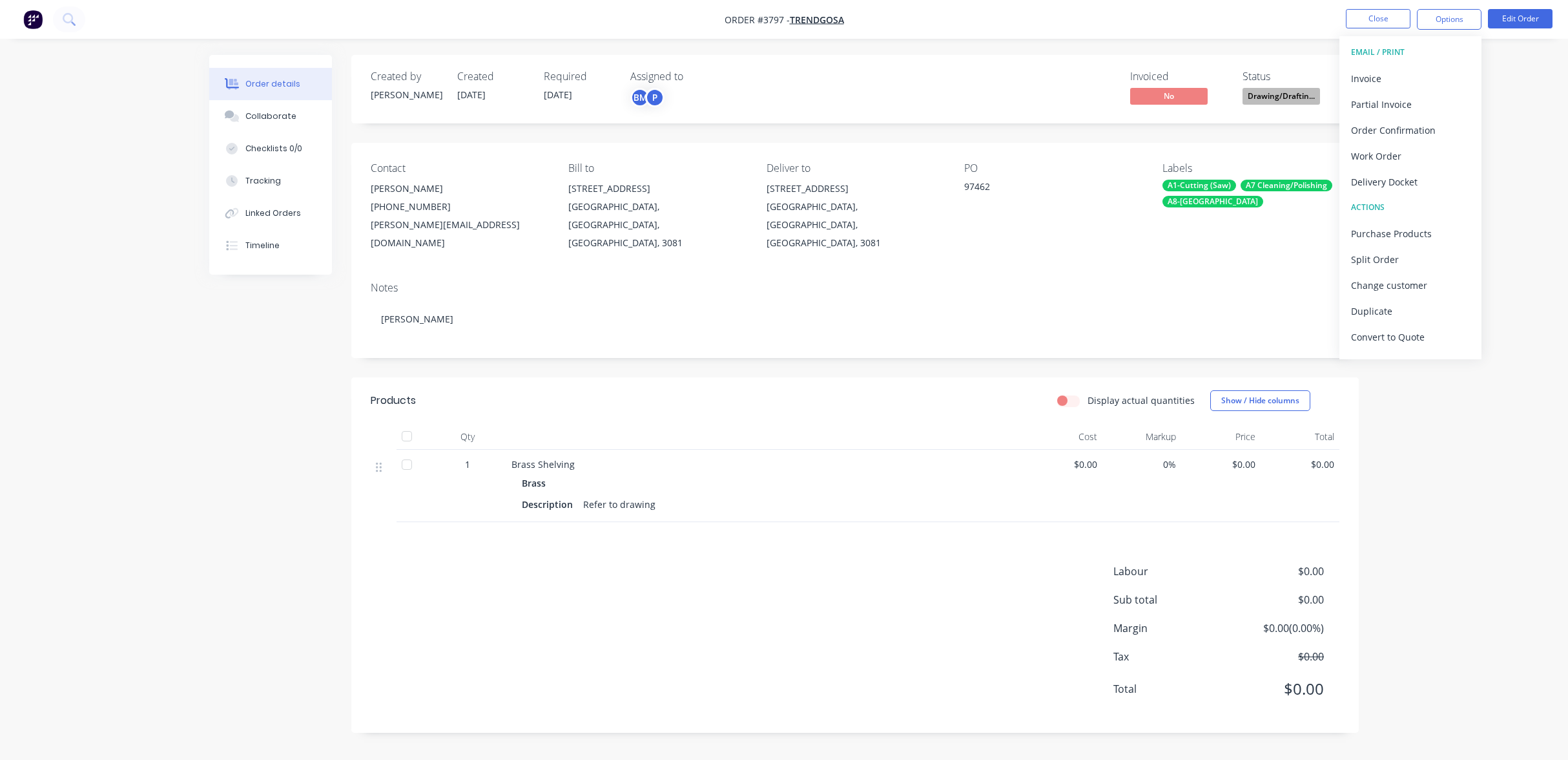
click at [77, 349] on div "Order details Collaborate Checklists 0/0 Tracking Linked Orders Timeline Order …" at bounding box center [784, 380] width 1568 height 760
click at [1382, 19] on button "Close" at bounding box center [1378, 19] width 65 height 19
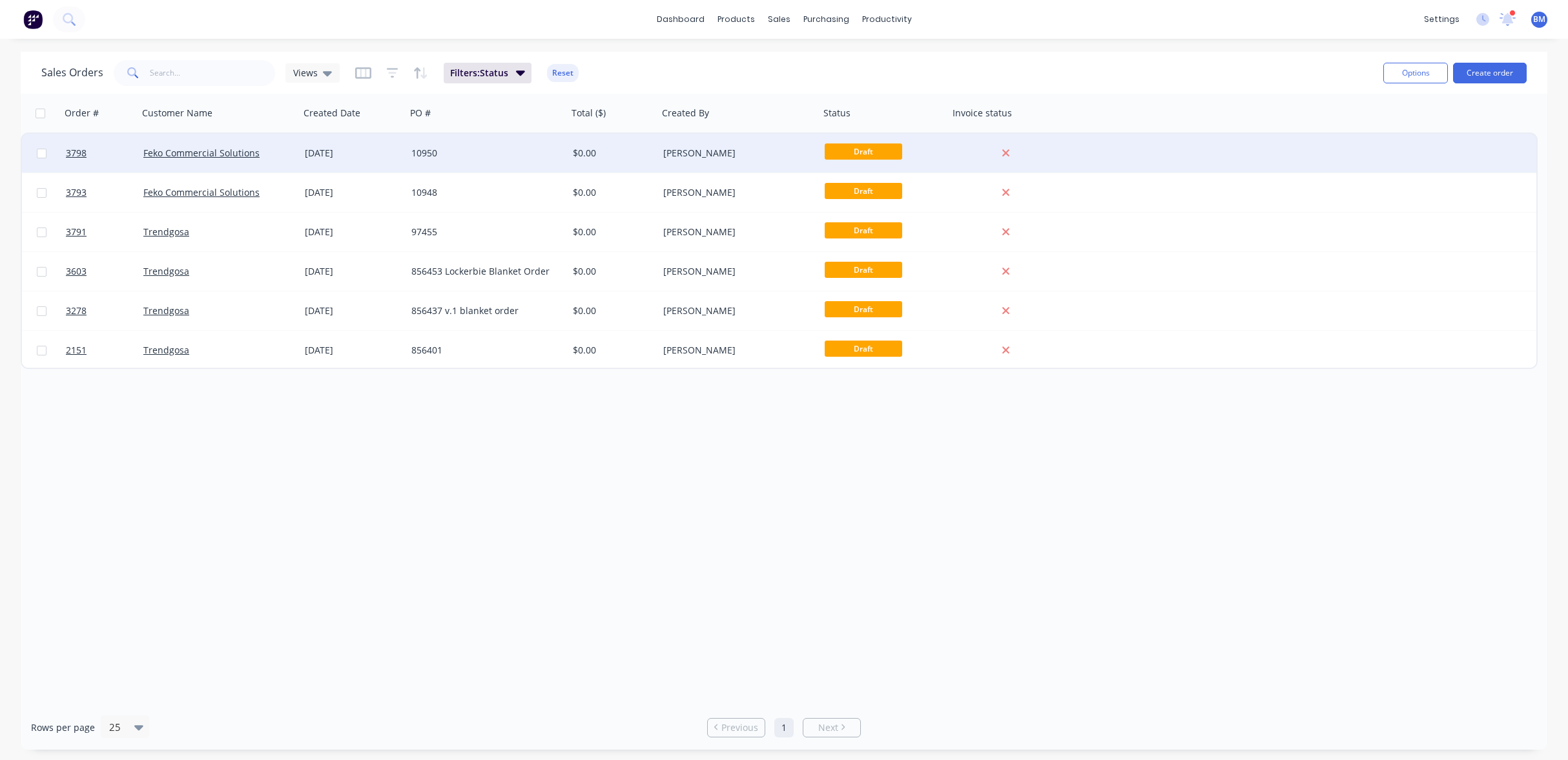
click at [330, 162] on div "[DATE]" at bounding box center [353, 153] width 106 height 39
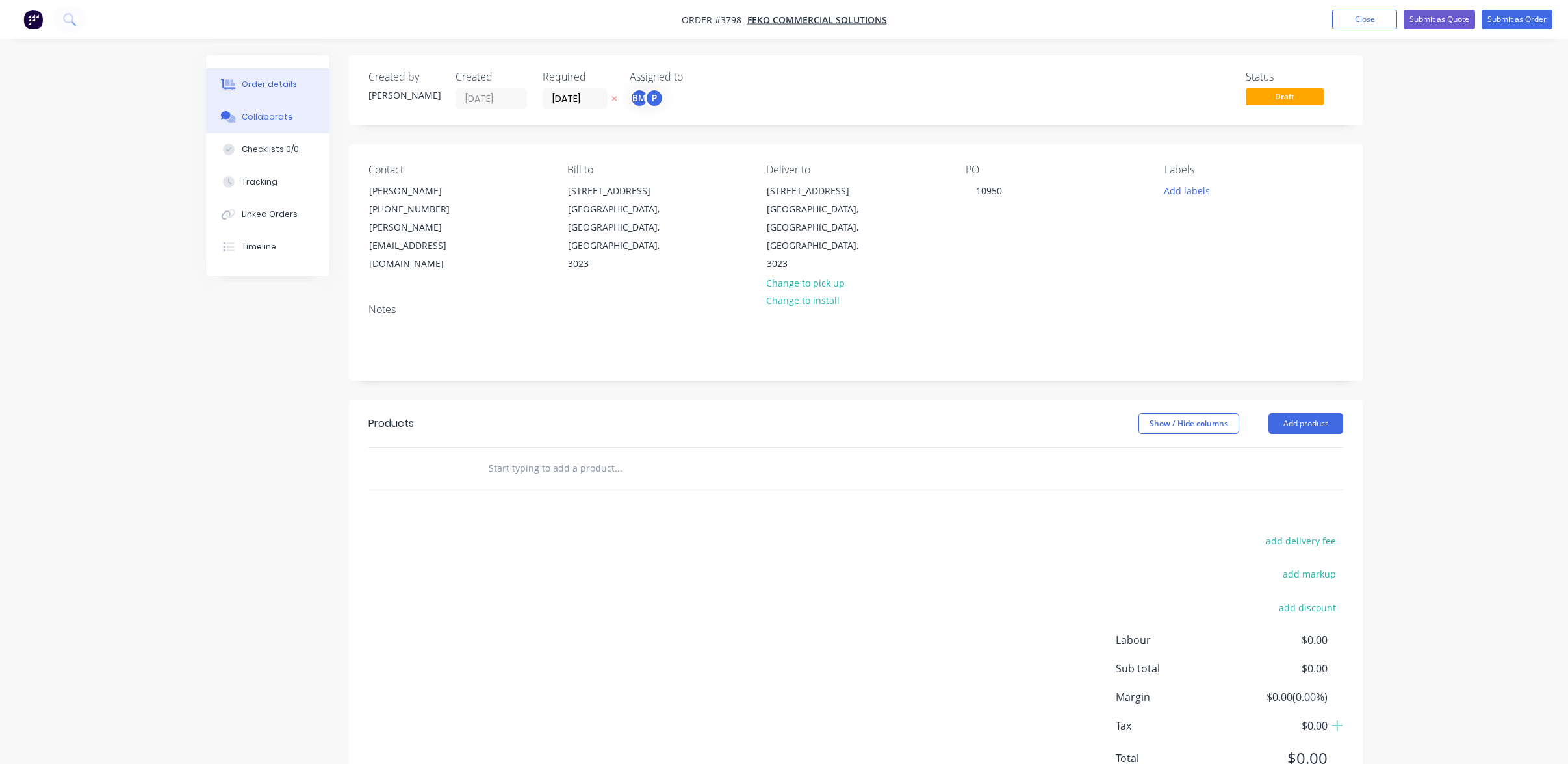
click at [246, 111] on div "Collaborate" at bounding box center [267, 117] width 51 height 12
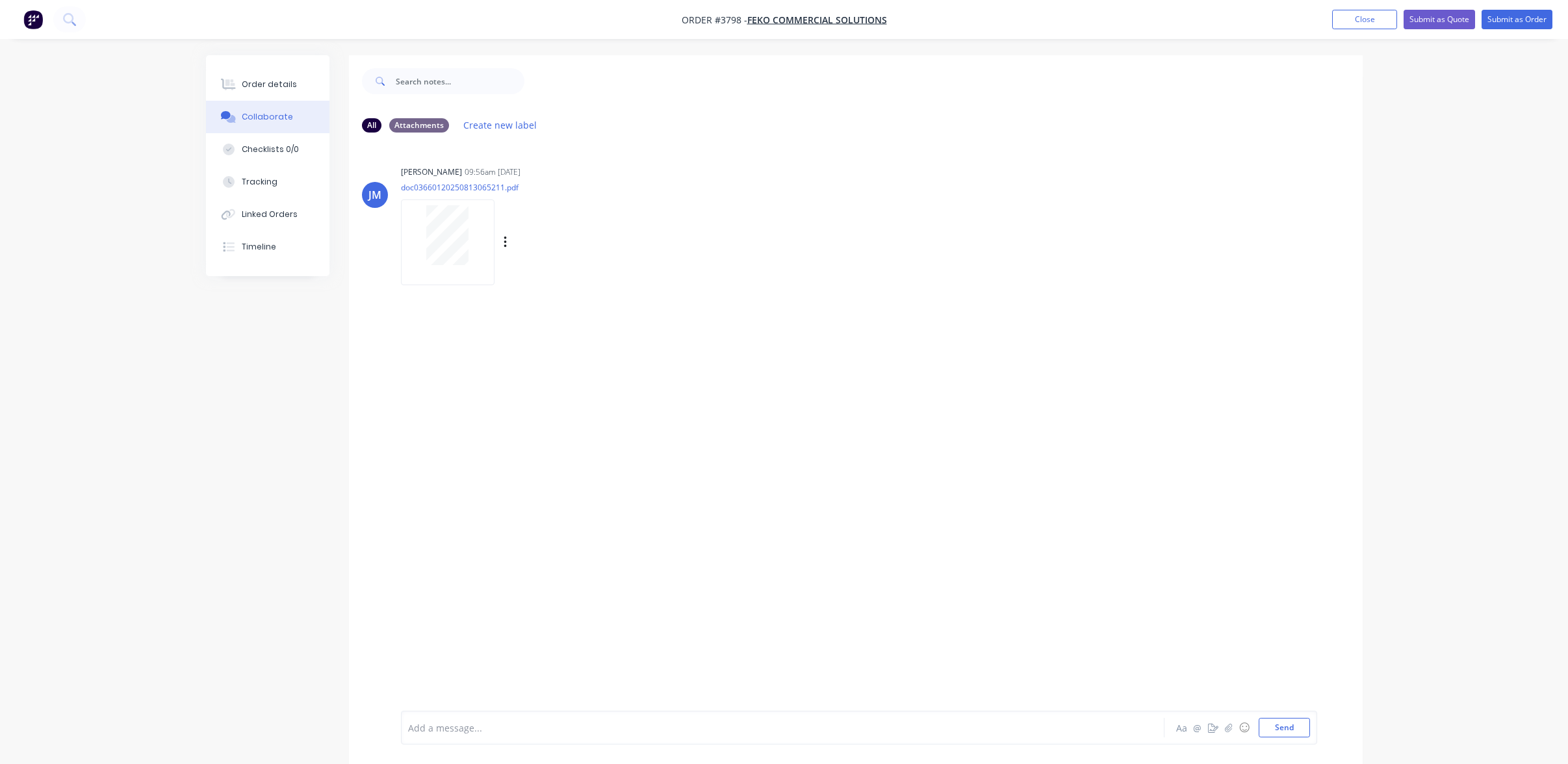
click at [471, 243] on div at bounding box center [447, 235] width 82 height 60
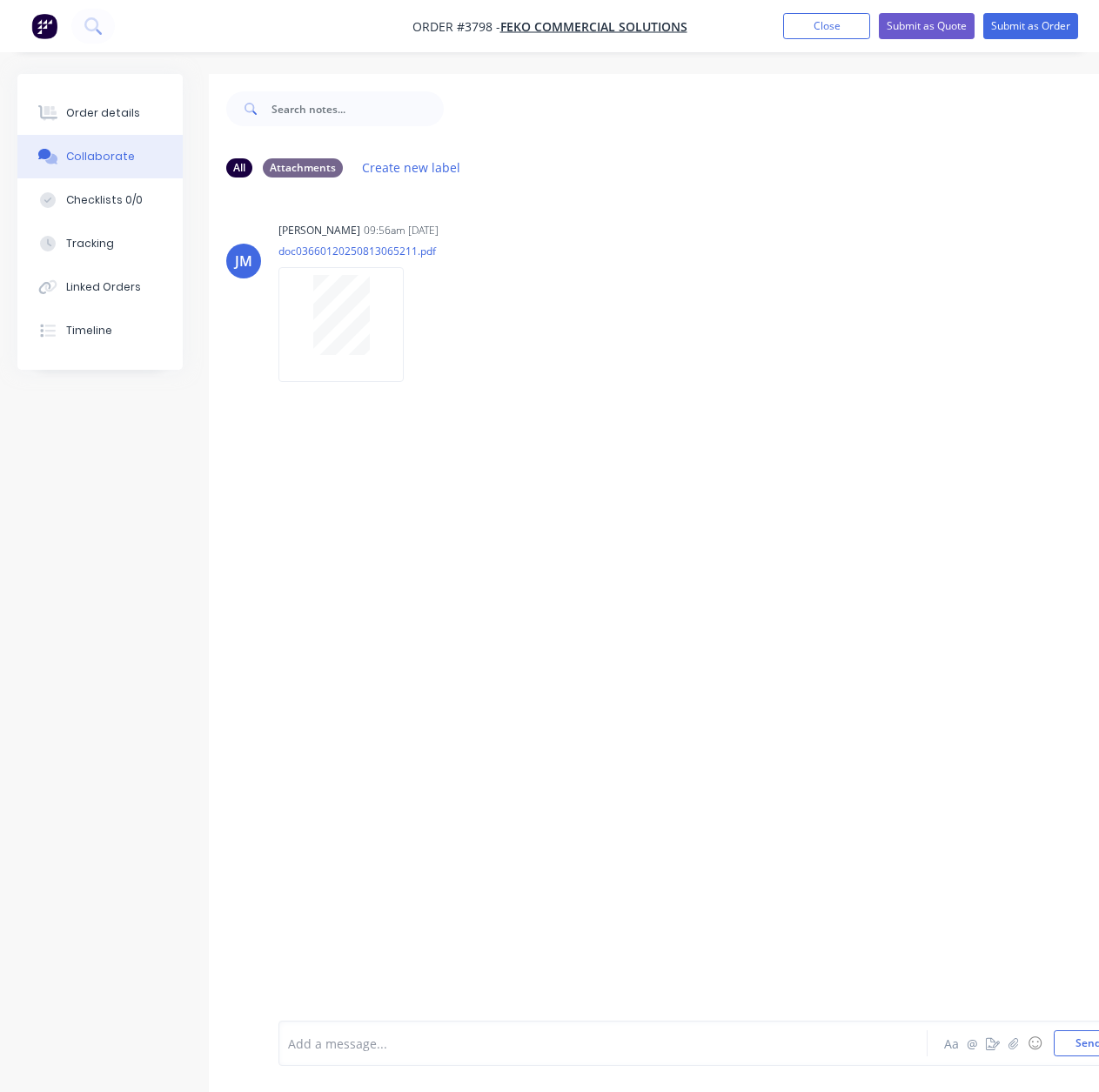
scroll to position [0, 111]
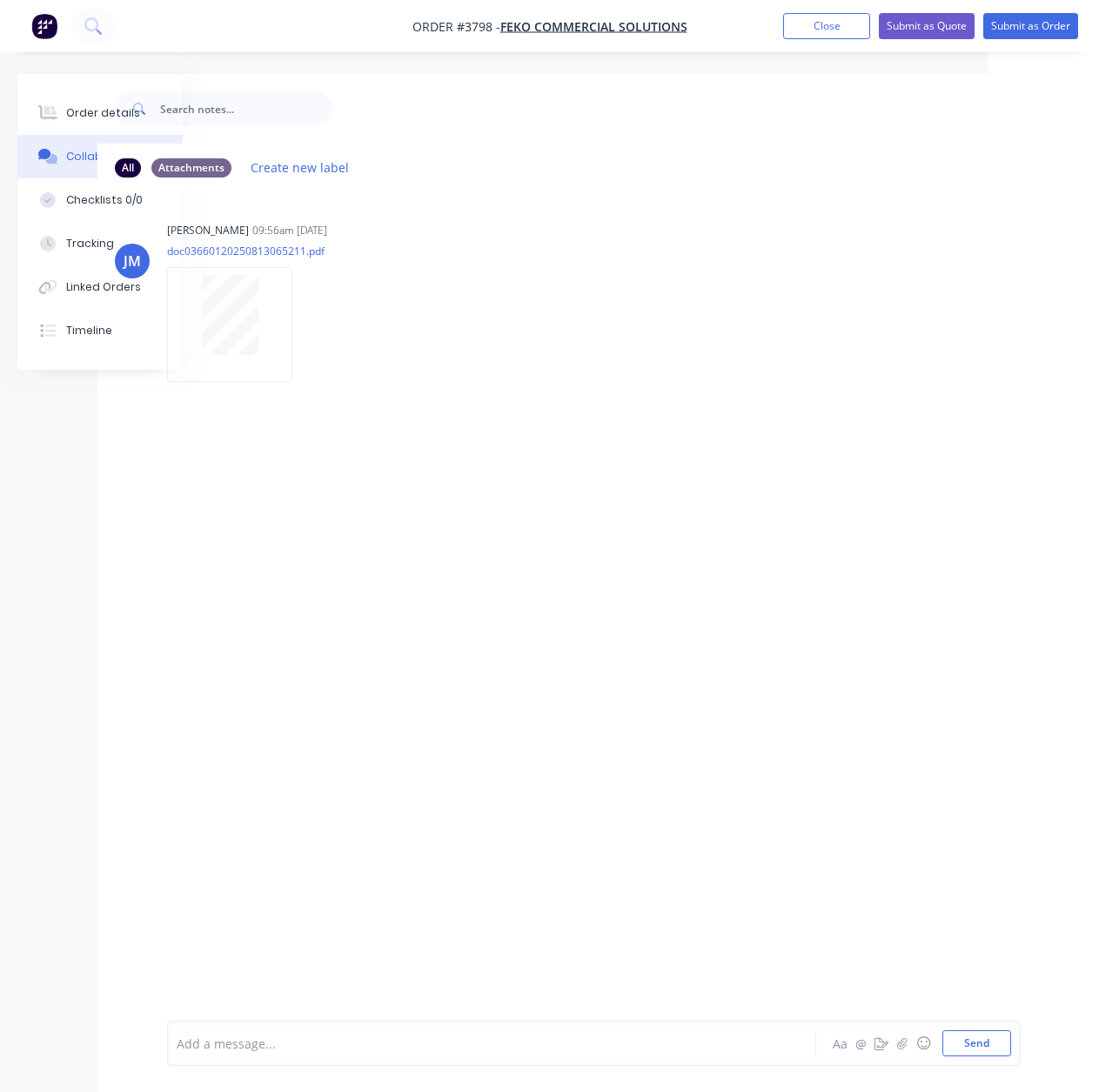
drag, startPoint x: 264, startPoint y: 576, endPoint x: 766, endPoint y: 487, distance: 509.8
click at [82, 108] on div "Order details" at bounding box center [103, 113] width 74 height 15
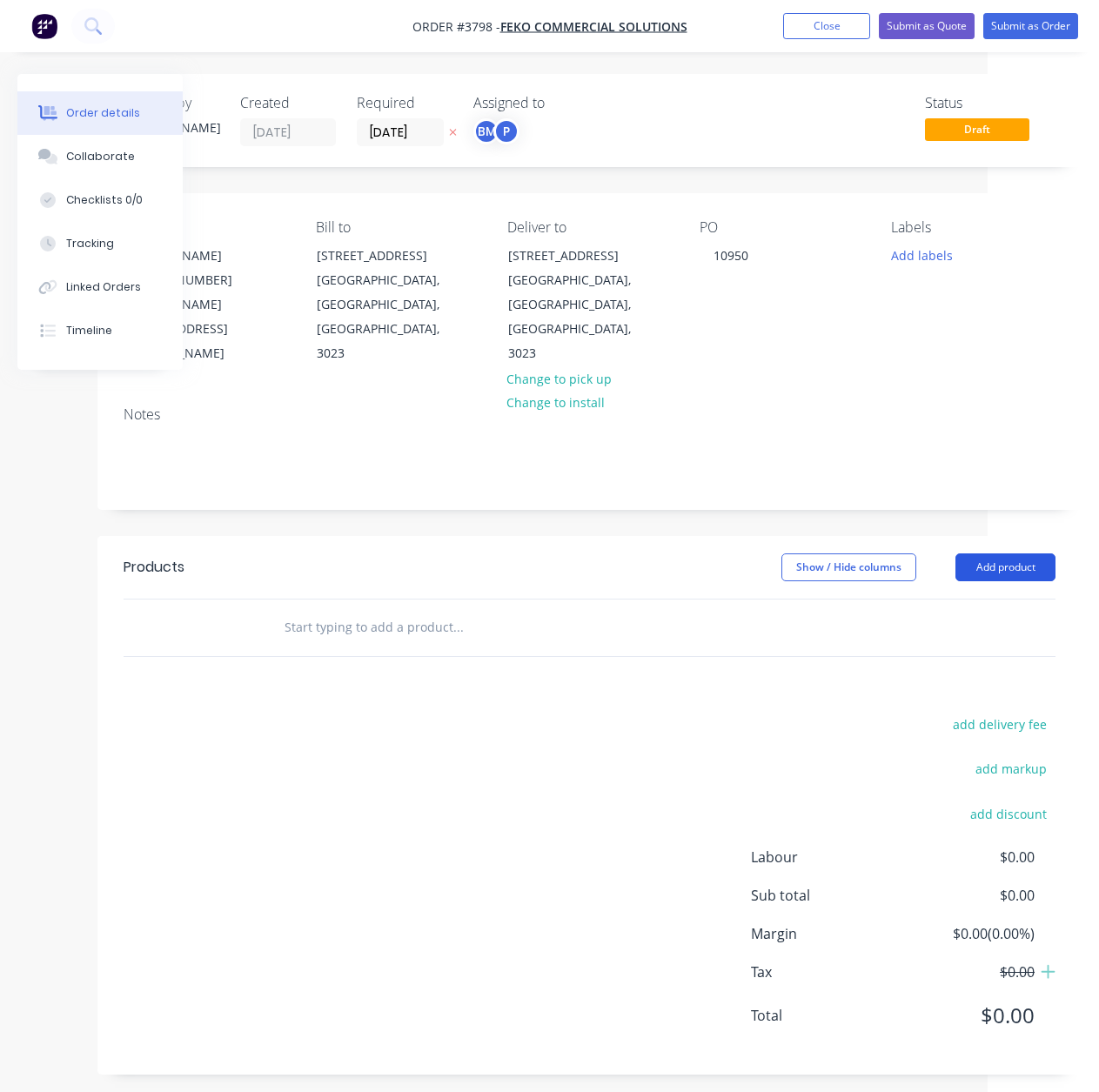
click at [990, 553] on button "Add product" at bounding box center [1005, 567] width 100 height 28
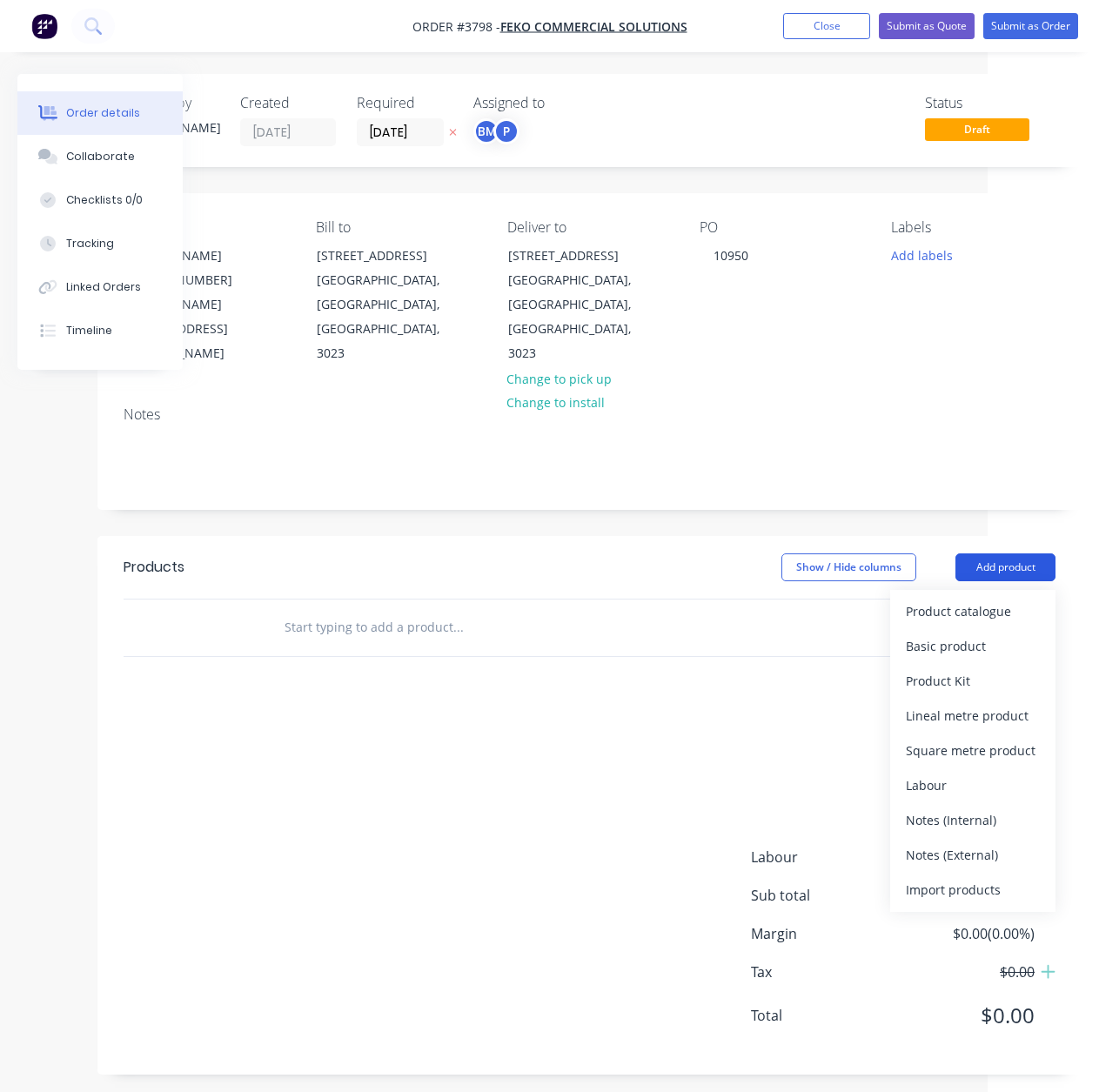
click at [995, 599] on div "Product catalogue" at bounding box center [972, 611] width 134 height 25
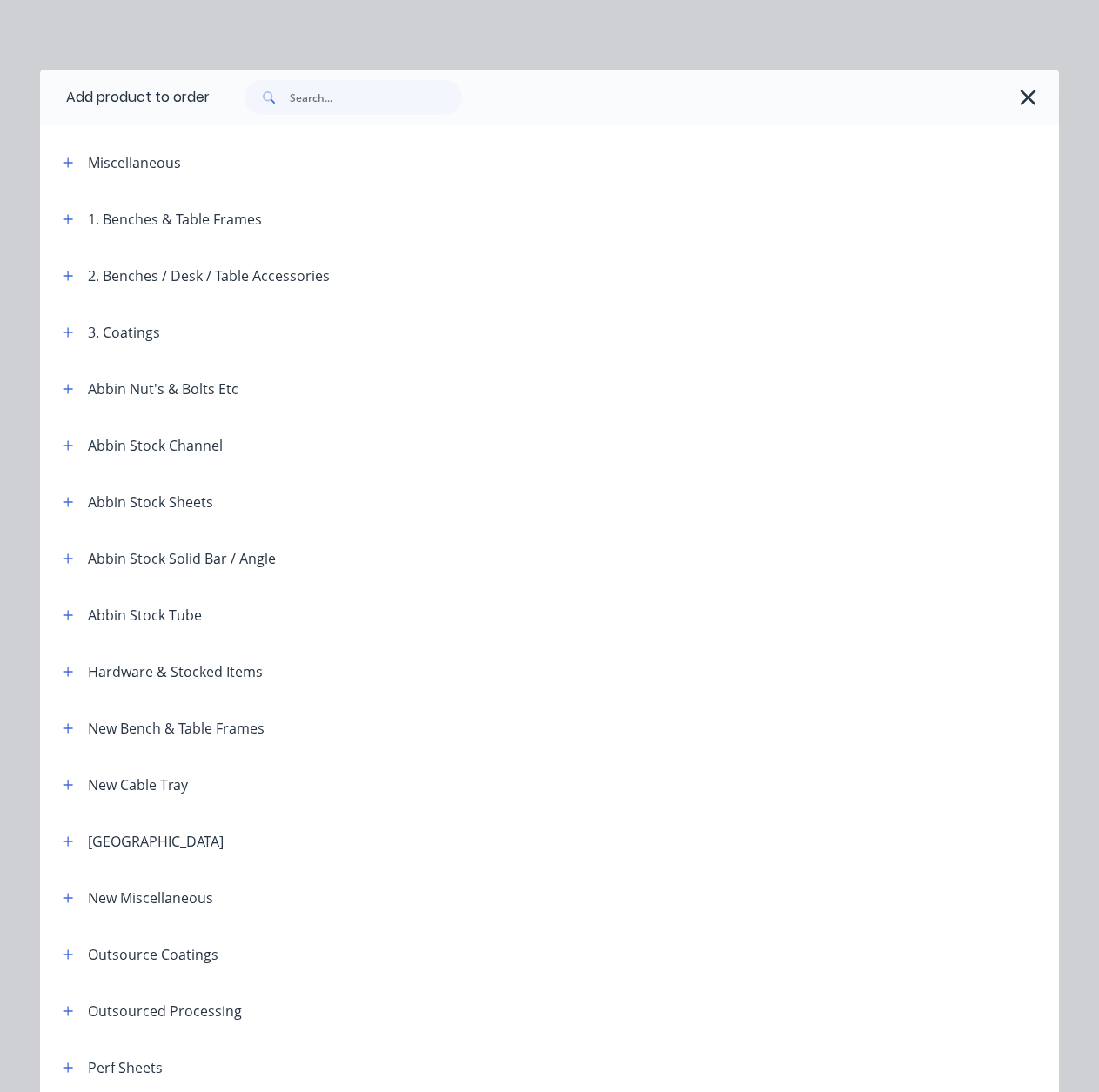
click at [88, 162] on div "Miscellaneous" at bounding box center [134, 162] width 93 height 21
drag, startPoint x: 55, startPoint y: 158, endPoint x: 85, endPoint y: 177, distance: 35.5
click at [57, 158] on button "button" at bounding box center [68, 162] width 21 height 21
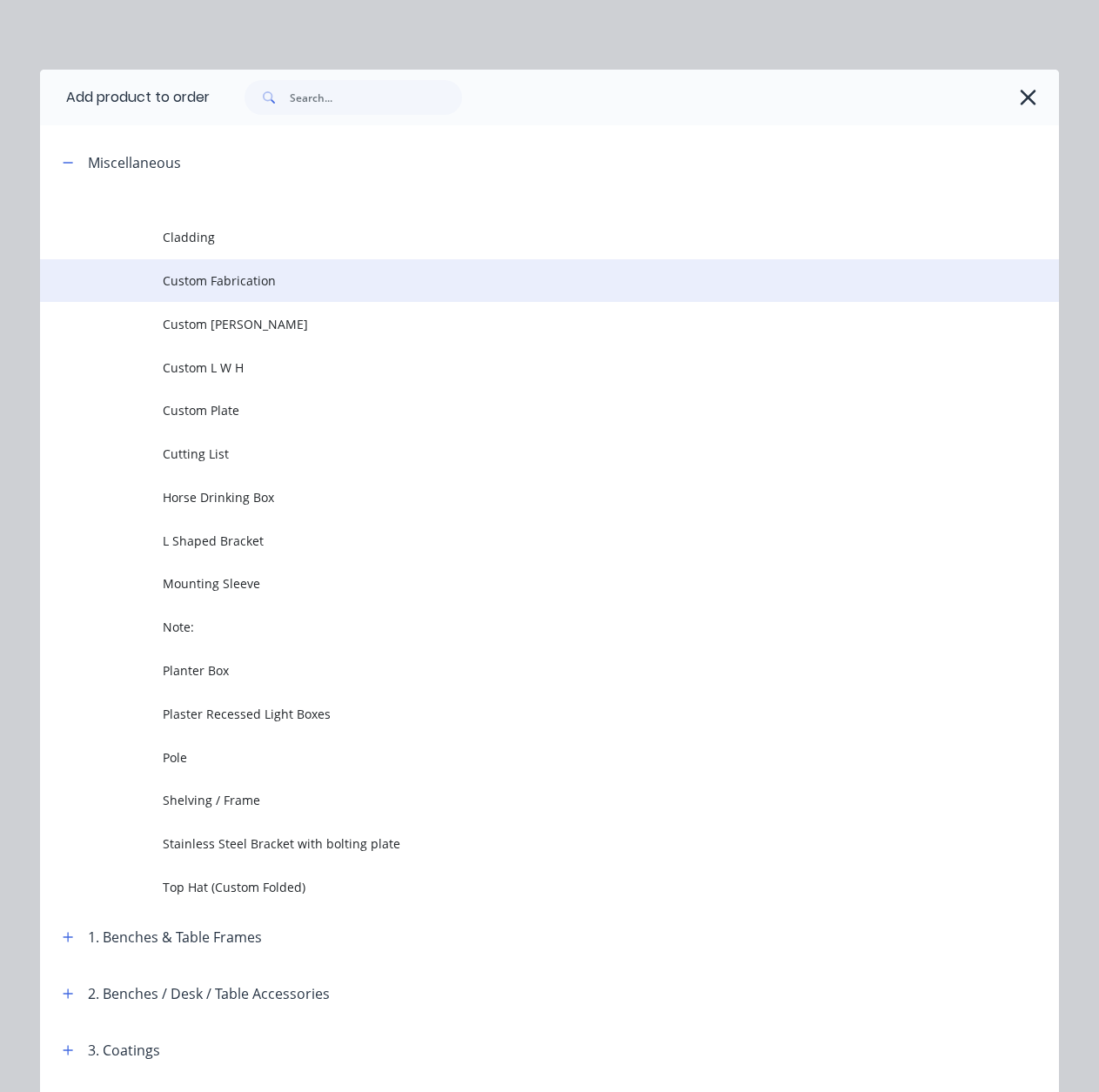
click at [163, 281] on span "Custom Fabrication" at bounding box center [520, 280] width 717 height 18
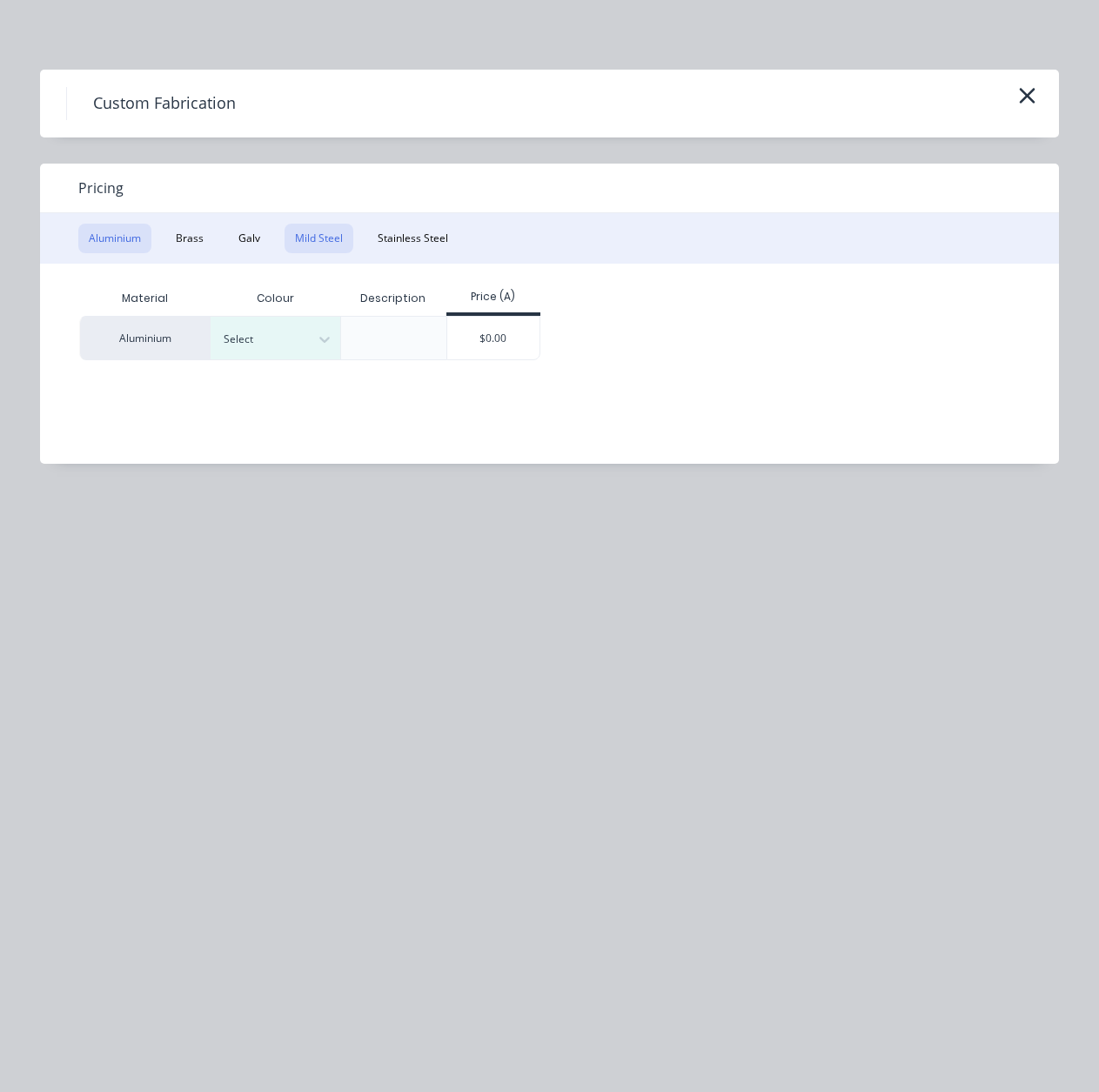
click at [327, 238] on button "Mild Steel" at bounding box center [318, 238] width 69 height 30
click at [373, 350] on div "$0.00" at bounding box center [363, 337] width 93 height 42
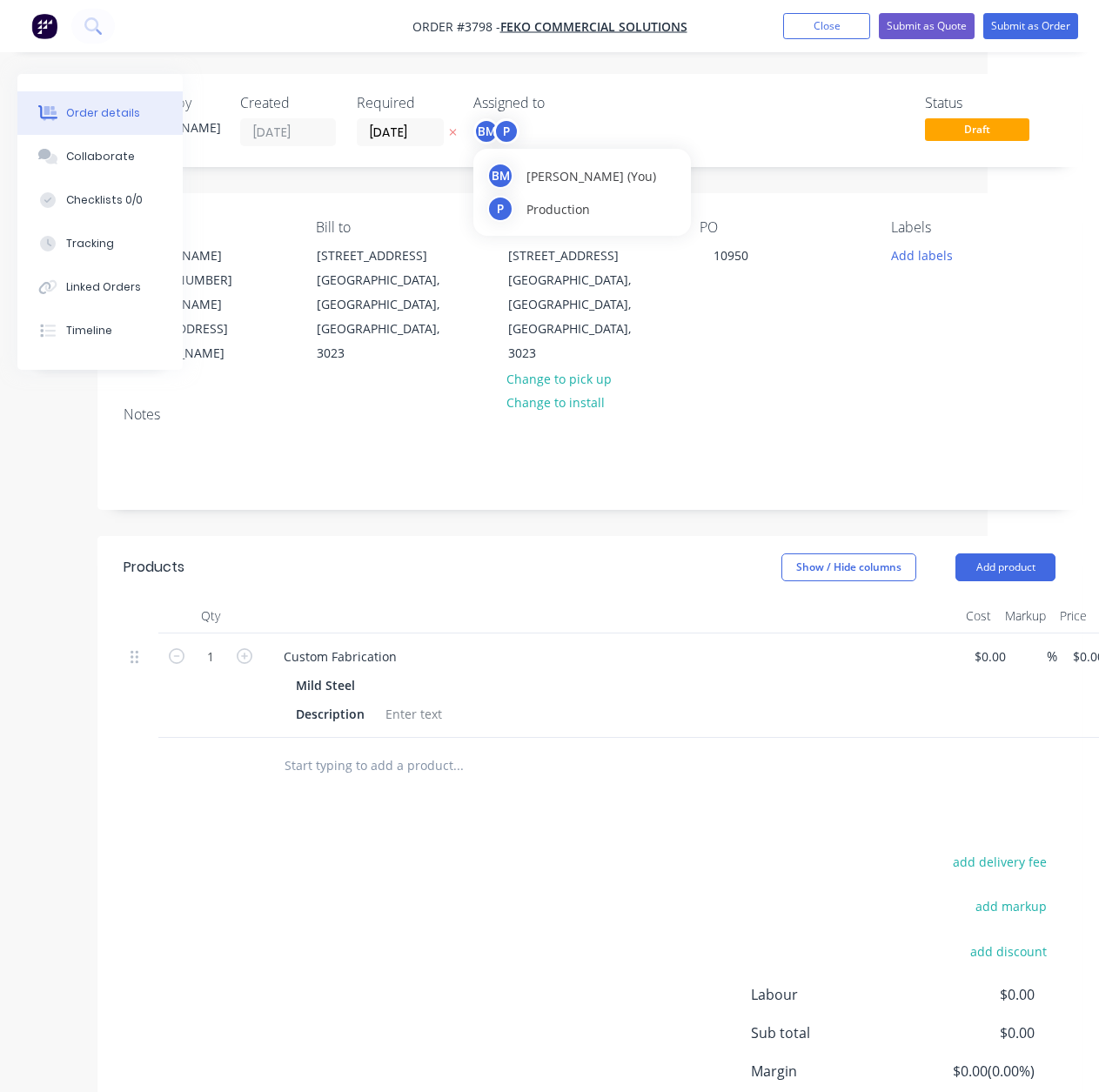
click at [490, 133] on div "BM" at bounding box center [486, 131] width 26 height 26
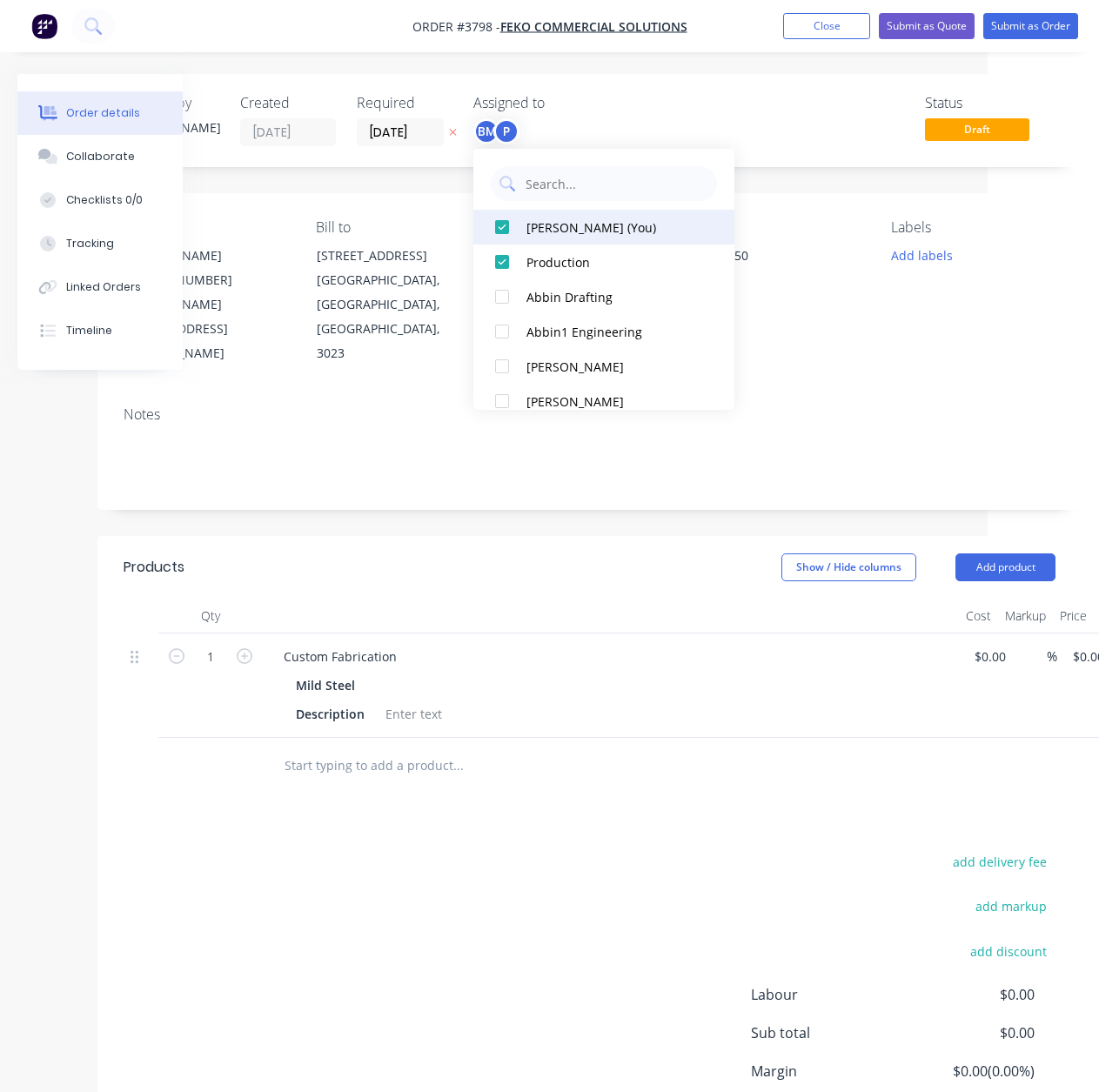
click at [550, 230] on div "[PERSON_NAME] (You)" at bounding box center [613, 227] width 174 height 18
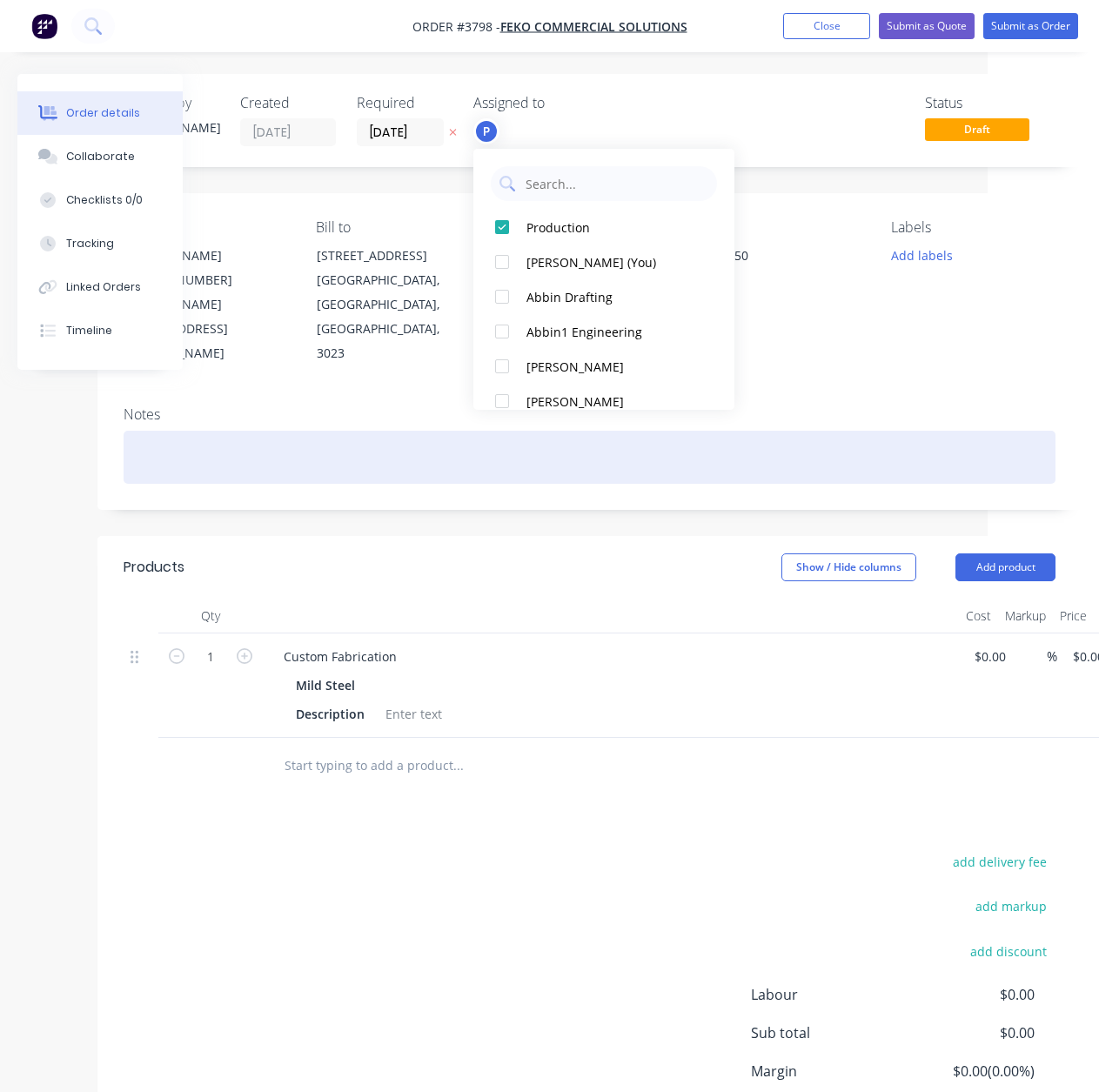
click at [851, 430] on div at bounding box center [589, 457] width 932 height 53
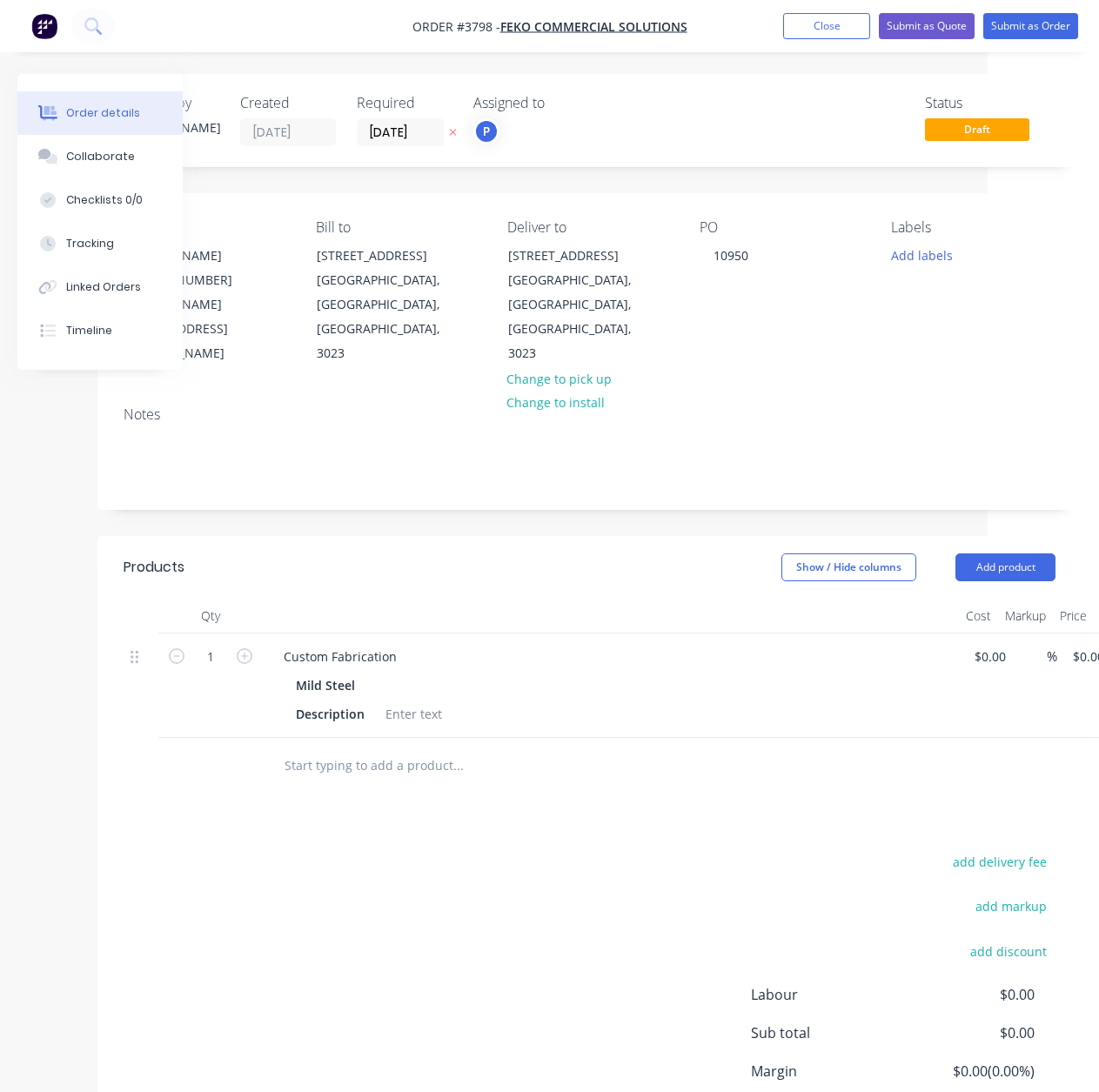
click at [523, 759] on div "Products Show / Hide columns Add product Qty Cost Markup Price Total 1 Custom F…" at bounding box center [589, 873] width 984 height 676
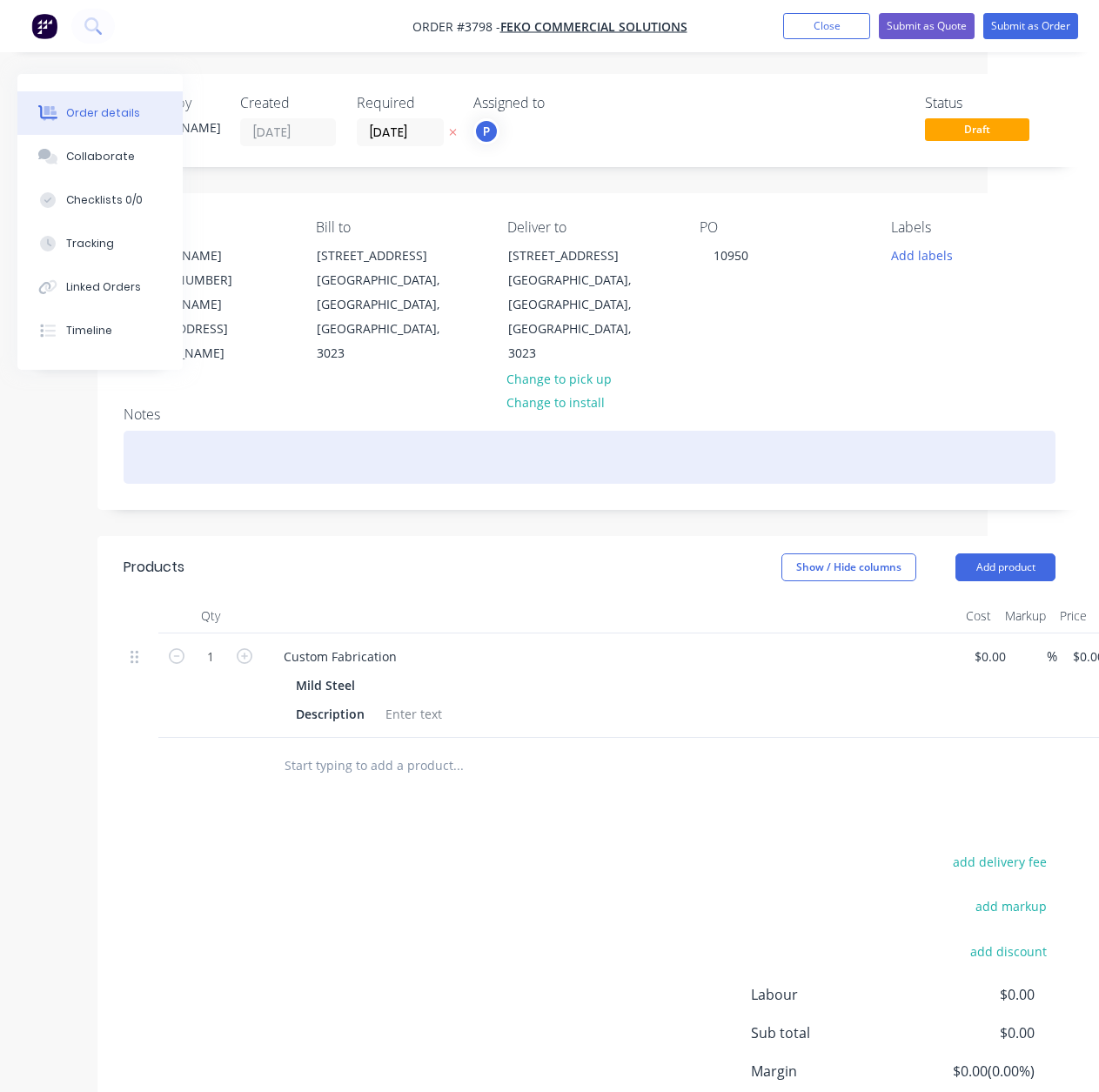
click at [310, 430] on div at bounding box center [589, 457] width 932 height 53
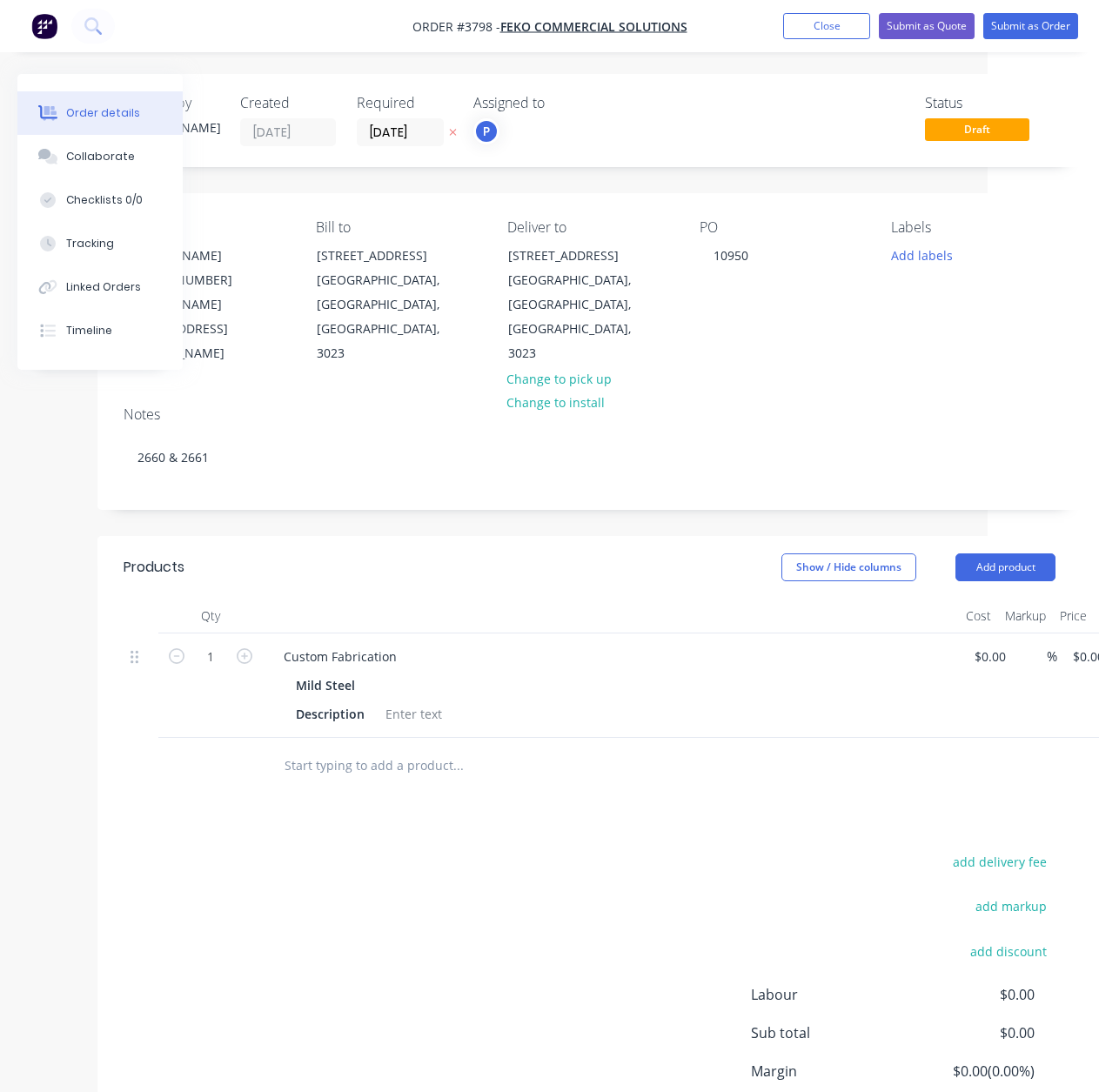
click at [255, 553] on div "Products" at bounding box center [223, 567] width 198 height 28
click at [758, 850] on div "add delivery fee add markup add discount Labour $0.00 Sub total $0.00 Margin $0…" at bounding box center [589, 1018] width 932 height 336
click at [393, 644] on div "Custom Fabrication" at bounding box center [341, 657] width 141 height 25
drag, startPoint x: 405, startPoint y: 606, endPoint x: 142, endPoint y: 614, distance: 263.1
click at [196, 634] on div "1 Custom Fabrication Mild Steel Description $0.00 $0.00 % $0.00 $0.00 $0.00 $0.…" at bounding box center [589, 686] width 932 height 104
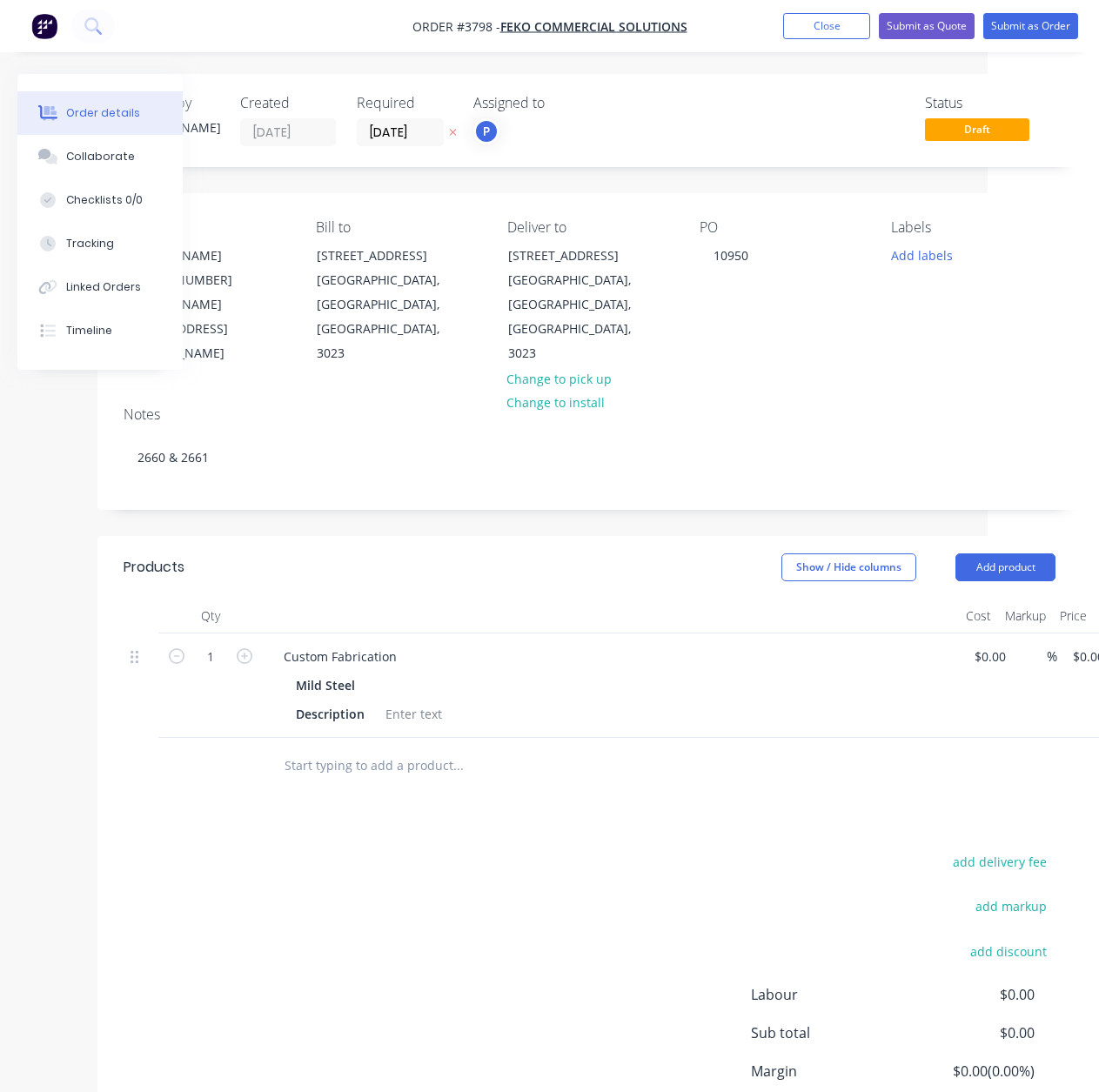
click at [545, 871] on div "add delivery fee add markup add discount Labour $0.00 Sub total $0.00 Margin $0…" at bounding box center [589, 1018] width 932 height 336
click at [323, 644] on div "Custom Fabrication" at bounding box center [341, 657] width 141 height 25
click at [322, 644] on div "Custom Fabrication" at bounding box center [341, 657] width 141 height 25
click at [550, 865] on div "add delivery fee add markup add discount Labour $0.00 Sub total $0.00 Margin $0…" at bounding box center [589, 1018] width 932 height 336
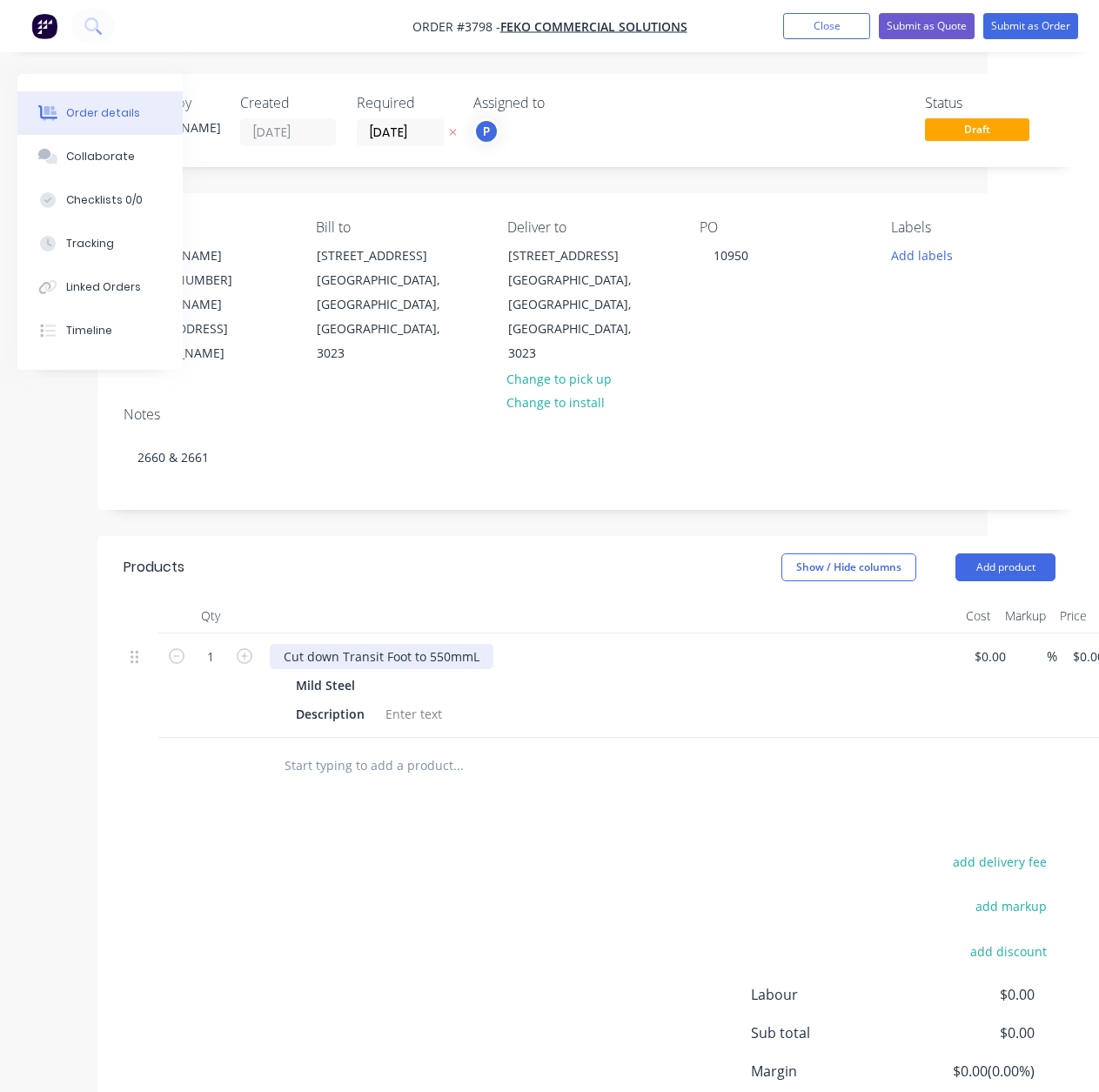
click at [315, 644] on div "Cut down Transit Foot to 550mmL" at bounding box center [381, 657] width 223 height 25
click at [866, 749] on div at bounding box center [576, 766] width 612 height 35
click at [316, 644] on div "Cut Down Transit Foot to 550mmL" at bounding box center [382, 657] width 224 height 25
click at [564, 899] on div "add delivery fee add markup add discount Labour $0.00 Sub total $0.00 Margin $0…" at bounding box center [589, 1018] width 932 height 336
click at [497, 644] on div "Cut down Transit Foot to 550mmL" at bounding box center [610, 657] width 682 height 25
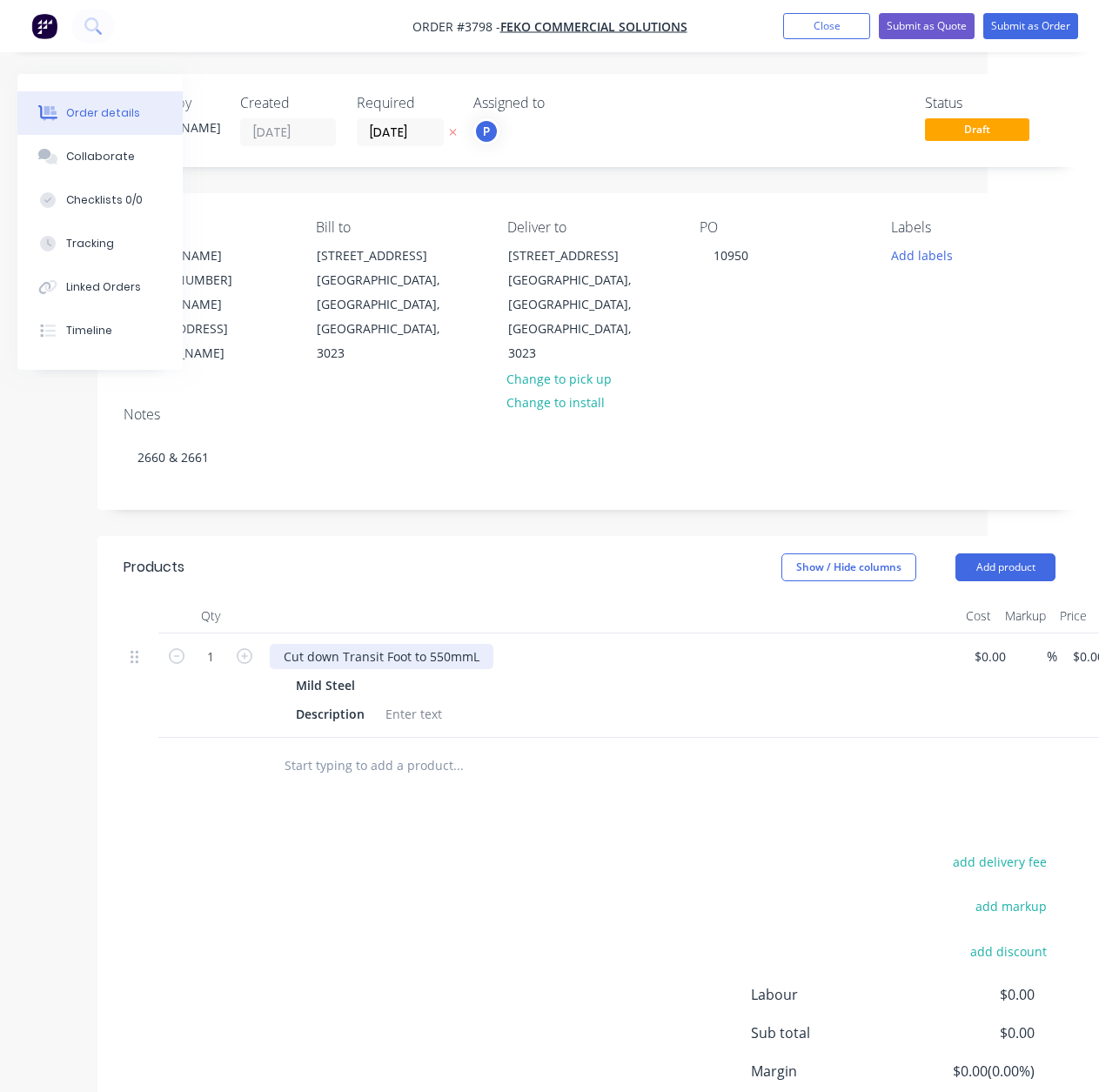
click at [483, 644] on div "Cut down Transit Foot to 550mmL" at bounding box center [381, 657] width 223 height 25
click at [520, 644] on div "Cut down Transit Foot to 550mmL and repowdercoat" at bounding box center [436, 657] width 334 height 25
click at [518, 644] on div "Cut down Transit Foot to 550mmL and repowdercoat" at bounding box center [436, 657] width 334 height 25
click at [705, 644] on div "Cut down Transit Foot to 550mmL and re powdercoat" at bounding box center [610, 657] width 682 height 25
click at [593, 644] on div "Cut down Transit Foot to 550mmL and re powdercoat" at bounding box center [438, 657] width 338 height 25
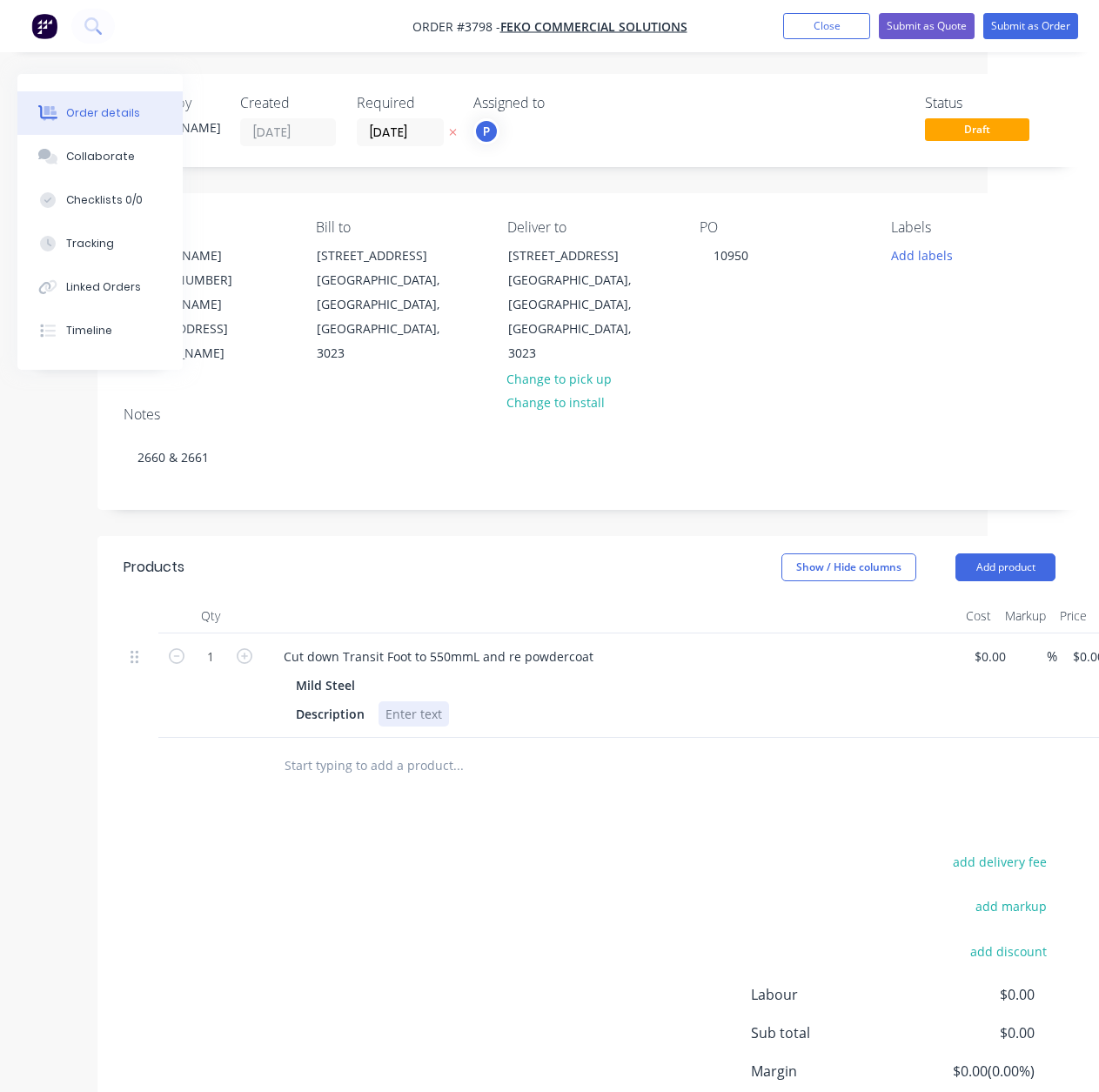
click at [735, 701] on div "Description" at bounding box center [608, 714] width 637 height 25
click at [316, 701] on div "Description" at bounding box center [330, 714] width 82 height 25
click at [777, 1022] on span "Sub total" at bounding box center [828, 1033] width 155 height 21
click at [229, 644] on input "1" at bounding box center [210, 657] width 45 height 26
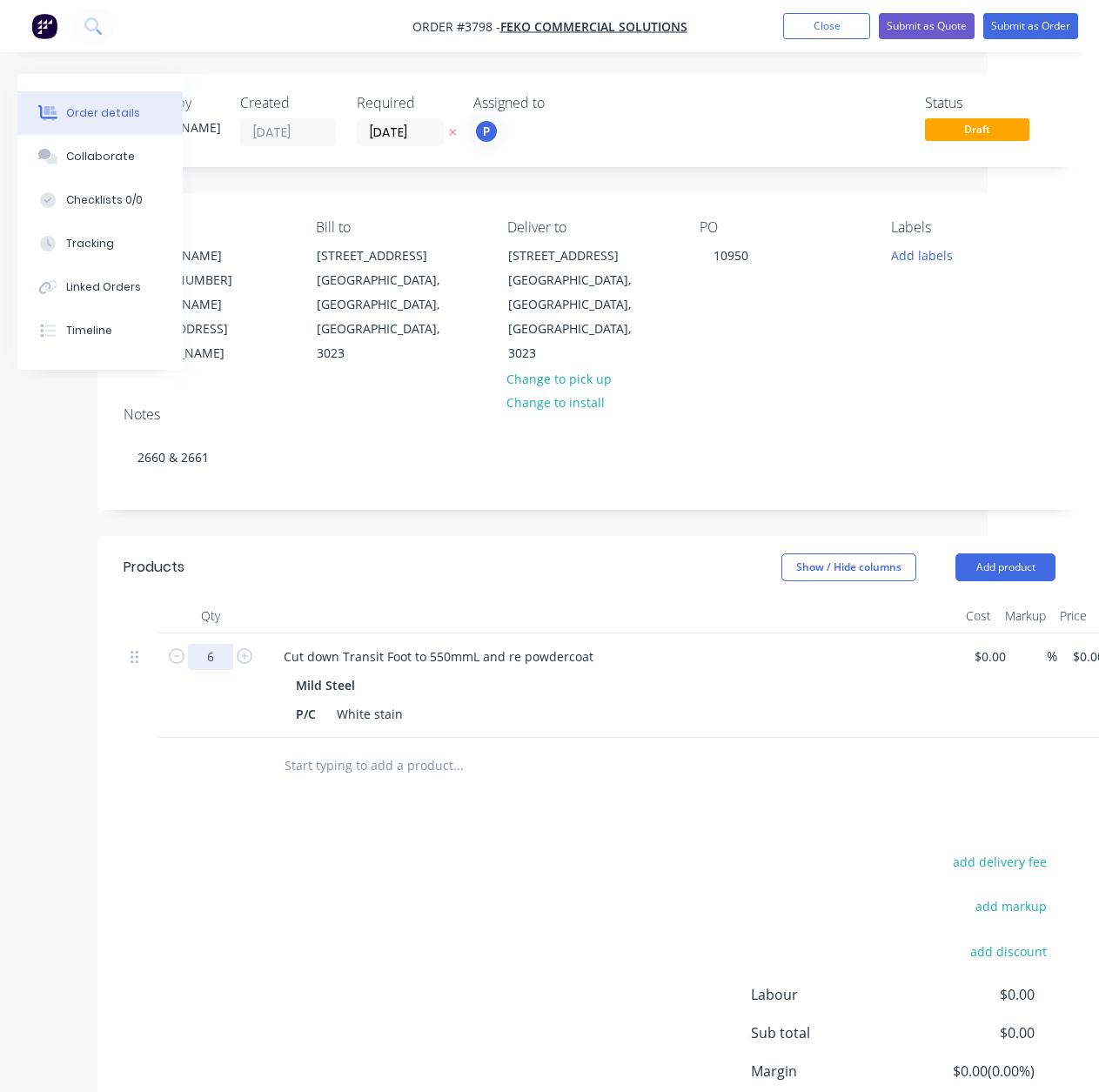
type input "6"
click at [276, 769] on div "Products Show / Hide columns Add product Qty Cost Markup Price Total 6 Cut down…" at bounding box center [589, 873] width 984 height 676
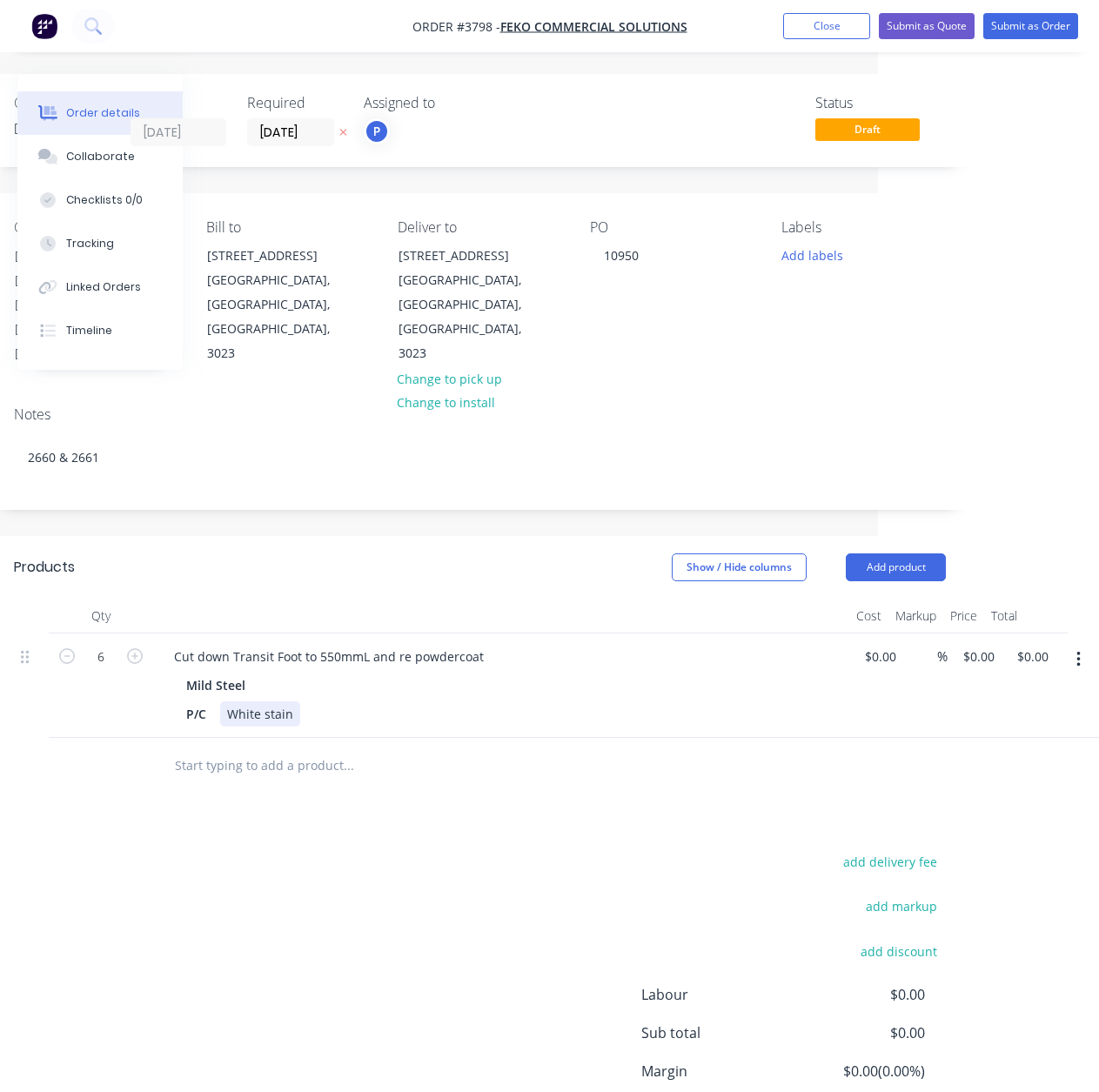
drag, startPoint x: 837, startPoint y: 679, endPoint x: 1086, endPoint y: 657, distance: 250.0
click at [1078, 650] on icon "button" at bounding box center [1079, 660] width 4 height 19
click at [1066, 727] on div "Duplicate" at bounding box center [1016, 740] width 134 height 25
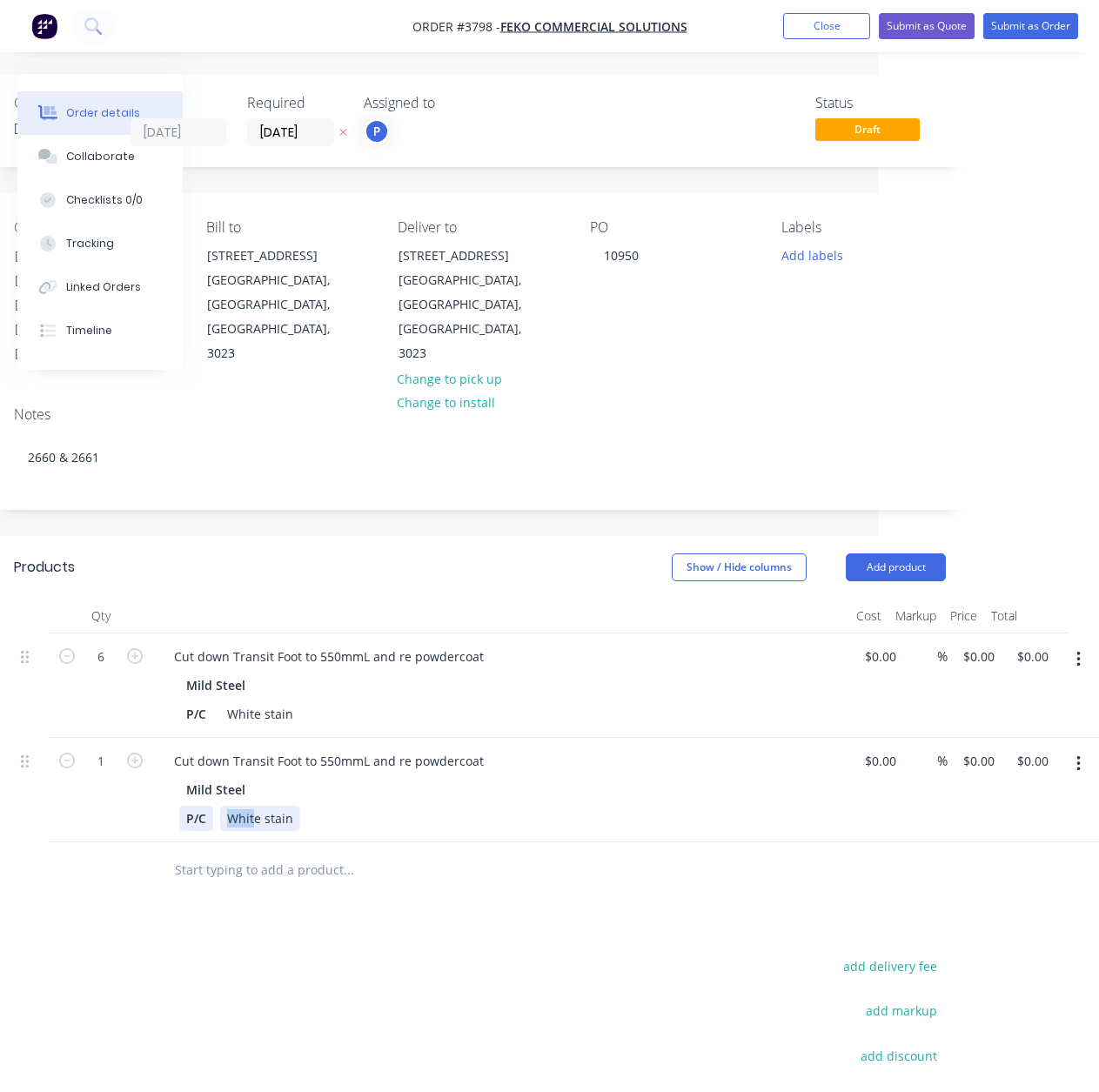
drag, startPoint x: 255, startPoint y: 771, endPoint x: 190, endPoint y: 775, distance: 65.1
click at [190, 806] on div "P/C White stain" at bounding box center [497, 818] width 637 height 25
click at [550, 852] on div at bounding box center [422, 870] width 522 height 35
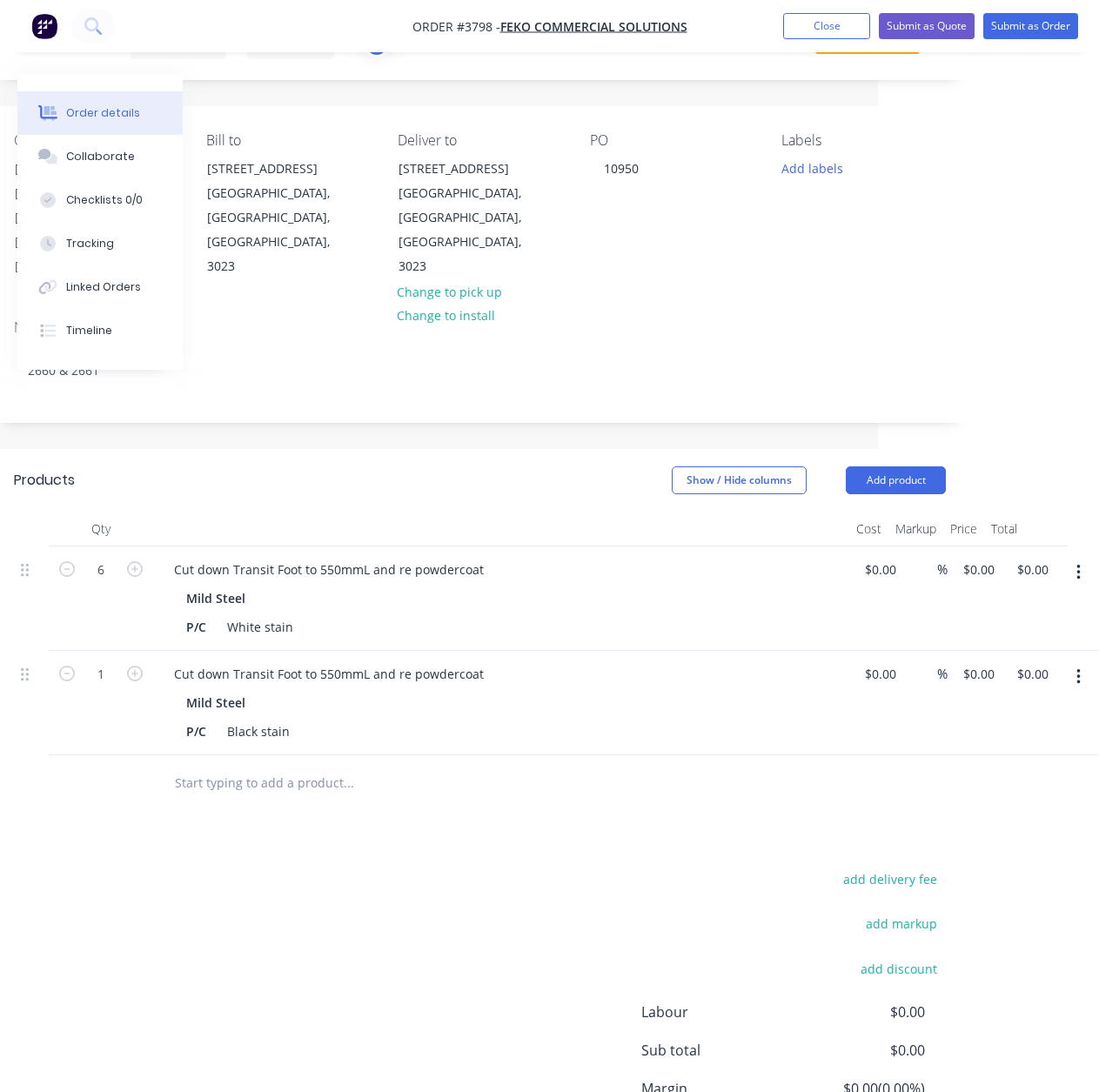
click at [84, 651] on div "1" at bounding box center [101, 703] width 104 height 104
click at [105, 583] on input "1" at bounding box center [101, 570] width 45 height 26
type input "6"
click at [67, 907] on div "add delivery fee add markup add discount Labour $0.00 Sub total $0.00 Margin $0…" at bounding box center [479, 1035] width 932 height 336
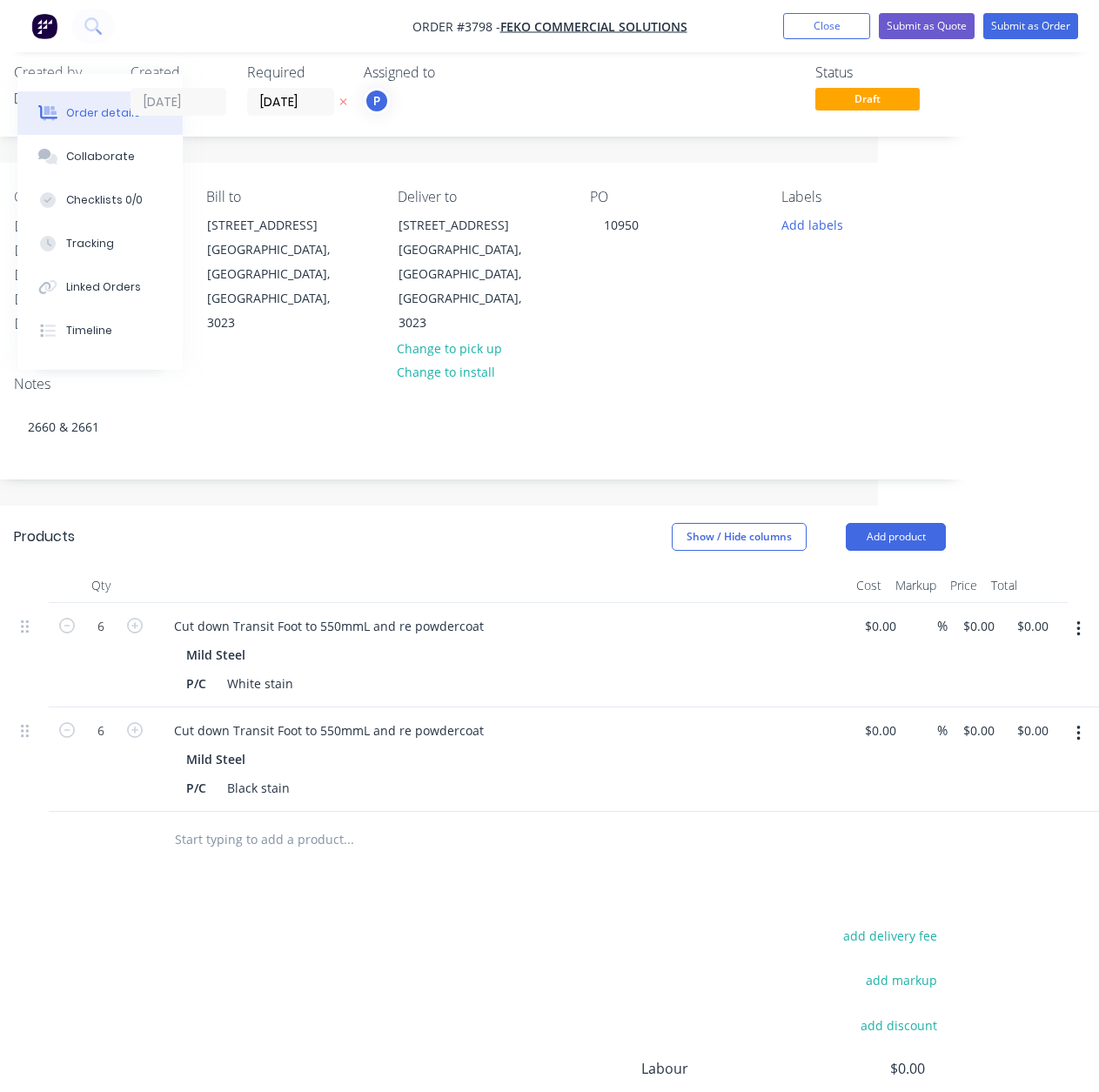
scroll to position [0, 221]
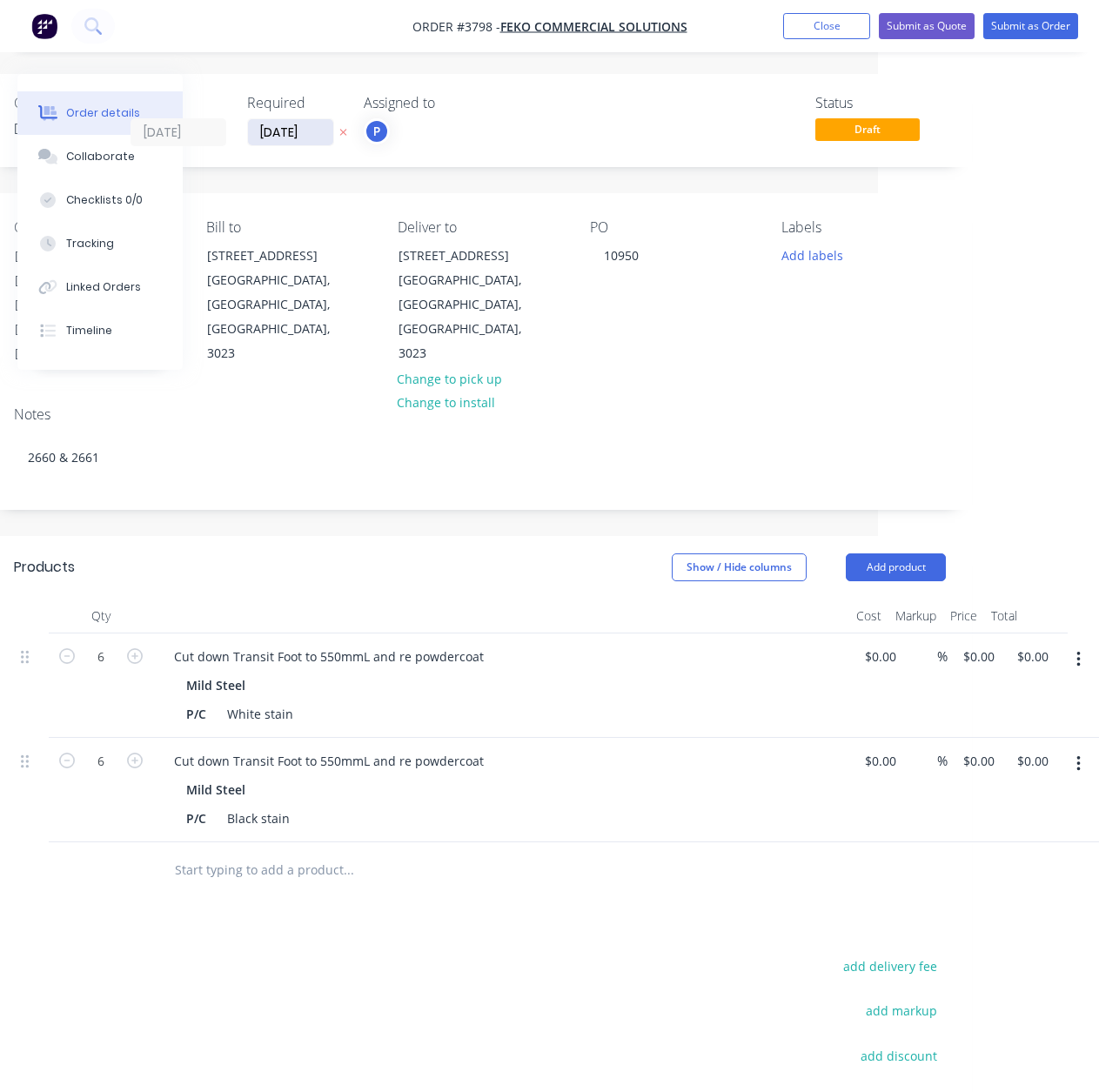
click at [310, 125] on input "[DATE]" at bounding box center [290, 132] width 85 height 26
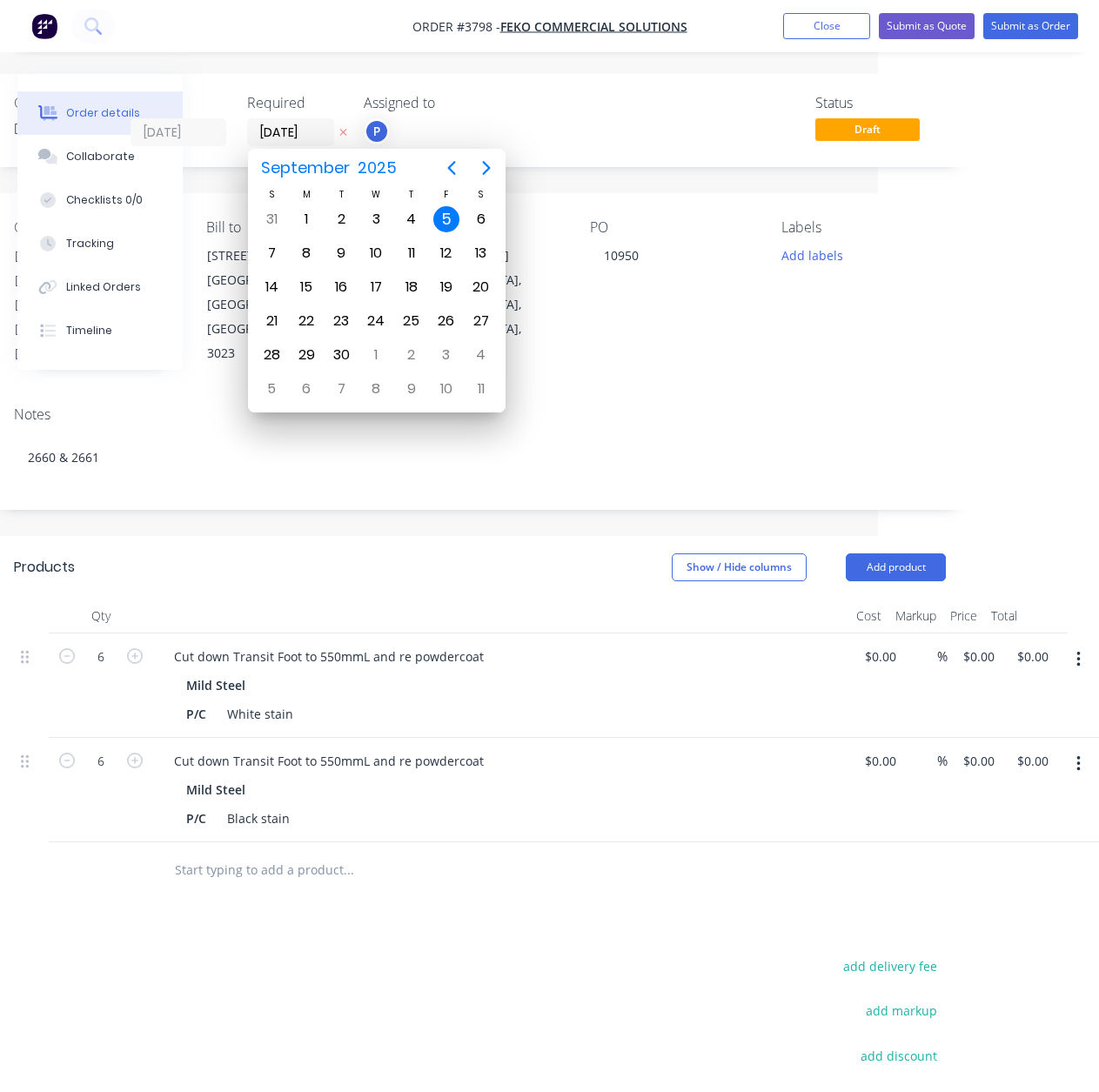
drag, startPoint x: 686, startPoint y: 800, endPoint x: 816, endPoint y: 225, distance: 589.5
click at [688, 789] on div "Qty Cost Markup Price Total 6 Cut down Transit Foot to 550mmL and re powdercoat…" at bounding box center [479, 749] width 984 height 300
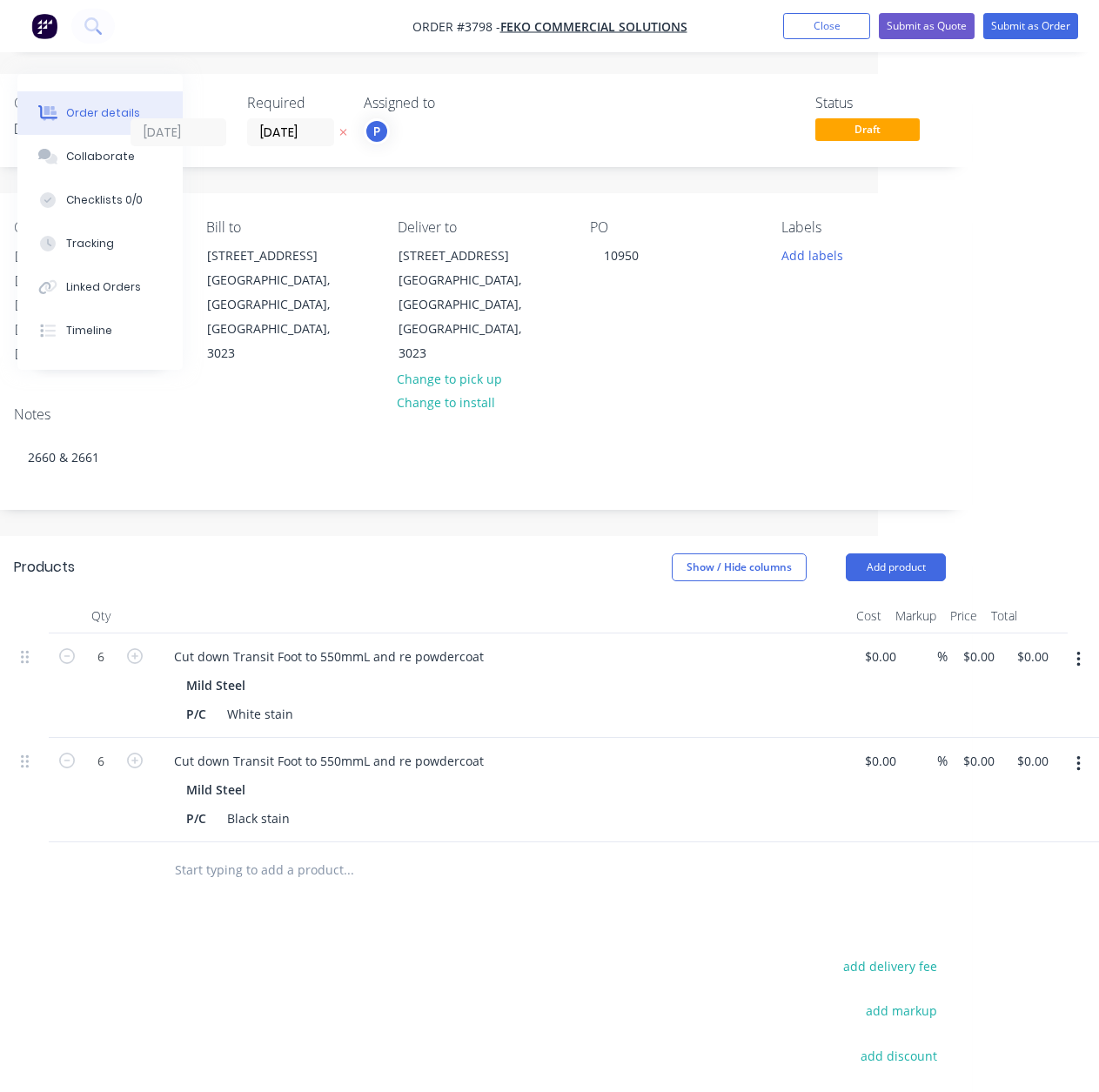
click at [828, 234] on div "Labels" at bounding box center [864, 227] width 164 height 16
click at [825, 247] on button "Add labels" at bounding box center [812, 254] width 80 height 23
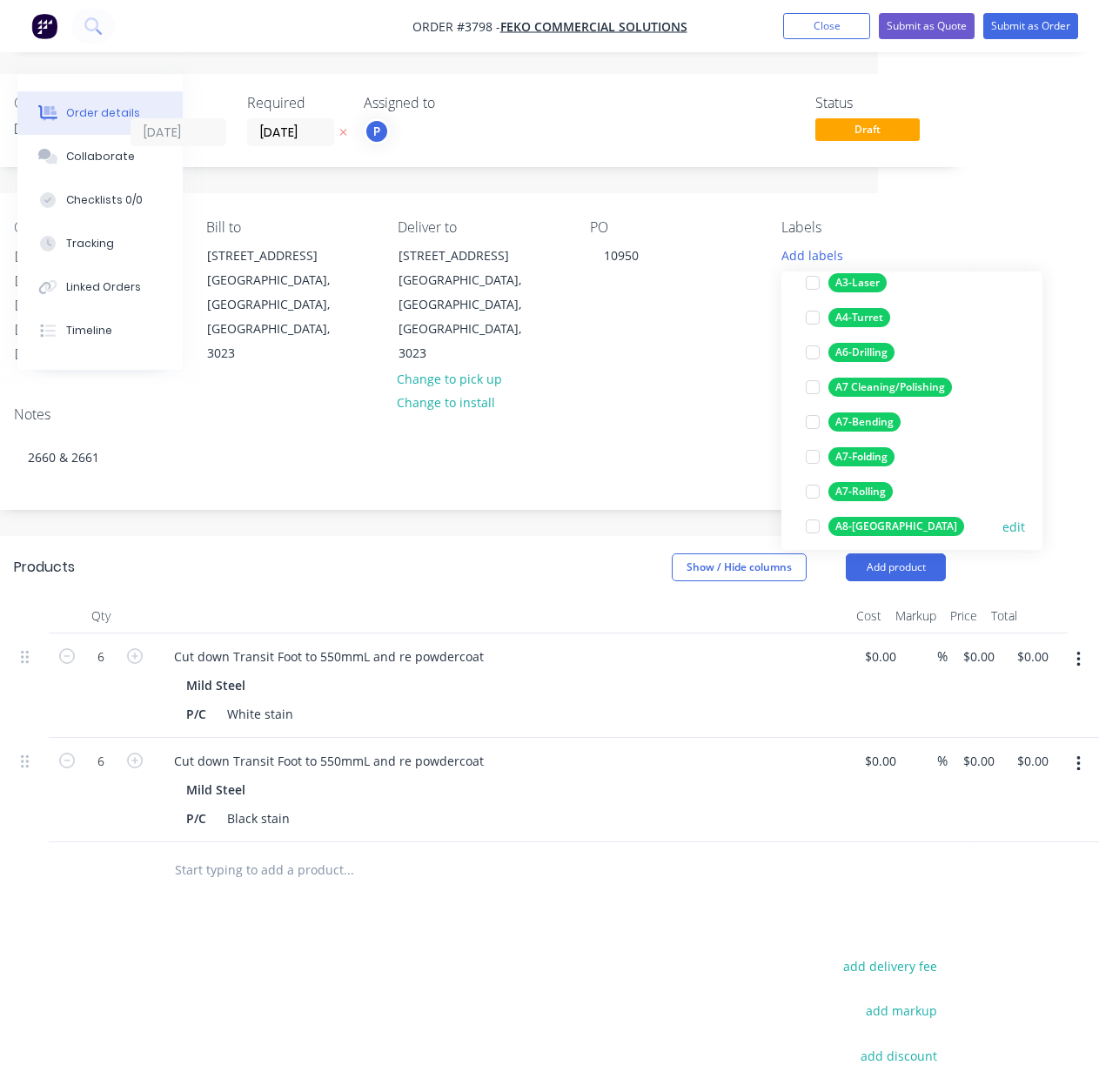
scroll to position [261, 0]
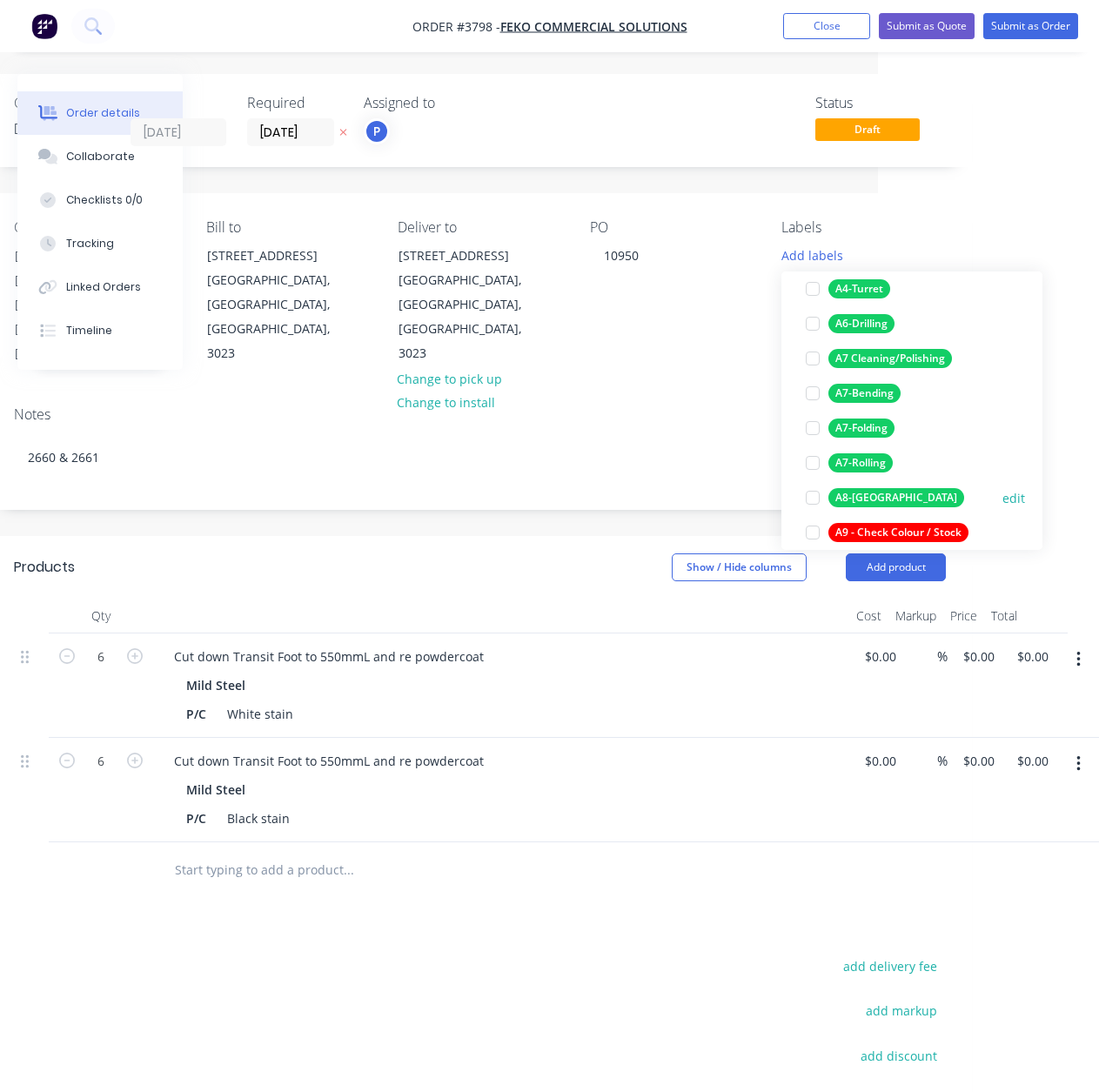
click at [867, 499] on div "A8-[GEOGRAPHIC_DATA]" at bounding box center [896, 498] width 135 height 19
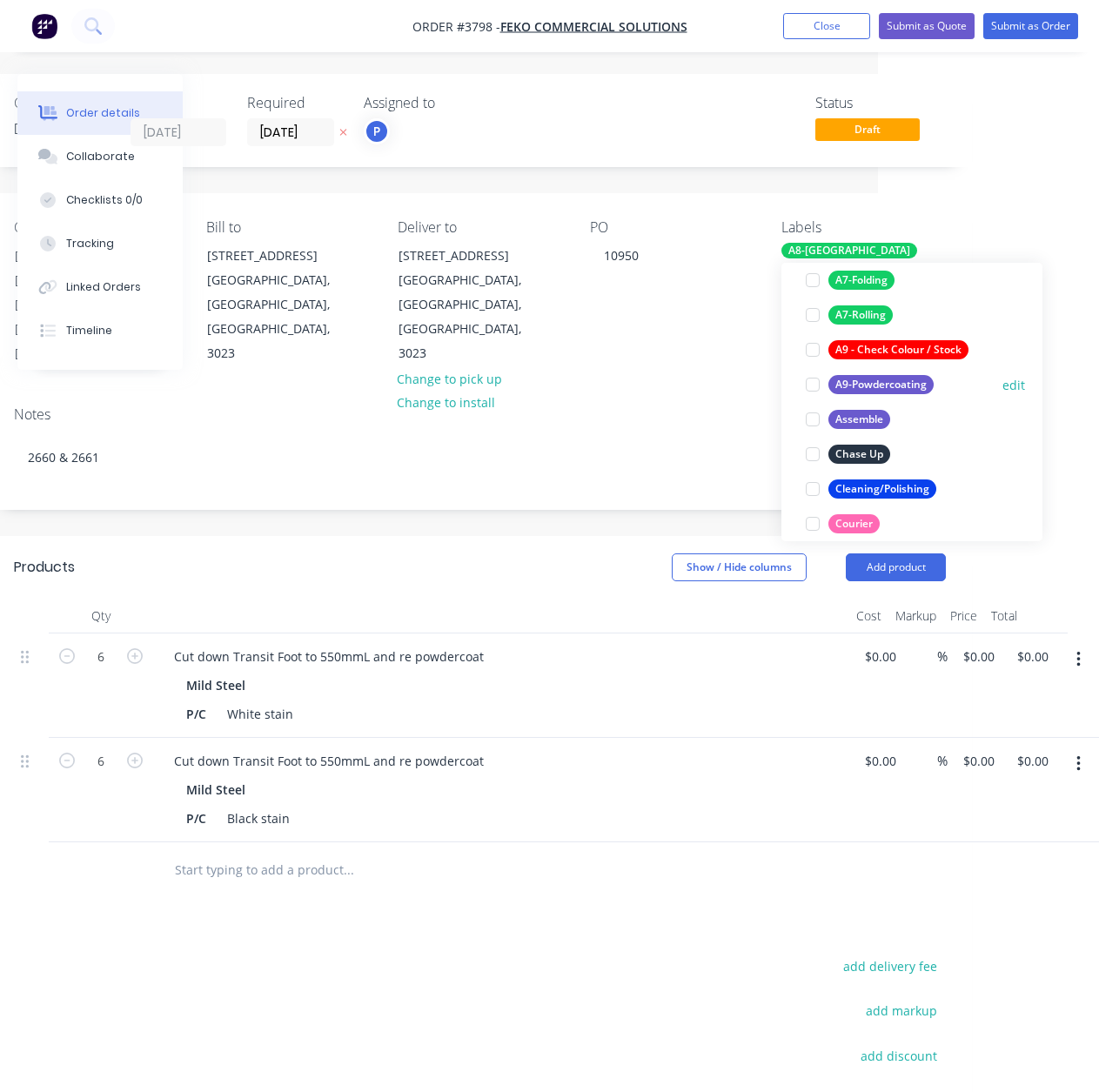
click at [895, 380] on div "A9-Powdercoating" at bounding box center [880, 385] width 105 height 19
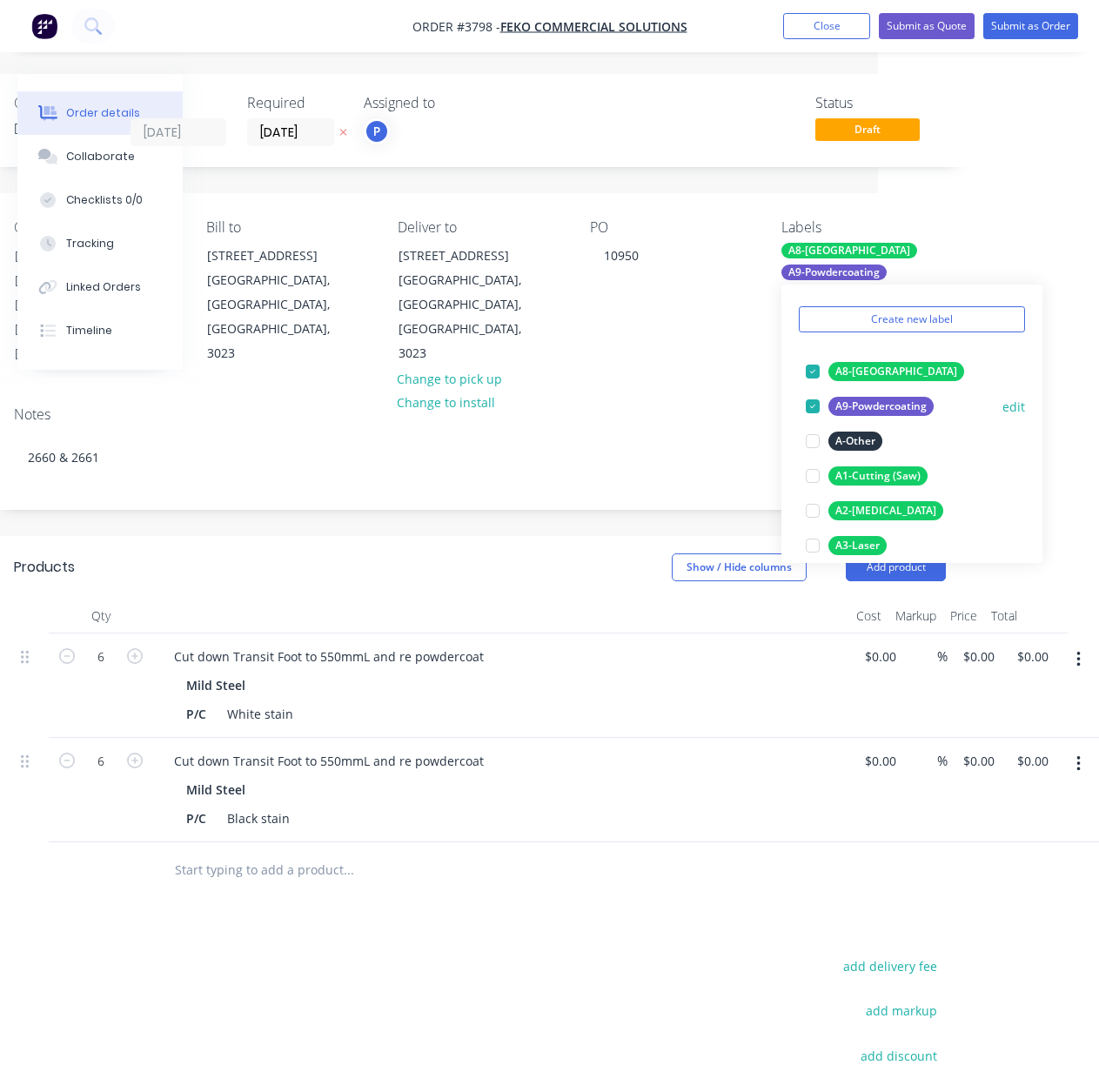
scroll to position [226, 0]
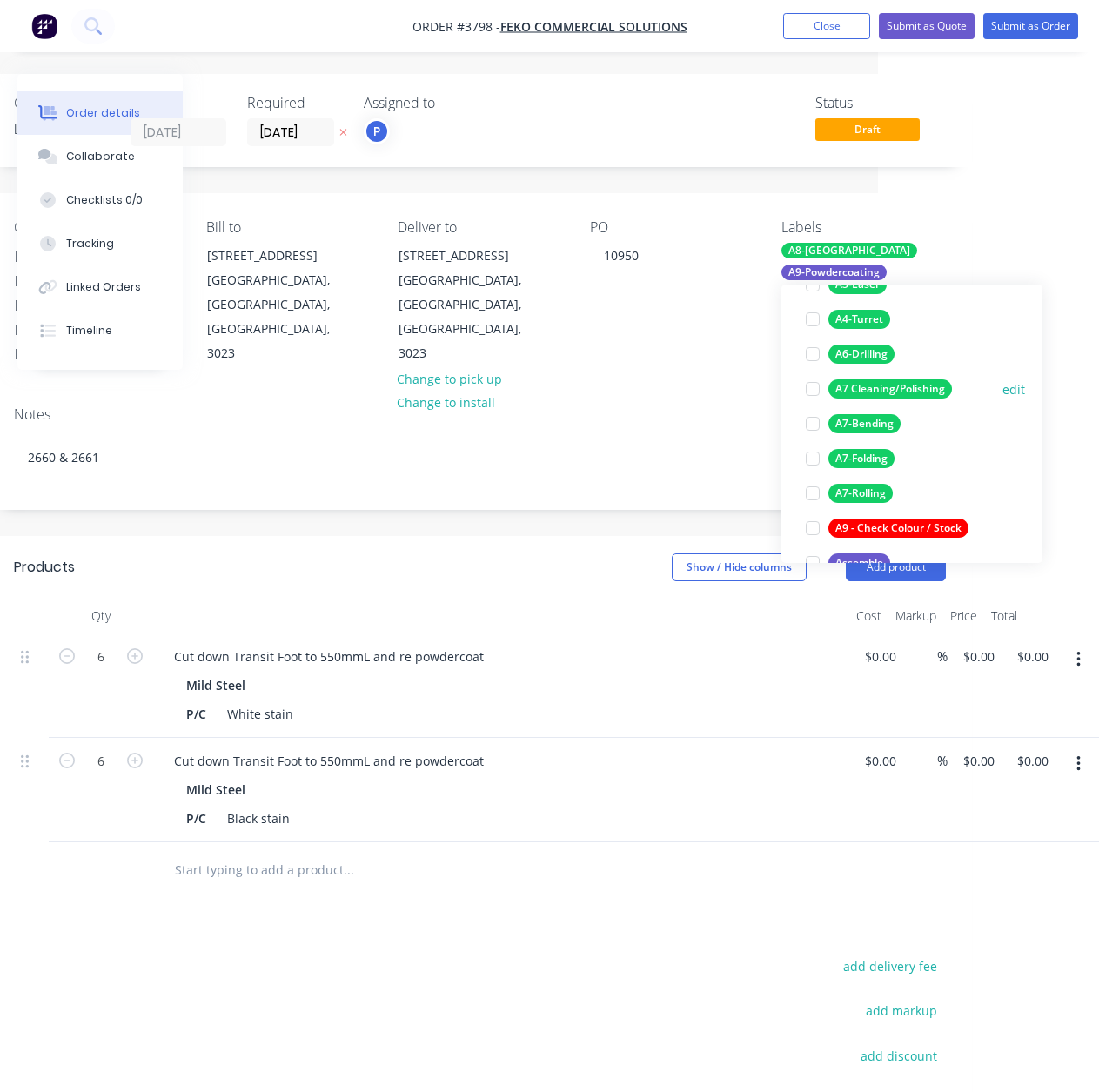
click at [920, 390] on div "A7 Cleaning/Polishing" at bounding box center [890, 389] width 124 height 19
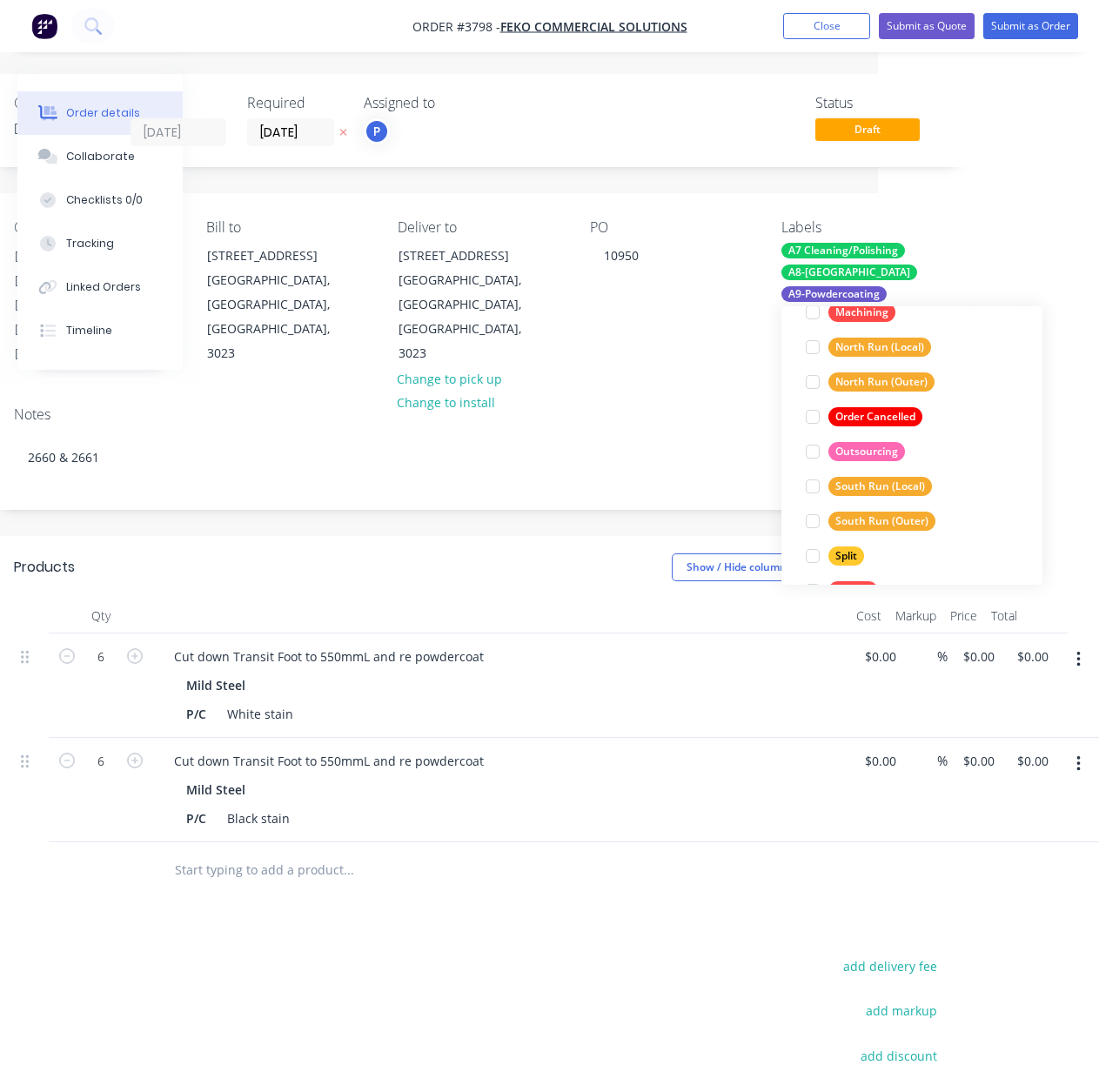
scroll to position [801, 0]
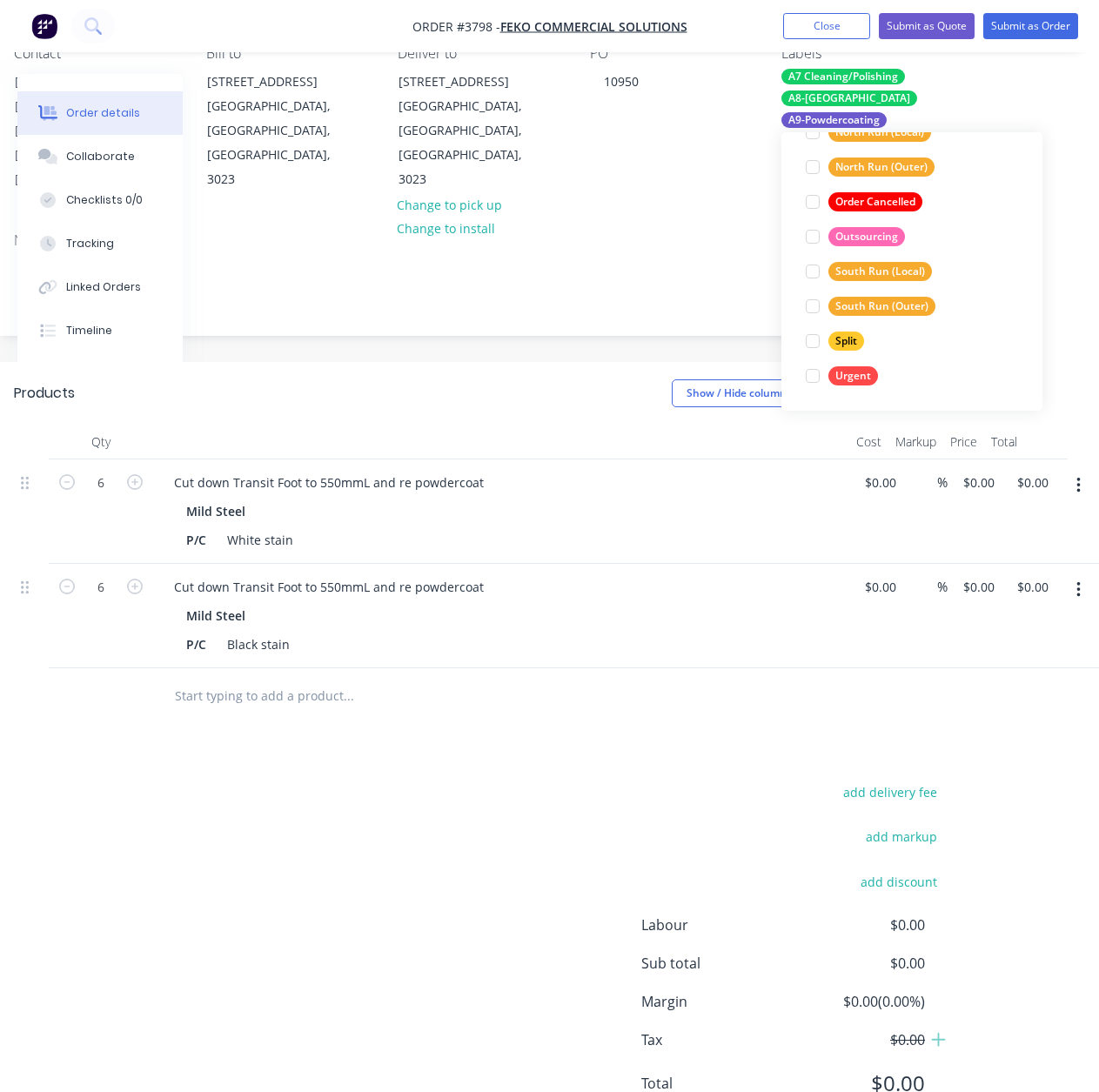
click at [605, 781] on div "add delivery fee add markup add discount Labour $0.00 Sub total $0.00 Margin $0…" at bounding box center [479, 948] width 932 height 336
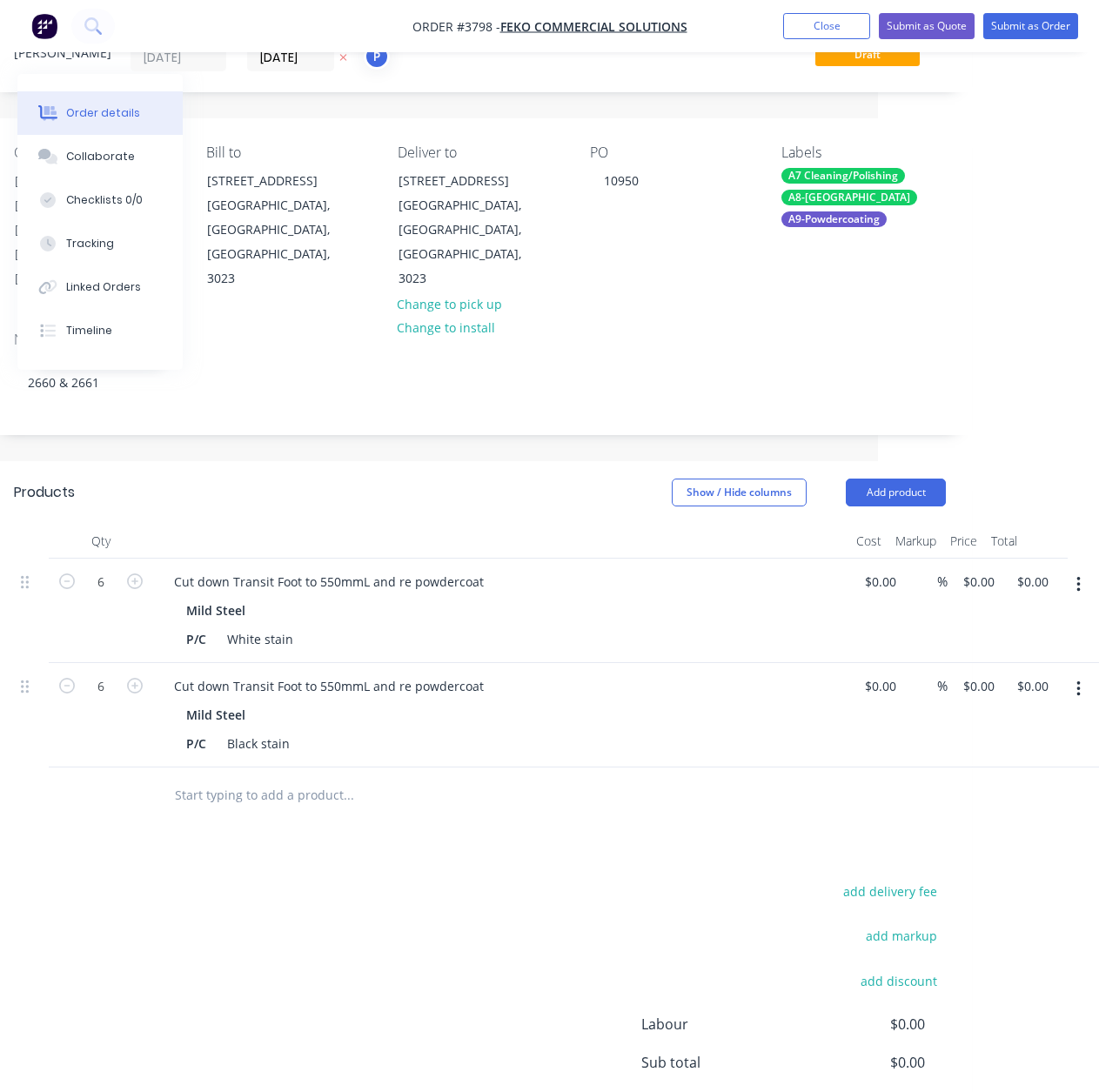
scroll to position [0, 221]
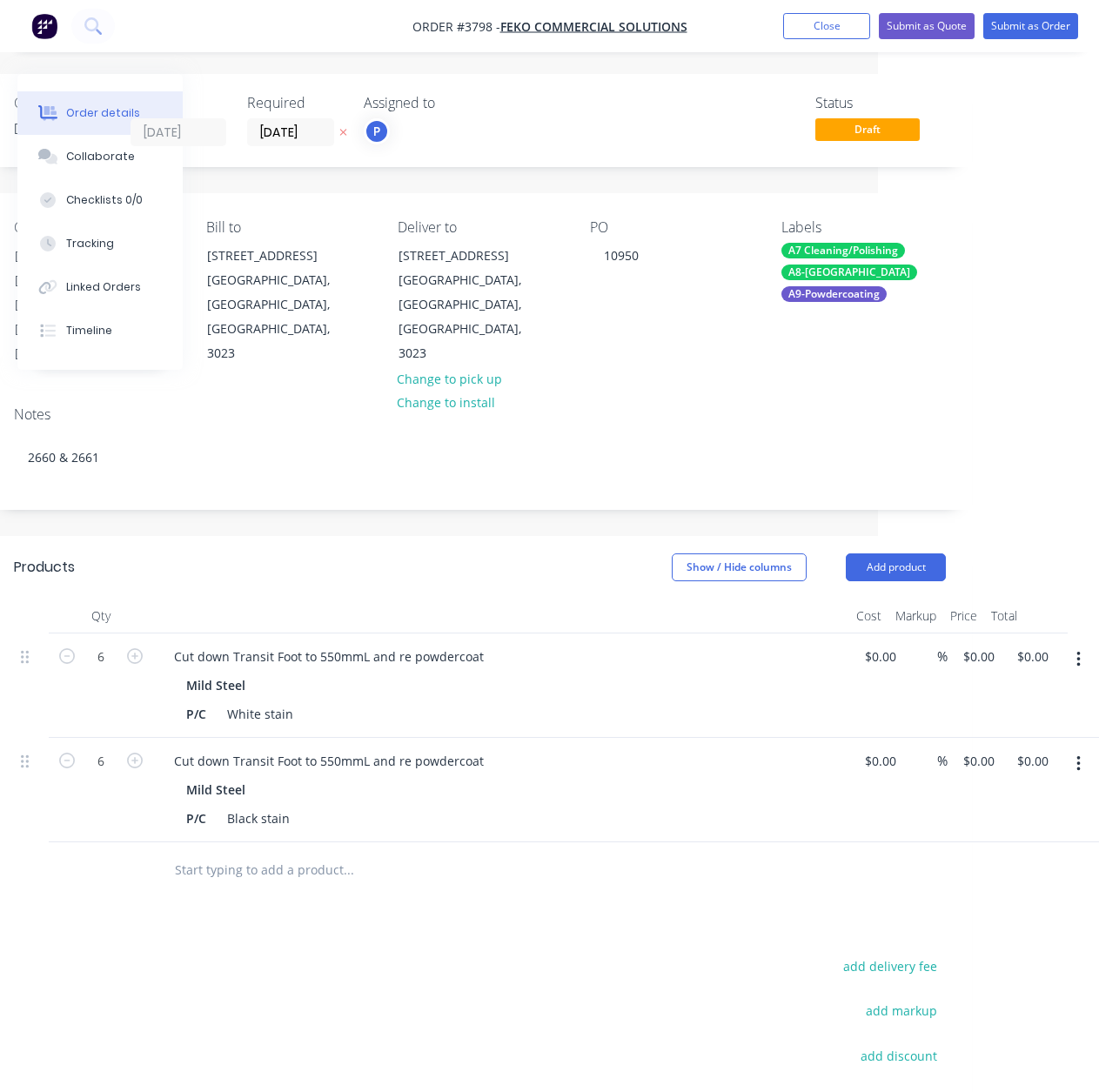
drag, startPoint x: 670, startPoint y: 406, endPoint x: 256, endPoint y: 938, distance: 674.1
drag, startPoint x: 520, startPoint y: 819, endPoint x: 621, endPoint y: 640, distance: 205.5
click at [587, 703] on div "Qty Cost Markup Price Total 6 Cut down Transit Foot to 550mmL and re powdercoat…" at bounding box center [479, 749] width 984 height 300
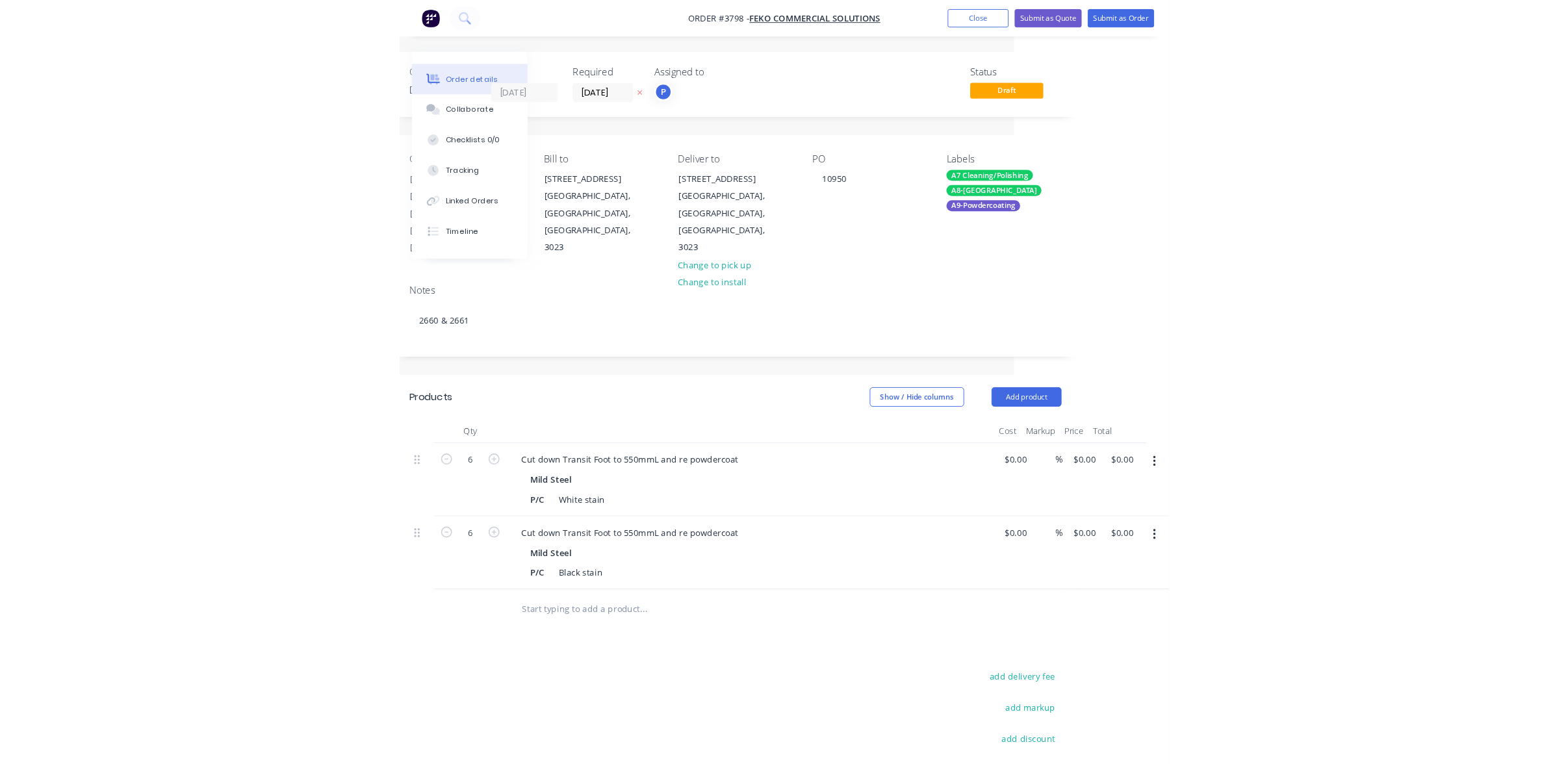
scroll to position [0, 0]
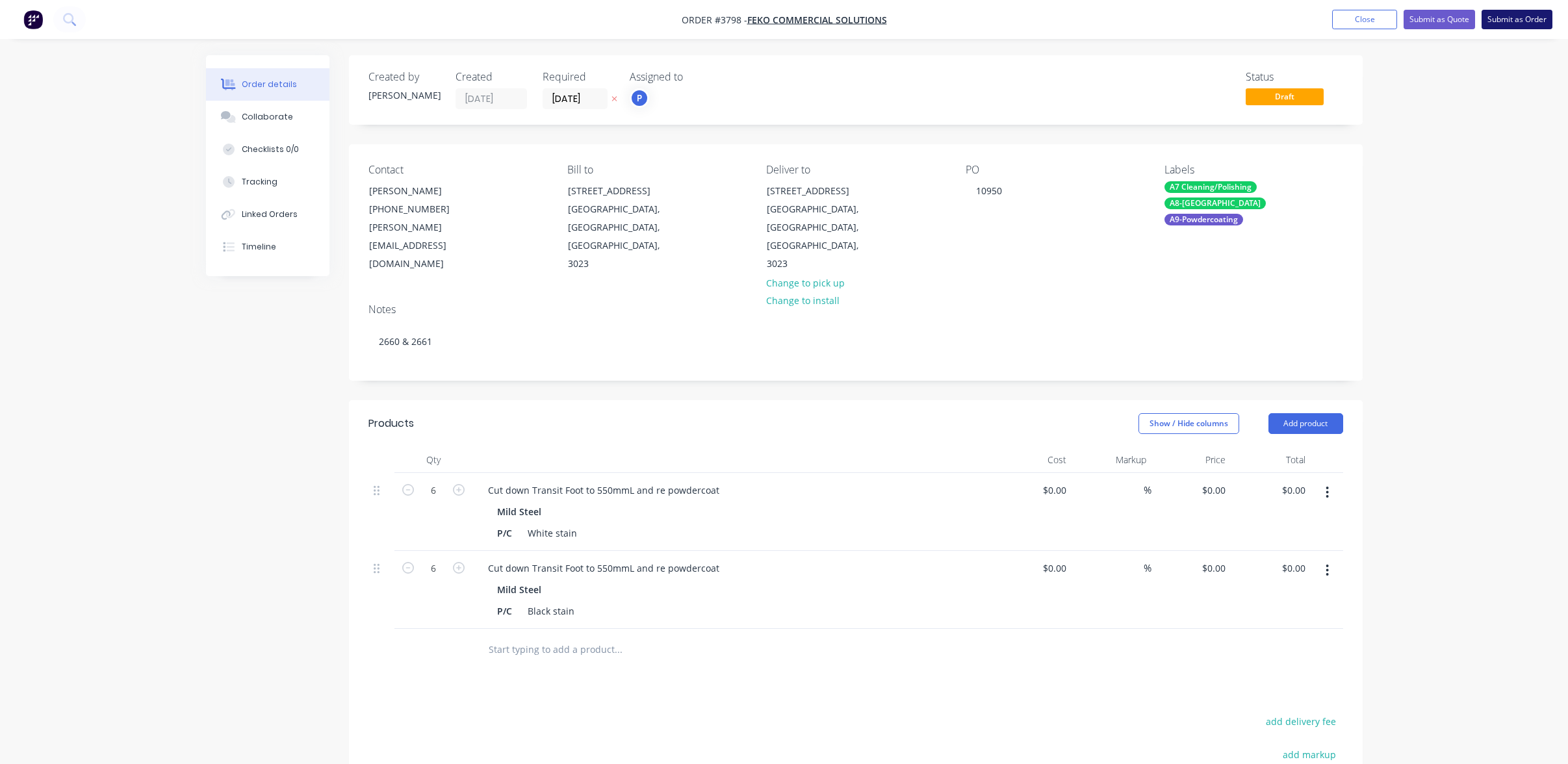
click at [1504, 19] on button "Submit as Order" at bounding box center [1517, 19] width 71 height 19
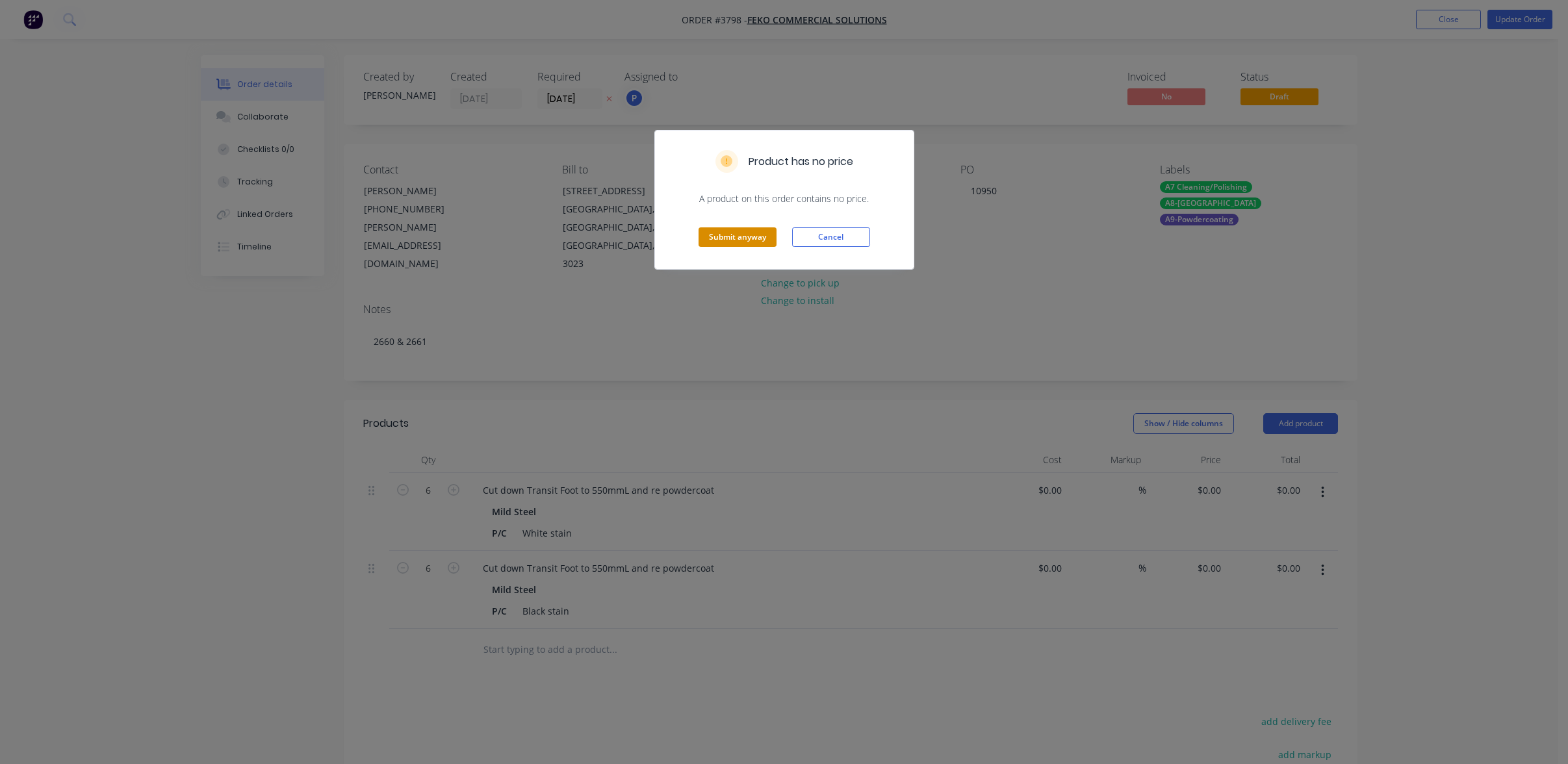
click at [708, 234] on button "Submit anyway" at bounding box center [738, 237] width 78 height 19
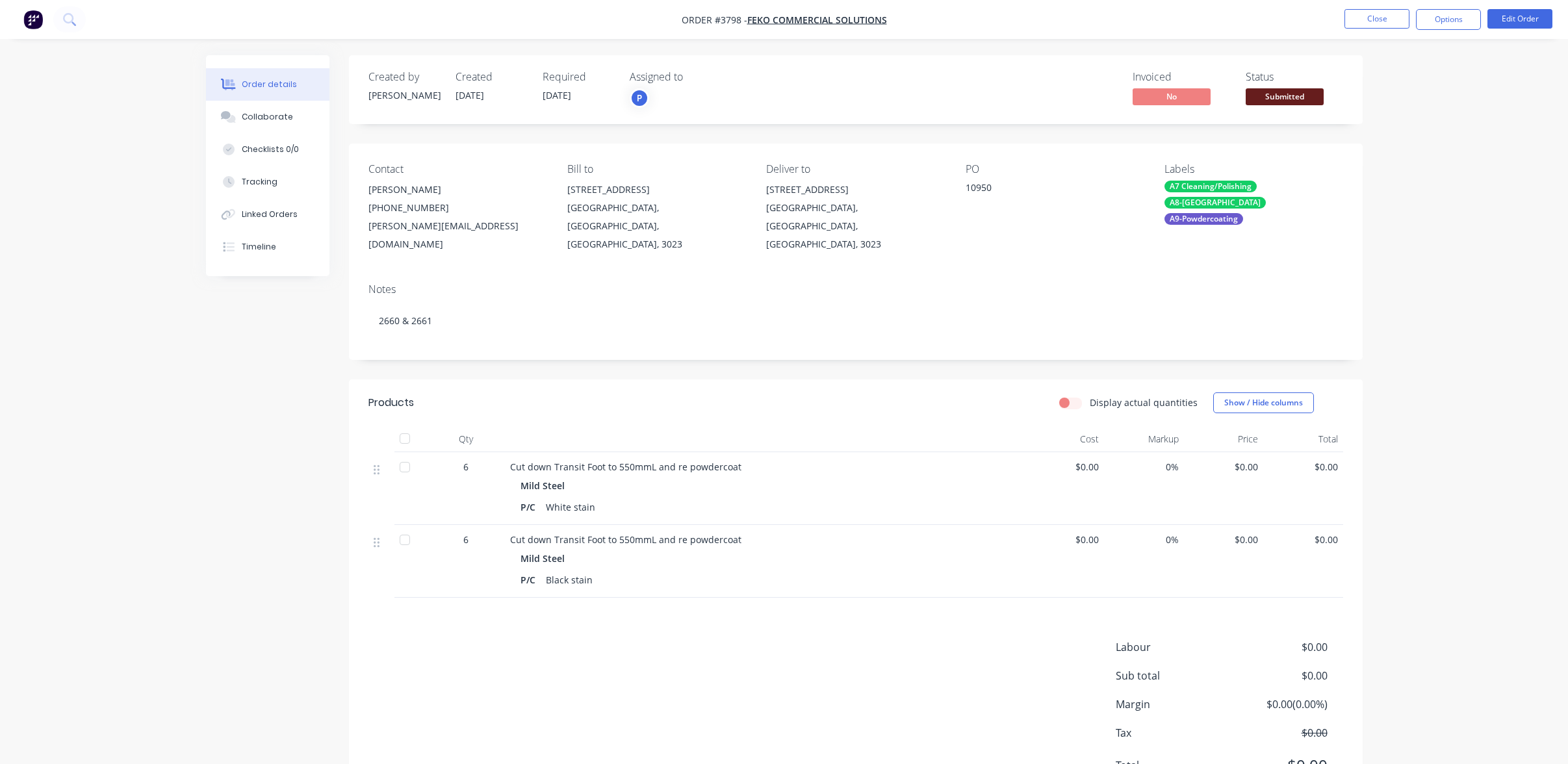
click at [1283, 101] on span "Submitted" at bounding box center [1285, 96] width 78 height 16
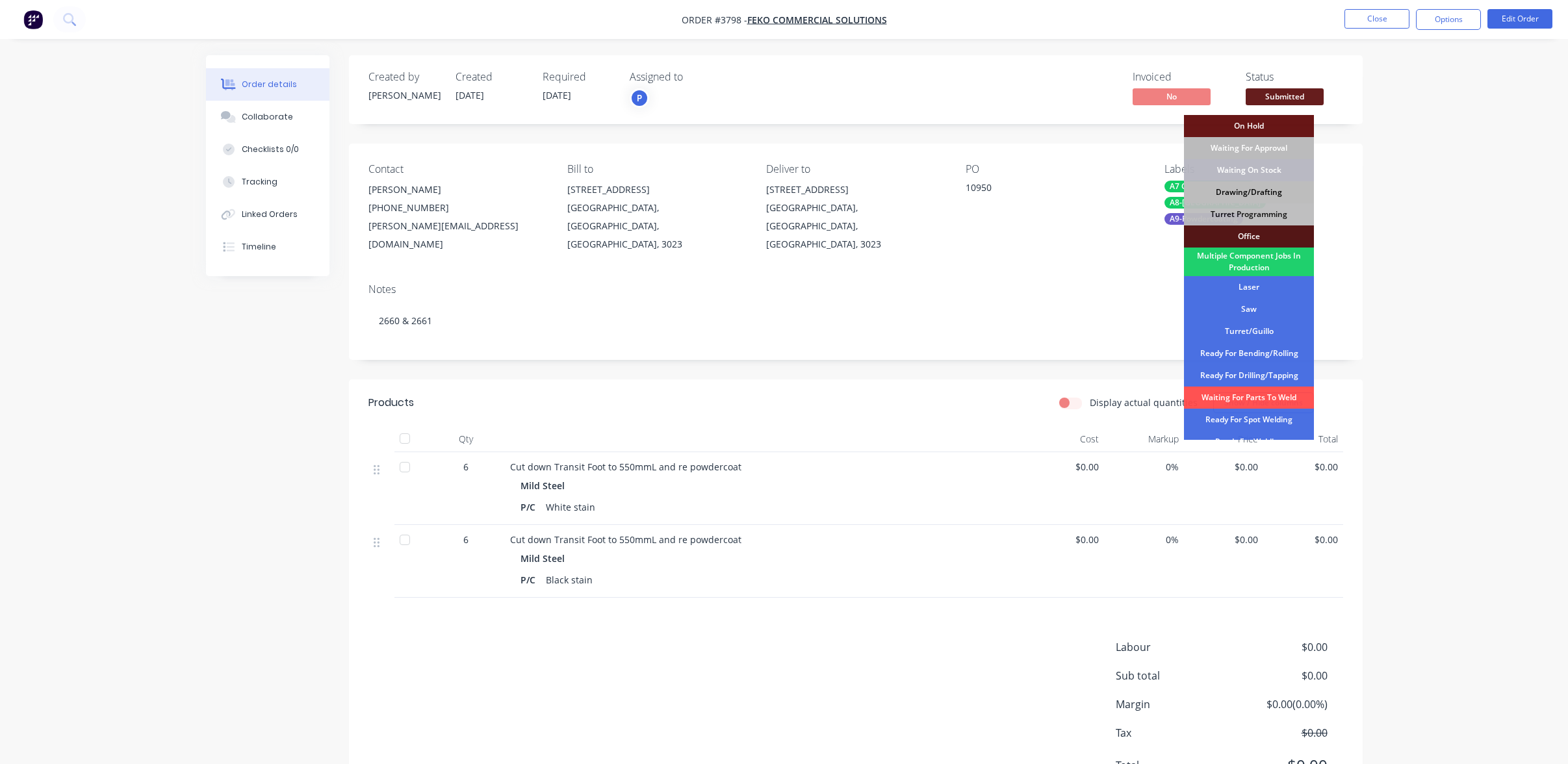
click at [1274, 197] on div "Drawing/Drafting" at bounding box center [1249, 192] width 130 height 22
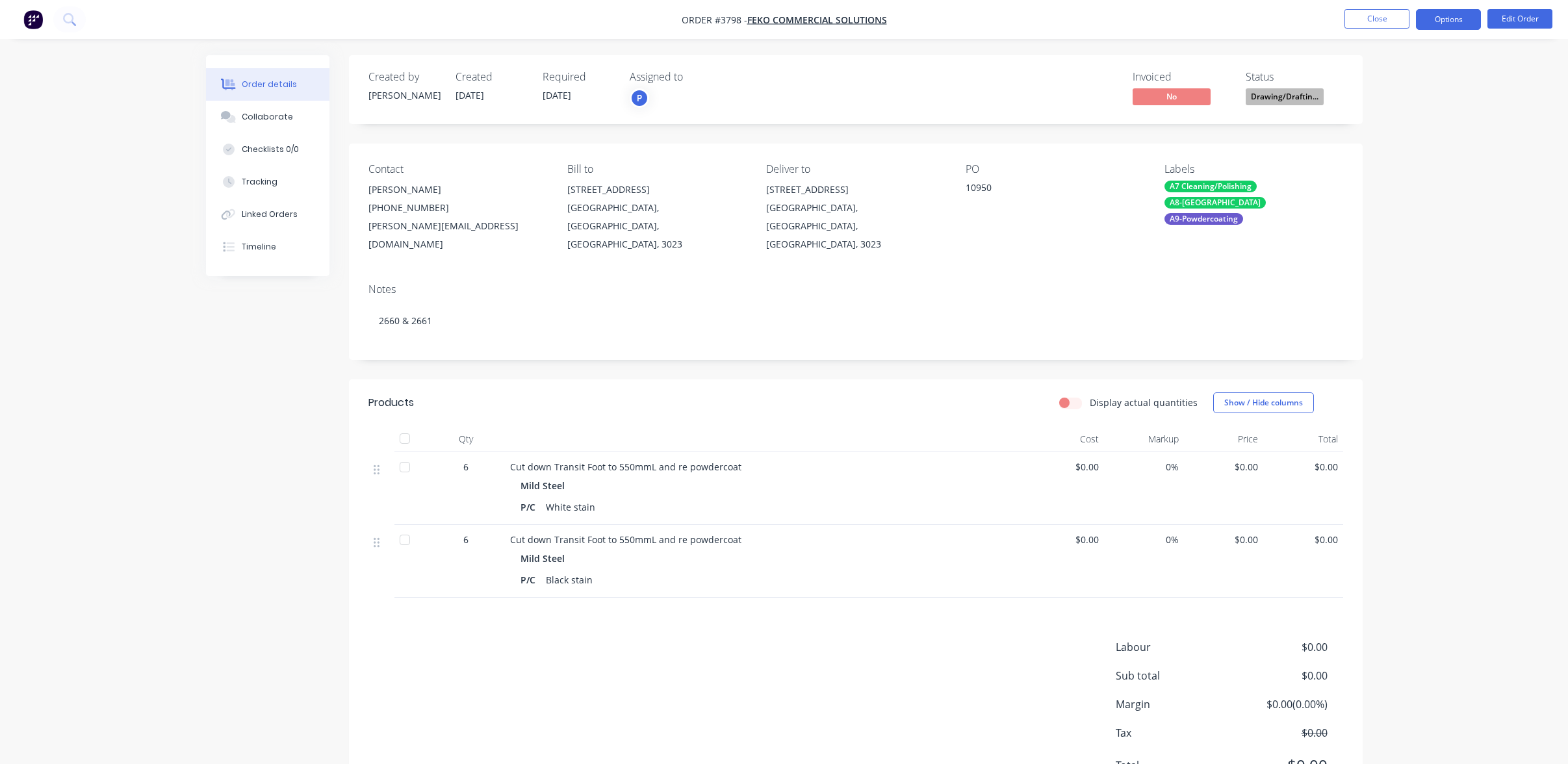
click at [1449, 27] on button "Options" at bounding box center [1449, 19] width 65 height 21
click at [1418, 152] on div "Work Order" at bounding box center [1410, 157] width 120 height 19
click at [1419, 120] on button "Without pricing" at bounding box center [1410, 131] width 143 height 26
click at [203, 348] on div "Order details Collaborate Checklists 0/0 Tracking Linked Orders Timeline Order …" at bounding box center [784, 441] width 1183 height 773
click at [1380, 20] on button "Close" at bounding box center [1377, 19] width 65 height 19
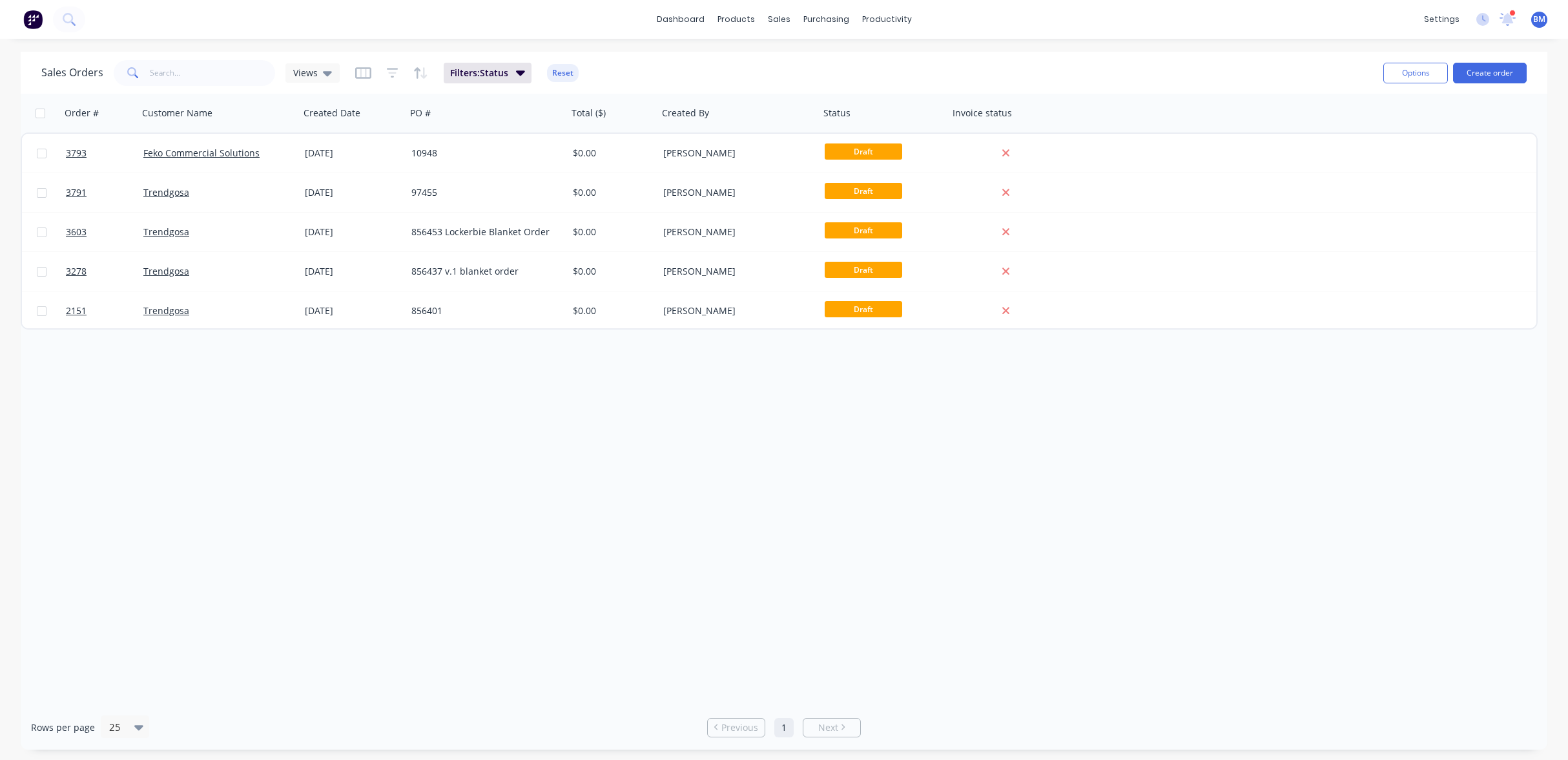
drag, startPoint x: 1348, startPoint y: 70, endPoint x: 343, endPoint y: 445, distance: 1072.7
click at [343, 445] on div "Order # Customer Name Created Date PO # Total ($) Created By Status Invoice sta…" at bounding box center [784, 399] width 1526 height 611
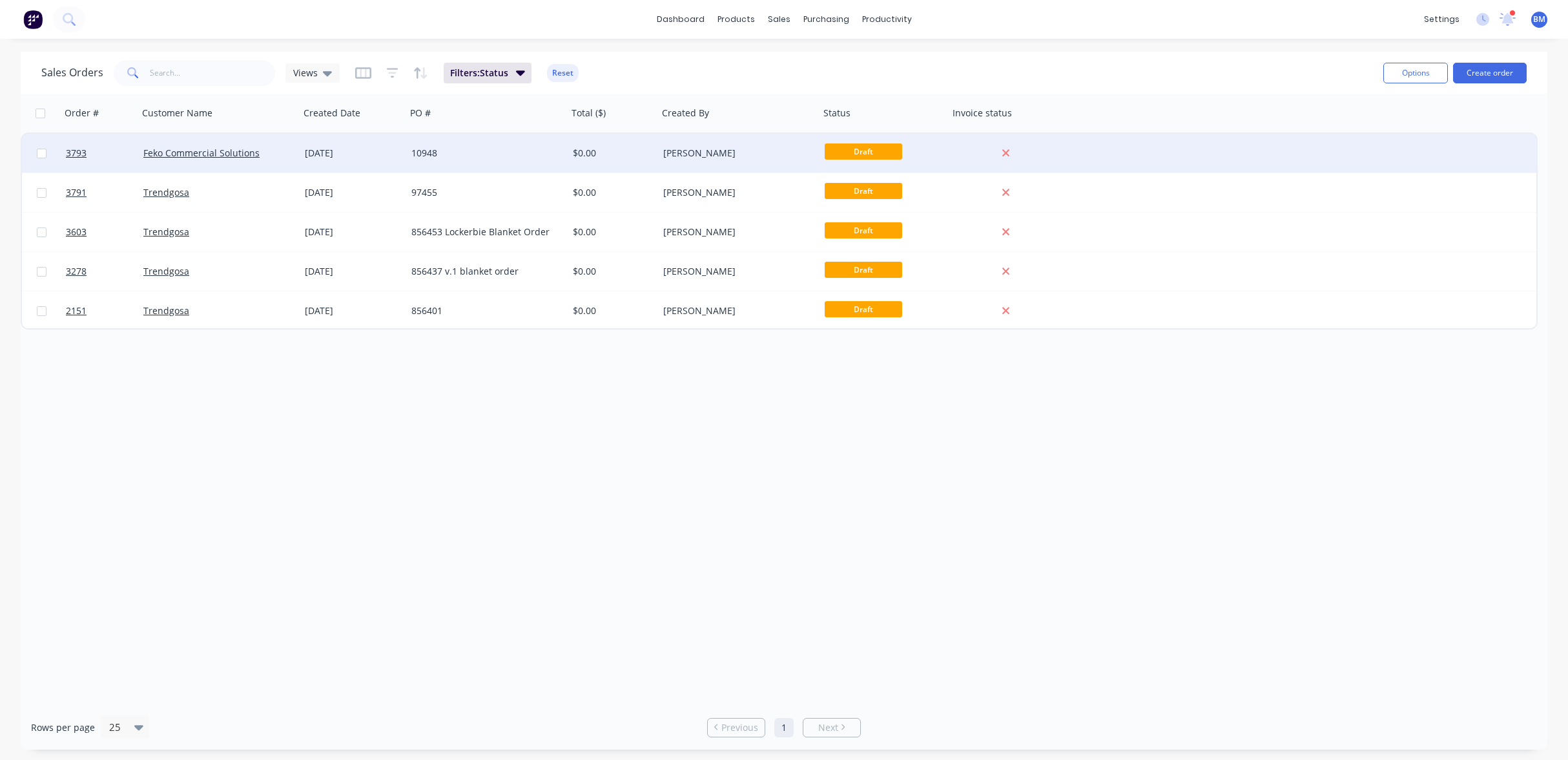
click at [328, 154] on div "[DATE]" at bounding box center [353, 153] width 96 height 13
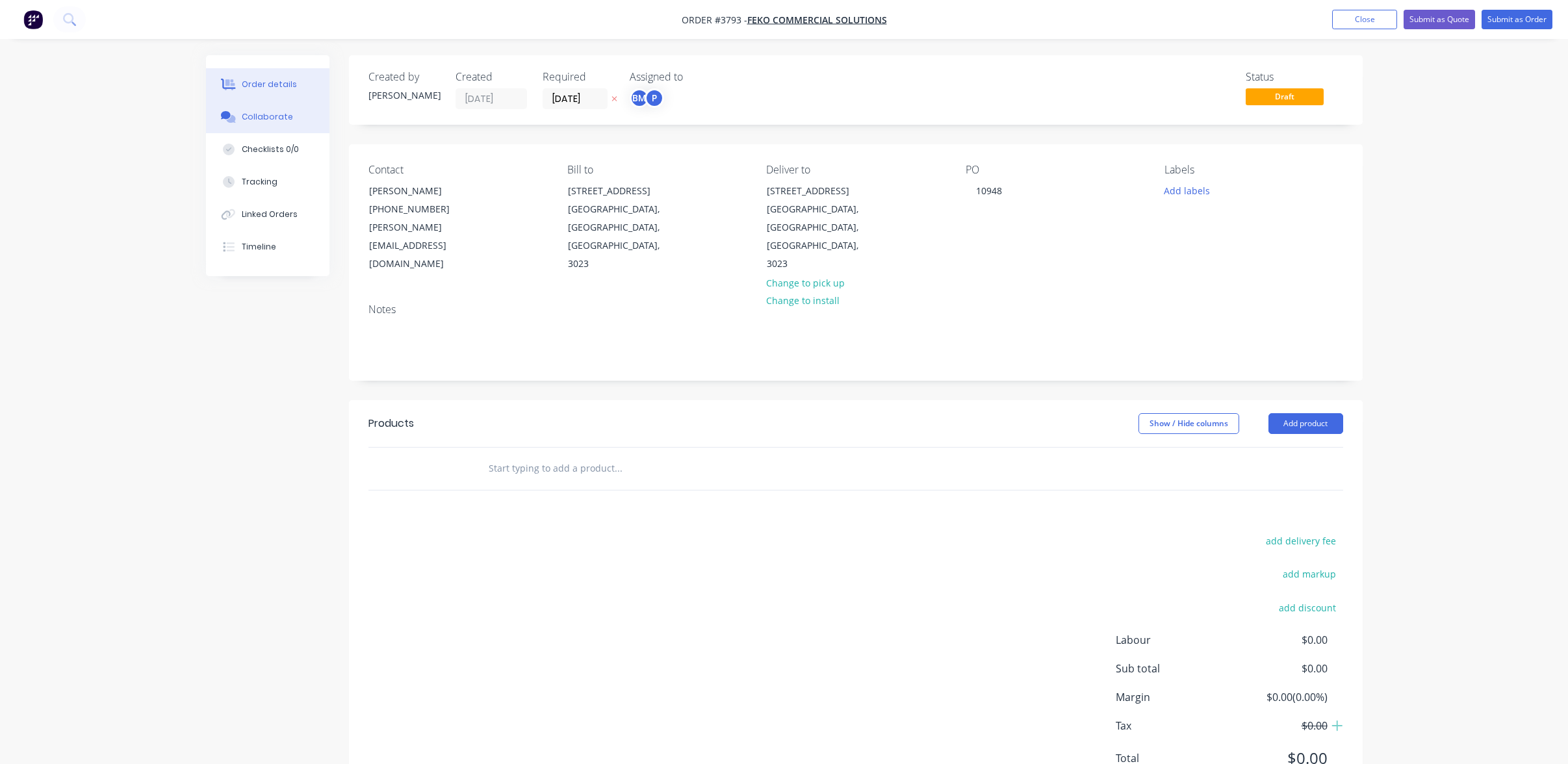
click at [293, 127] on button "Collaborate" at bounding box center [267, 116] width 124 height 32
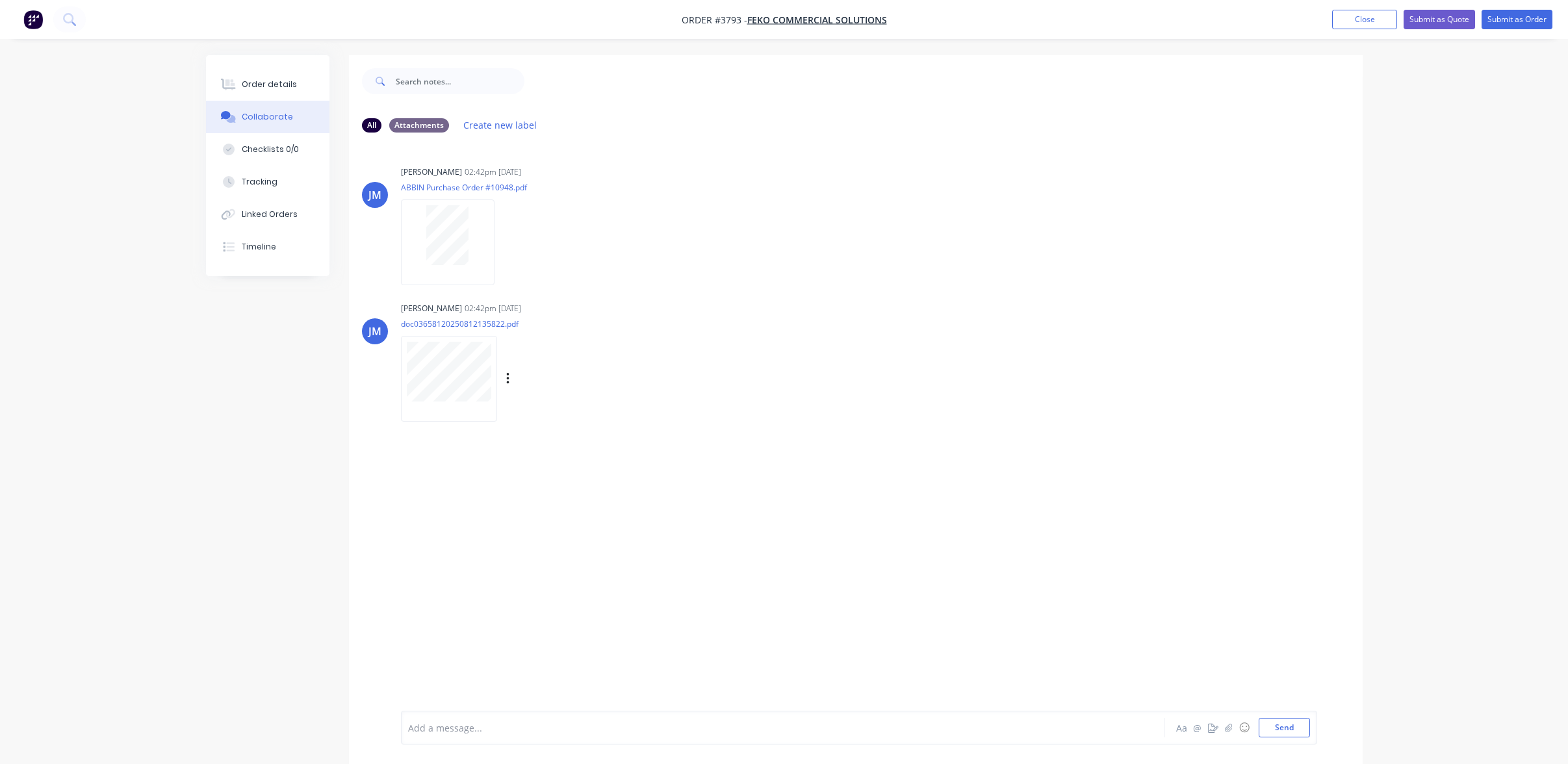
click at [493, 346] on div at bounding box center [449, 378] width 96 height 85
click at [236, 91] on button "Order details" at bounding box center [267, 84] width 124 height 32
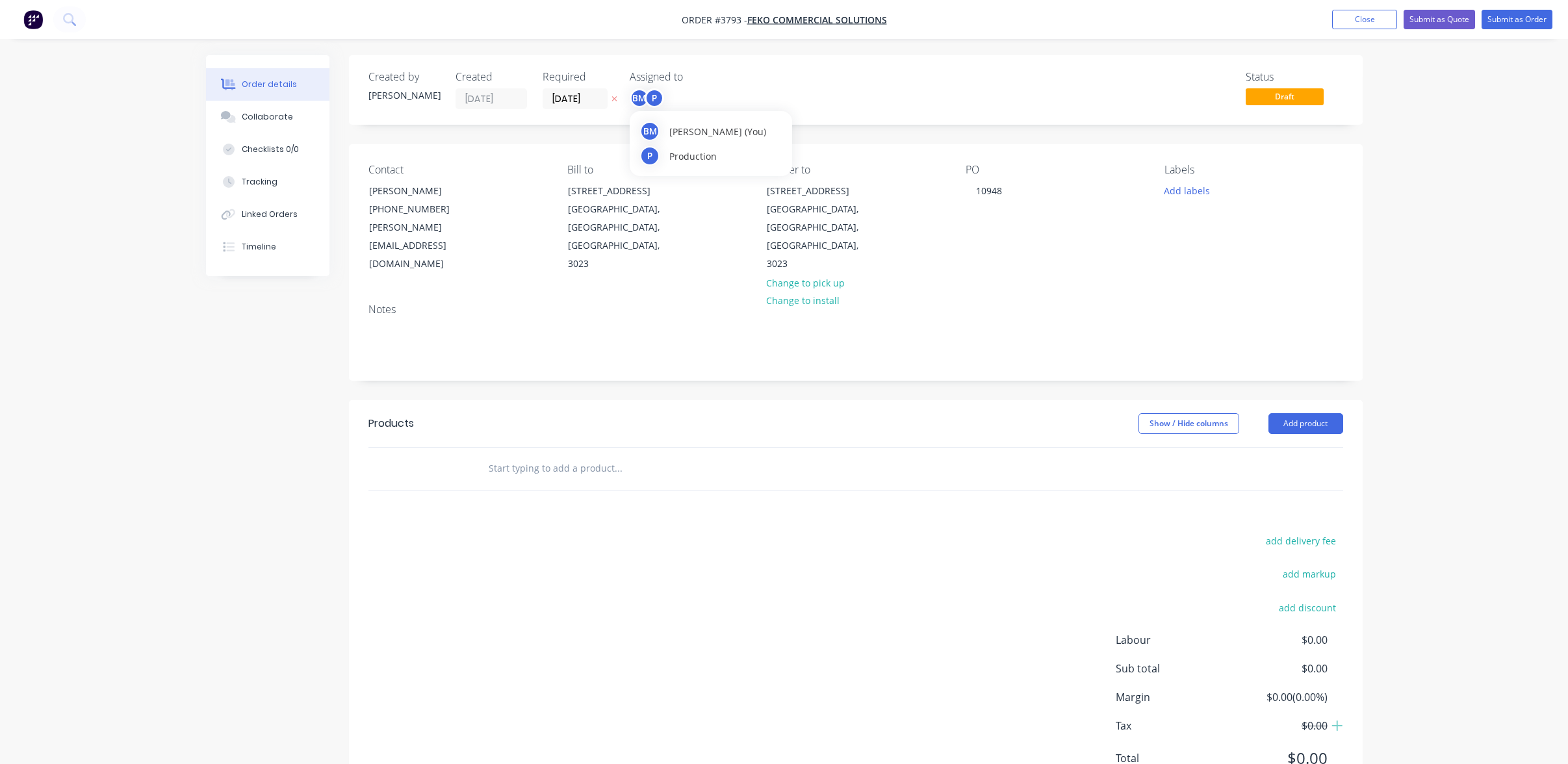
click at [650, 104] on div "P" at bounding box center [654, 97] width 20 height 19
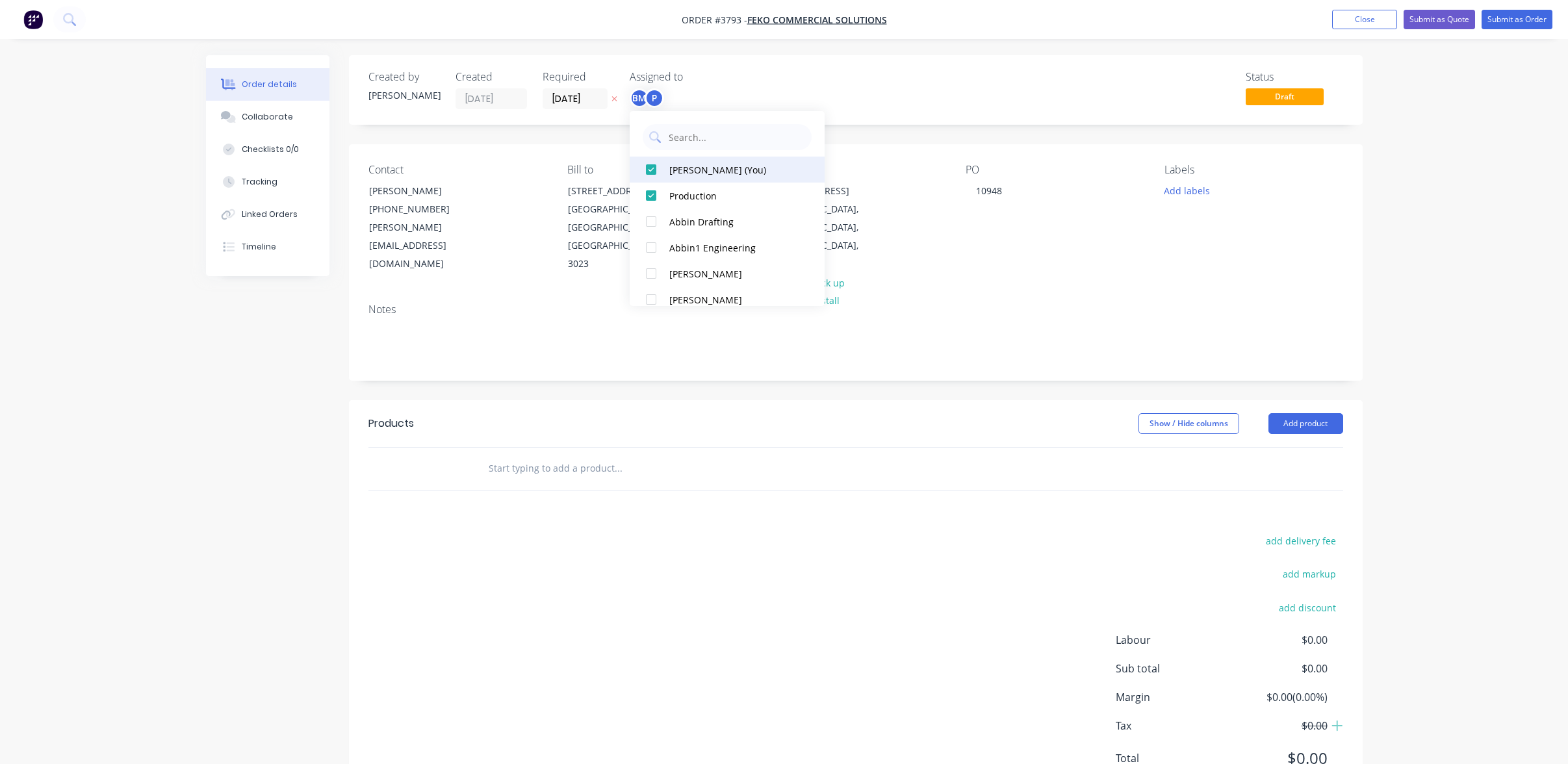
click at [735, 176] on div "[PERSON_NAME] (You)" at bounding box center [734, 170] width 130 height 14
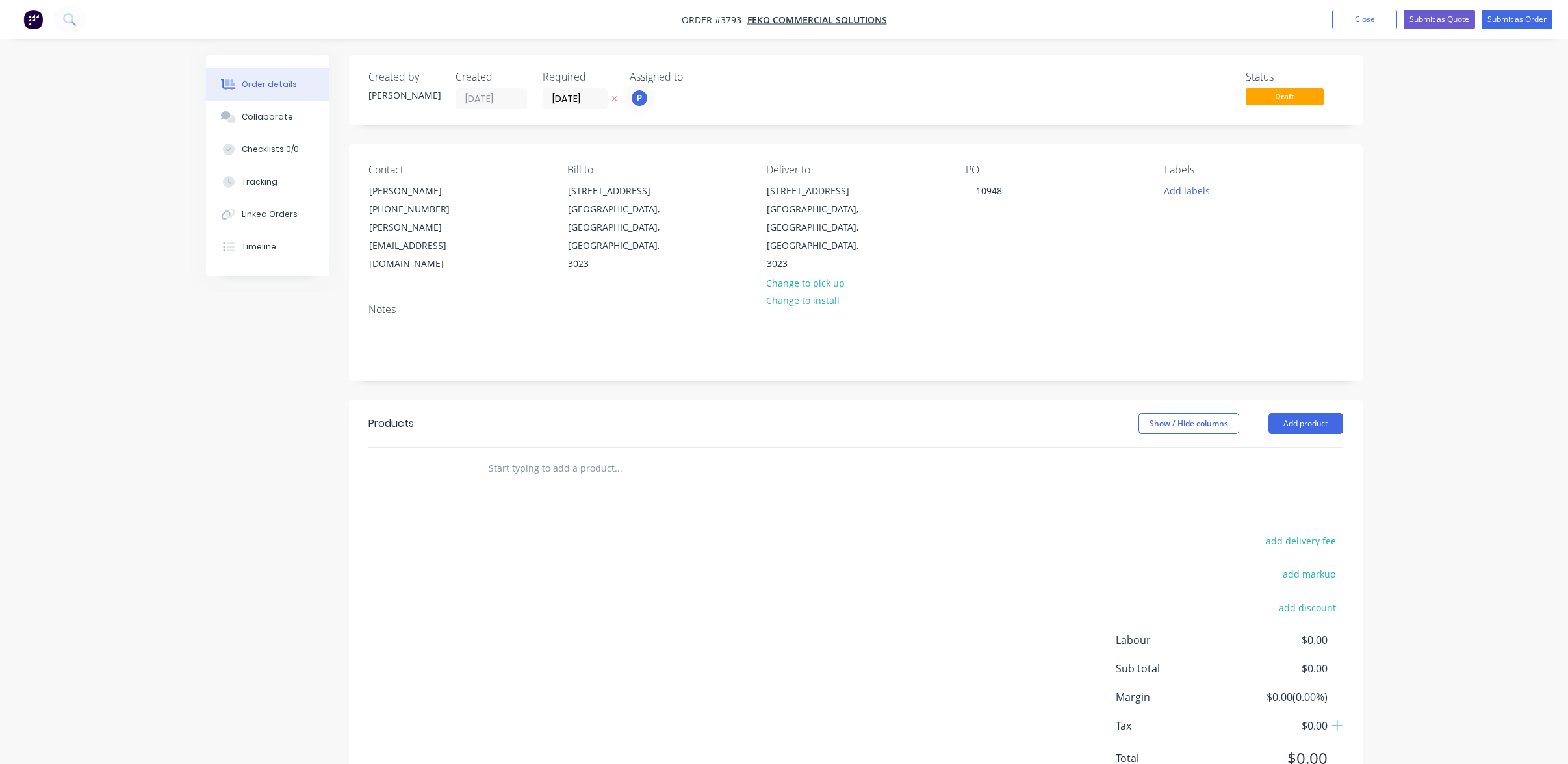
click at [850, 93] on div "Status Draft" at bounding box center [1051, 90] width 584 height 38
click at [1321, 400] on header "Products Show / Hide columns Add product" at bounding box center [856, 423] width 1014 height 47
click at [1316, 413] on button "Add product" at bounding box center [1306, 423] width 74 height 21
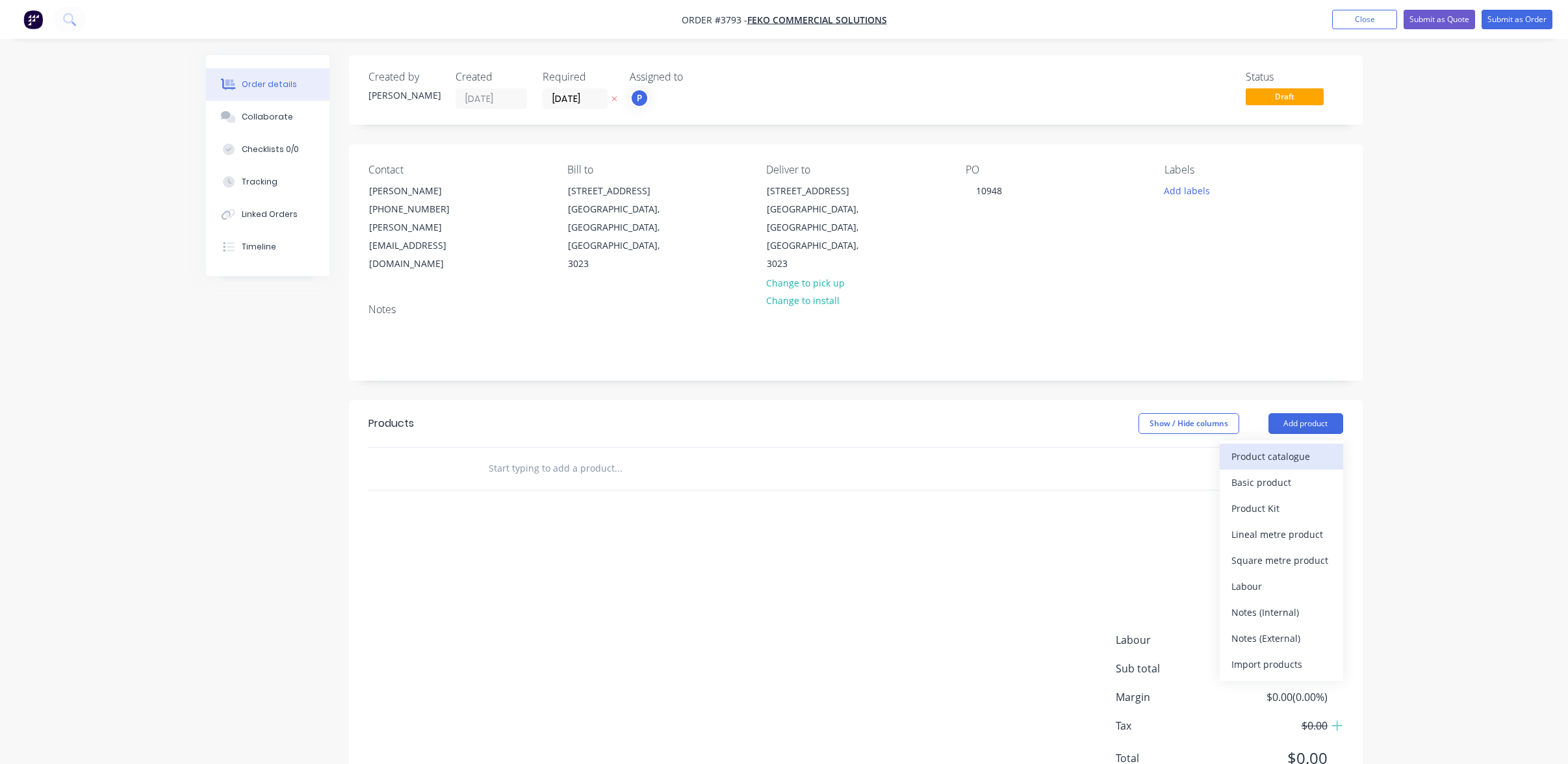
click at [1314, 447] on div "Product catalogue" at bounding box center [1281, 456] width 100 height 19
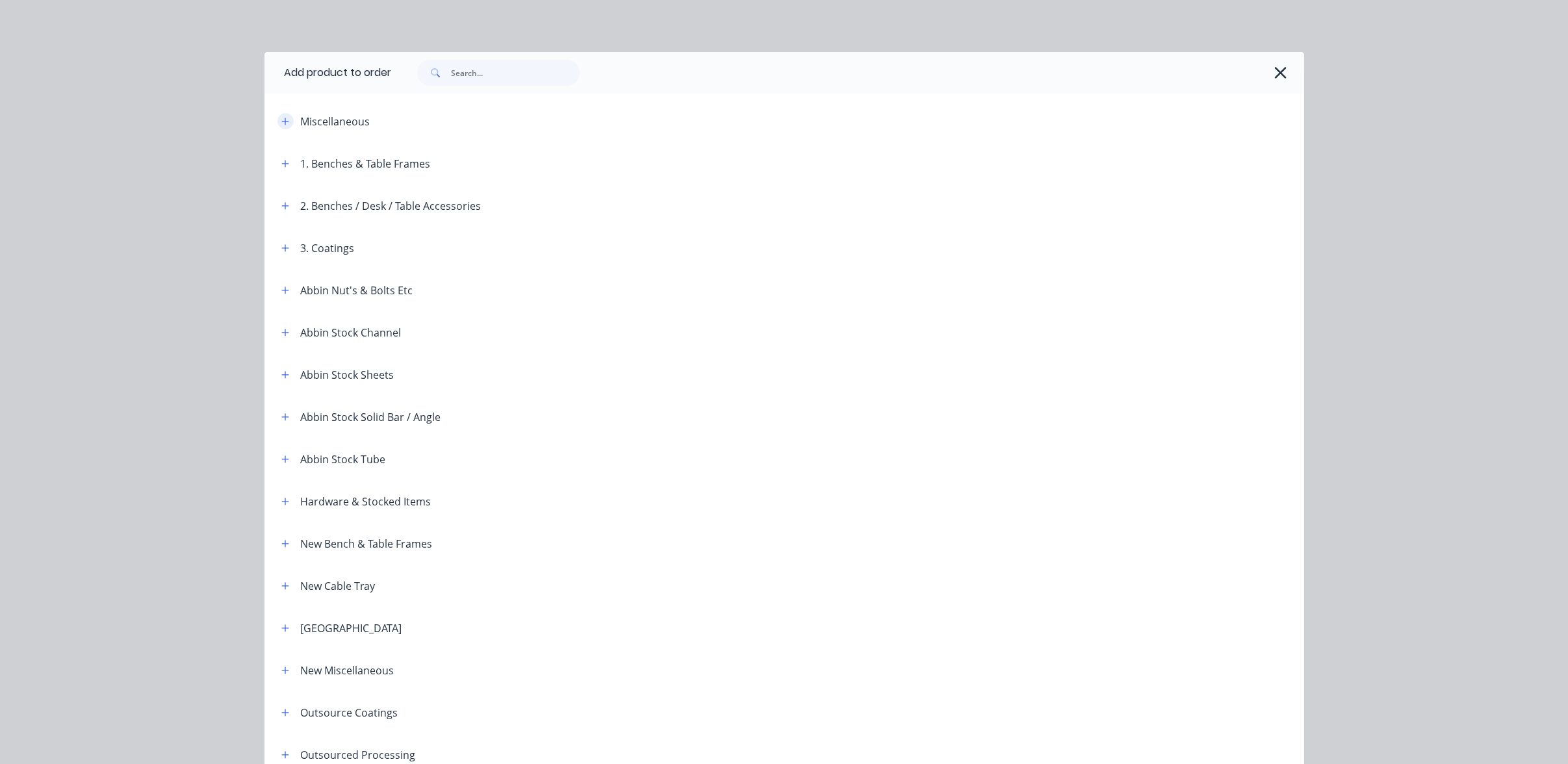
click at [277, 116] on button "button" at bounding box center [285, 121] width 16 height 16
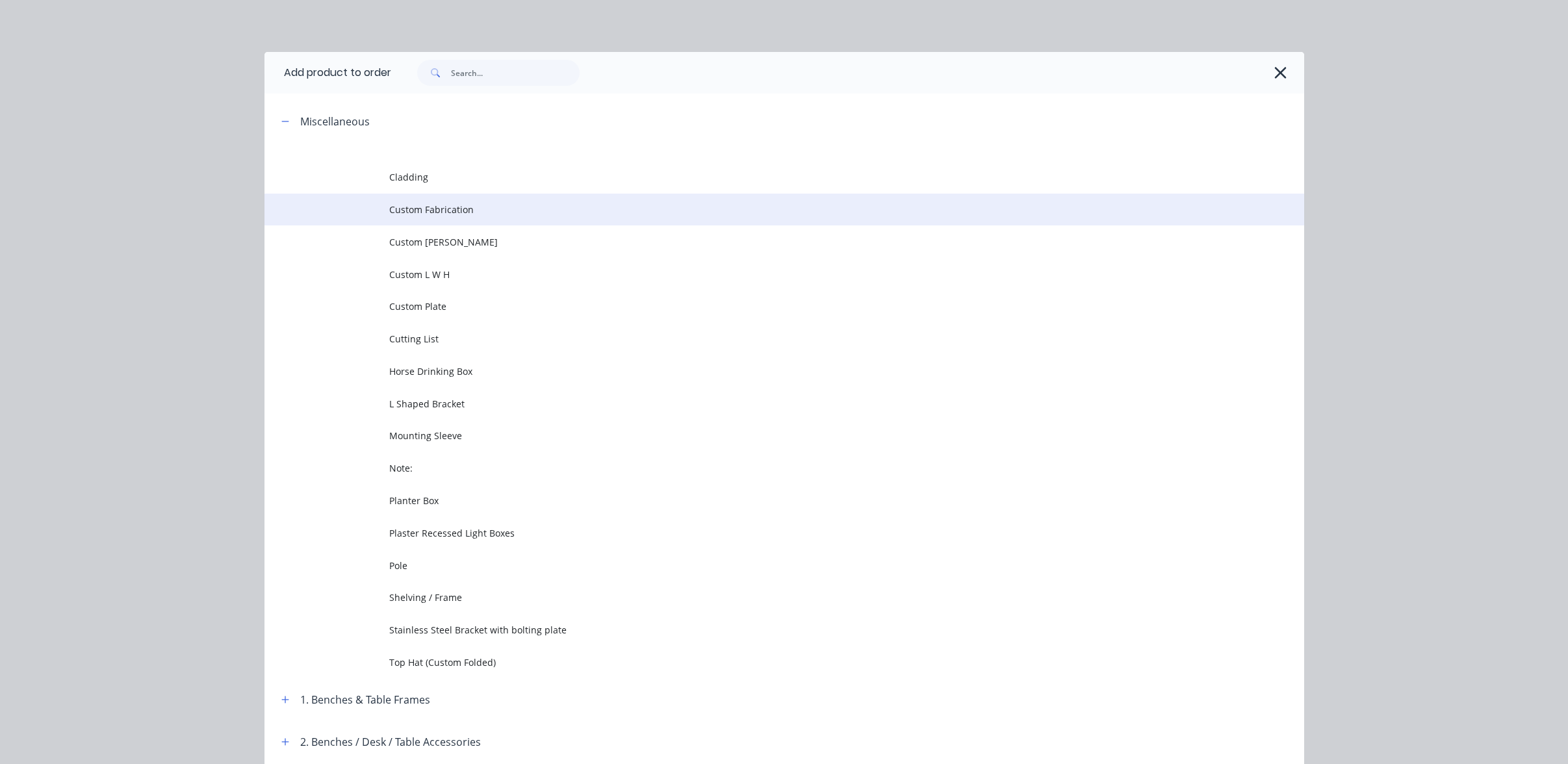
click at [348, 203] on td at bounding box center [327, 209] width 125 height 32
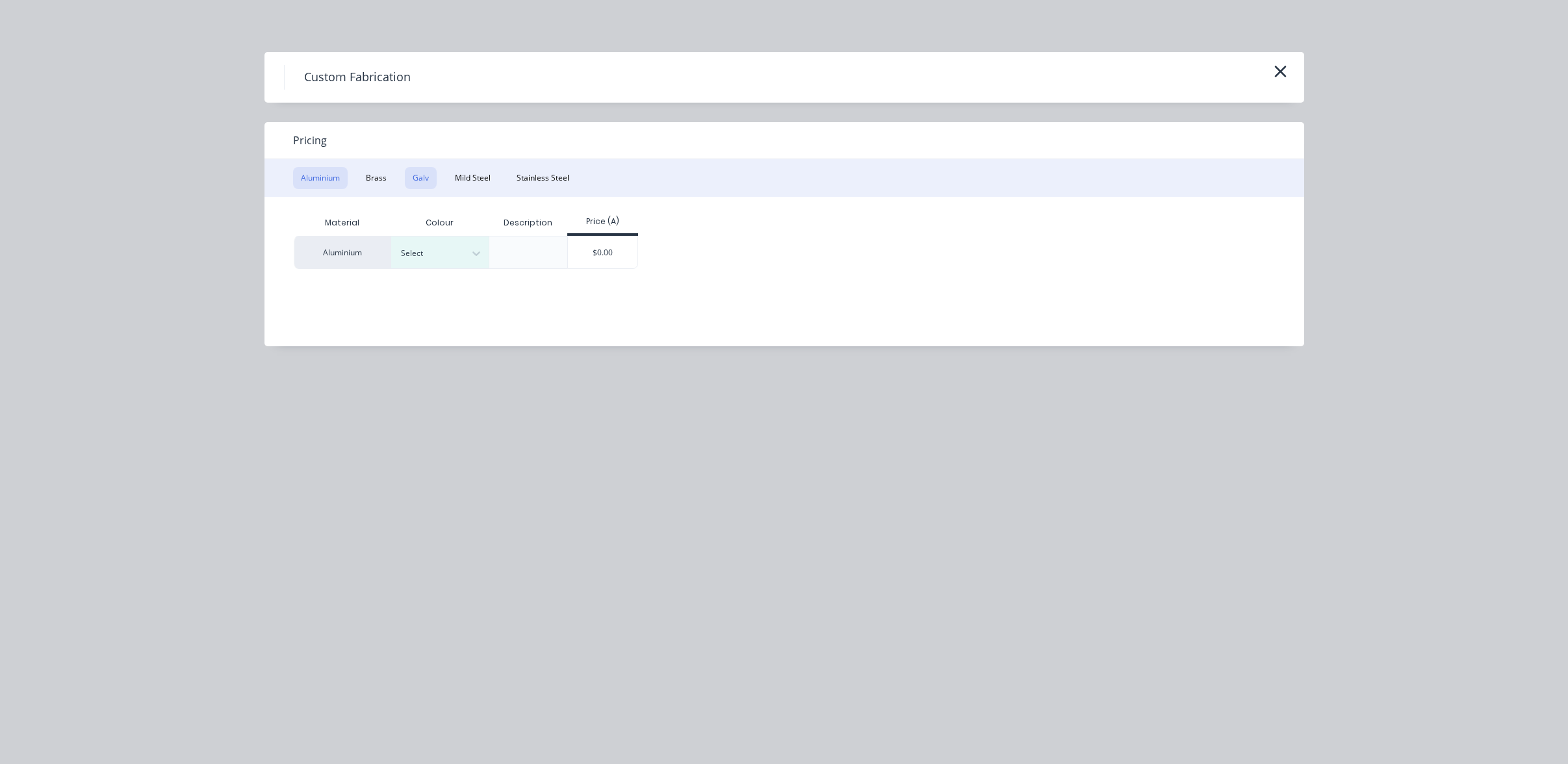
click at [435, 170] on button "Galv" at bounding box center [421, 178] width 32 height 22
click at [477, 167] on button "Mild Steel" at bounding box center [473, 178] width 51 height 22
click at [518, 272] on div "Material Description Price (A) Mild Steel $0.00" at bounding box center [775, 262] width 1020 height 130
click at [487, 243] on div "$0.00" at bounding box center [505, 251] width 69 height 31
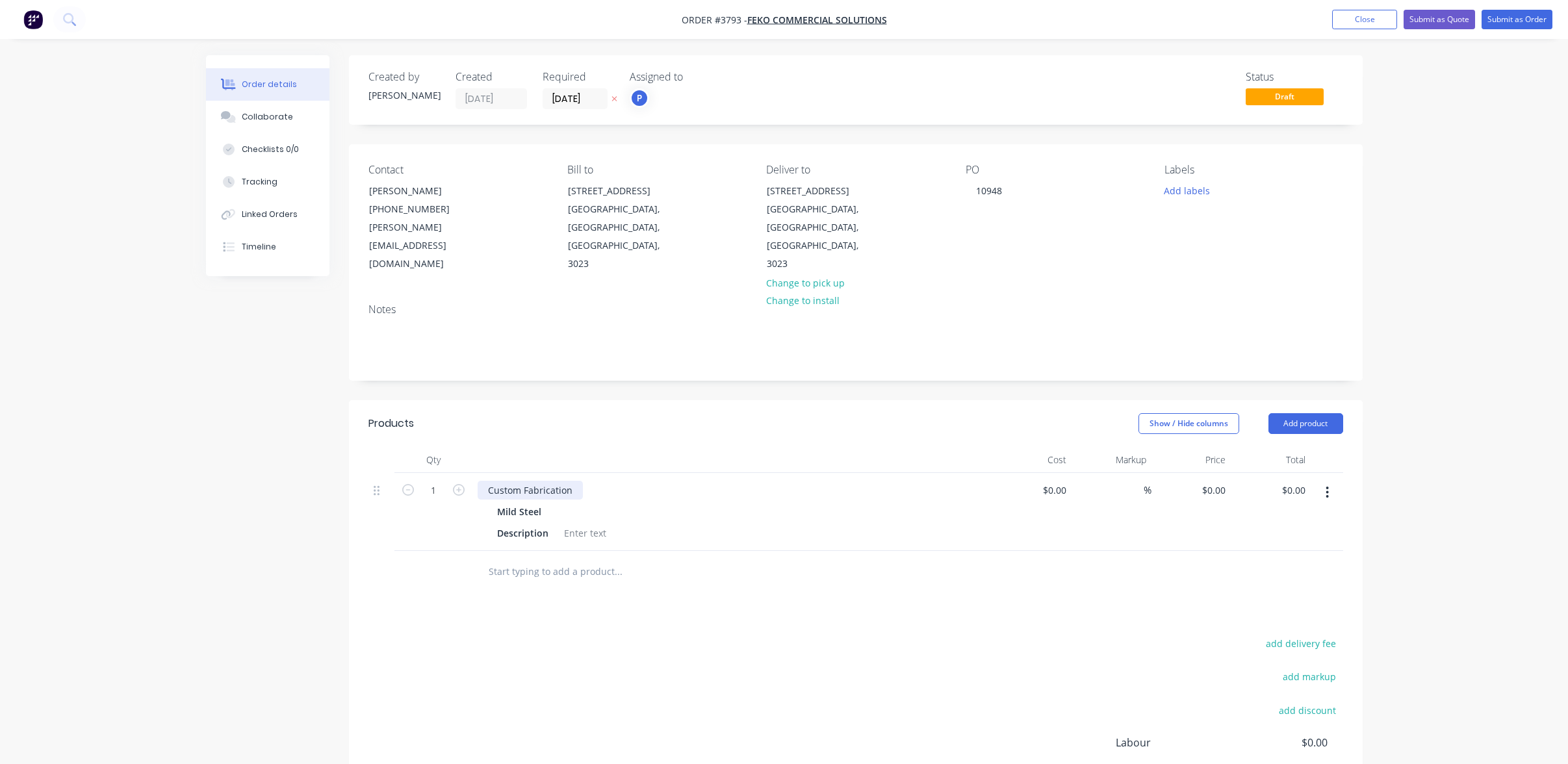
click at [559, 481] on div "Custom Fabrication" at bounding box center [530, 490] width 105 height 19
click at [444, 662] on div "add delivery fee add markup add discount Labour $0.00 Sub total $0.00 Margin $0…" at bounding box center [856, 760] width 975 height 251
click at [259, 547] on div "Created by [PERSON_NAME] Created [DATE] Required [DATE] Assigned to P Status Dr…" at bounding box center [784, 489] width 1157 height 869
click at [550, 481] on div "Custom Fabrication" at bounding box center [530, 490] width 105 height 19
drag, startPoint x: 572, startPoint y: 449, endPoint x: 266, endPoint y: 414, distance: 308.0
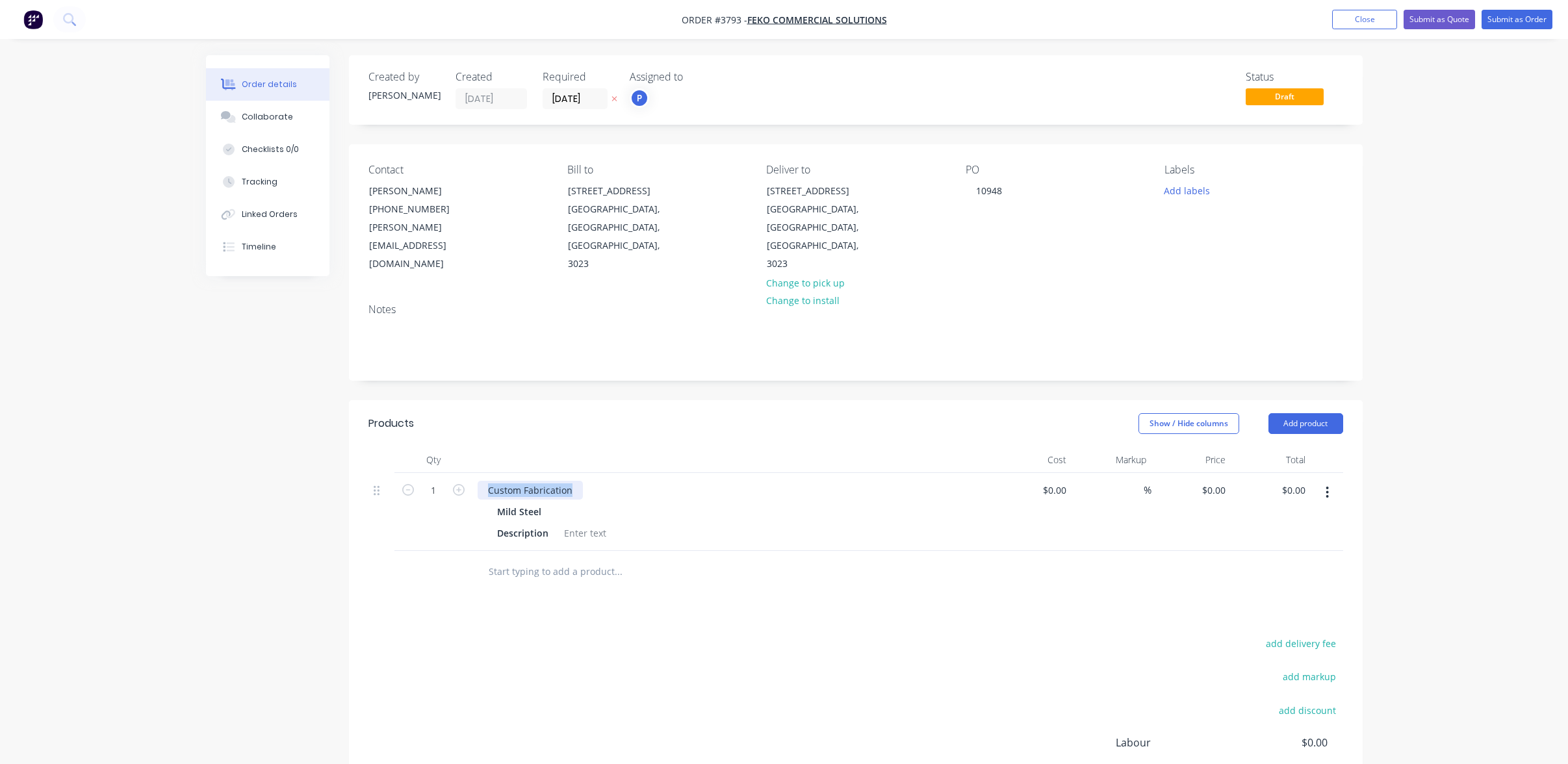
click at [266, 414] on div "Created by [PERSON_NAME] Created [DATE] Required [DATE] Assigned to P Status Dr…" at bounding box center [784, 489] width 1157 height 869
paste div
drag, startPoint x: 763, startPoint y: 677, endPoint x: 762, endPoint y: 663, distance: 14.0
click at [763, 674] on div "add delivery fee add markup add discount Labour $0.00 Sub total $0.00 Margin $0…" at bounding box center [856, 760] width 975 height 251
drag, startPoint x: 496, startPoint y: 500, endPoint x: 578, endPoint y: 500, distance: 82.0
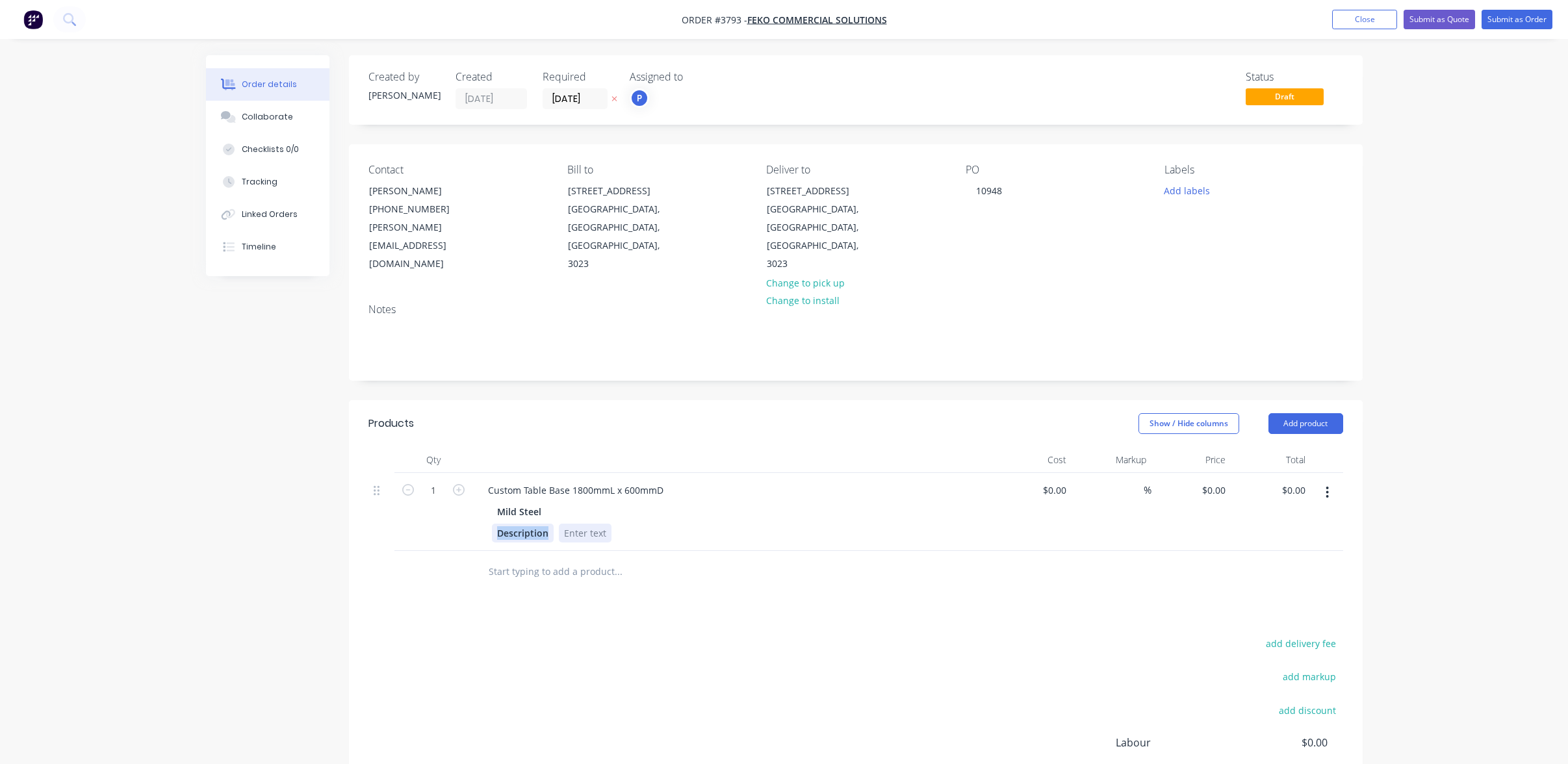
click at [577, 524] on div "Description" at bounding box center [730, 533] width 475 height 19
click at [556, 524] on div at bounding box center [548, 533] width 53 height 19
click at [545, 524] on div "Satain black" at bounding box center [553, 533] width 63 height 19
click at [723, 559] on input "text" at bounding box center [618, 572] width 260 height 26
click at [562, 502] on div "Mild Steel" at bounding box center [732, 511] width 470 height 19
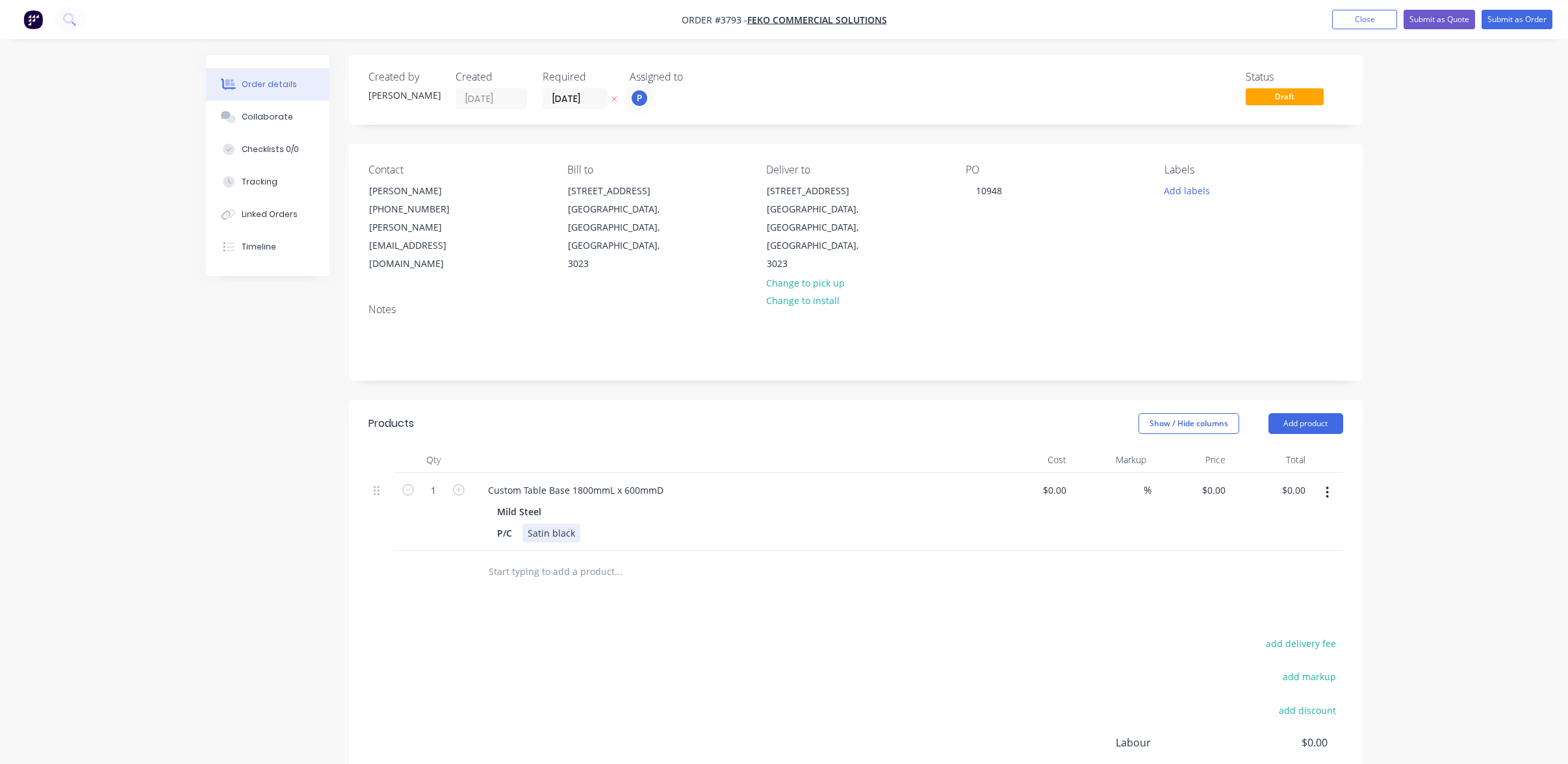
click at [553, 524] on div "Satin black" at bounding box center [551, 533] width 58 height 19
click at [818, 551] on div at bounding box center [707, 572] width 468 height 42
click at [1320, 481] on button "button" at bounding box center [1327, 492] width 30 height 23
click at [1314, 543] on div "Duplicate" at bounding box center [1281, 552] width 100 height 19
drag, startPoint x: 482, startPoint y: 530, endPoint x: 768, endPoint y: 527, distance: 286.0
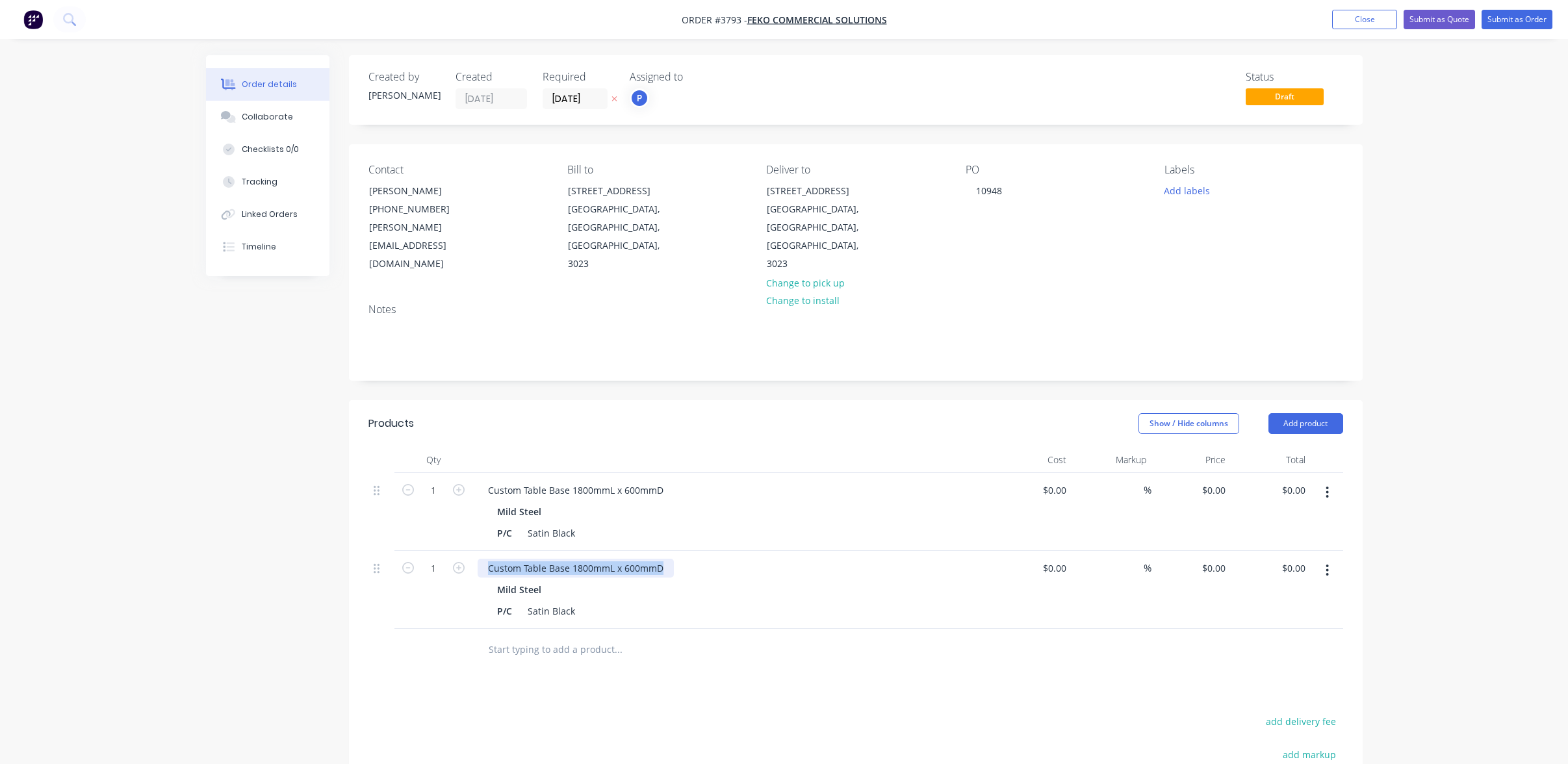
click at [768, 559] on div "Custom Table Base 1800mmL x 600mmD" at bounding box center [732, 568] width 509 height 19
paste div
drag, startPoint x: 550, startPoint y: 575, endPoint x: 733, endPoint y: 543, distance: 185.8
click at [715, 602] on div "P/C Satin Black" at bounding box center [730, 611] width 475 height 19
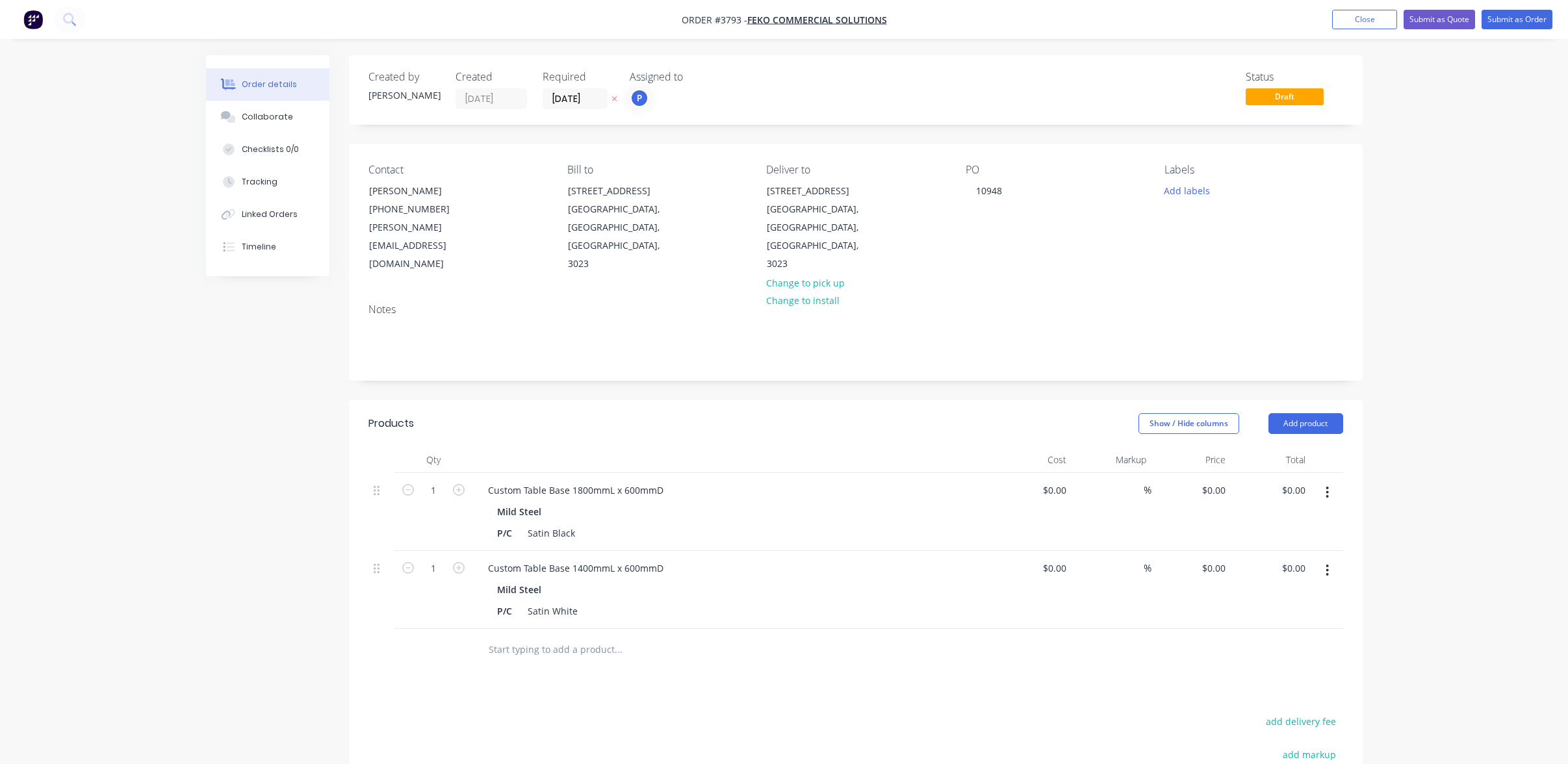
click at [650, 636] on input "text" at bounding box center [618, 649] width 260 height 26
click at [1317, 559] on button "button" at bounding box center [1327, 570] width 30 height 23
click at [1312, 621] on div "Duplicate" at bounding box center [1281, 630] width 100 height 19
drag, startPoint x: 488, startPoint y: 610, endPoint x: 766, endPoint y: 594, distance: 278.5
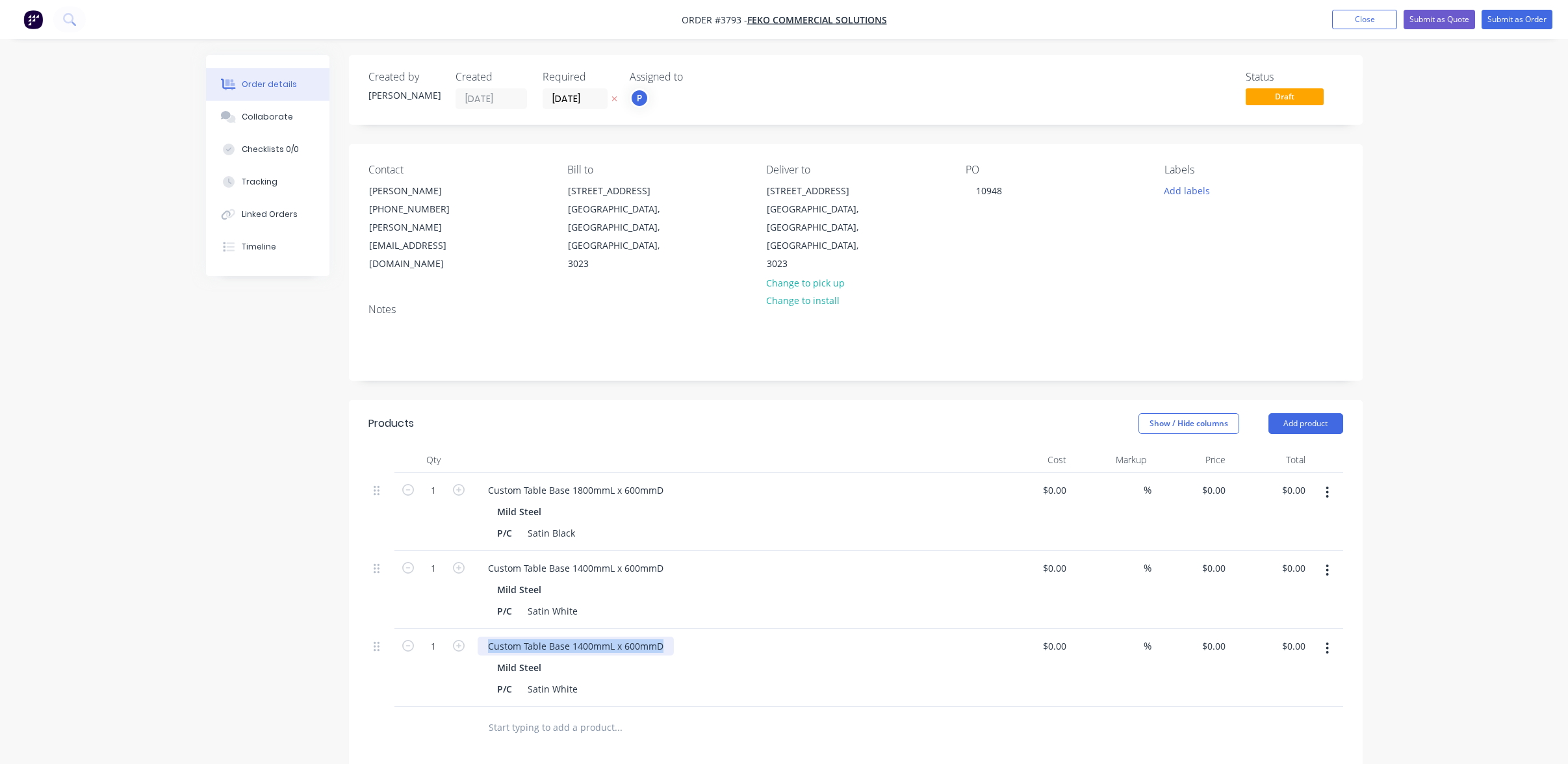
click at [766, 629] on div "Custom Table Base 1400mmL x 600mmD Mild Steel P/C Satin White" at bounding box center [733, 668] width 520 height 78
paste div
